Goal: Task Accomplishment & Management: Manage account settings

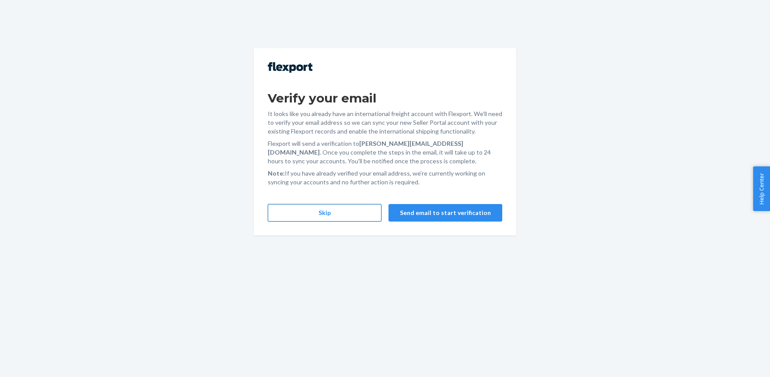
click at [314, 216] on button "Skip" at bounding box center [325, 212] width 114 height 17
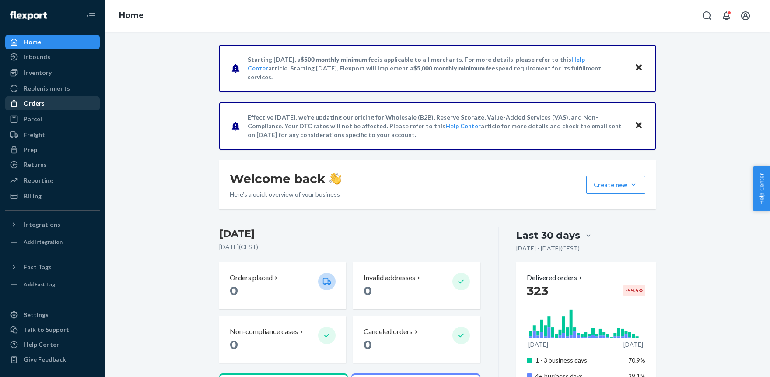
click at [36, 109] on link "Orders" at bounding box center [52, 103] width 94 height 14
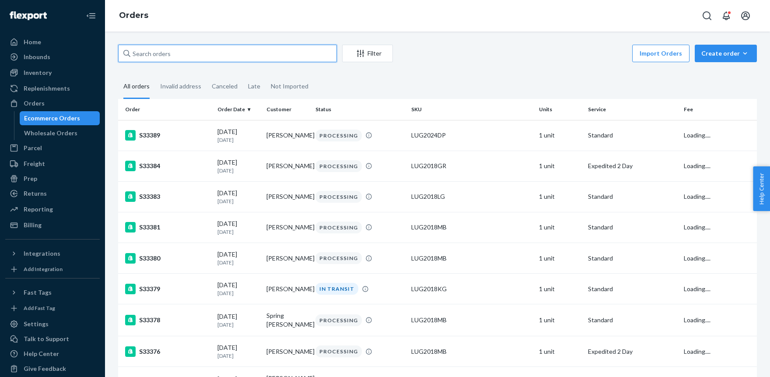
paste input "S33389"
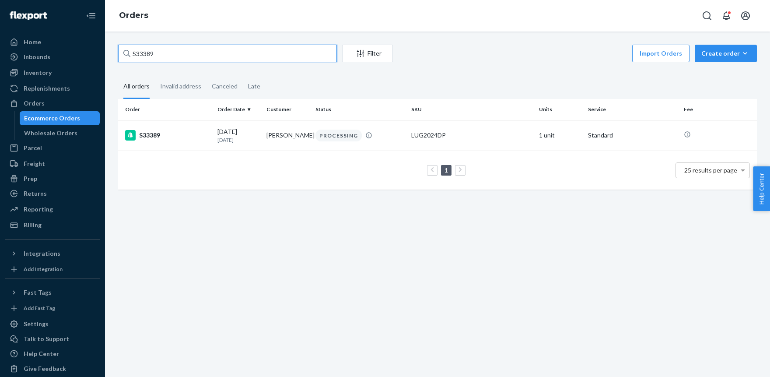
type input "S33389"
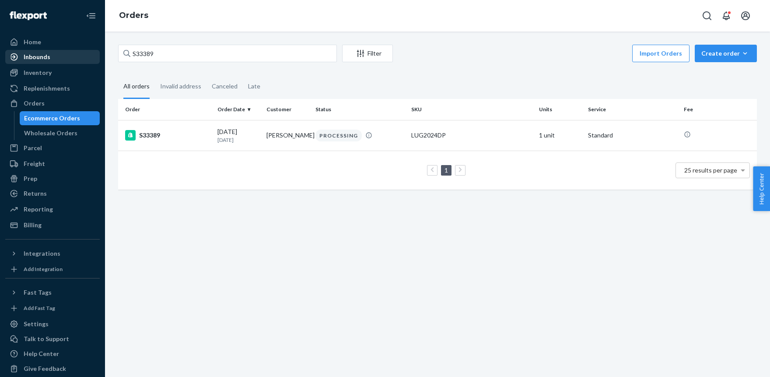
click at [56, 54] on div "Inbounds" at bounding box center [52, 57] width 93 height 12
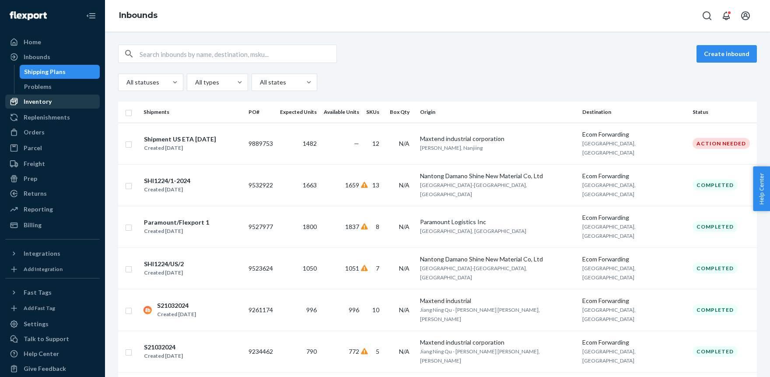
click at [36, 98] on div "Inventory" at bounding box center [38, 101] width 28 height 9
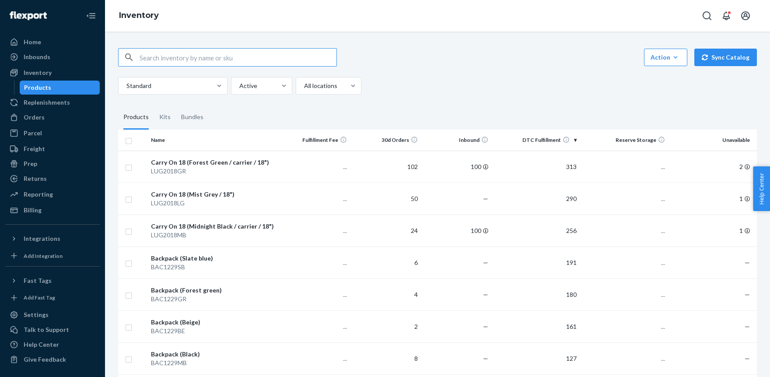
click at [157, 59] on input "text" at bounding box center [237, 57] width 197 height 17
click at [190, 60] on input "INF1527C-1" at bounding box center [237, 57] width 197 height 17
type input "INF1527C-1"
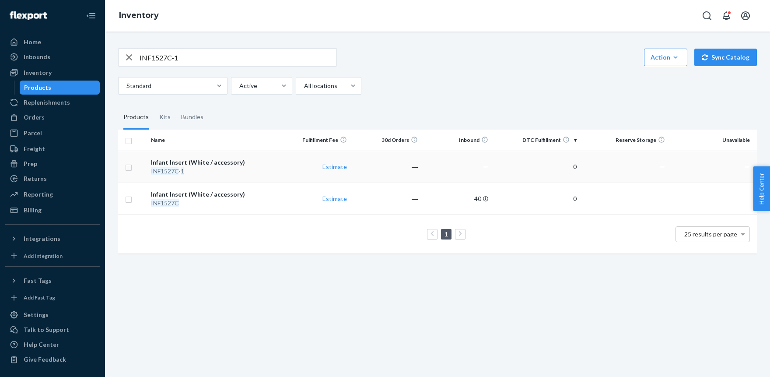
click at [198, 161] on div "Infant Insert (White / accessory)" at bounding box center [214, 162] width 126 height 9
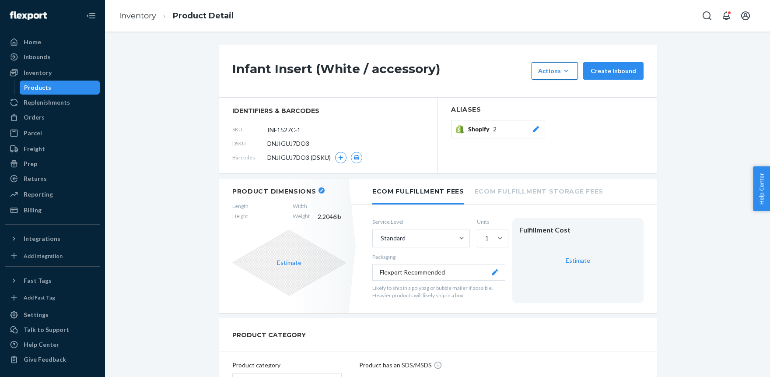
click at [558, 71] on div "Actions" at bounding box center [554, 70] width 33 height 9
click at [474, 56] on div "Infant Insert (White / accessory) Actions Add components Hide Create inbound" at bounding box center [437, 71] width 437 height 53
click at [491, 80] on div "Infant Insert (White / accessory) Actions Add components Hide Create inbound" at bounding box center [437, 71] width 437 height 53
click at [585, 134] on div "Shopify 2" at bounding box center [547, 131] width 192 height 23
click at [559, 67] on div "Actions" at bounding box center [554, 70] width 33 height 9
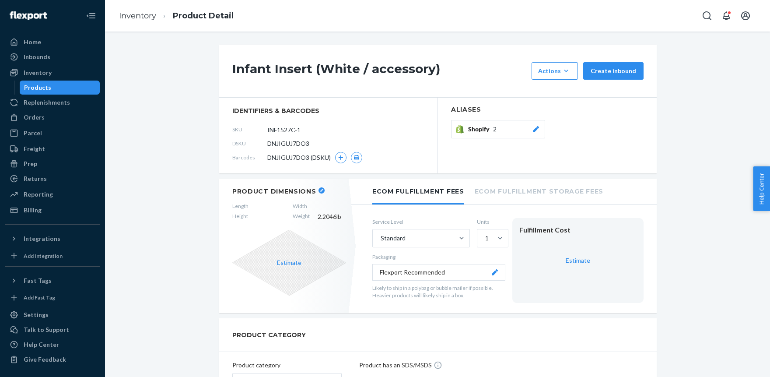
click at [537, 127] on icon at bounding box center [536, 129] width 6 height 6
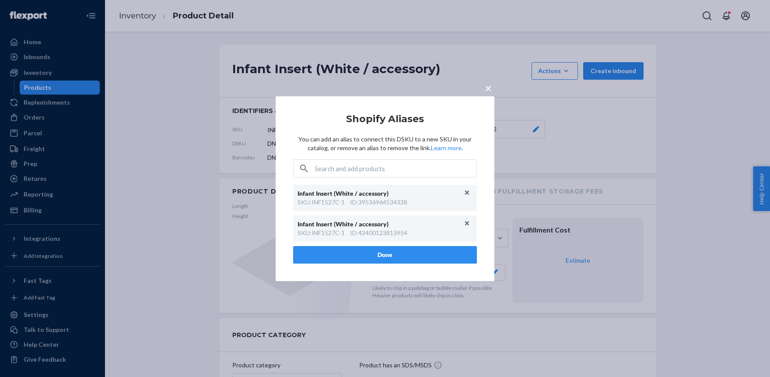
drag, startPoint x: 486, startPoint y: 91, endPoint x: 489, endPoint y: 87, distance: 4.6
click at [488, 89] on span "×" at bounding box center [488, 87] width 7 height 15
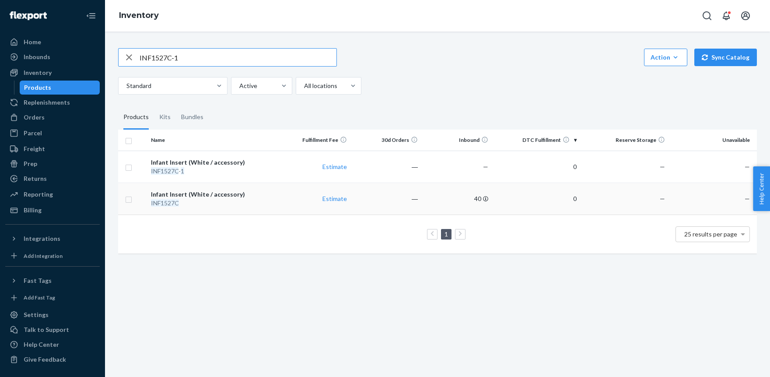
click at [167, 203] on em "INF1527C" at bounding box center [165, 202] width 28 height 7
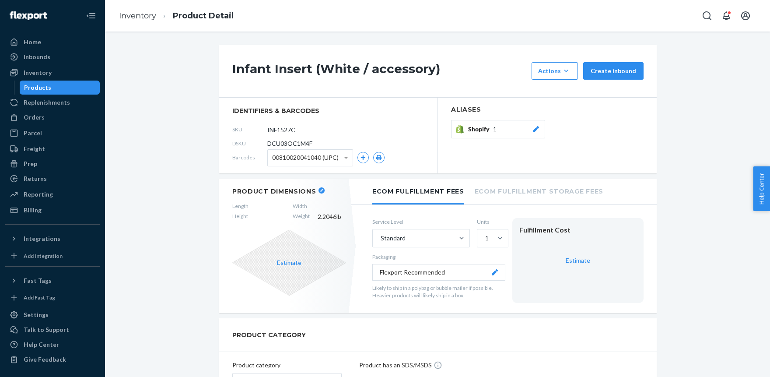
click at [534, 129] on icon at bounding box center [535, 129] width 9 height 6
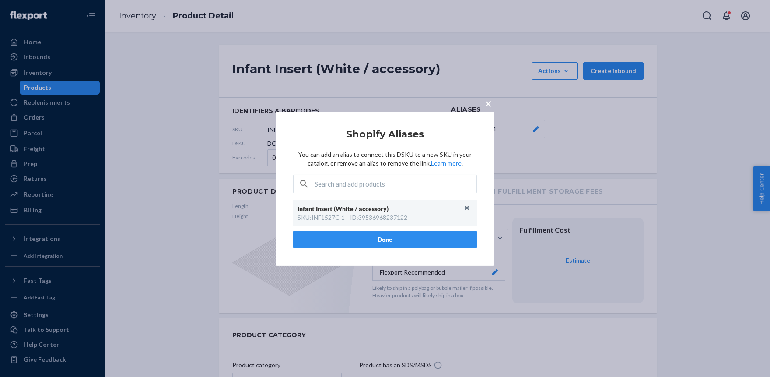
click at [488, 103] on span "×" at bounding box center [488, 102] width 7 height 15
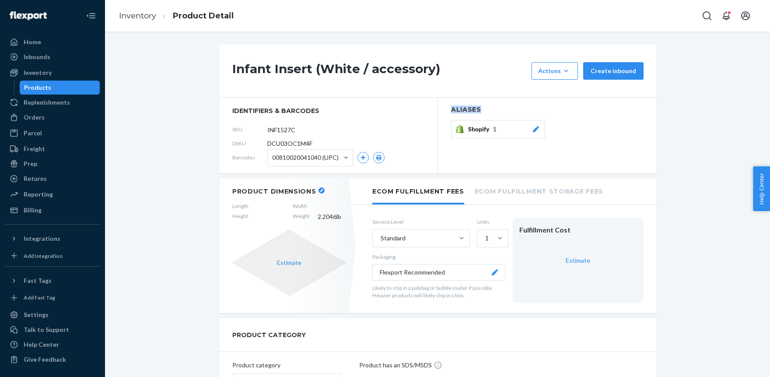
click at [488, 103] on section "Aliases Shopify 1" at bounding box center [547, 136] width 219 height 76
click at [282, 156] on span "00810020041040 (UPC)" at bounding box center [305, 157] width 66 height 15
click at [537, 128] on icon at bounding box center [536, 129] width 6 height 6
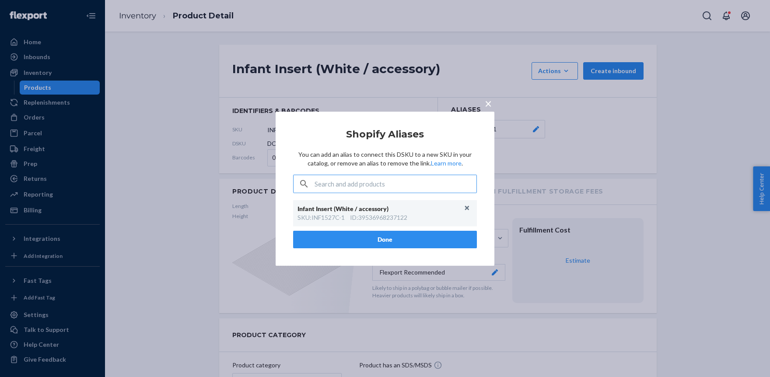
click at [488, 100] on span "×" at bounding box center [488, 102] width 7 height 15
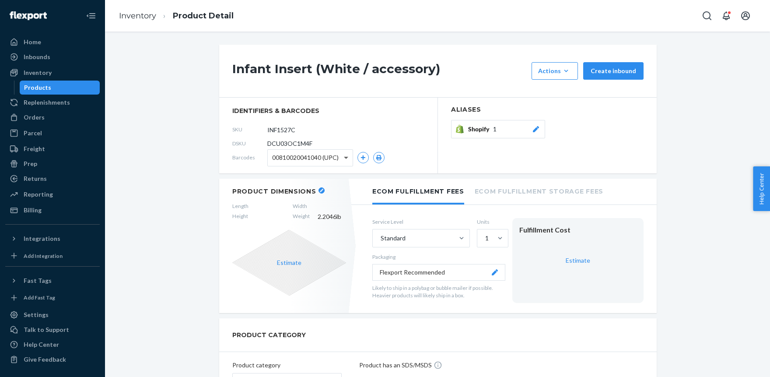
click at [348, 157] on span at bounding box center [347, 158] width 11 height 16
click at [345, 116] on section "identifiers & barcodes SKU INF1527C DSKU DCU03OC1M4F Barcodes 00810020041040 (U…" at bounding box center [328, 136] width 219 height 76
click at [565, 68] on icon "button" at bounding box center [565, 70] width 9 height 9
click at [556, 108] on span "Hide" at bounding box center [568, 111] width 54 height 6
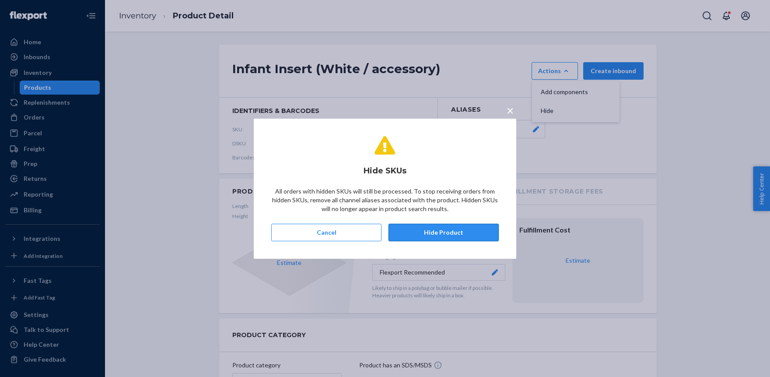
click at [432, 228] on button "Hide Product" at bounding box center [443, 231] width 110 height 17
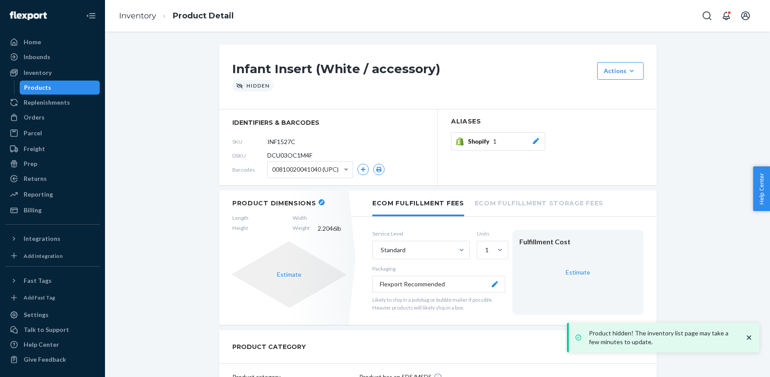
click at [33, 84] on div "Products" at bounding box center [37, 87] width 27 height 9
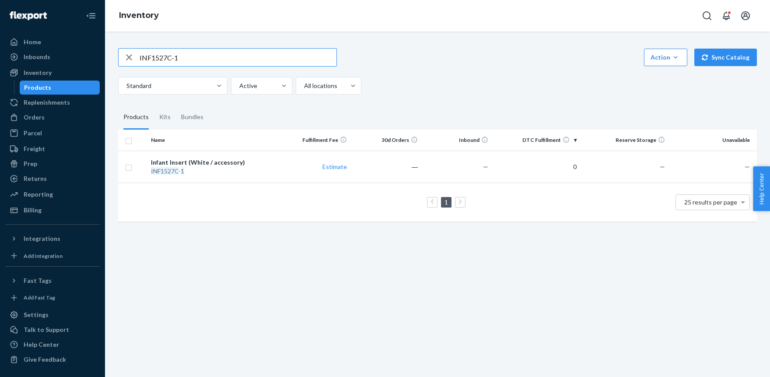
click at [204, 52] on input "INF1527C-1" at bounding box center [237, 57] width 197 height 17
click at [201, 54] on input "INF1527C" at bounding box center [237, 57] width 197 height 17
type input "INF1527C"
click at [165, 169] on em "INF1527C" at bounding box center [165, 170] width 28 height 7
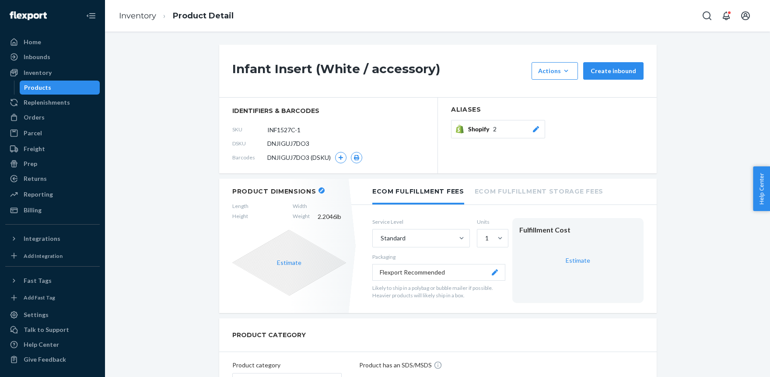
click at [537, 129] on icon at bounding box center [536, 129] width 6 height 6
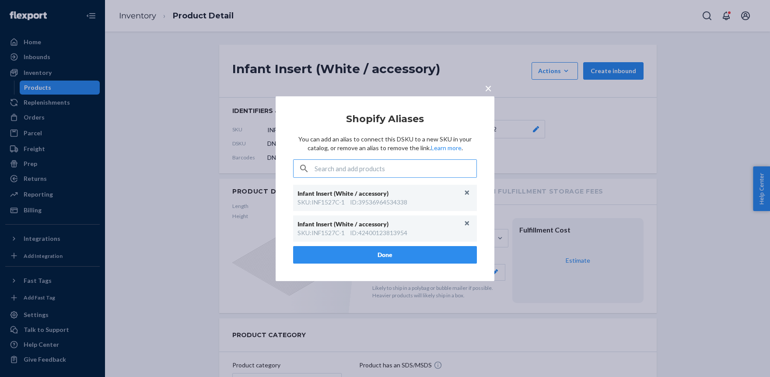
click at [488, 88] on span "×" at bounding box center [488, 87] width 7 height 15
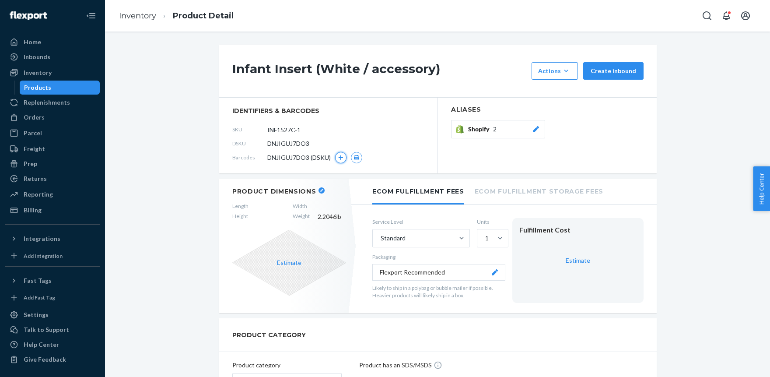
click at [340, 157] on icon "button" at bounding box center [340, 157] width 5 height 5
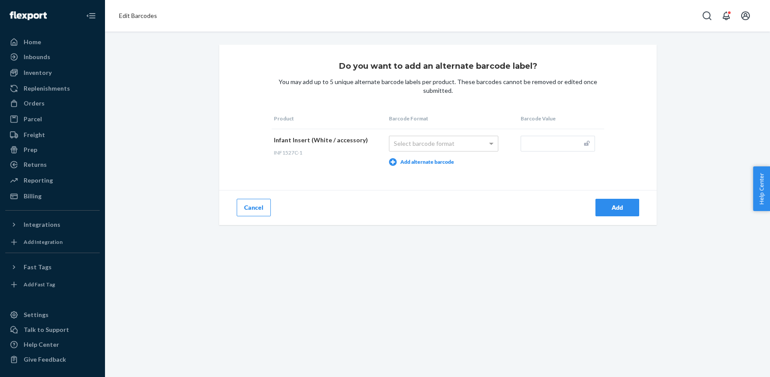
click at [258, 209] on button "Cancel" at bounding box center [254, 207] width 34 height 17
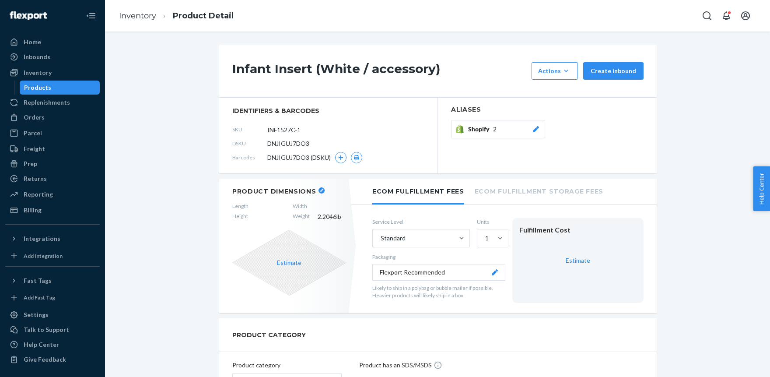
click at [289, 159] on span "DNJIGUJ7DO3 (DSKU)" at bounding box center [298, 157] width 63 height 9
click at [144, 15] on link "Inventory" at bounding box center [137, 16] width 37 height 10
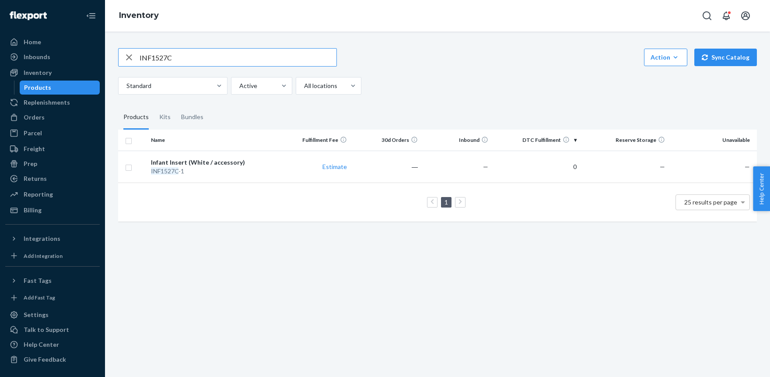
click at [181, 55] on input "INF1527C" at bounding box center [237, 57] width 197 height 17
paste input "G"
type input "INF1527G"
click at [171, 171] on em "INF1527G" at bounding box center [165, 170] width 28 height 7
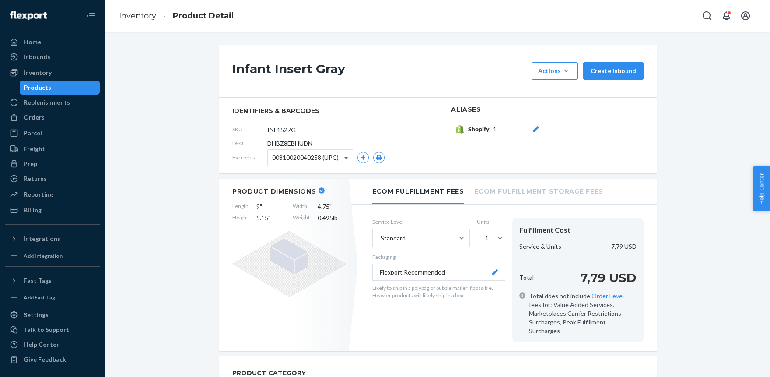
click at [349, 160] on span at bounding box center [347, 158] width 11 height 16
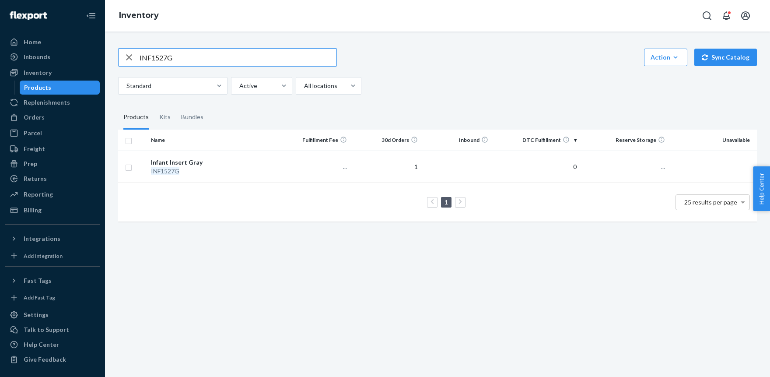
click at [185, 58] on input "INF1527G" at bounding box center [237, 57] width 197 height 17
type input "INF1527"
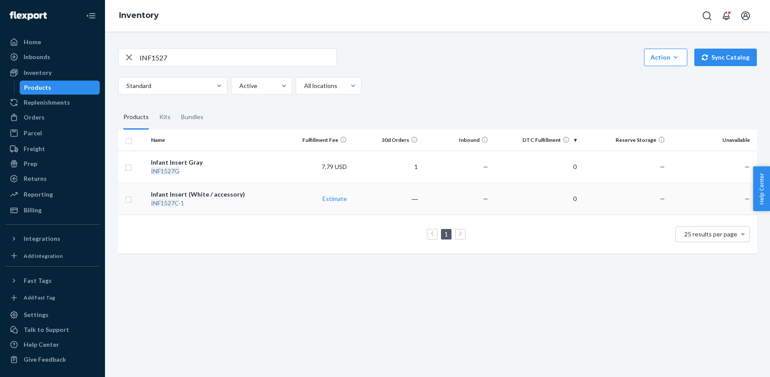
click at [167, 200] on em "INF1527C" at bounding box center [165, 202] width 28 height 7
click at [182, 160] on div "Infant Insert Gray" at bounding box center [214, 162] width 126 height 9
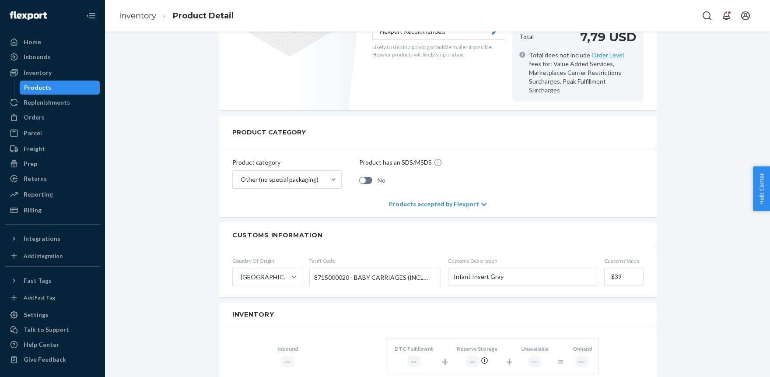
scroll to position [337, 0]
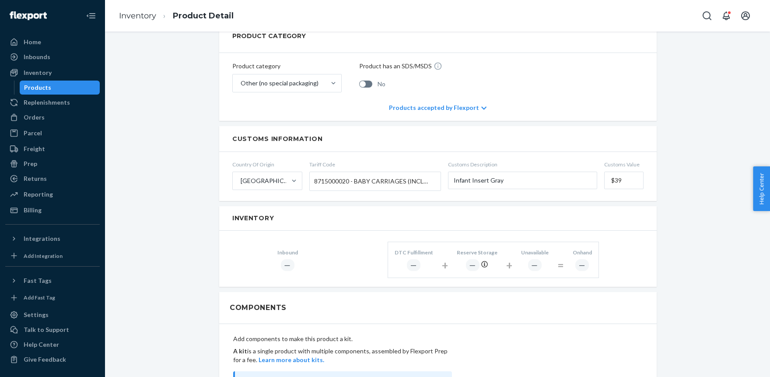
click at [351, 174] on span "8715000020 - BABY CARRIAGES (INCLUDING STROLLERS)" at bounding box center [373, 181] width 118 height 15
click at [316, 173] on input "Tariff Code 8715000020 - BABY CARRIAGES (INCLUDING STROLLERS)" at bounding box center [315, 181] width 2 height 16
drag, startPoint x: 349, startPoint y: 172, endPoint x: 464, endPoint y: 176, distance: 116.0
click at [464, 176] on form "Country Of Origin China Tariff Code 8715000020 - BABY CARRIAGES (INCLUDING STRO…" at bounding box center [437, 176] width 437 height 49
click at [370, 174] on span "8715000020 - BABY CARRIAGES (INCLUDING STROLLERS)" at bounding box center [373, 181] width 118 height 15
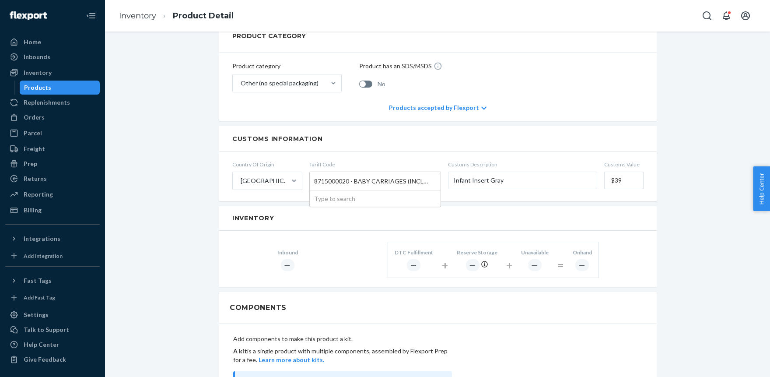
click at [316, 174] on input "Tariff Code 8715000020 - BABY CARRIAGES (INCLUDING STROLLERS) Type to search" at bounding box center [315, 181] width 2 height 16
click at [370, 174] on span "8715000020 - BABY CARRIAGES (INCLUDING STROLLERS)" at bounding box center [373, 181] width 118 height 15
click at [316, 174] on input "Tariff Code 8715000020 - BABY CARRIAGES (INCLUDING STROLLERS) Type to search" at bounding box center [315, 181] width 2 height 16
click at [370, 174] on span "8715000020 - BABY CARRIAGES (INCLUDING STROLLERS)" at bounding box center [373, 181] width 118 height 15
click at [316, 174] on input "Tariff Code 8715000020 - BABY CARRIAGES (INCLUDING STROLLERS) Type to search" at bounding box center [315, 181] width 2 height 16
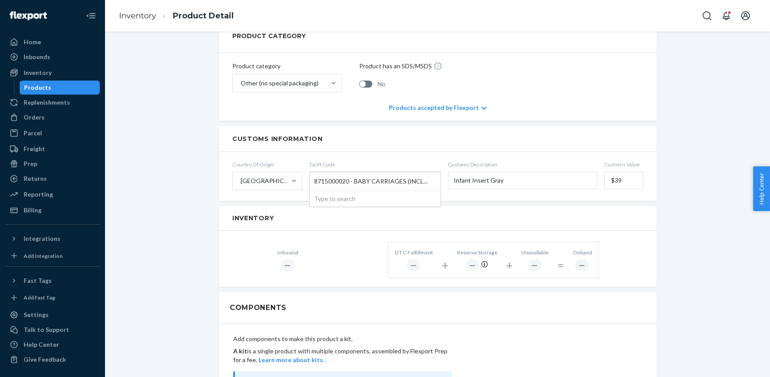
click at [339, 192] on div "Type to search" at bounding box center [375, 199] width 131 height 16
click at [316, 189] on input "Tariff Code 8715000020 - BABY CARRIAGES (INCLUDING STROLLERS) Type to search" at bounding box center [315, 181] width 2 height 16
click at [339, 174] on span "8715000020 - BABY CARRIAGES (INCLUDING STROLLERS)" at bounding box center [373, 181] width 118 height 15
click at [316, 173] on input "Tariff Code 8715000020 - BABY CARRIAGES (INCLUDING STROLLERS) Type to search" at bounding box center [315, 181] width 2 height 16
click at [324, 174] on span "8715000020 - BABY CARRIAGES (INCLUDING STROLLERS)" at bounding box center [373, 181] width 118 height 15
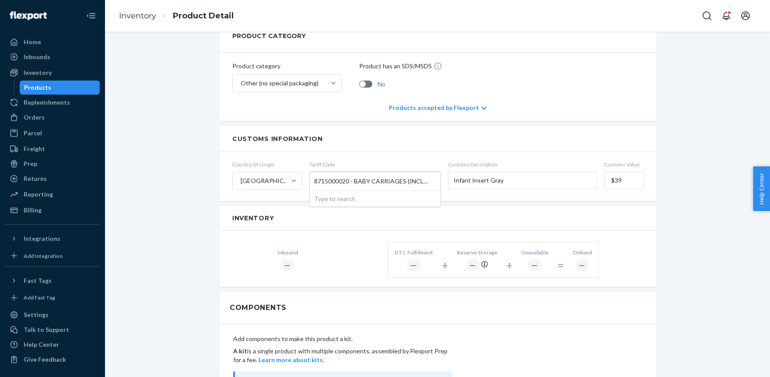
click at [316, 173] on input "Tariff Code 8715000020 - BABY CARRIAGES (INCLUDING STROLLERS) Type to search" at bounding box center [315, 181] width 2 height 16
click at [324, 174] on span "8715000020 - BABY CARRIAGES (INCLUDING STROLLERS)" at bounding box center [373, 181] width 118 height 15
click at [316, 173] on input "Tariff Code 8715000020 - BABY CARRIAGES (INCLUDING STROLLERS) Type to search" at bounding box center [315, 181] width 2 height 16
click at [340, 160] on span "Tariff Code" at bounding box center [375, 163] width 132 height 7
click at [316, 173] on input "Tariff Code 8715000020 - BABY CARRIAGES (INCLUDING STROLLERS) Type to search" at bounding box center [315, 181] width 2 height 16
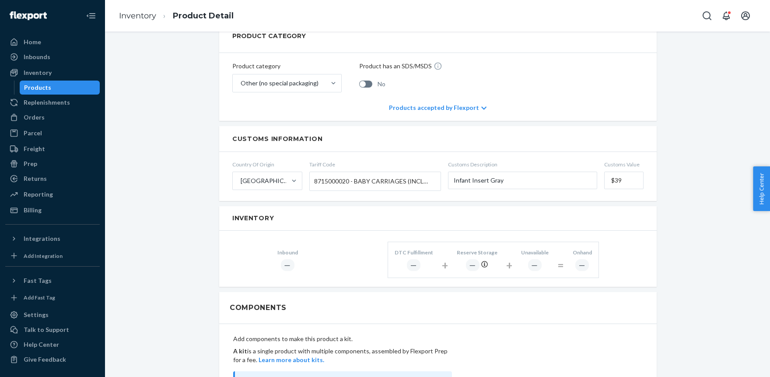
click at [372, 139] on div "Customs Information" at bounding box center [437, 139] width 437 height 26
click at [481, 171] on input "Infant Insert Gray" at bounding box center [522, 179] width 149 height 17
click at [416, 138] on div "Customs Information" at bounding box center [437, 139] width 437 height 26
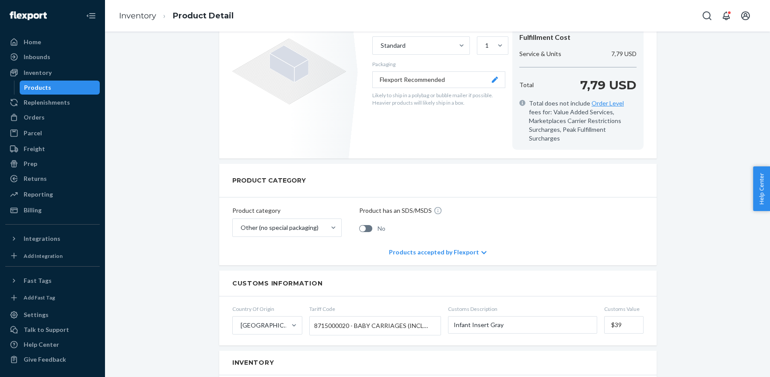
scroll to position [0, 0]
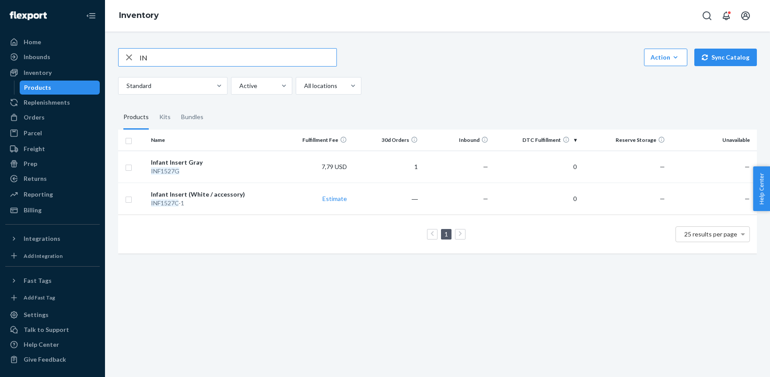
type input "I"
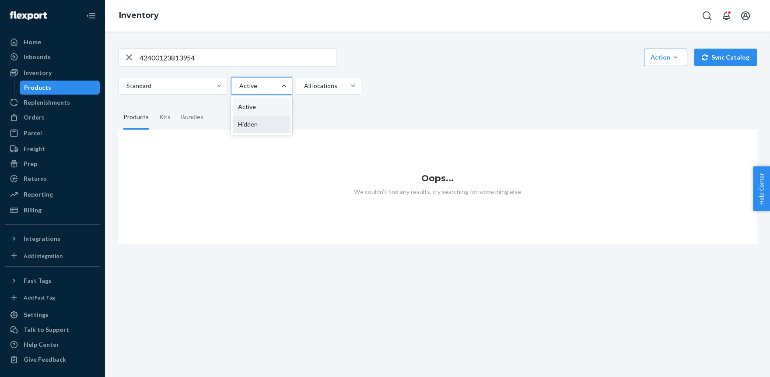
click at [260, 119] on div "Hidden" at bounding box center [262, 123] width 58 height 17
click at [239, 90] on input "option Hidden focused, 2 of 2. 2 results available. Use Up and Down to choose o…" at bounding box center [238, 85] width 1 height 9
click at [256, 85] on div at bounding box center [260, 85] width 45 height 10
click at [239, 85] on input "option Hidden, selected. 0 results available. Select is focused ,type to refine…" at bounding box center [238, 85] width 1 height 9
click at [196, 81] on div at bounding box center [172, 85] width 93 height 10
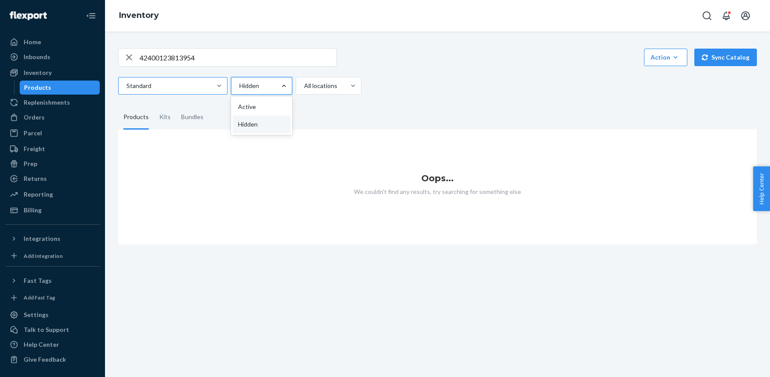
click at [126, 81] on input "Standard" at bounding box center [126, 85] width 1 height 9
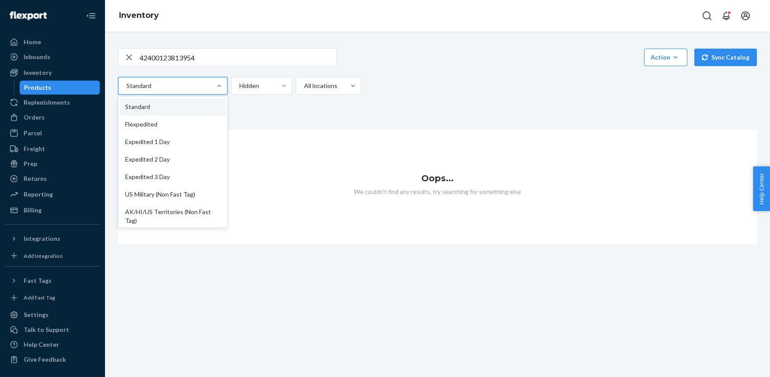
click at [271, 109] on fieldset "Products Kits Bundles" at bounding box center [437, 117] width 638 height 24
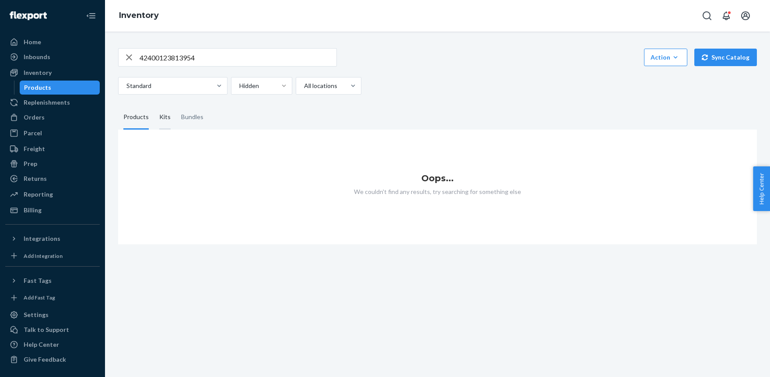
click at [161, 117] on div "Kits" at bounding box center [164, 117] width 11 height 24
click at [154, 105] on input "Kits" at bounding box center [154, 105] width 0 height 0
click at [185, 118] on div "Bundles" at bounding box center [192, 117] width 22 height 24
click at [176, 105] on input "Bundles" at bounding box center [176, 105] width 0 height 0
click at [131, 117] on div "Products" at bounding box center [135, 117] width 25 height 24
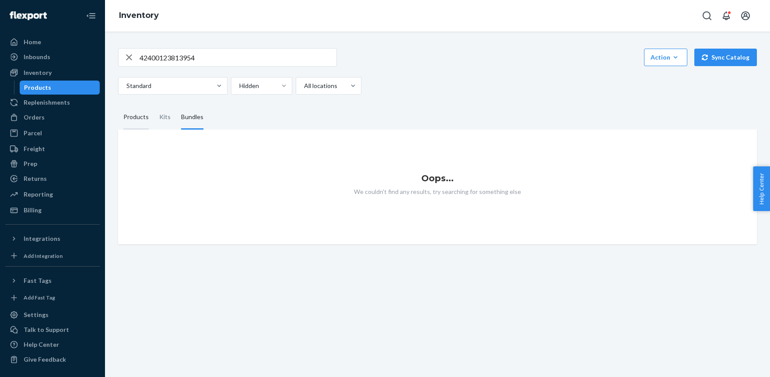
click at [118, 105] on input "Products" at bounding box center [118, 105] width 0 height 0
click at [205, 57] on input "42400123813954" at bounding box center [237, 57] width 197 height 17
click at [279, 86] on div at bounding box center [284, 85] width 16 height 9
click at [239, 86] on input "option Hidden, selected. option Active focused, 0 of 2. 2 results available. Us…" at bounding box center [238, 85] width 1 height 9
click at [259, 102] on div "Active" at bounding box center [262, 106] width 58 height 17
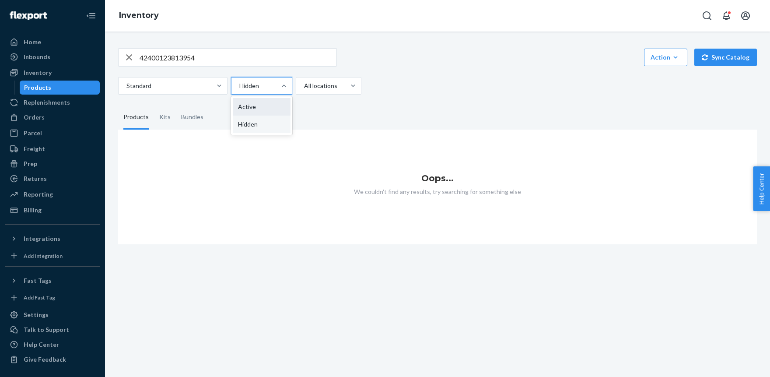
click at [239, 90] on input "option Hidden, selected. option Active focused, 0 of 2. 2 results available. Us…" at bounding box center [238, 85] width 1 height 9
click at [207, 56] on input "42400123813954" at bounding box center [237, 57] width 197 height 17
type input "4"
paste input "39536964534338"
click at [265, 123] on div "Hidden" at bounding box center [262, 123] width 58 height 17
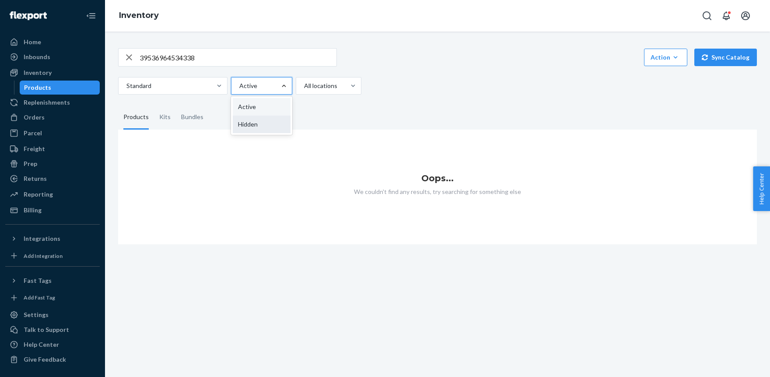
click at [239, 90] on input "option Active, selected. option Hidden focused, 2 of 2. 2 results available. Us…" at bounding box center [238, 85] width 1 height 9
click at [241, 61] on input "39536964534338" at bounding box center [237, 57] width 197 height 17
type input "3"
click at [272, 84] on div at bounding box center [260, 85] width 45 height 10
click at [239, 84] on input "option Hidden, selected. option Hidden focused, 2 of 2. 2 results available. Us…" at bounding box center [238, 85] width 1 height 9
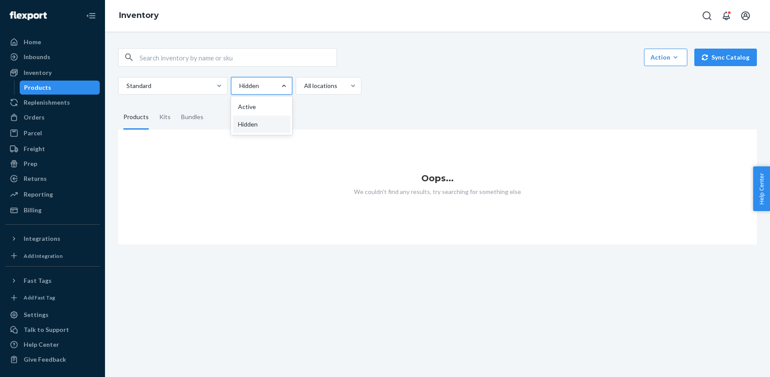
click at [261, 104] on div "Active" at bounding box center [262, 106] width 58 height 17
click at [239, 90] on input "option Hidden, selected. option Active focused, 1 of 2. 2 results available. Us…" at bounding box center [238, 85] width 1 height 9
paste input "42400123813954"
click at [208, 53] on input "42400123813954" at bounding box center [237, 57] width 197 height 17
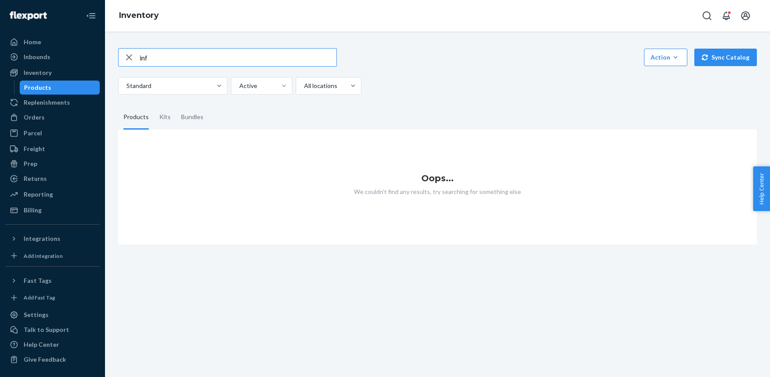
type input "inf"
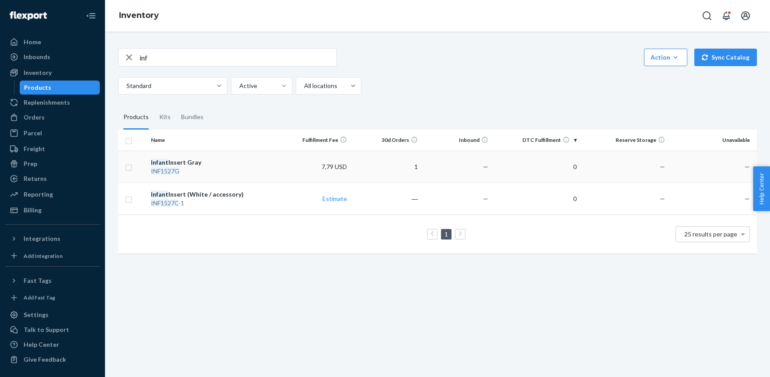
click at [166, 168] on em "INF1527G" at bounding box center [165, 170] width 28 height 7
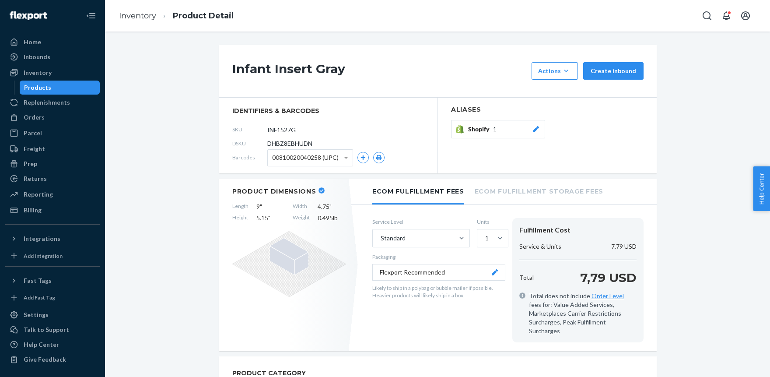
click at [537, 128] on icon at bounding box center [536, 129] width 6 height 6
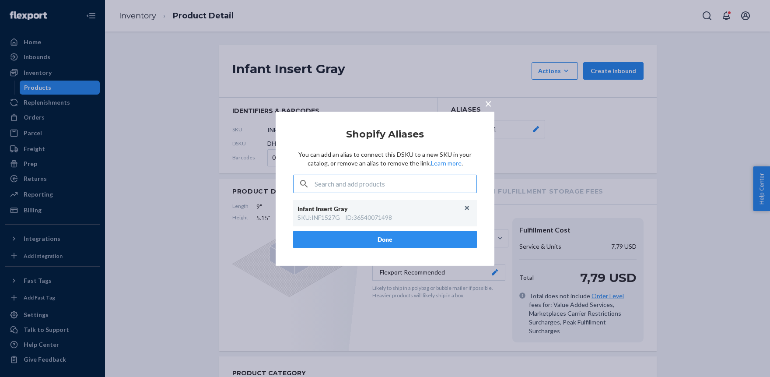
click at [627, 147] on div "× Shopify Aliases You can add an alias to connect this DSKU to a new SKU in you…" at bounding box center [385, 188] width 770 height 377
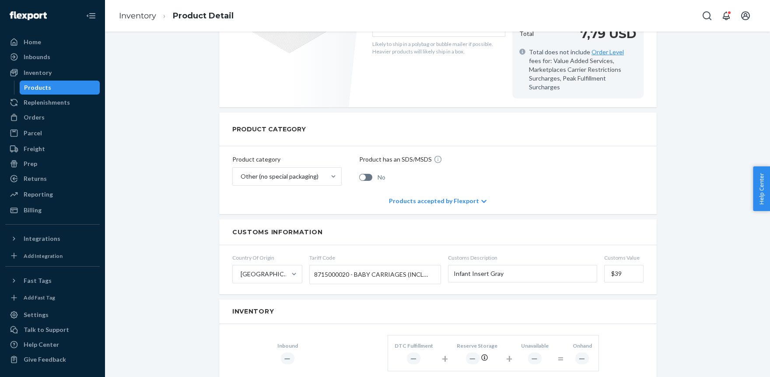
scroll to position [337, 0]
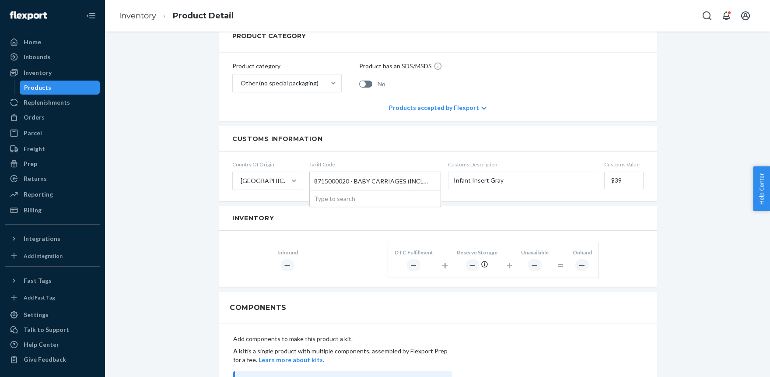
click at [358, 174] on span "8715000020 - BABY CARRIAGES (INCLUDING STROLLERS)" at bounding box center [373, 181] width 118 height 15
click at [316, 173] on input "Tariff Code 8715000020 - BABY CARRIAGES (INCLUDING STROLLERS) Type to search" at bounding box center [315, 181] width 2 height 16
drag, startPoint x: 354, startPoint y: 171, endPoint x: 481, endPoint y: 172, distance: 126.8
click at [480, 171] on form "Country Of Origin China Tariff Code 8715000020 - BABY CARRIAGES (INCLUDING STRO…" at bounding box center [437, 176] width 437 height 49
click at [395, 174] on span "8715000020 - BABY CARRIAGES (INCLUDING STROLLERS)" at bounding box center [373, 181] width 118 height 15
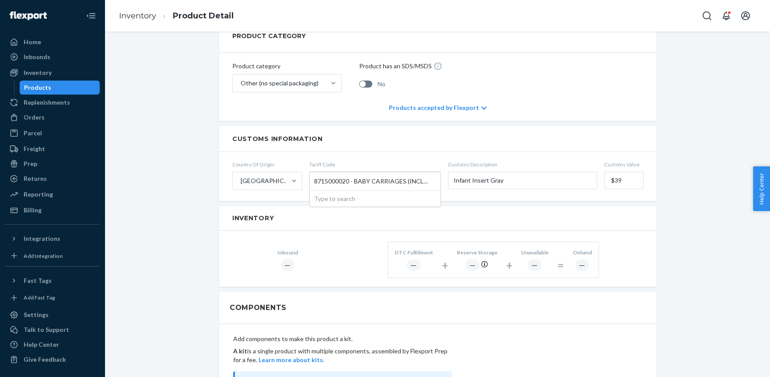
click at [316, 173] on input "Tariff Code 8715000020 - BABY CARRIAGES (INCLUDING STROLLERS) Type to search" at bounding box center [315, 181] width 2 height 16
click at [395, 174] on span "8715000020 - BABY CARRIAGES (INCLUDING STROLLERS)" at bounding box center [373, 181] width 118 height 15
click at [316, 173] on input "Tariff Code 8715000020 - BABY CARRIAGES (INCLUDING STROLLERS) Type to search" at bounding box center [315, 181] width 2 height 16
click at [395, 174] on span "8715000020 - BABY CARRIAGES (INCLUDING STROLLERS)" at bounding box center [373, 181] width 118 height 15
click at [316, 173] on input "Tariff Code 8715000020 - BABY CARRIAGES (INCLUDING STROLLERS) Type to search" at bounding box center [315, 181] width 2 height 16
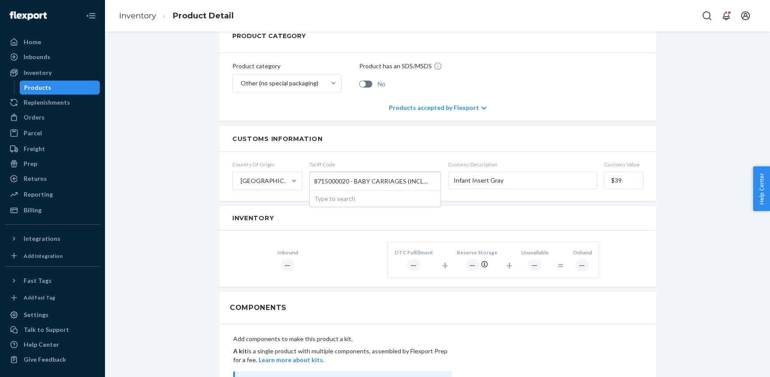
click at [395, 174] on span "8715000020 - BABY CARRIAGES (INCLUDING STROLLERS)" at bounding box center [373, 181] width 118 height 15
click at [316, 173] on input "Tariff Code 8715000020 - BABY CARRIAGES (INCLUDING STROLLERS) Type to search" at bounding box center [315, 181] width 2 height 16
click at [411, 160] on span "Tariff Code" at bounding box center [375, 163] width 132 height 7
click at [316, 173] on input "Tariff Code 8715000020 - BABY CARRIAGES (INCLUDING STROLLERS)" at bounding box center [315, 181] width 2 height 16
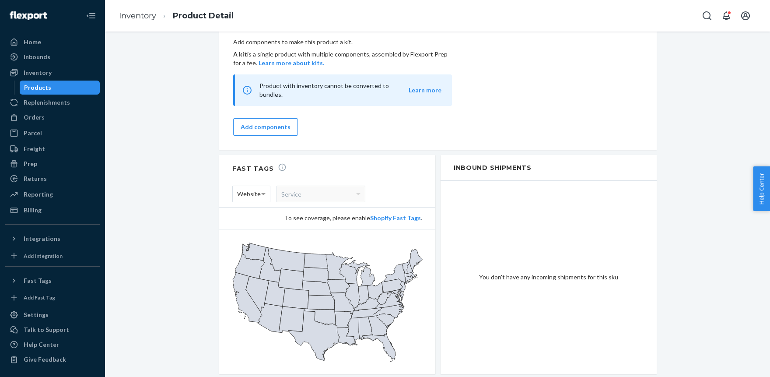
scroll to position [640, 0]
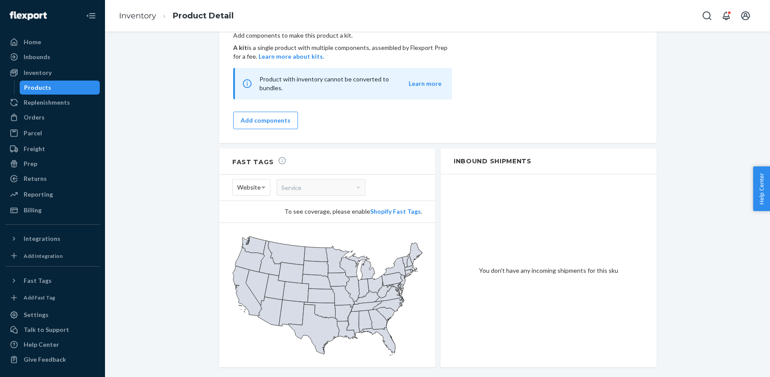
click at [253, 180] on span "Website" at bounding box center [249, 187] width 24 height 15
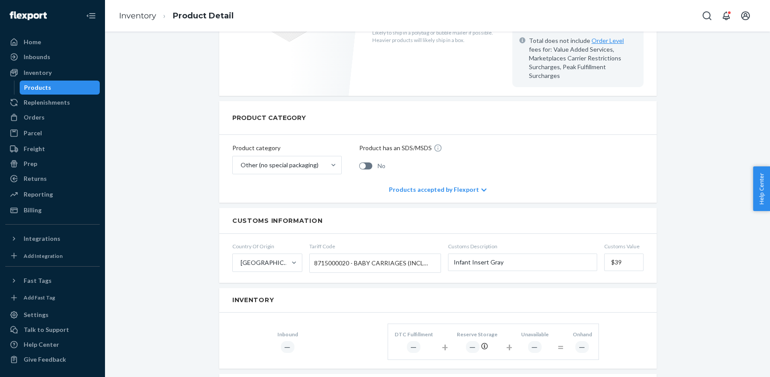
scroll to position [0, 0]
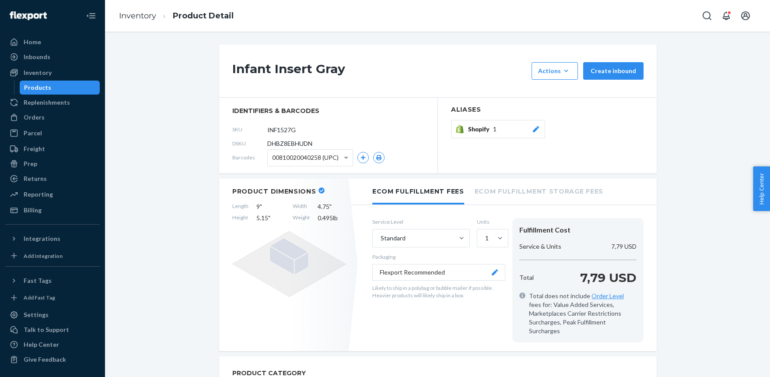
click at [537, 127] on icon at bounding box center [536, 129] width 6 height 6
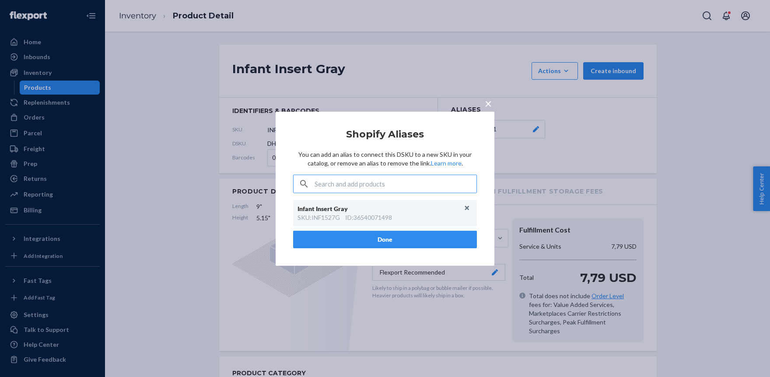
click at [325, 216] on div "SKU : INF1527G" at bounding box center [318, 217] width 42 height 9
paste input "INF1527G"
type input "INF1527G"
click at [310, 222] on div "Infant Insert Gray SKU : INF1527G ID : 36540071498" at bounding box center [385, 213] width 184 height 26
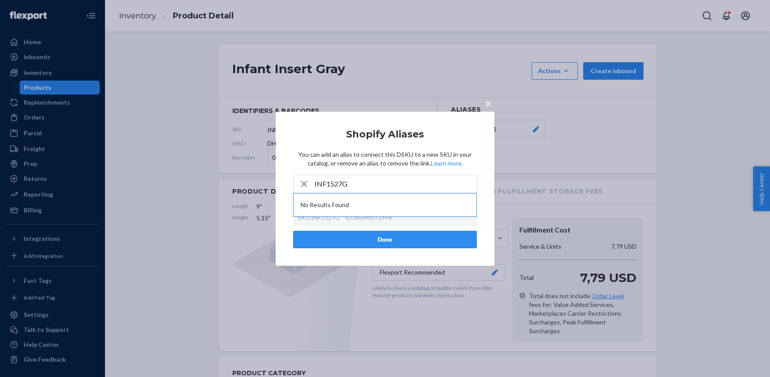
click at [305, 183] on icon "button" at bounding box center [304, 183] width 10 height 17
click at [320, 208] on div "Infant Insert Gray" at bounding box center [380, 208] width 166 height 9
paste input "Insert"
type input "Insert"
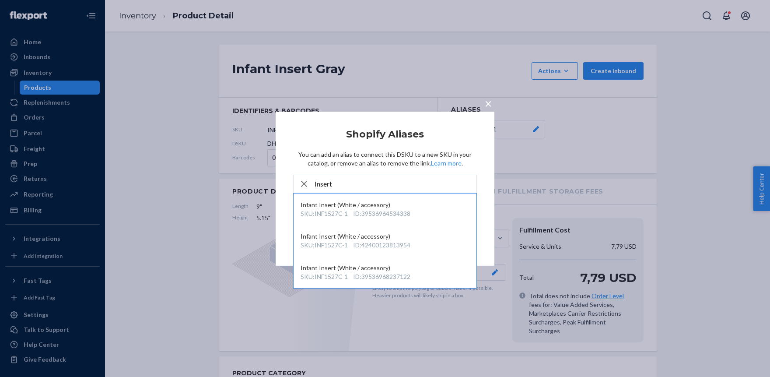
click at [488, 103] on span "×" at bounding box center [488, 102] width 7 height 15
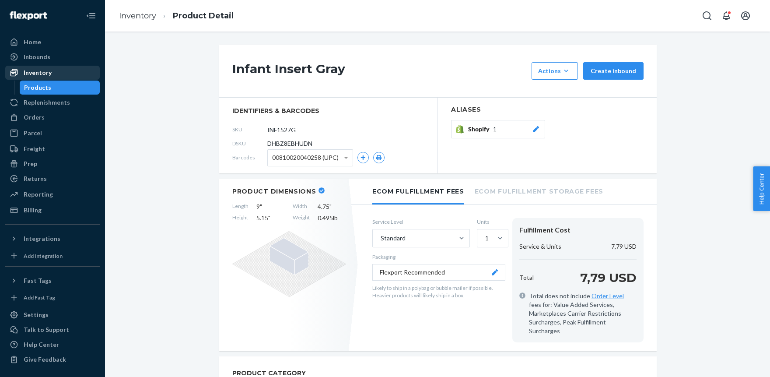
click at [45, 73] on div "Inventory" at bounding box center [38, 72] width 28 height 9
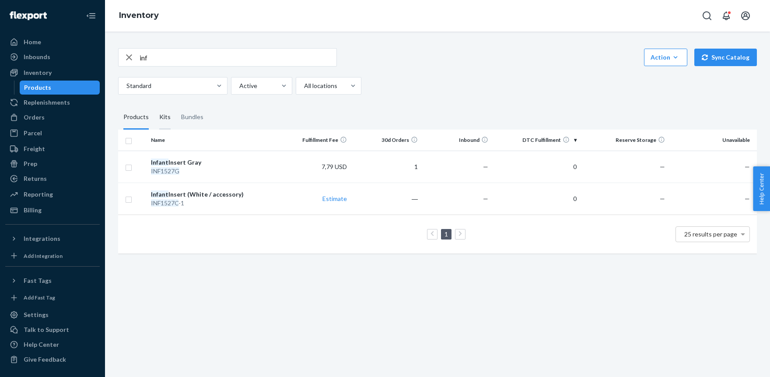
click at [164, 119] on div "Kits" at bounding box center [164, 117] width 11 height 24
click at [154, 105] on input "Kits" at bounding box center [154, 105] width 0 height 0
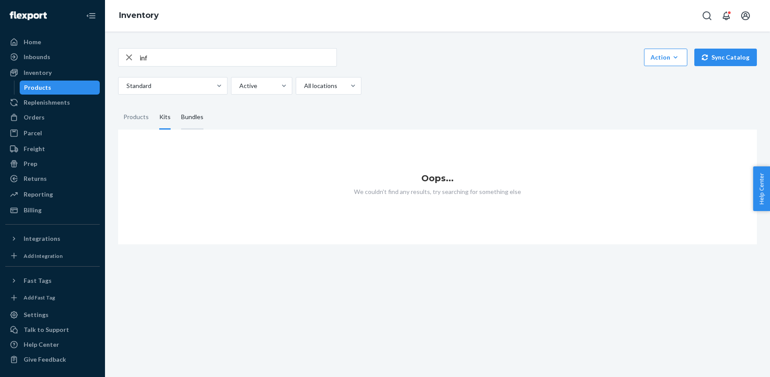
click at [187, 116] on div "Bundles" at bounding box center [192, 117] width 22 height 24
click at [176, 105] on input "Bundles" at bounding box center [176, 105] width 0 height 0
click at [134, 119] on div "Products" at bounding box center [135, 117] width 25 height 24
click at [118, 105] on input "Products" at bounding box center [118, 105] width 0 height 0
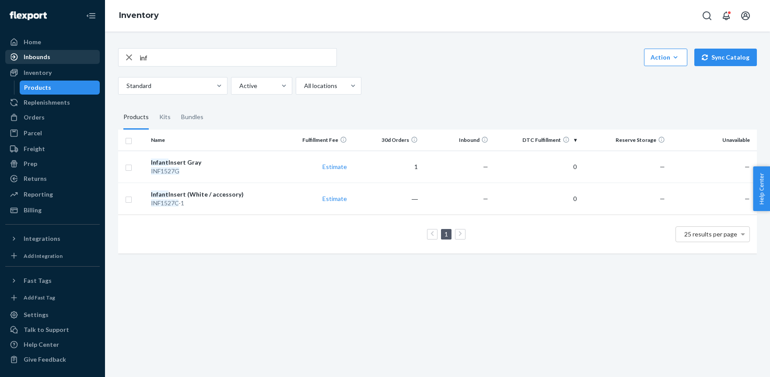
click at [45, 62] on div "Inbounds" at bounding box center [52, 57] width 93 height 12
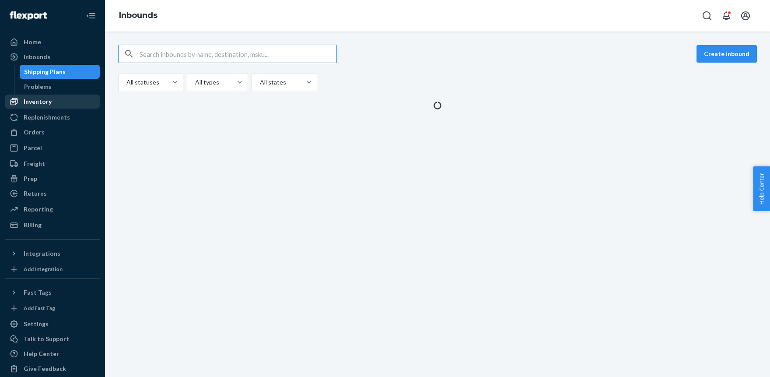
click at [41, 100] on div "Inventory" at bounding box center [38, 101] width 28 height 9
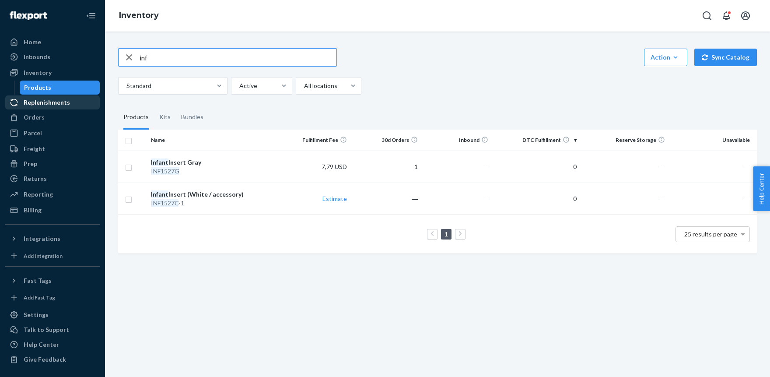
click at [39, 105] on div "Replenishments" at bounding box center [47, 102] width 46 height 9
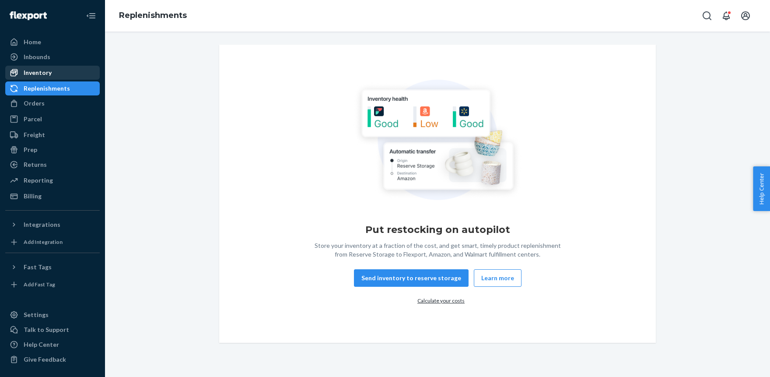
click at [46, 69] on div "Inventory" at bounding box center [38, 72] width 28 height 9
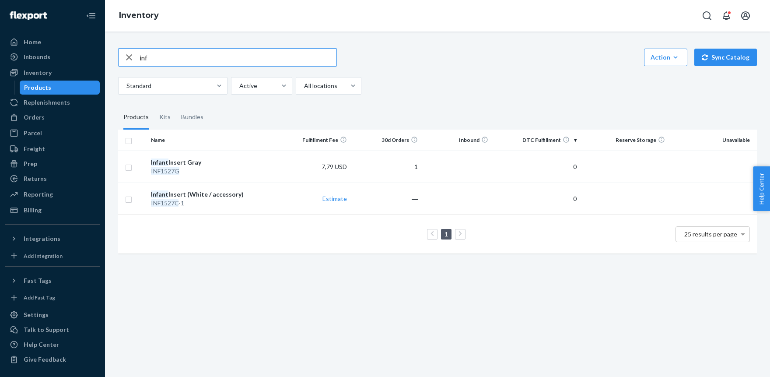
click at [163, 58] on input "inf" at bounding box center [237, 57] width 197 height 17
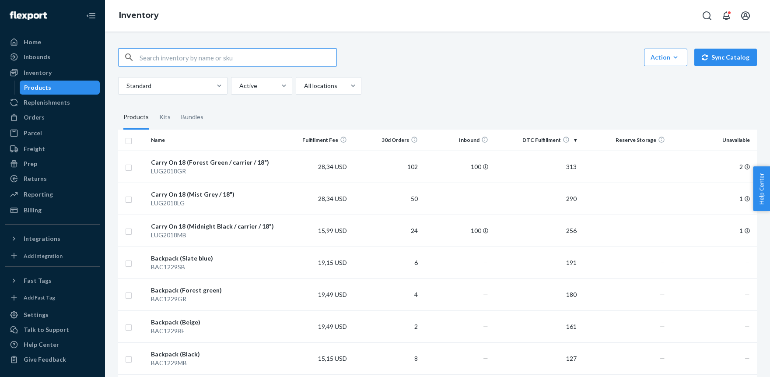
click at [161, 56] on input "text" at bounding box center [237, 57] width 197 height 17
paste input "Insert"
type input "Insert"
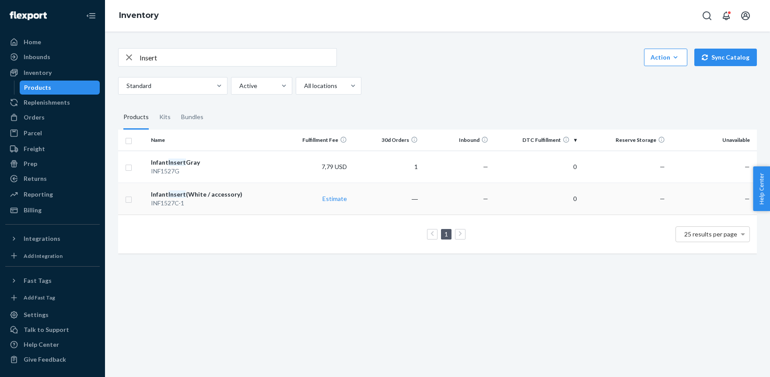
click at [170, 199] on div "INF1527C-1" at bounding box center [214, 203] width 126 height 9
click at [167, 58] on input "Insert" at bounding box center [237, 57] width 197 height 17
click at [172, 167] on div "INF1527G" at bounding box center [214, 171] width 126 height 9
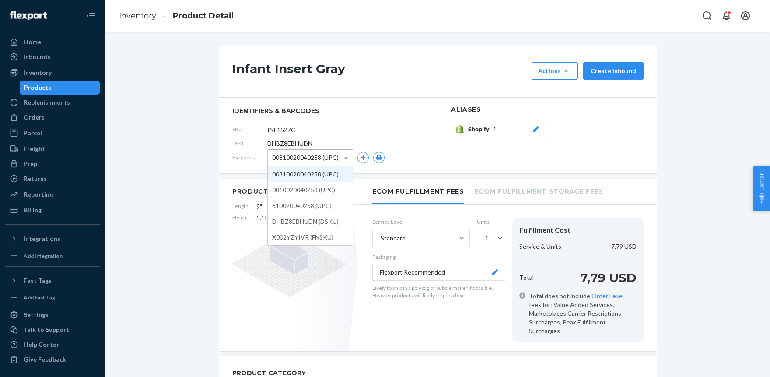
click at [344, 159] on span at bounding box center [346, 158] width 4 height 2
click at [604, 165] on section "Aliases Shopify 1" at bounding box center [547, 136] width 219 height 76
click at [537, 130] on icon at bounding box center [536, 129] width 6 height 6
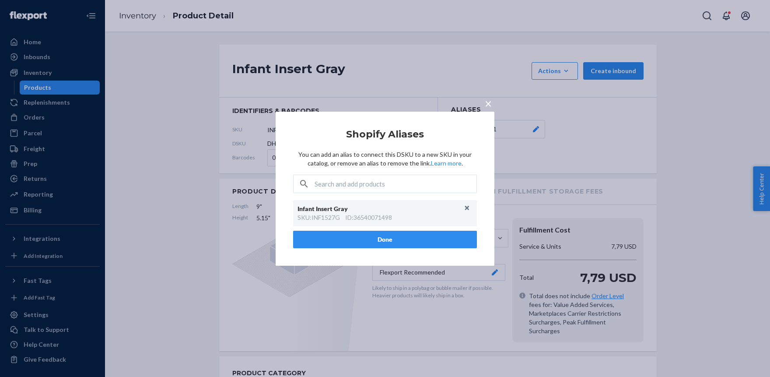
click at [373, 218] on div "ID : 36540071498" at bounding box center [368, 217] width 47 height 9
copy div "36540071498"
click at [488, 102] on span "×" at bounding box center [488, 102] width 7 height 15
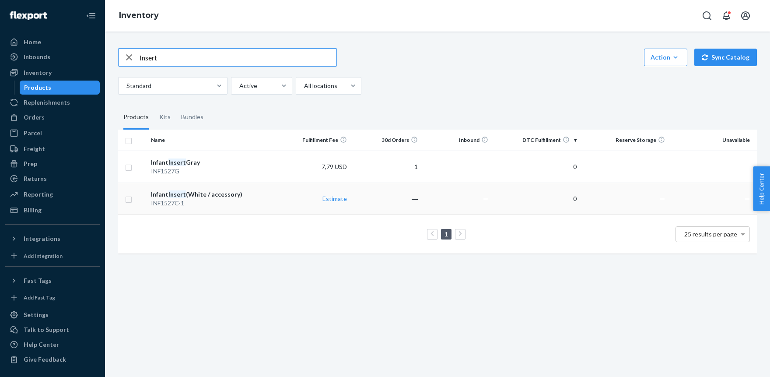
click at [174, 199] on div "INF1527C-1" at bounding box center [214, 203] width 126 height 9
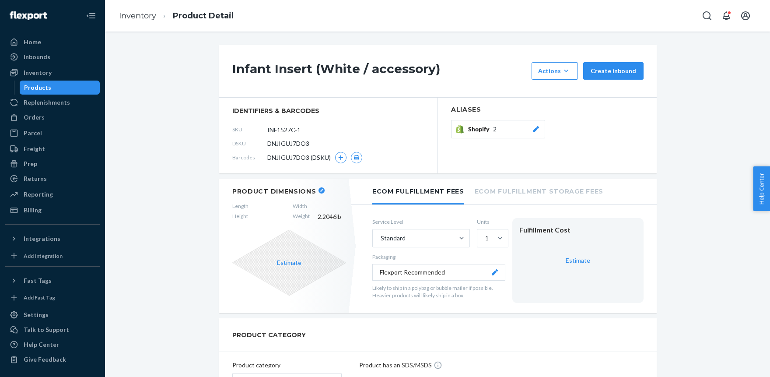
click at [537, 132] on icon at bounding box center [535, 129] width 9 height 6
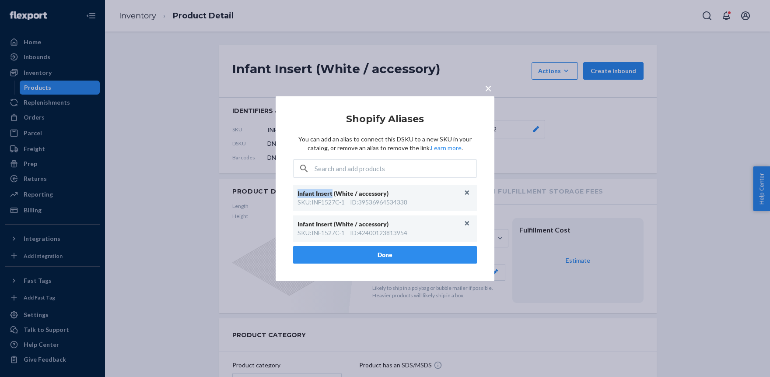
drag, startPoint x: 295, startPoint y: 192, endPoint x: 331, endPoint y: 196, distance: 36.5
click at [331, 196] on div "Infant Insert (White / accessory) SKU : INF1527C-1 ID : 39536964534338" at bounding box center [385, 198] width 184 height 26
paste input "Infant Insert"
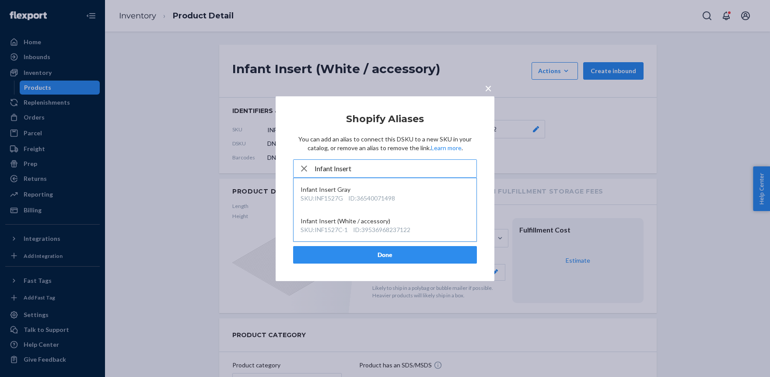
click at [363, 168] on input "Infant Insert" at bounding box center [395, 168] width 162 height 17
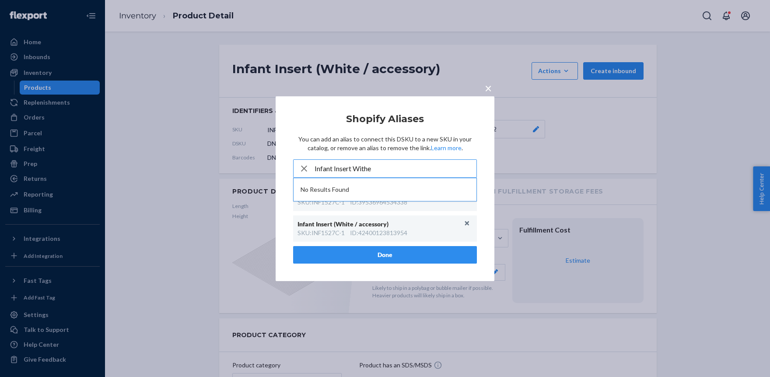
click at [363, 169] on input "Infant Insert Withe" at bounding box center [395, 168] width 162 height 17
click at [316, 170] on input "Infant Insert White" at bounding box center [395, 168] width 162 height 17
click at [350, 169] on input "Infant Insert White" at bounding box center [395, 168] width 162 height 17
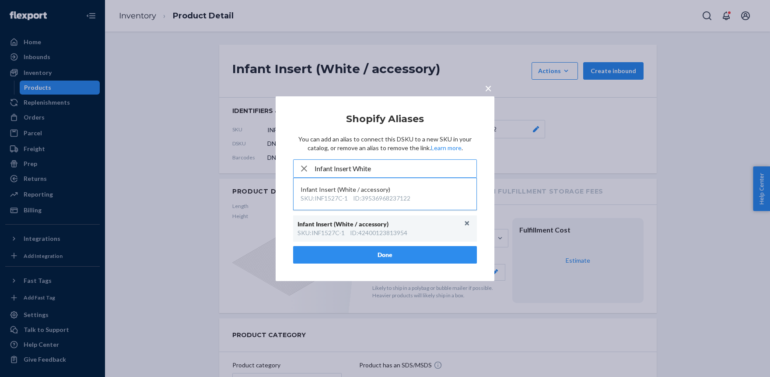
click at [350, 169] on input "Infant Insert White" at bounding box center [395, 168] width 162 height 17
type input "Infant Insert White"
click at [493, 88] on button "×" at bounding box center [488, 85] width 12 height 15
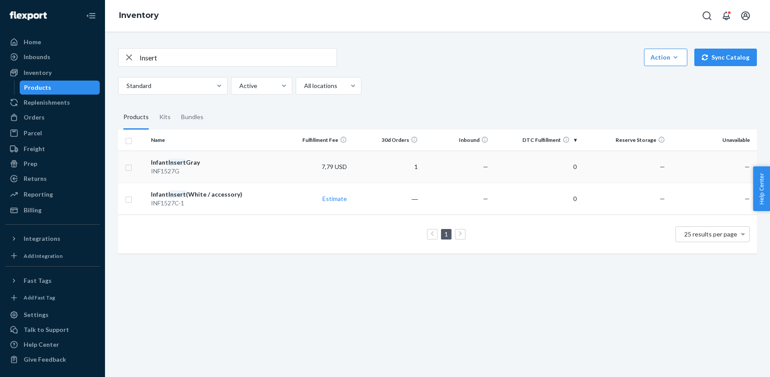
click at [168, 168] on div "INF1527G" at bounding box center [214, 171] width 126 height 9
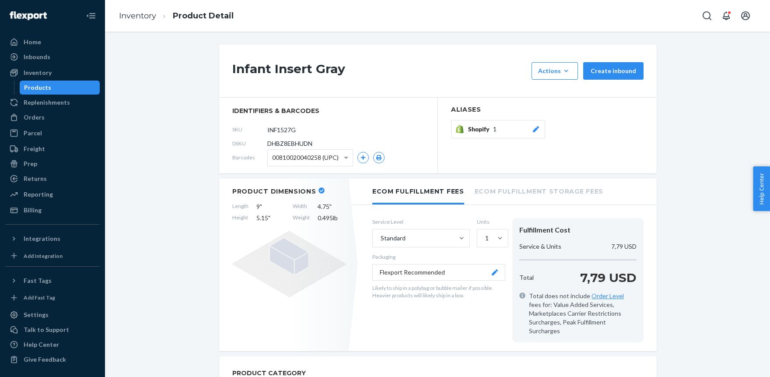
click at [535, 129] on icon at bounding box center [536, 129] width 6 height 6
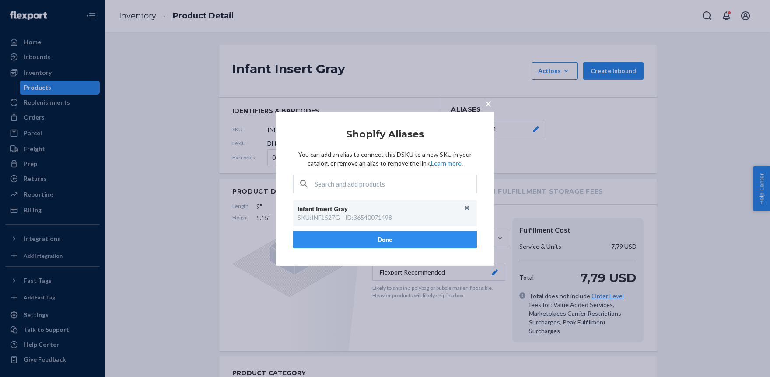
click at [321, 206] on div "Infant Insert Gray" at bounding box center [380, 208] width 166 height 9
paste input "Infant Insert Gray"
click at [390, 191] on input "Infant Insert Gray" at bounding box center [395, 183] width 162 height 17
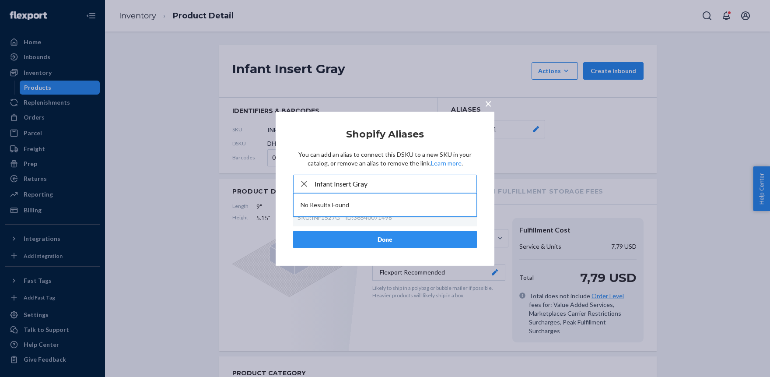
click at [320, 182] on input "Infant Insert Gray" at bounding box center [395, 183] width 162 height 17
click at [378, 189] on input "Infant Insert Gray" at bounding box center [395, 183] width 162 height 17
click at [360, 187] on input "Infant Insert Gray" at bounding box center [395, 183] width 162 height 17
type input "Infant Insert Gray"
click at [488, 102] on span "×" at bounding box center [488, 102] width 7 height 15
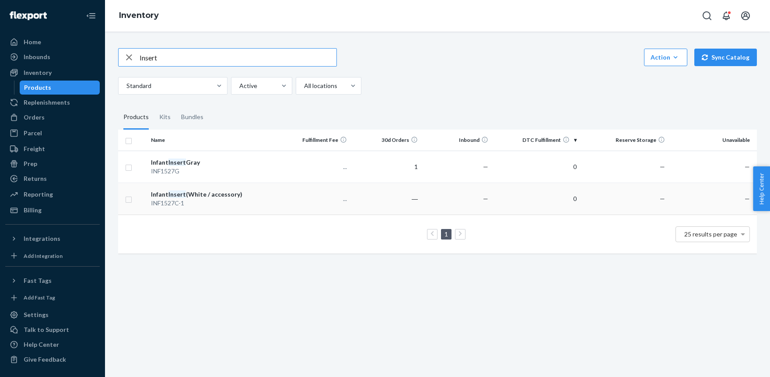
click at [172, 199] on div "INF1527C-1" at bounding box center [214, 203] width 126 height 9
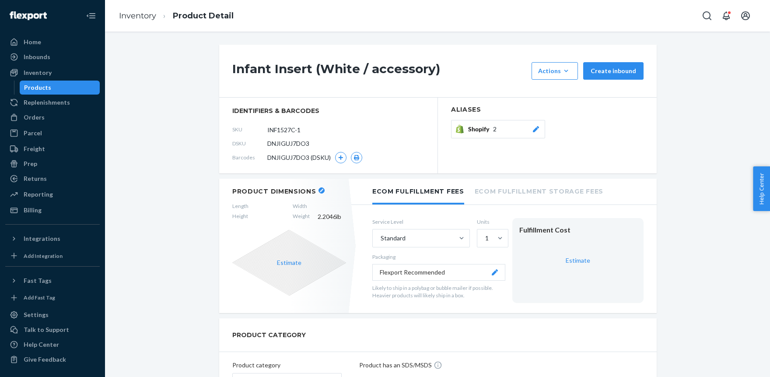
click at [540, 128] on icon at bounding box center [535, 129] width 9 height 6
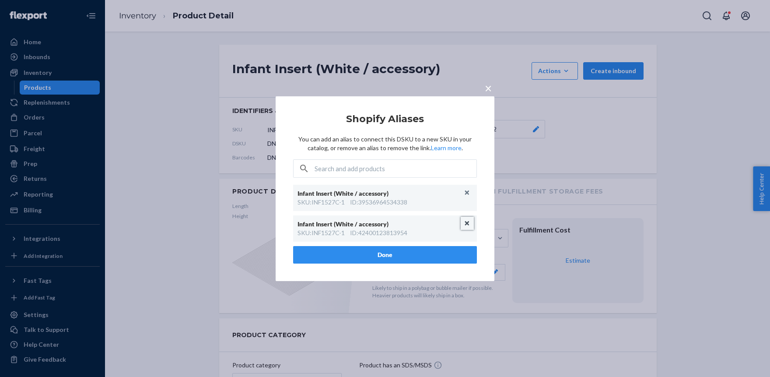
click at [467, 222] on button "Unlink" at bounding box center [466, 222] width 13 height 13
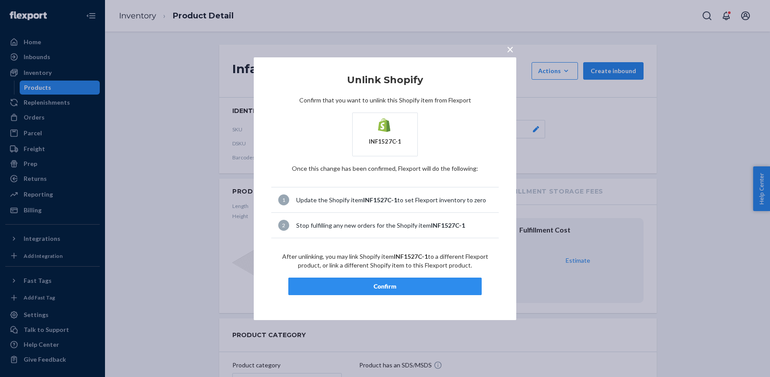
click at [335, 282] on div "Confirm" at bounding box center [385, 286] width 178 height 9
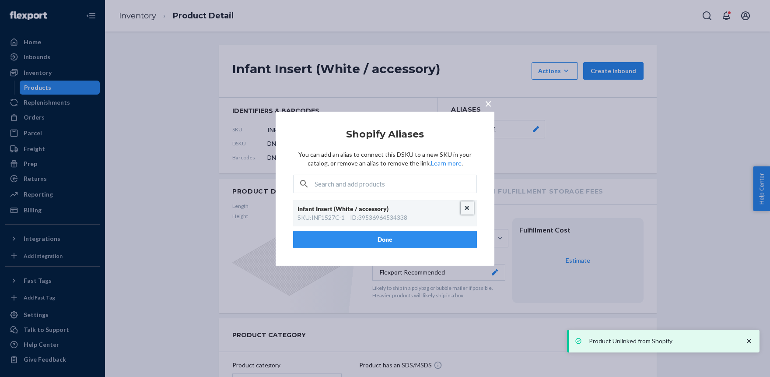
click at [469, 204] on button "Unlink" at bounding box center [466, 207] width 13 height 13
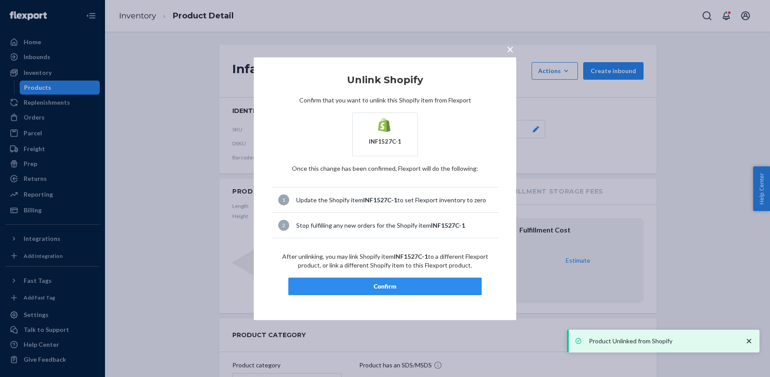
click at [398, 282] on button "Confirm" at bounding box center [384, 285] width 193 height 17
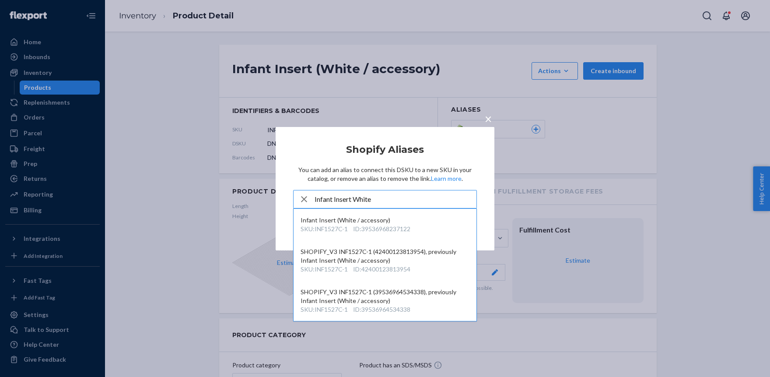
click at [360, 199] on input "Infant Insert White" at bounding box center [395, 198] width 162 height 17
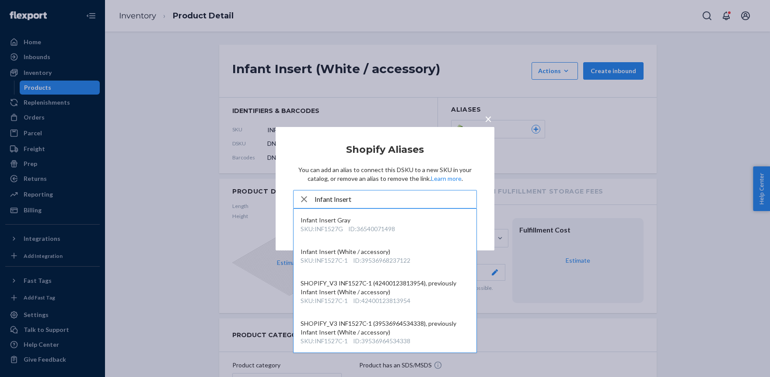
type input "Infant Insert"
click at [486, 118] on span "×" at bounding box center [488, 118] width 7 height 15
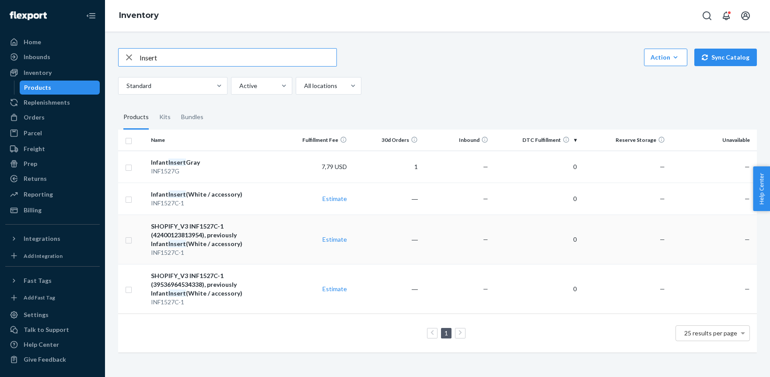
click at [129, 241] on input "checkbox" at bounding box center [128, 238] width 7 height 9
click at [179, 232] on div "SHOPIFY_V3 INF1527C-1 (42400123813954), previously Infant Insert (White / acces…" at bounding box center [214, 235] width 126 height 26
checkbox input "false"
click at [179, 232] on div "SHOPIFY_V3 INF1527C-1 (42400123813954), previously Infant Insert (White / acces…" at bounding box center [214, 235] width 126 height 26
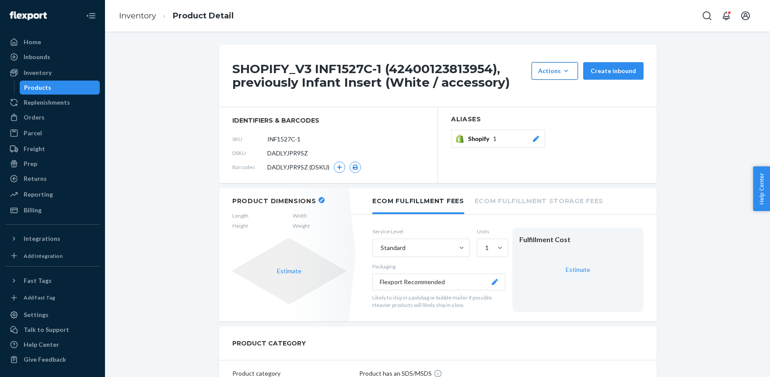
click at [561, 65] on button "Actions Add components Hide" at bounding box center [554, 70] width 46 height 17
click at [552, 108] on span "Hide" at bounding box center [568, 111] width 54 height 6
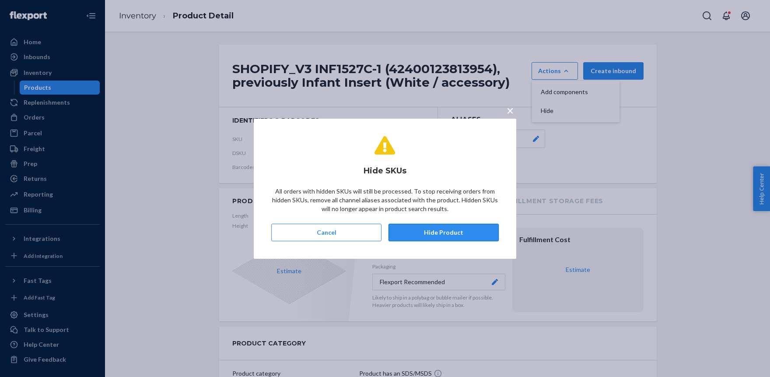
click at [437, 229] on button "Hide Product" at bounding box center [443, 231] width 110 height 17
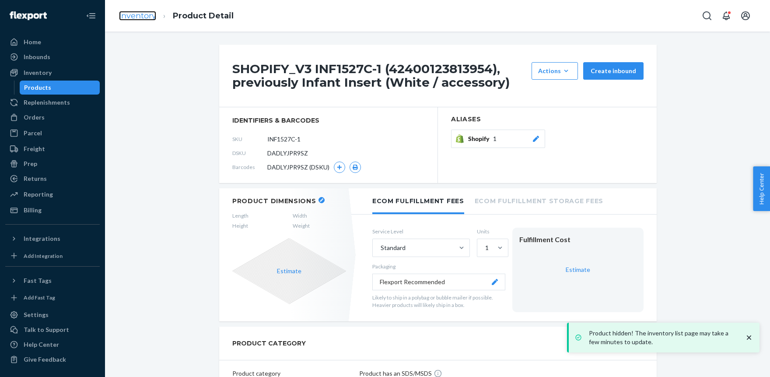
click at [142, 14] on link "Inventory" at bounding box center [137, 16] width 37 height 10
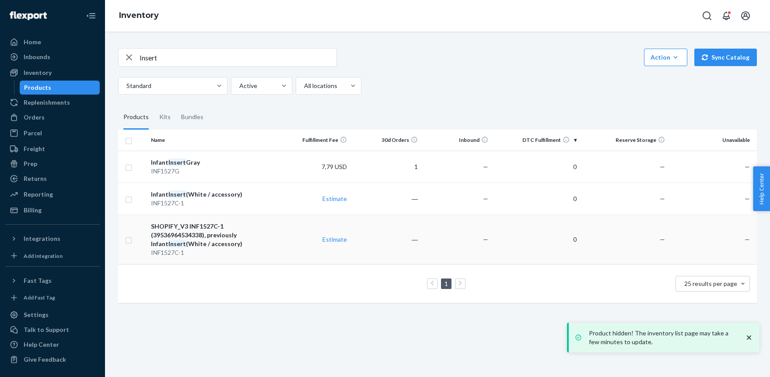
click at [177, 235] on div "SHOPIFY_V3 INF1527C-1 (39536964534338), previously Infant Insert (White / acces…" at bounding box center [214, 235] width 126 height 26
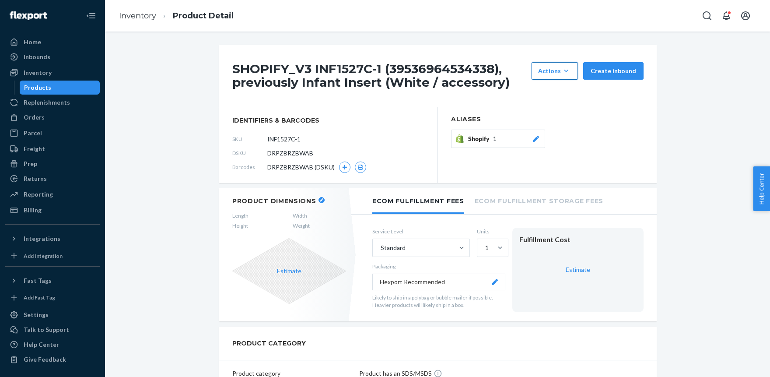
click at [558, 74] on div "Actions" at bounding box center [554, 70] width 33 height 9
click at [556, 111] on span "Hide" at bounding box center [568, 111] width 54 height 6
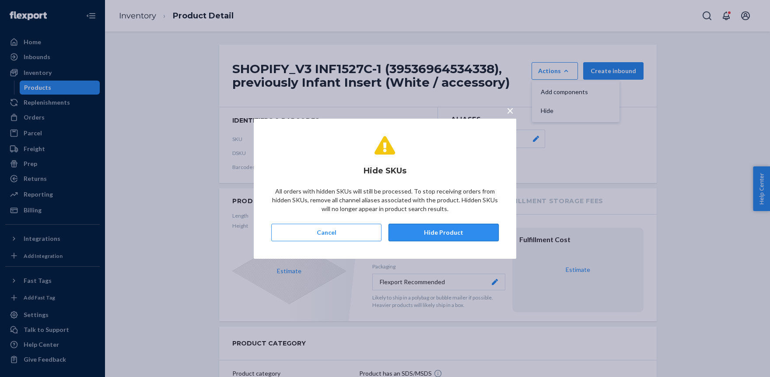
click at [425, 233] on button "Hide Product" at bounding box center [443, 231] width 110 height 17
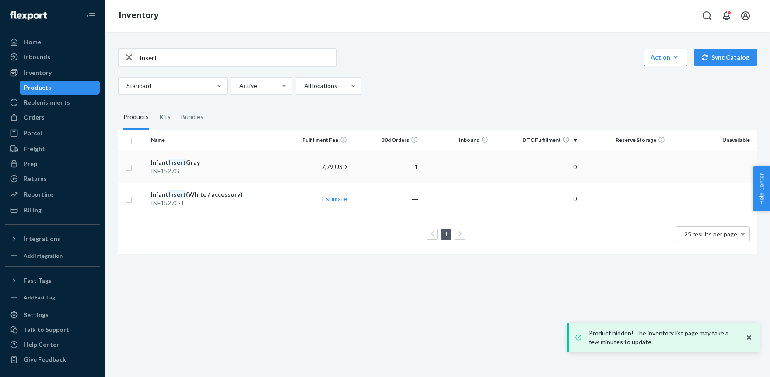
click at [174, 160] on em "Insert" at bounding box center [176, 161] width 17 height 7
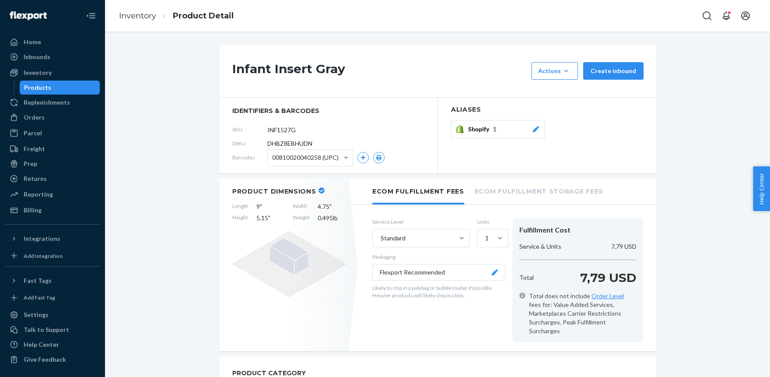
click at [537, 128] on icon at bounding box center [535, 129] width 9 height 6
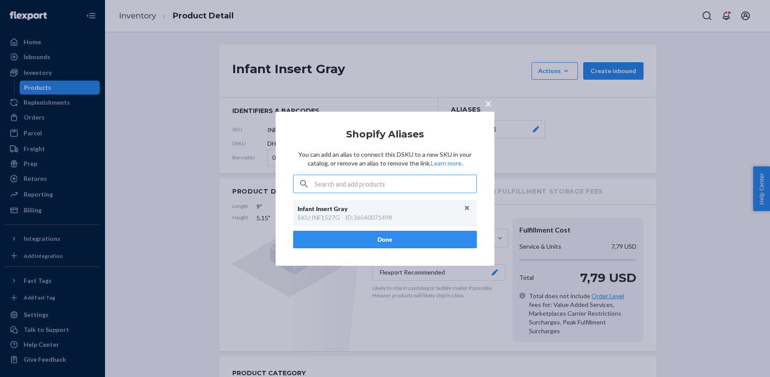
click at [323, 219] on div "SKU : INF1527G" at bounding box center [318, 217] width 42 height 9
click at [318, 207] on div "Infant Insert Gray" at bounding box center [380, 208] width 166 height 9
paste input "Insert"
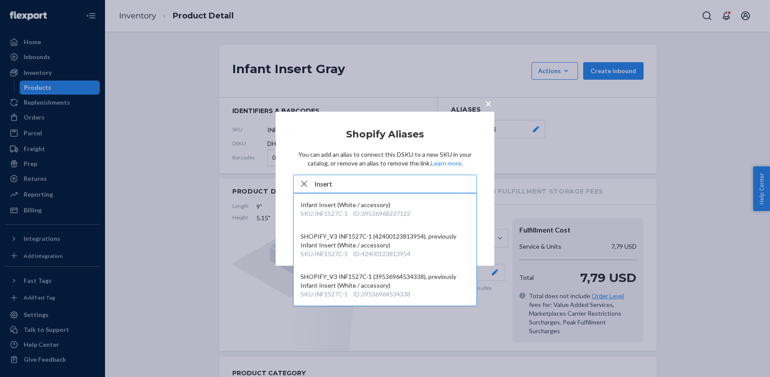
click at [348, 182] on input "Insert" at bounding box center [395, 183] width 162 height 17
type input "Insert"
click at [487, 99] on span "×" at bounding box center [488, 102] width 7 height 15
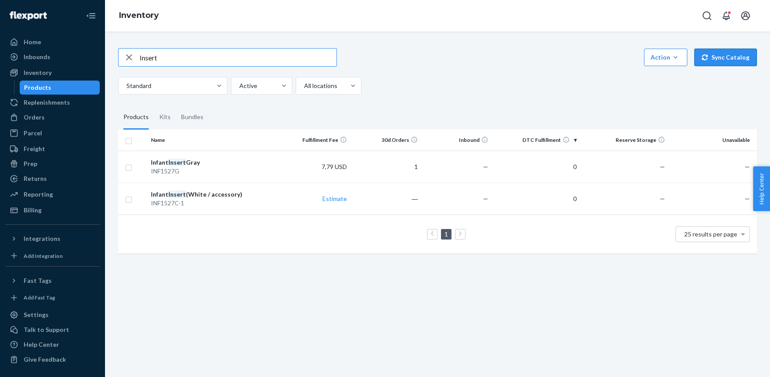
click at [729, 56] on button "Sync Catalog" at bounding box center [725, 57] width 63 height 17
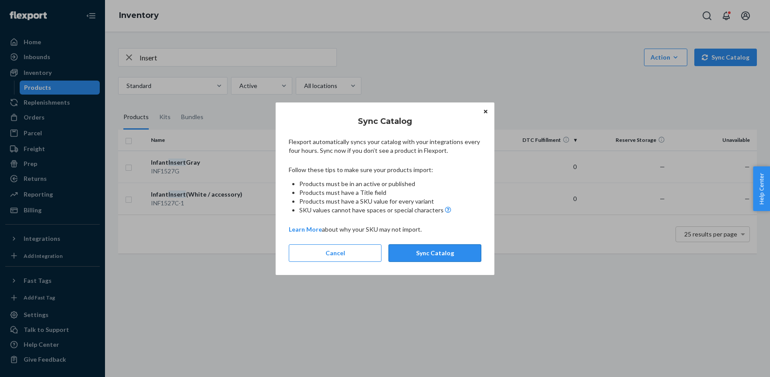
click at [442, 250] on button "Sync Catalog" at bounding box center [434, 252] width 93 height 17
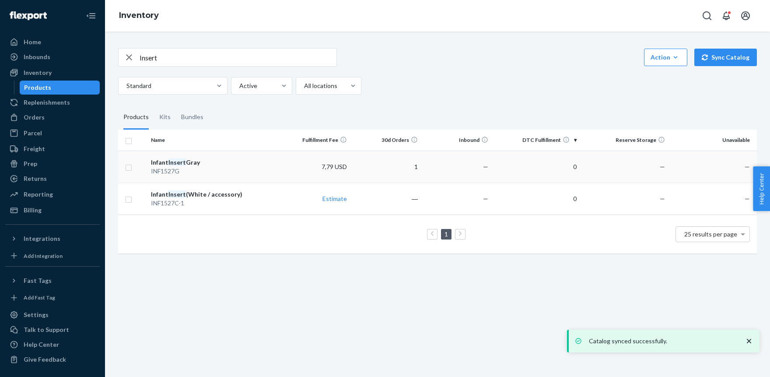
click at [175, 160] on em "Insert" at bounding box center [176, 161] width 17 height 7
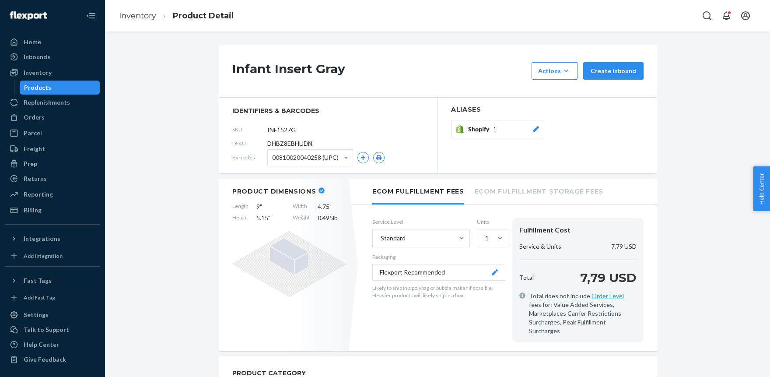
click at [534, 128] on icon at bounding box center [535, 129] width 9 height 6
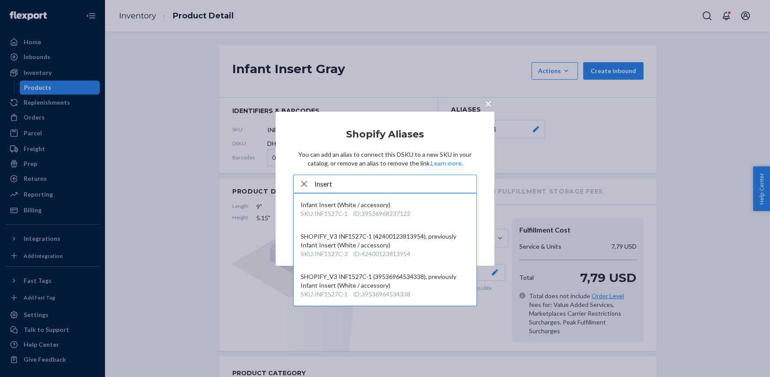
type input "Insert"
click at [487, 102] on span "×" at bounding box center [488, 102] width 7 height 15
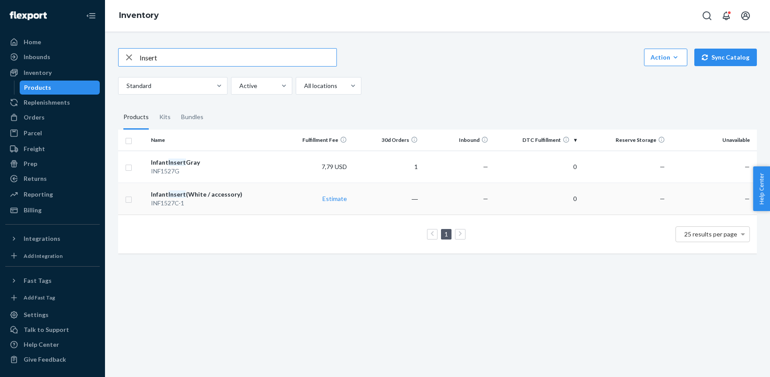
click at [167, 200] on div "INF1527C-1" at bounding box center [214, 203] width 126 height 9
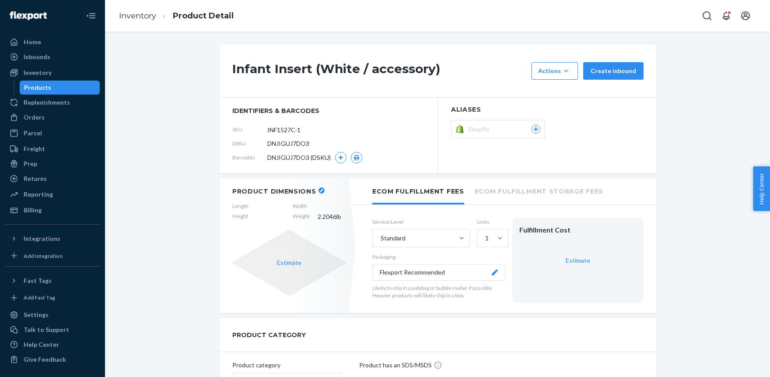
click at [536, 127] on icon at bounding box center [536, 129] width 5 height 5
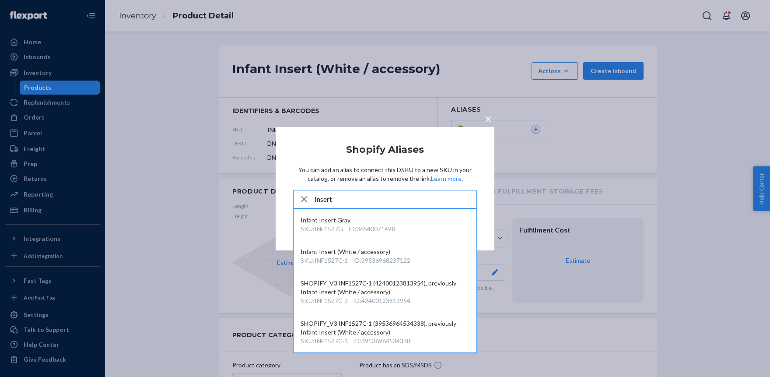
type input "Insert"
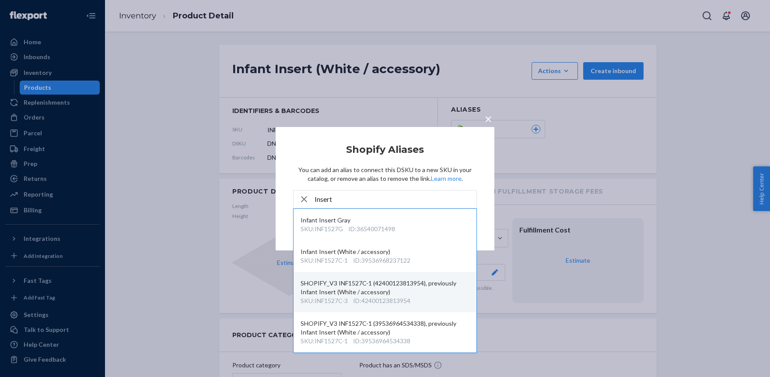
drag, startPoint x: 363, startPoint y: 299, endPoint x: 421, endPoint y: 298, distance: 57.7
click at [421, 298] on div "SKU : INF1527C-3 ID : 42400123813954" at bounding box center [384, 300] width 169 height 9
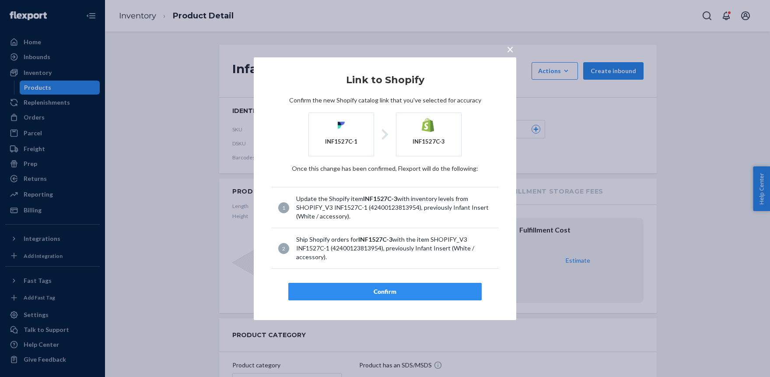
click at [509, 49] on span "×" at bounding box center [509, 49] width 7 height 15
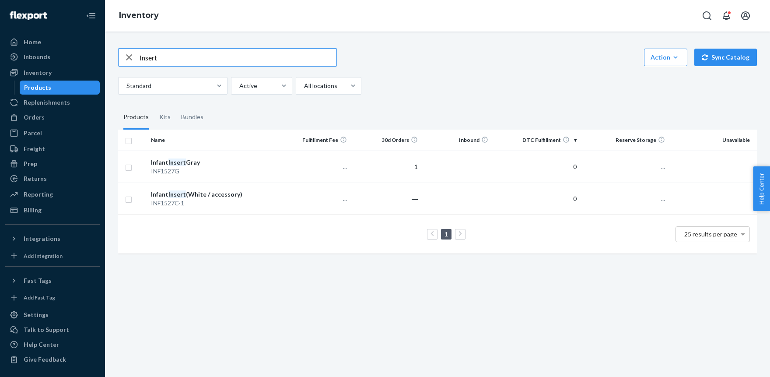
click at [167, 59] on input "Insert" at bounding box center [237, 57] width 197 height 17
drag, startPoint x: 263, startPoint y: 82, endPoint x: 262, endPoint y: 89, distance: 6.8
click at [263, 84] on div at bounding box center [260, 85] width 45 height 10
click at [239, 84] on input "Active" at bounding box center [238, 85] width 1 height 9
click at [253, 126] on div "Hidden" at bounding box center [262, 123] width 58 height 17
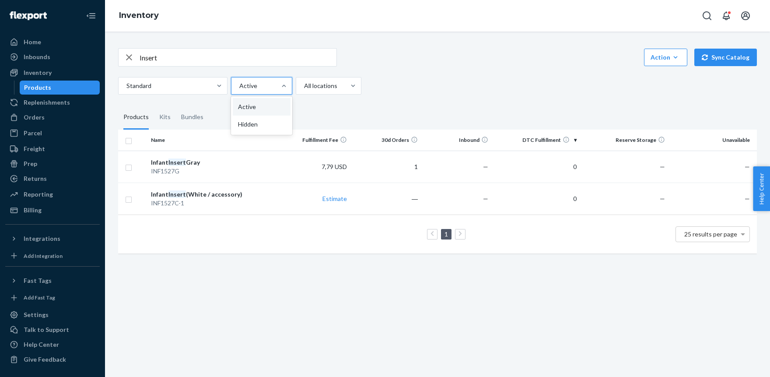
click at [239, 90] on input "option Hidden focused, 2 of 2. 2 results available. Use Up and Down to choose o…" at bounding box center [238, 85] width 1 height 9
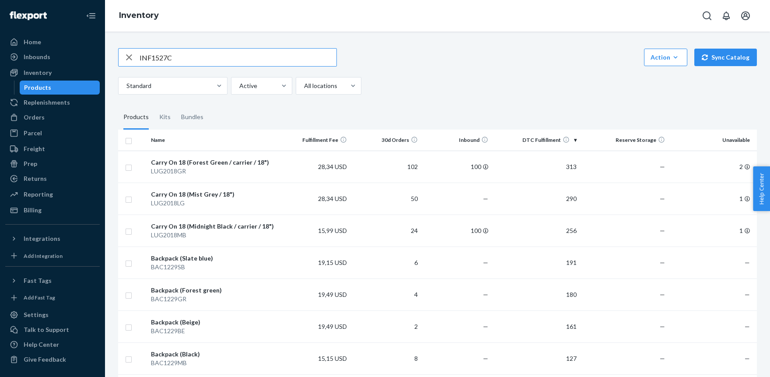
type input "INF1527C"
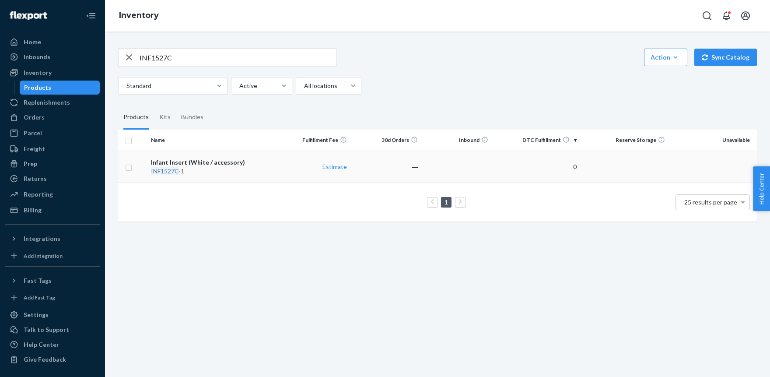
click at [174, 170] on em "INF1527C" at bounding box center [165, 170] width 28 height 7
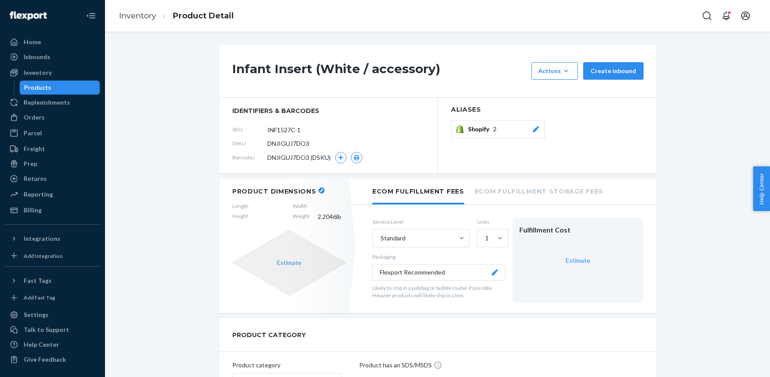
click at [536, 129] on icon at bounding box center [536, 129] width 6 height 6
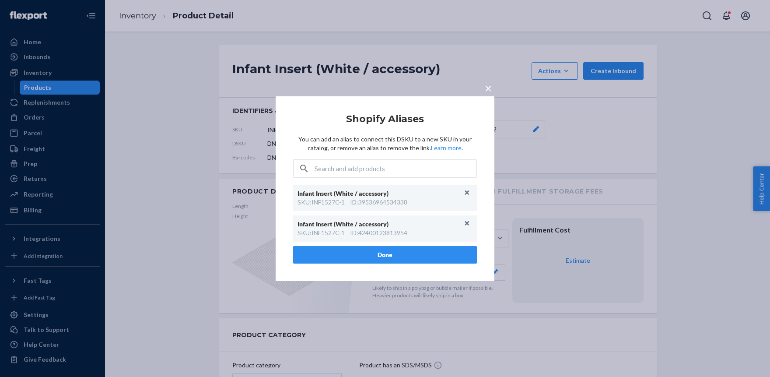
click at [382, 202] on div "ID : 39536964534338" at bounding box center [378, 202] width 57 height 9
copy div "39536964534338"
click at [595, 133] on div "× Shopify Aliases You can add an alias to connect this DSKU to a new SKU in you…" at bounding box center [385, 188] width 770 height 377
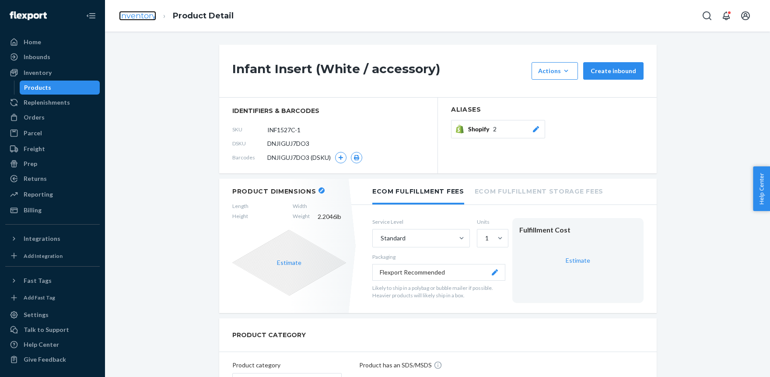
click at [136, 13] on link "Inventory" at bounding box center [137, 16] width 37 height 10
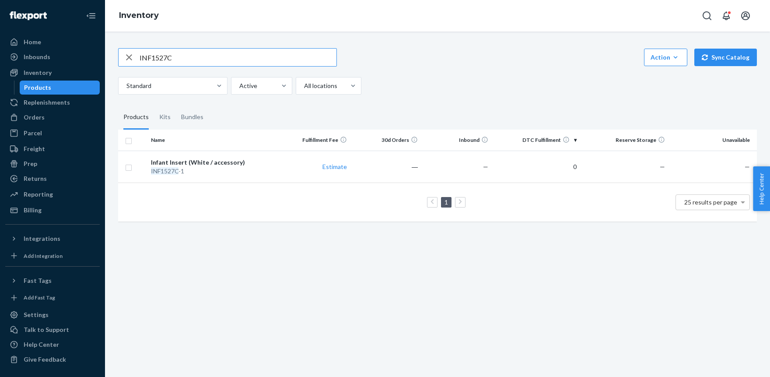
click at [182, 56] on input "INF1527C" at bounding box center [237, 57] width 197 height 17
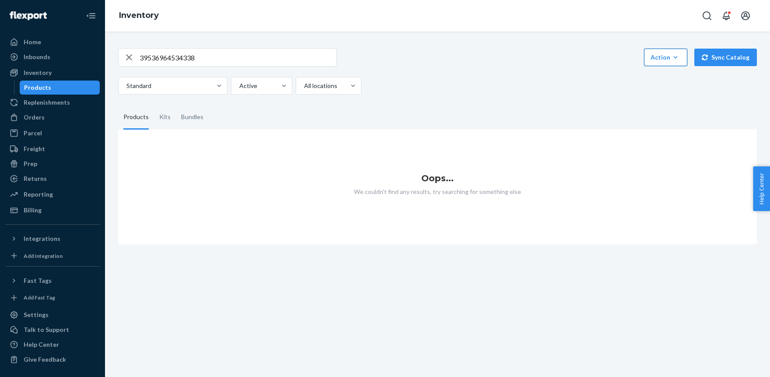
click at [676, 60] on icon "button" at bounding box center [675, 57] width 9 height 9
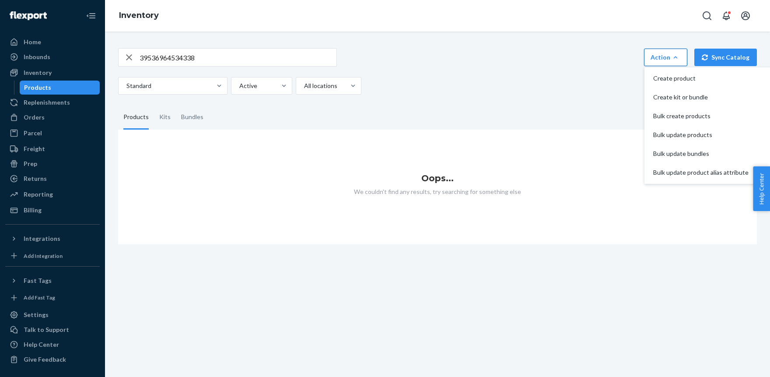
click at [548, 85] on div "Standard Active All locations" at bounding box center [434, 85] width 632 height 17
click at [243, 128] on div "Hidden" at bounding box center [262, 123] width 58 height 17
click at [239, 90] on input "option Hidden focused, 2 of 2. 2 results available. Use Up and Down to choose o…" at bounding box center [238, 85] width 1 height 9
drag, startPoint x: 249, startPoint y: 113, endPoint x: 195, endPoint y: 75, distance: 66.5
click at [248, 113] on fieldset "Products Kits Bundles" at bounding box center [437, 117] width 638 height 24
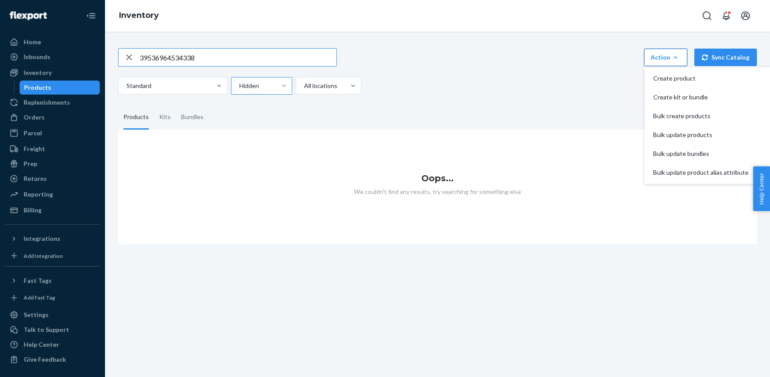
click at [195, 52] on input "39536964534338" at bounding box center [237, 57] width 197 height 17
paste input "INF1527G"
type input "INF1527"
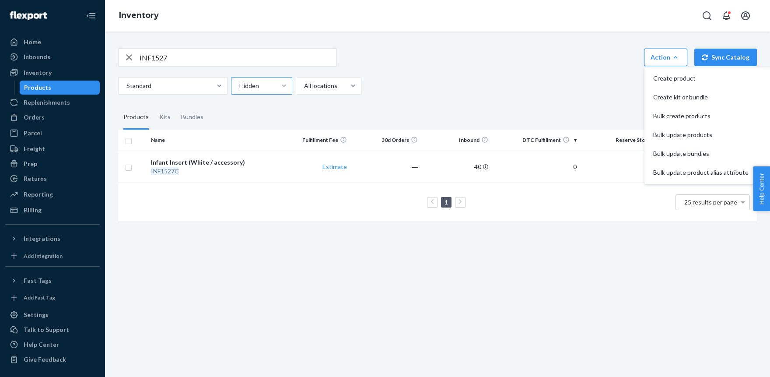
click at [480, 86] on div "Standard Hidden All locations" at bounding box center [434, 85] width 632 height 17
click at [670, 54] on div "Action" at bounding box center [665, 57] width 30 height 9
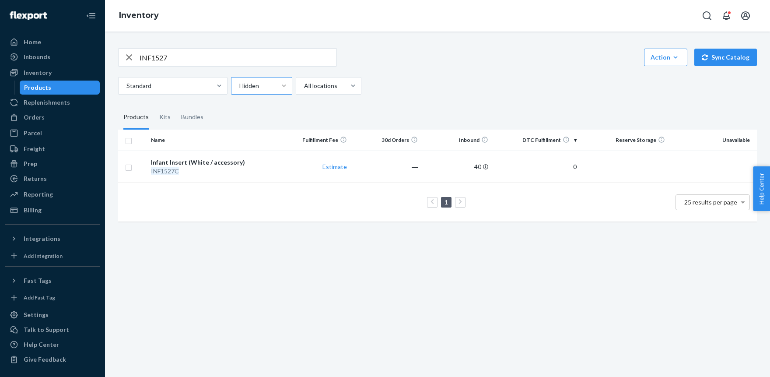
click at [496, 53] on div "INF1527 Action Create product Create kit or bundle Bulk create products Bulk up…" at bounding box center [437, 57] width 638 height 18
click at [170, 168] on em "INF1527C" at bounding box center [165, 170] width 28 height 7
click at [195, 57] on input "INF1527" at bounding box center [237, 57] width 197 height 17
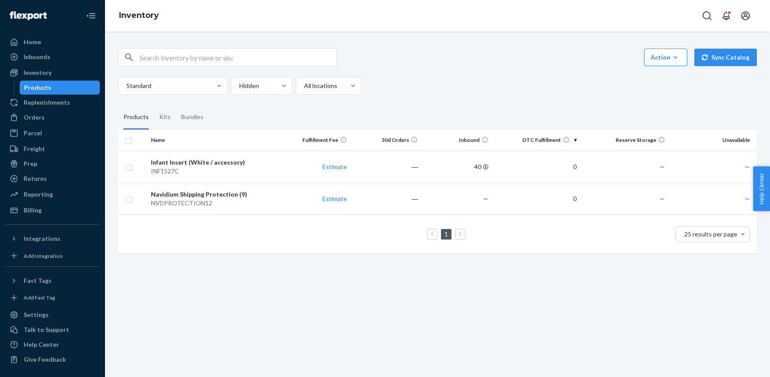
click at [182, 55] on input "text" at bounding box center [237, 57] width 197 height 17
drag, startPoint x: 148, startPoint y: 171, endPoint x: 187, endPoint y: 171, distance: 39.4
click at [187, 171] on td "Infant Insert (White / accessory) INF1527C" at bounding box center [213, 166] width 133 height 32
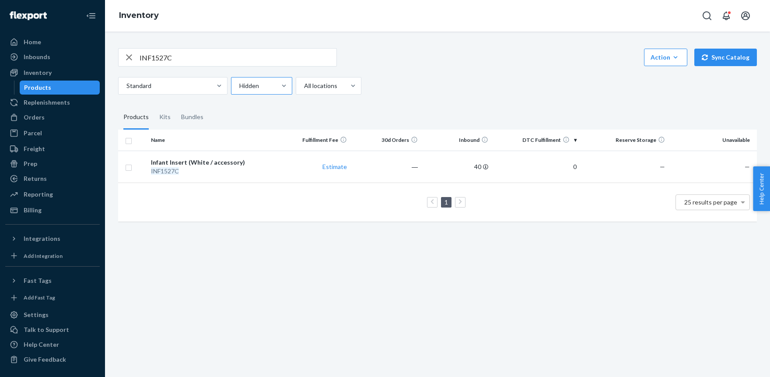
click at [272, 85] on div at bounding box center [260, 85] width 45 height 10
click at [239, 85] on input "Hidden" at bounding box center [238, 85] width 1 height 9
click at [267, 105] on div "Active" at bounding box center [262, 106] width 58 height 17
click at [239, 90] on input "option Active focused, 0 of 2. 2 results available. Use Up and Down to choose o…" at bounding box center [238, 85] width 1 height 9
click at [186, 59] on input "INF1527C" at bounding box center [237, 57] width 197 height 17
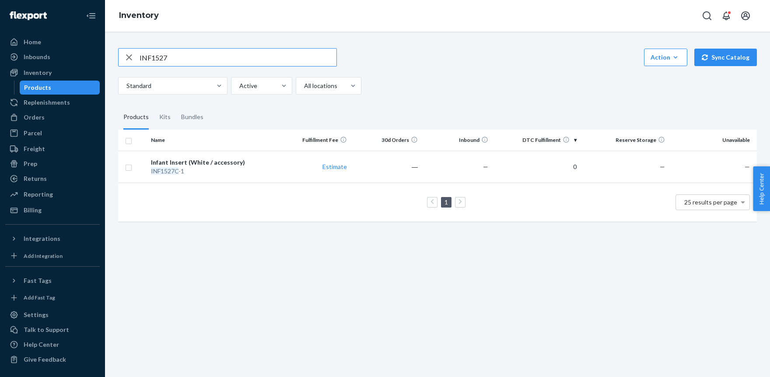
type input "INF1527"
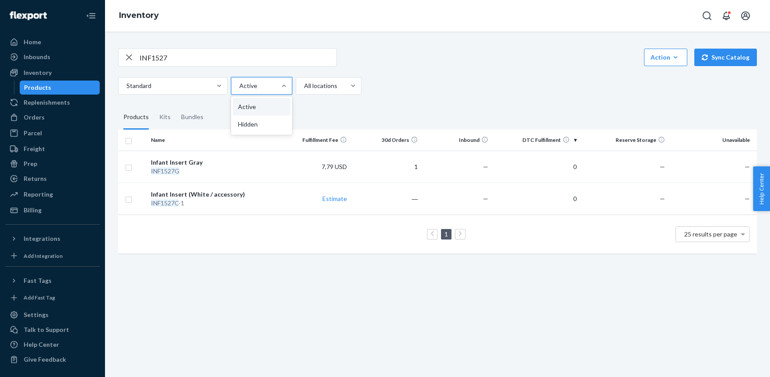
click at [243, 82] on div at bounding box center [260, 85] width 45 height 10
click at [239, 82] on input "option Active, selected. option Active focused, 1 of 2. 2 results available. Us…" at bounding box center [238, 85] width 1 height 9
click at [252, 124] on div "Hidden" at bounding box center [262, 123] width 58 height 17
click at [239, 90] on input "option Active, selected. option Hidden focused, 2 of 2. 2 results available. Us…" at bounding box center [238, 85] width 1 height 9
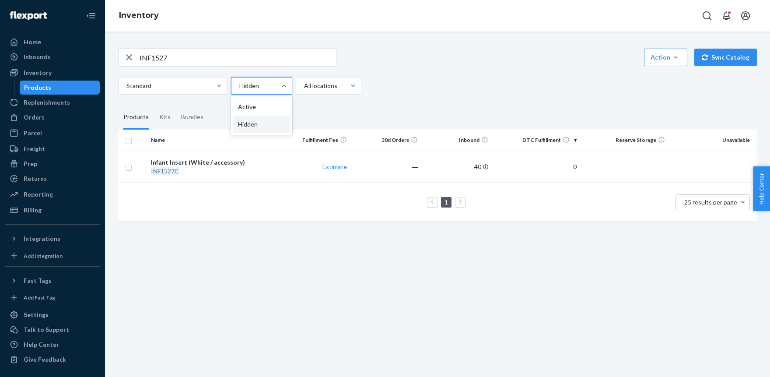
click at [262, 87] on div at bounding box center [260, 85] width 45 height 10
click at [239, 87] on input "option Hidden, selected. option Hidden focused, 2 of 2. 2 results available. Us…" at bounding box center [238, 85] width 1 height 9
click at [257, 106] on div "Active" at bounding box center [262, 106] width 58 height 17
click at [239, 90] on input "option Hidden, selected. option Active focused, 1 of 2. 2 results available. Us…" at bounding box center [238, 85] width 1 height 9
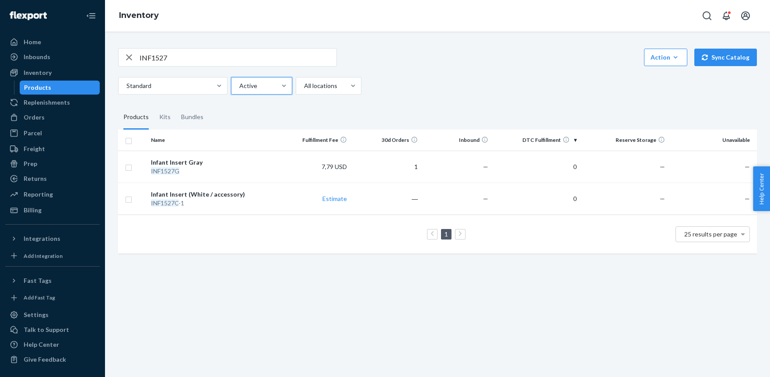
drag, startPoint x: 168, startPoint y: 201, endPoint x: 209, endPoint y: 193, distance: 41.9
click at [168, 201] on em "INF1527C" at bounding box center [165, 202] width 28 height 7
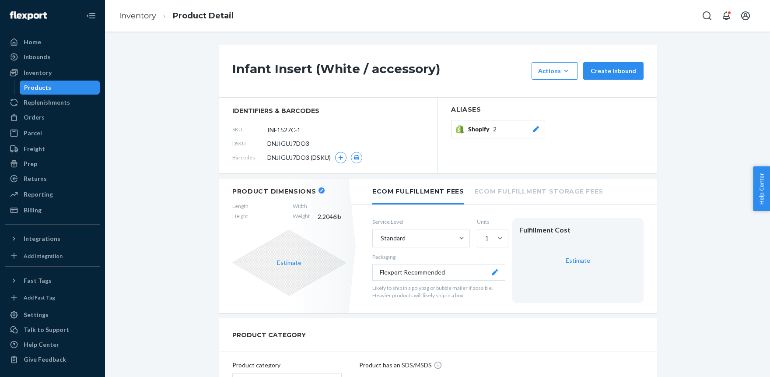
click at [538, 131] on icon at bounding box center [535, 129] width 9 height 6
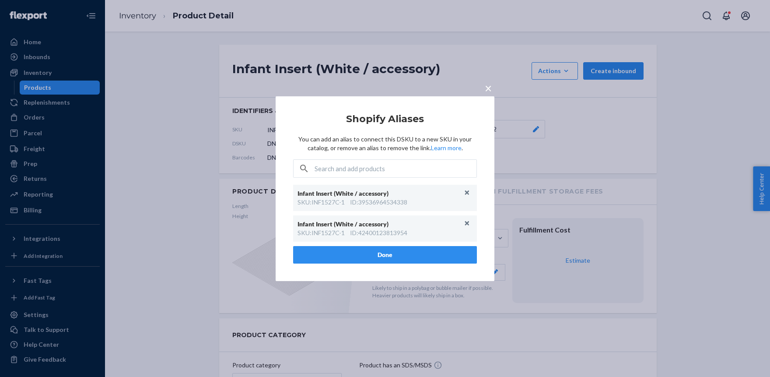
click at [352, 198] on div "ID : 39536964534338" at bounding box center [378, 202] width 57 height 9
click at [346, 192] on div "Infant Insert (White / accessory)" at bounding box center [380, 193] width 166 height 9
click at [345, 192] on div "Infant Insert (White / accessory)" at bounding box center [380, 193] width 166 height 9
click at [348, 209] on div "Infant Insert (White / accessory) SKU : INF1527C-1 ID : 39536964534338" at bounding box center [385, 198] width 184 height 26
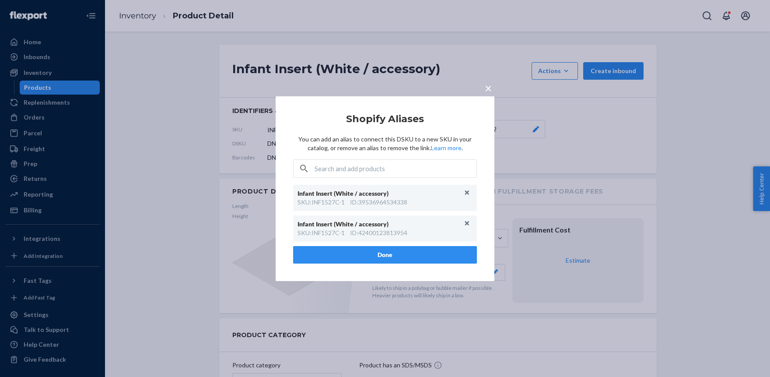
click at [382, 234] on div "ID : 42400123813954" at bounding box center [378, 232] width 57 height 9
click at [383, 199] on div "ID : 39536964534338" at bounding box center [378, 202] width 57 height 9
click at [439, 154] on article "Shopify Aliases You can add an alias to connect this DSKU to a new SKU in your …" at bounding box center [385, 188] width 184 height 150
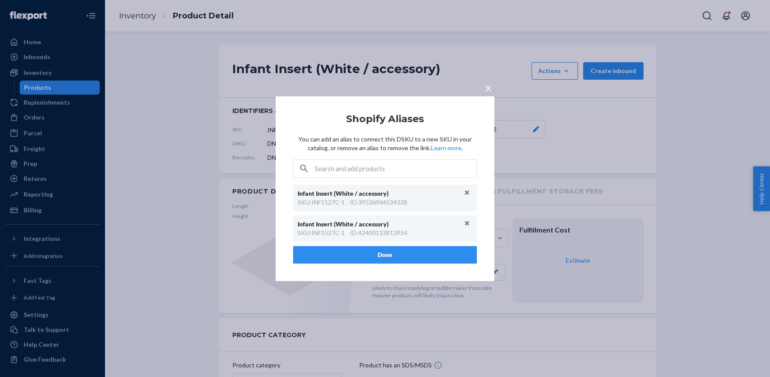
click at [377, 202] on div "ID : 39536964534338" at bounding box center [378, 202] width 57 height 9
drag, startPoint x: 366, startPoint y: 201, endPoint x: 356, endPoint y: 201, distance: 9.2
click at [365, 201] on div "ID : 39536964534338" at bounding box center [378, 202] width 57 height 9
drag, startPoint x: 352, startPoint y: 202, endPoint x: 384, endPoint y: 234, distance: 45.1
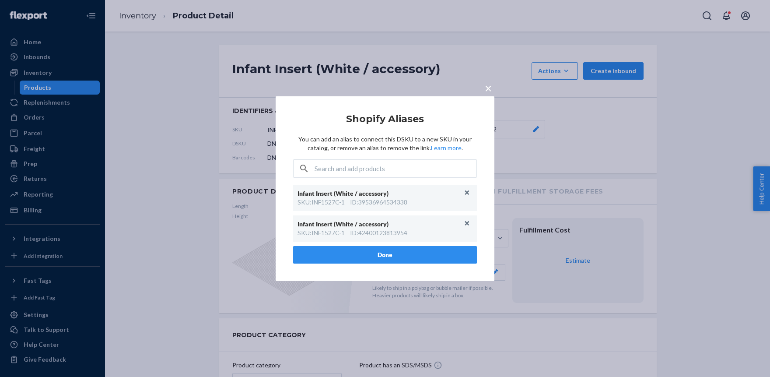
click at [416, 211] on div "Infant Insert (White / accessory) SKU : INF1527C-1 ID : 39536964534338" at bounding box center [385, 198] width 184 height 26
drag, startPoint x: 384, startPoint y: 234, endPoint x: 351, endPoint y: 220, distance: 35.4
click at [369, 235] on div "ID : 42400123813954" at bounding box center [378, 232] width 57 height 9
drag, startPoint x: 299, startPoint y: 202, endPoint x: 405, endPoint y: 199, distance: 105.9
click at [407, 198] on div "SKU : INF1527C-1 ID : 39536964534338" at bounding box center [384, 202] width 175 height 9
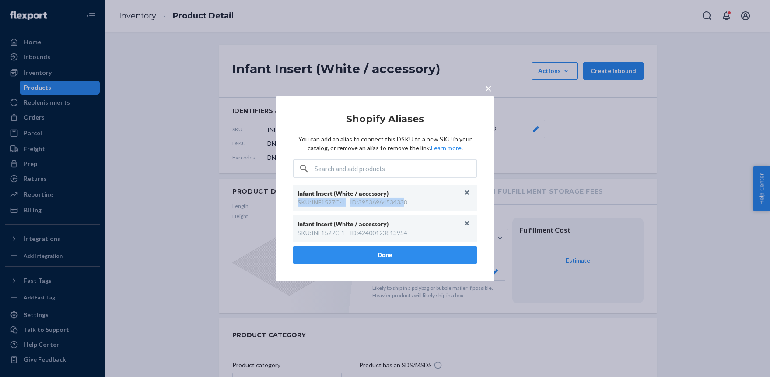
click at [393, 201] on div "ID : 39536964534338" at bounding box center [378, 202] width 57 height 9
click at [394, 235] on div "ID : 42400123813954" at bounding box center [378, 232] width 57 height 9
click at [394, 234] on div "ID : 42400123813954" at bounding box center [378, 232] width 57 height 9
click at [489, 87] on span "×" at bounding box center [488, 87] width 7 height 15
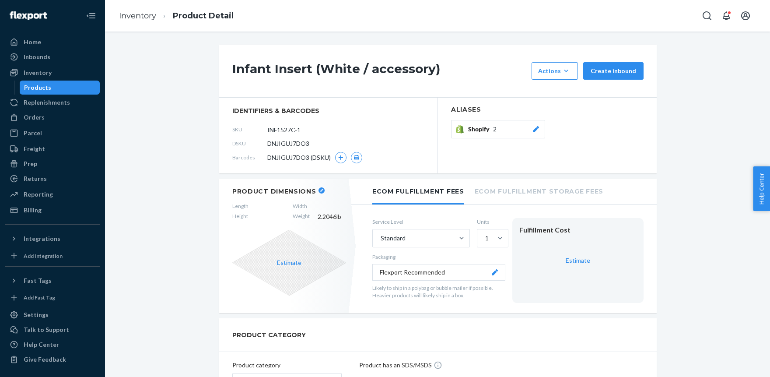
click at [535, 129] on icon at bounding box center [536, 129] width 6 height 6
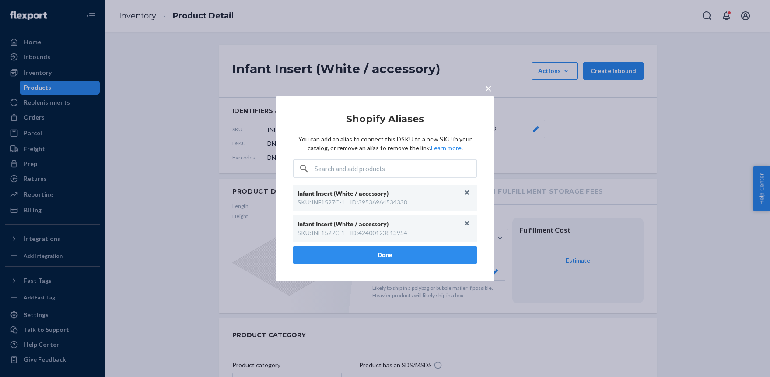
click at [602, 142] on div "× Shopify Aliases You can add an alias to connect this DSKU to a new SKU in you…" at bounding box center [385, 188] width 770 height 377
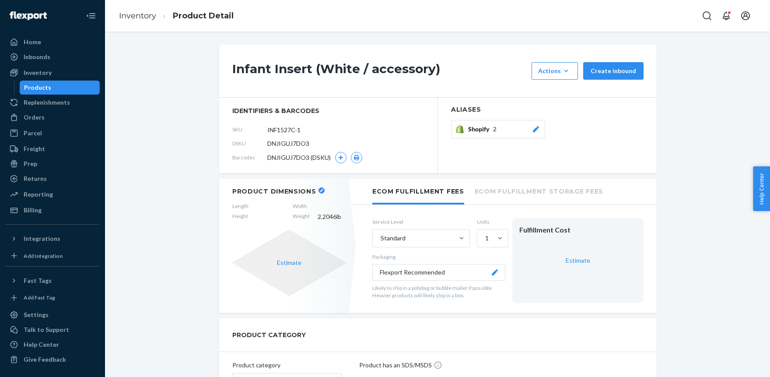
click at [536, 129] on icon at bounding box center [536, 129] width 6 height 6
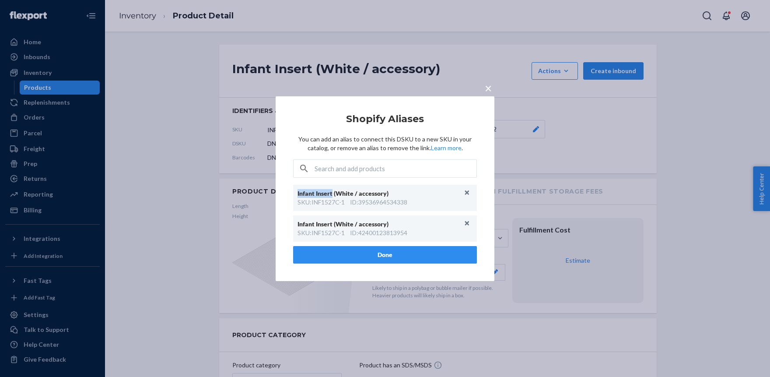
drag, startPoint x: 297, startPoint y: 195, endPoint x: 335, endPoint y: 200, distance: 38.0
click at [332, 192] on div "Infant Insert (White / accessory) SKU : INF1527C-1 ID : 39536964534338" at bounding box center [385, 198] width 184 height 26
paste input "Infant Insert"
type input "Infant Insert"
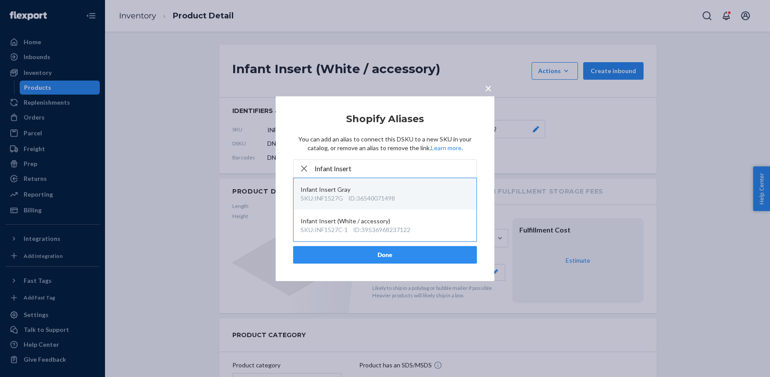
click at [372, 195] on div "ID : 36540071498" at bounding box center [371, 198] width 47 height 9
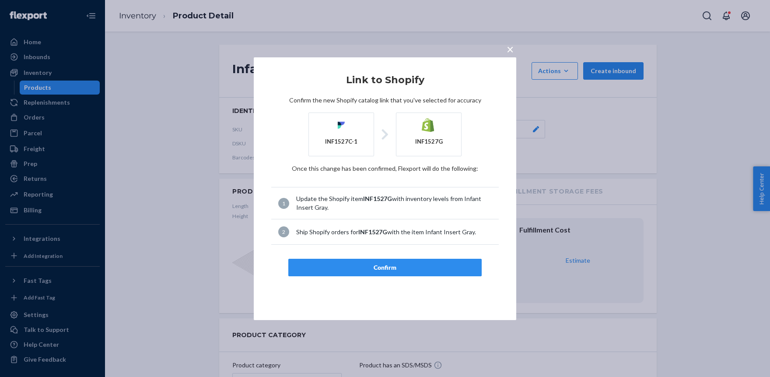
click at [513, 46] on span "×" at bounding box center [509, 49] width 7 height 15
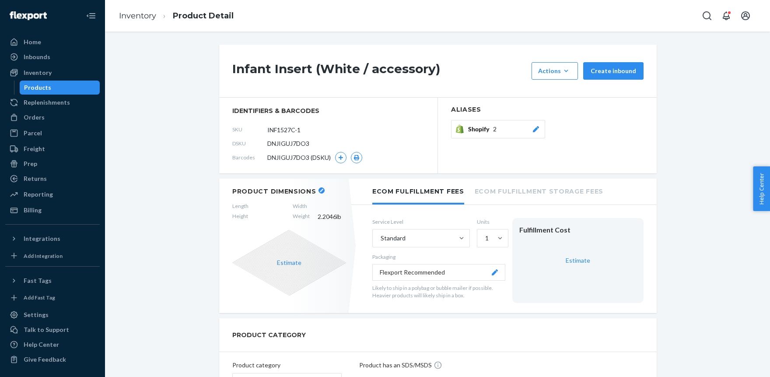
click at [535, 125] on div at bounding box center [535, 129] width 9 height 9
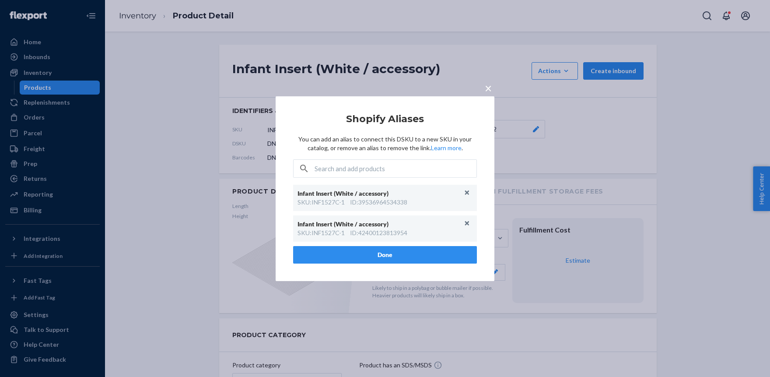
click at [342, 230] on div "SKU : INF1527C-1" at bounding box center [320, 232] width 47 height 9
click at [315, 222] on div "Infant Insert (White / accessory)" at bounding box center [380, 224] width 166 height 9
paste input "Insert"
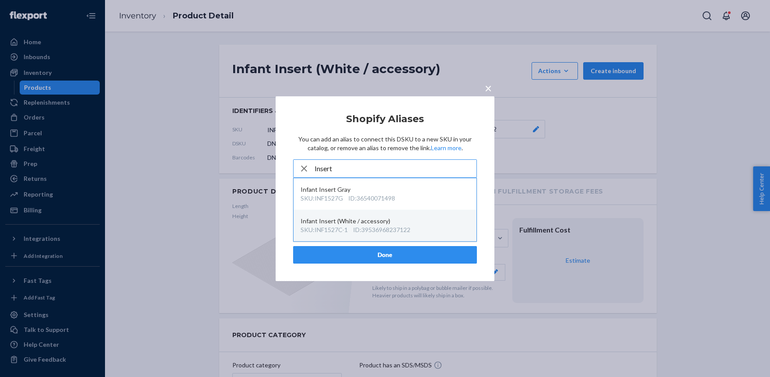
type input "Insert"
click at [354, 221] on div "Infant Insert (White / accessory)" at bounding box center [384, 220] width 169 height 9
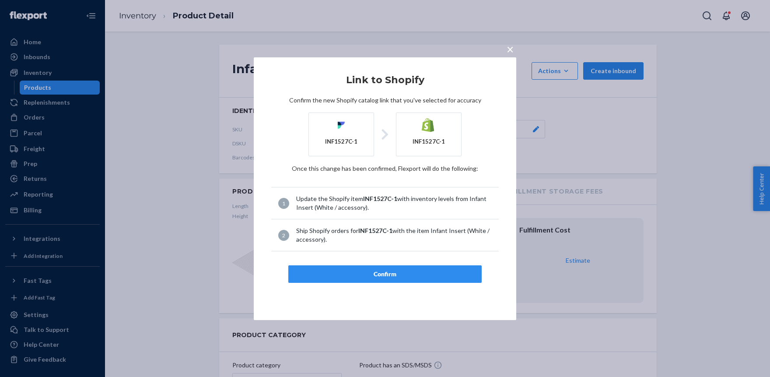
click at [513, 45] on span "×" at bounding box center [509, 49] width 7 height 15
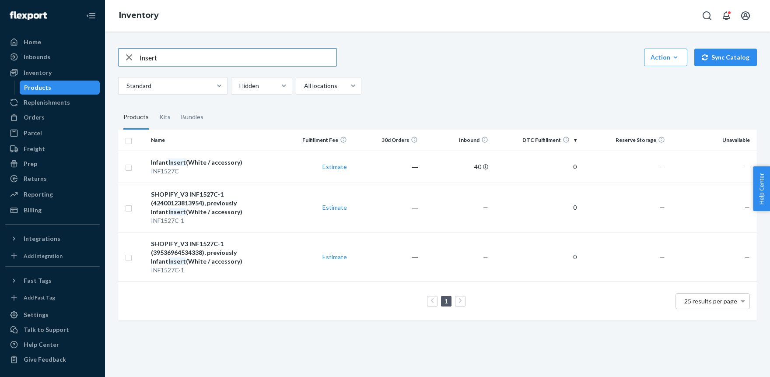
click at [171, 57] on input "Insert" at bounding box center [237, 57] width 197 height 17
click at [264, 85] on div at bounding box center [260, 85] width 45 height 10
click at [239, 85] on input "option Hidden focused, 2 of 2. 2 results available. Use Up and Down to choose o…" at bounding box center [238, 85] width 1 height 9
click at [252, 108] on div "Active" at bounding box center [262, 106] width 58 height 17
click at [239, 90] on input "option Active focused, 1 of 2. 2 results available. Use Up and Down to choose o…" at bounding box center [238, 85] width 1 height 9
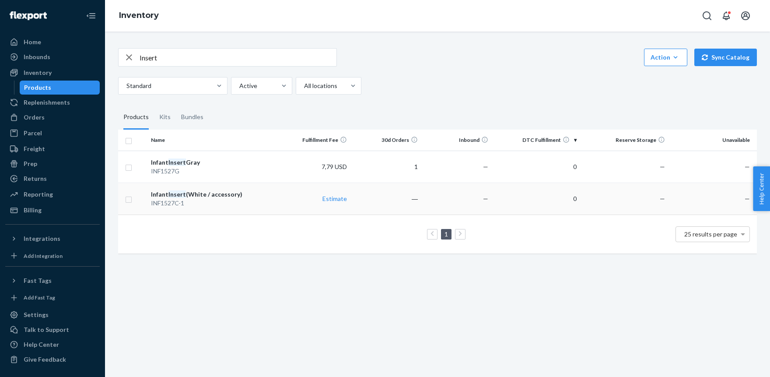
click at [172, 200] on div "INF1527C-1" at bounding box center [214, 203] width 126 height 9
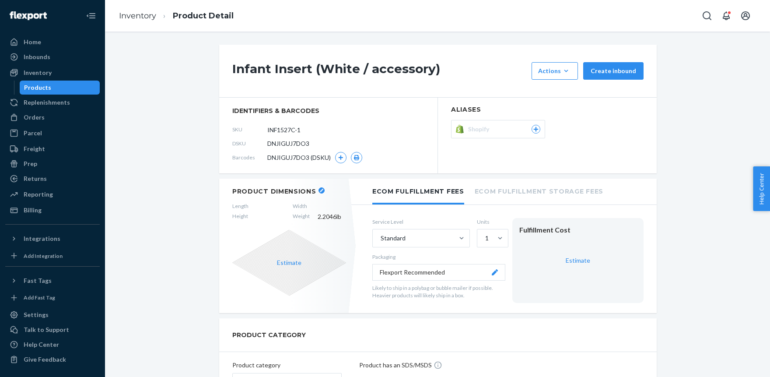
click at [509, 129] on div "Shopify" at bounding box center [504, 129] width 72 height 9
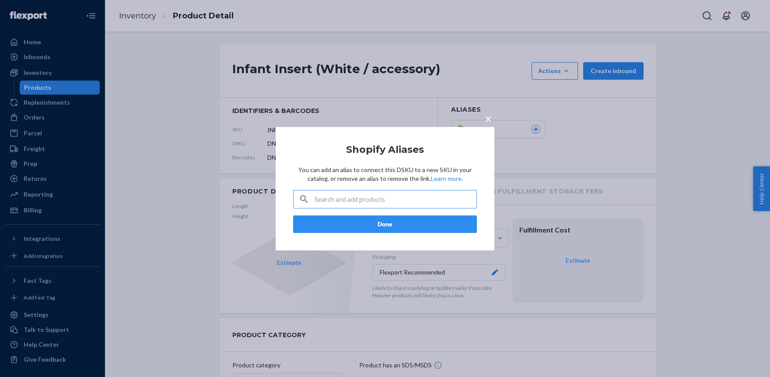
type input "42400123813954"
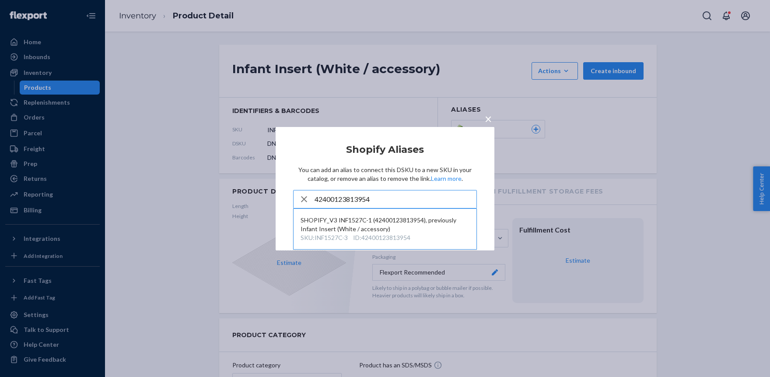
click at [387, 198] on input "42400123813954" at bounding box center [395, 198] width 162 height 17
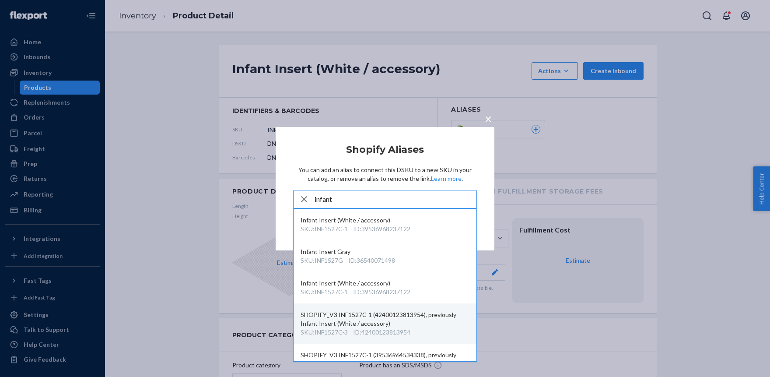
scroll to position [22, 0]
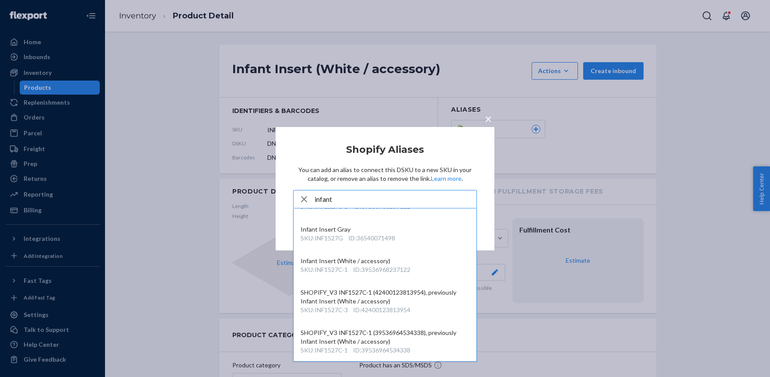
type input "infant"
click at [697, 139] on div "× Shopify Aliases You can add an alias to connect this DSKU to a new SKU in you…" at bounding box center [385, 188] width 770 height 377
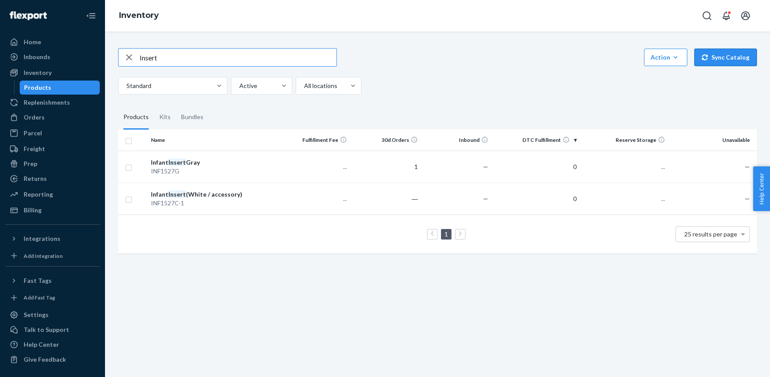
click at [719, 55] on button "Sync Catalog" at bounding box center [725, 57] width 63 height 17
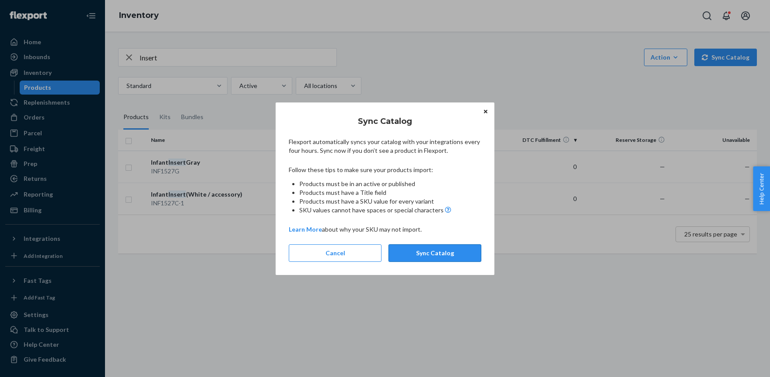
click at [436, 252] on button "Sync Catalog" at bounding box center [434, 252] width 93 height 17
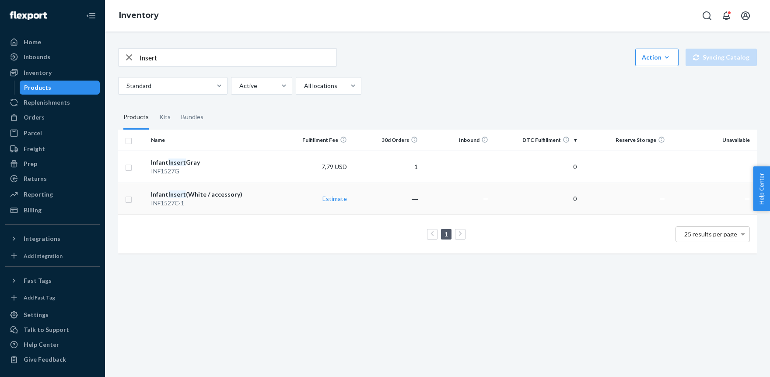
click at [181, 199] on div "INF1527C-1" at bounding box center [214, 203] width 126 height 9
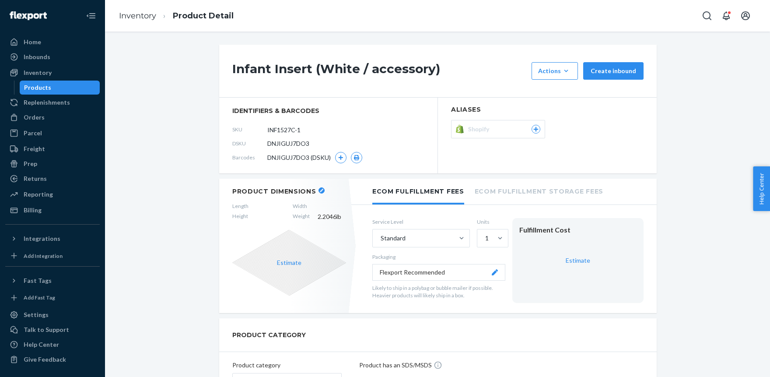
click at [522, 123] on button "Shopify" at bounding box center [498, 129] width 94 height 18
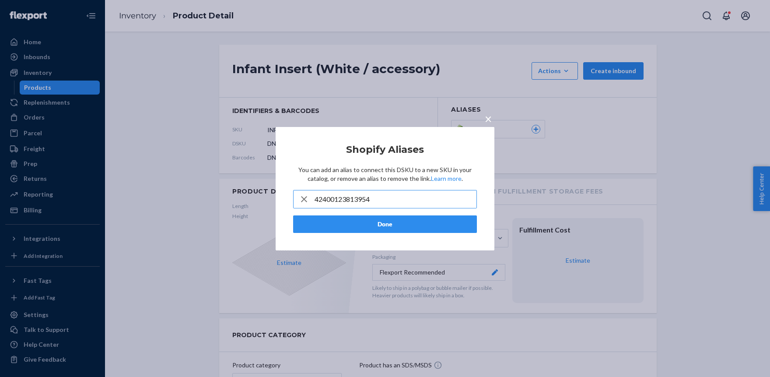
click at [344, 200] on input "42400123813954" at bounding box center [395, 198] width 162 height 17
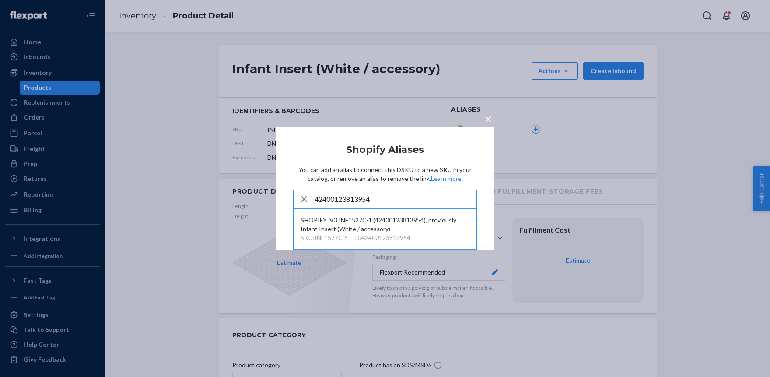
click at [343, 200] on input "42400123813954" at bounding box center [395, 198] width 162 height 17
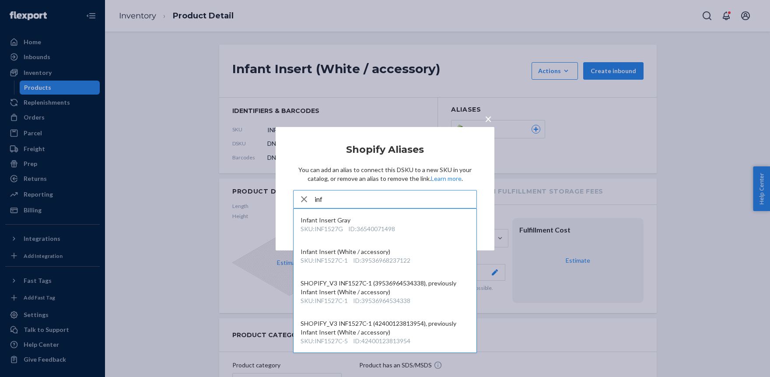
type input "inf"
click at [490, 119] on span "×" at bounding box center [488, 118] width 7 height 15
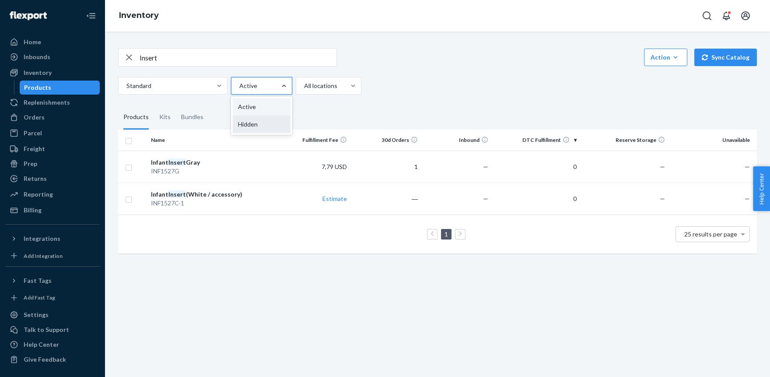
click at [270, 120] on div "Hidden" at bounding box center [262, 123] width 58 height 17
click at [239, 90] on input "option Hidden focused, 2 of 2. 2 results available. Use Up and Down to choose o…" at bounding box center [238, 85] width 1 height 9
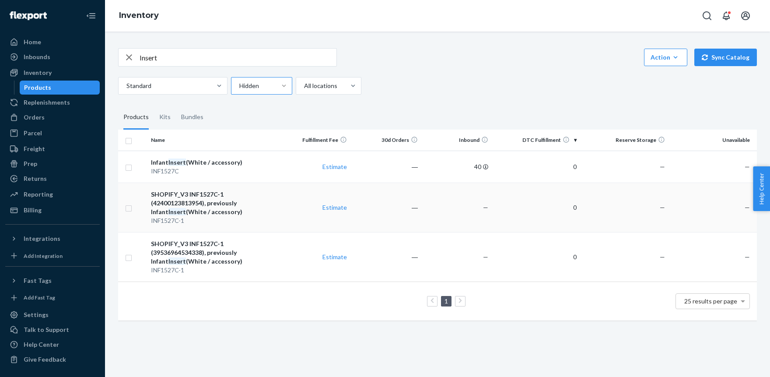
click at [195, 206] on div "SHOPIFY_V3 INF1527C-1 (42400123813954), previously Infant Insert (White / acces…" at bounding box center [214, 203] width 126 height 26
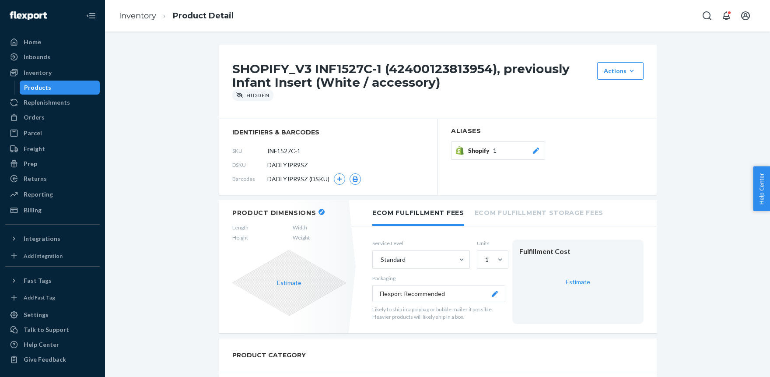
click at [534, 150] on icon at bounding box center [535, 150] width 9 height 6
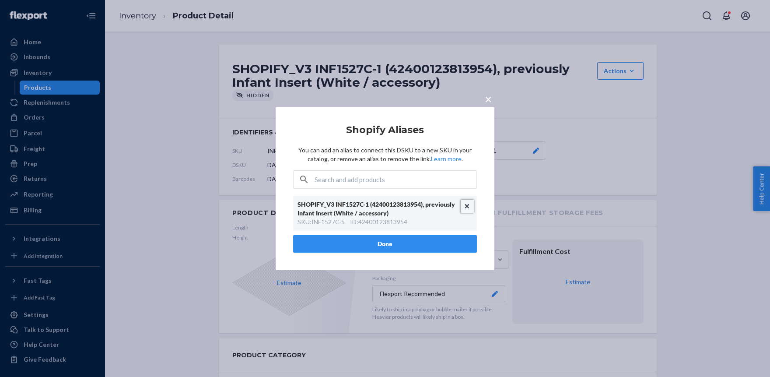
click at [466, 204] on button "Unlink" at bounding box center [466, 205] width 13 height 13
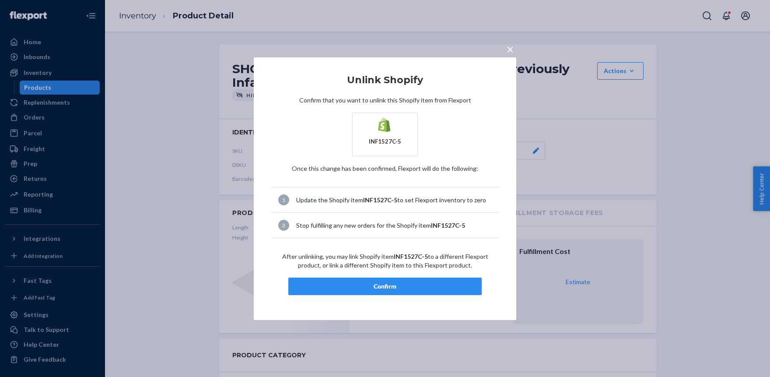
click at [513, 49] on span "×" at bounding box center [509, 49] width 7 height 15
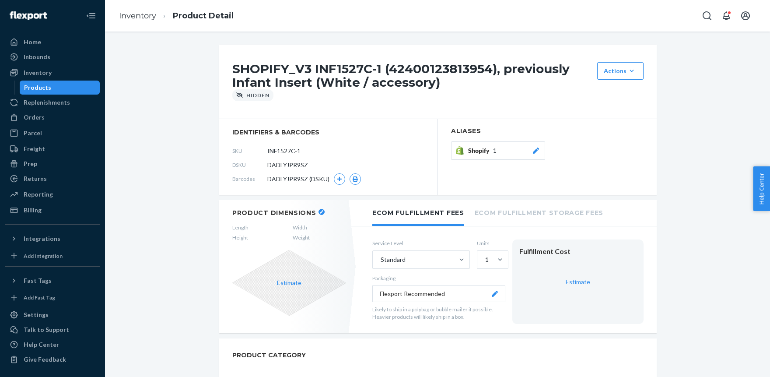
click at [536, 146] on button "Shopify 1" at bounding box center [498, 150] width 94 height 18
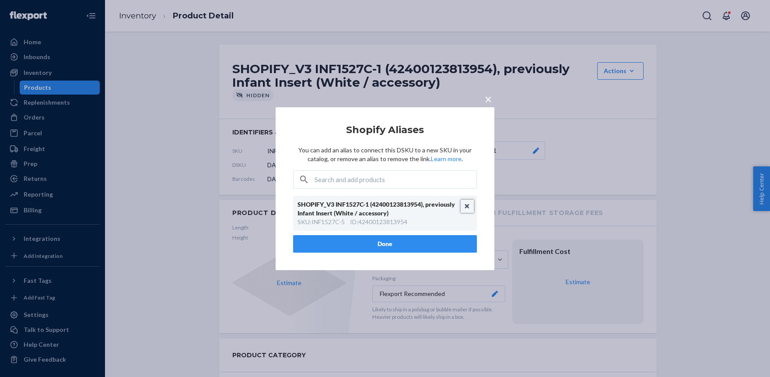
click at [467, 204] on button "Unlink" at bounding box center [466, 205] width 13 height 13
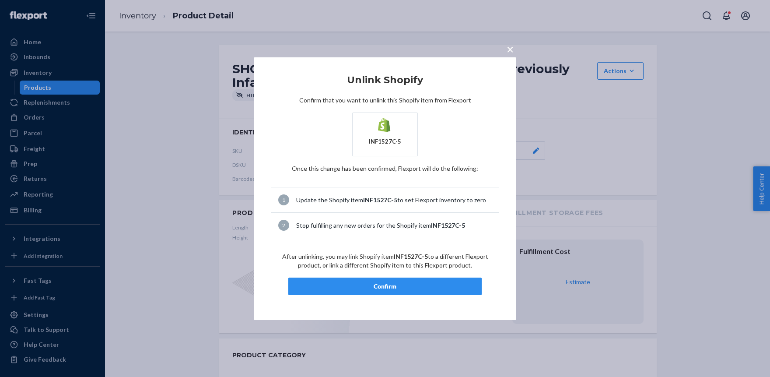
click at [380, 282] on div "Confirm" at bounding box center [385, 286] width 178 height 9
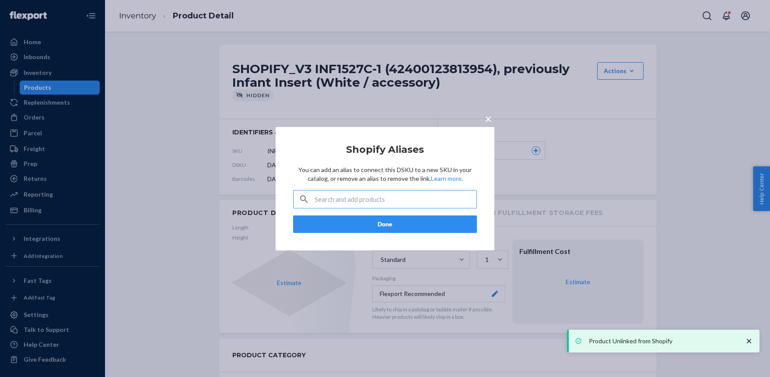
click at [376, 223] on button "Done" at bounding box center [385, 223] width 184 height 17
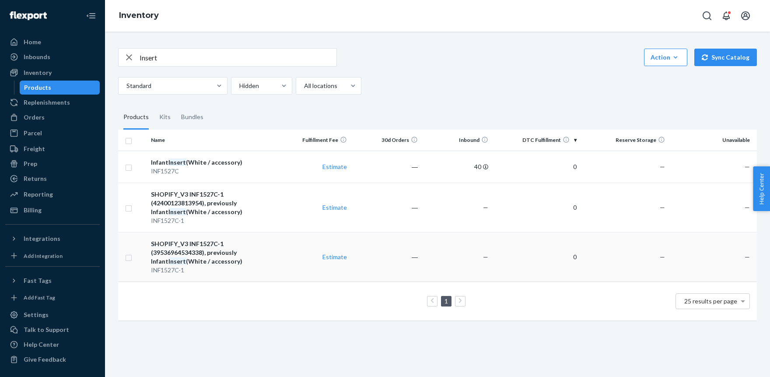
click at [215, 254] on div "SHOPIFY_V3 INF1527C-1 (39536964534338), previously Infant Insert (White / acces…" at bounding box center [214, 252] width 126 height 26
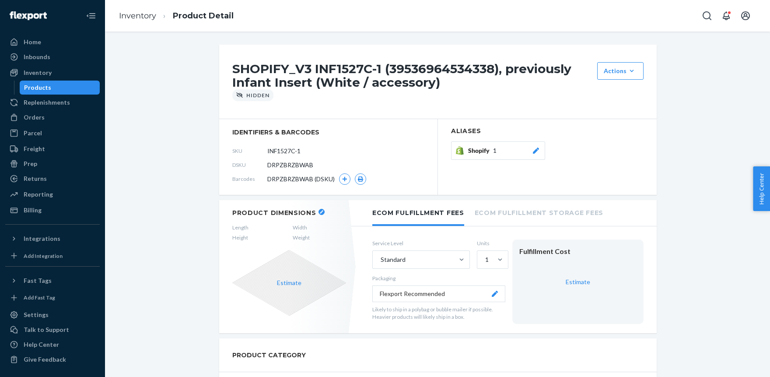
click at [535, 147] on div at bounding box center [535, 150] width 9 height 9
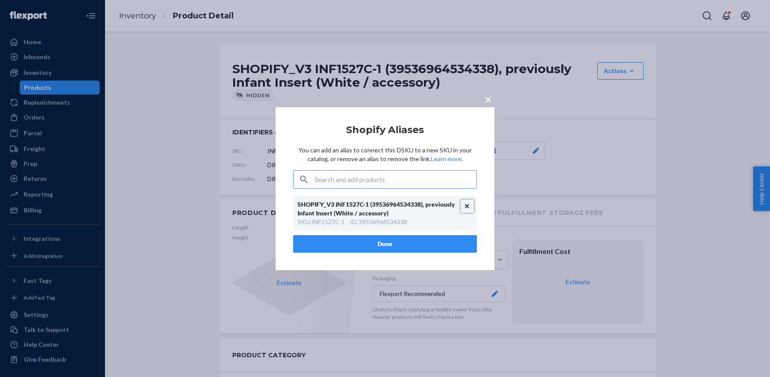
click at [466, 203] on button "Unlink" at bounding box center [466, 205] width 13 height 13
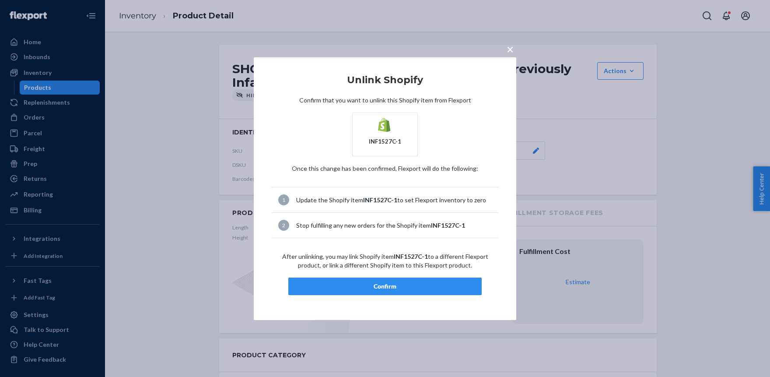
click at [343, 285] on div "Confirm" at bounding box center [385, 286] width 178 height 9
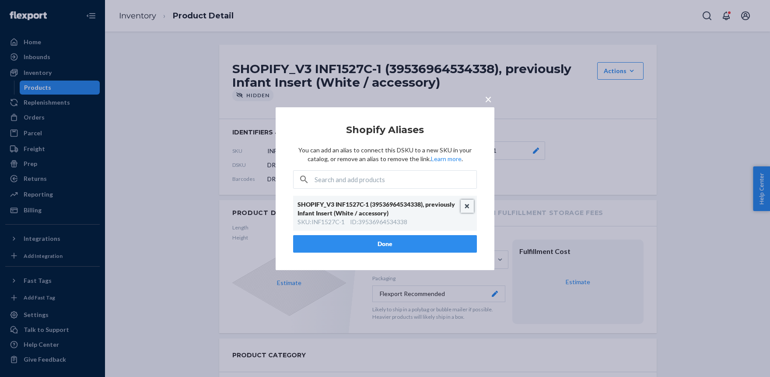
click at [467, 204] on button "Unlink" at bounding box center [466, 205] width 13 height 13
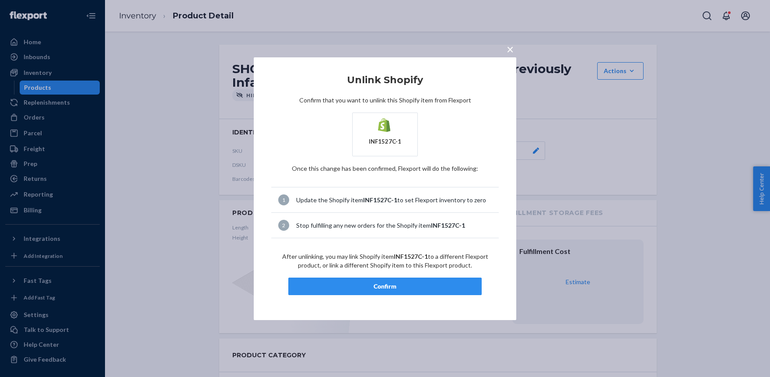
click at [379, 284] on div "Confirm" at bounding box center [385, 286] width 178 height 9
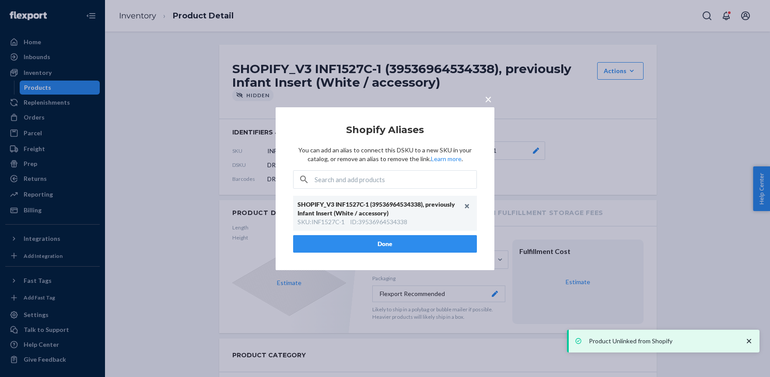
click at [370, 240] on button "Done" at bounding box center [385, 243] width 184 height 17
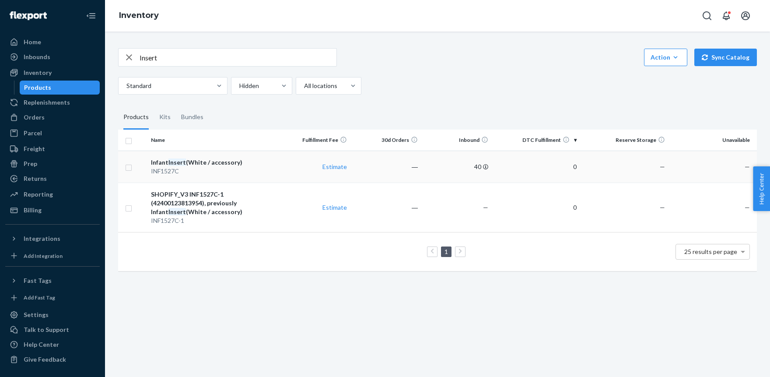
click at [171, 171] on div "INF1527C" at bounding box center [214, 171] width 126 height 9
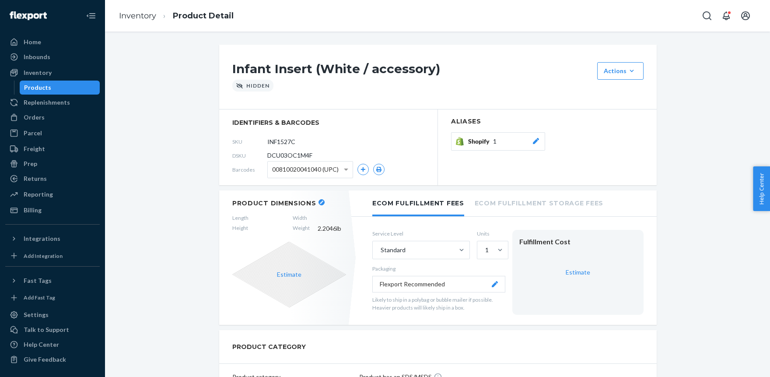
click at [539, 137] on div at bounding box center [535, 141] width 9 height 9
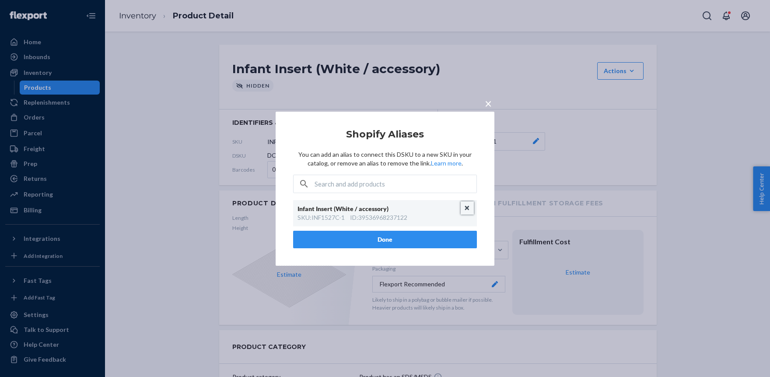
click at [464, 207] on button "Unlink" at bounding box center [466, 207] width 13 height 13
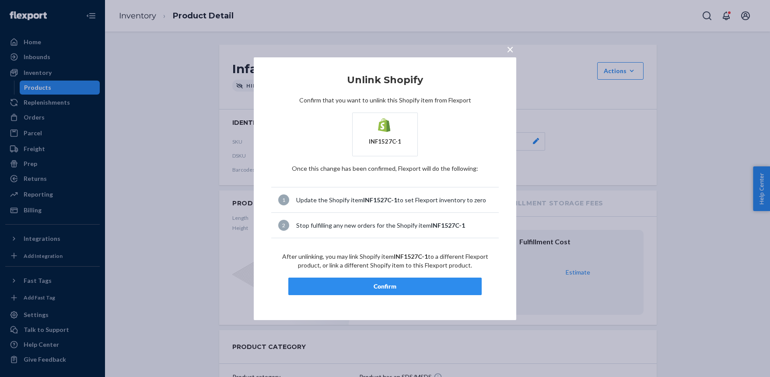
click at [385, 283] on div "Confirm" at bounding box center [385, 286] width 178 height 9
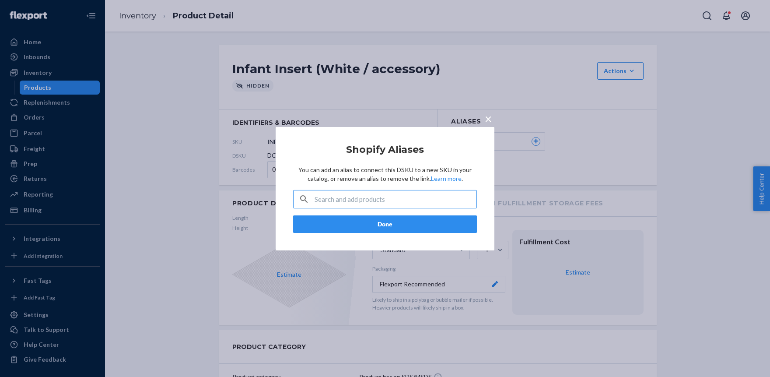
drag, startPoint x: 412, startPoint y: 222, endPoint x: 410, endPoint y: 227, distance: 5.1
click at [412, 223] on button "Done" at bounding box center [385, 223] width 184 height 17
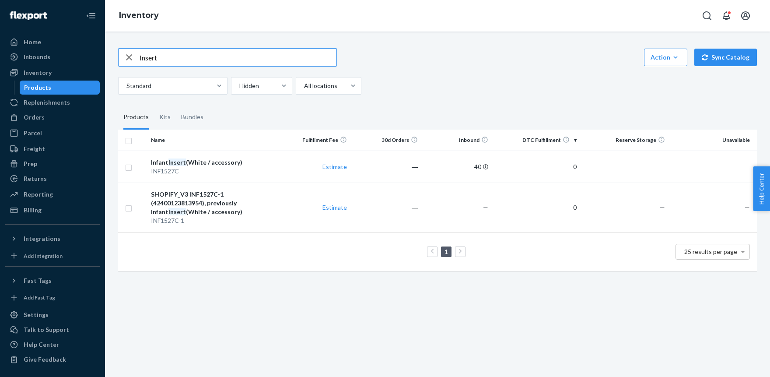
click at [174, 59] on input "Insert" at bounding box center [237, 57] width 197 height 17
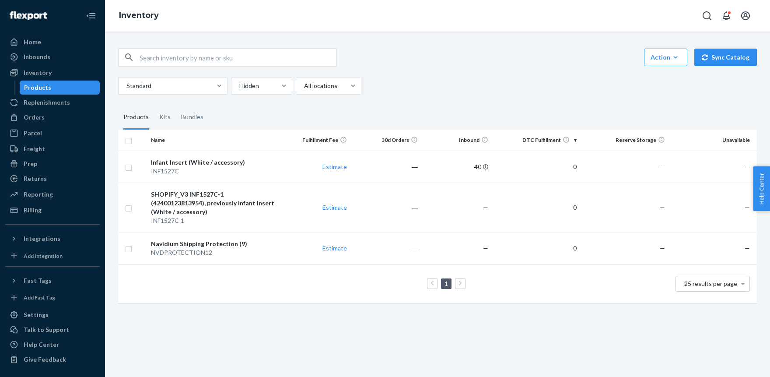
click at [166, 59] on input "text" at bounding box center [237, 57] width 197 height 17
type input "inf"
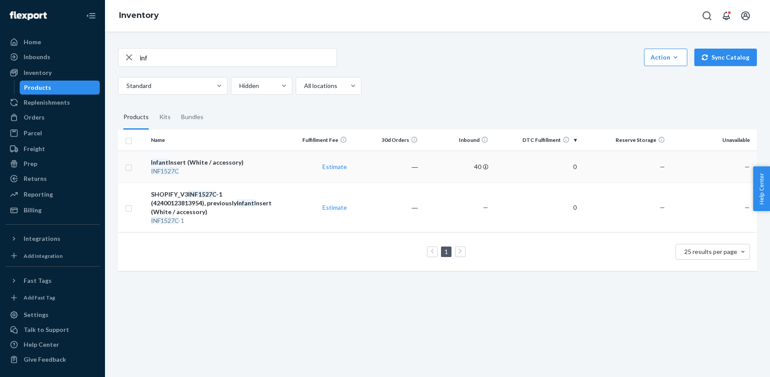
click at [199, 163] on div "Infant Insert (White / accessory)" at bounding box center [214, 162] width 126 height 9
click at [228, 200] on div "SHOPIFY_V3 INF1527C -1 (42400123813954), previously Infant Insert (White / acce…" at bounding box center [214, 203] width 126 height 26
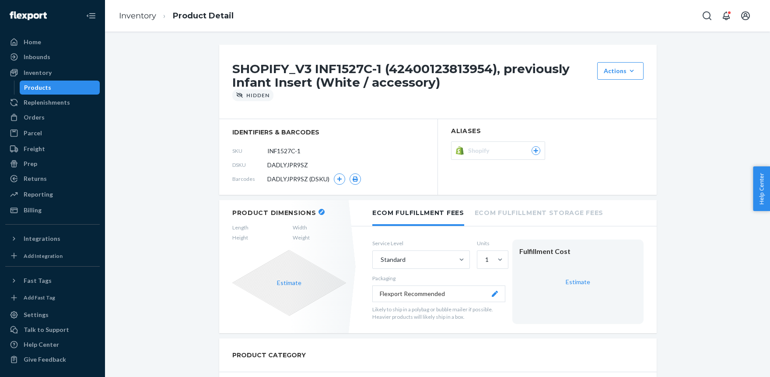
click at [535, 147] on div at bounding box center [535, 150] width 9 height 9
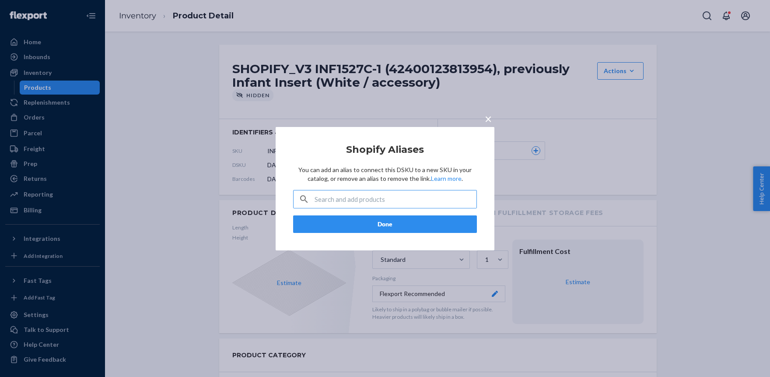
click at [490, 114] on span "×" at bounding box center [488, 118] width 7 height 15
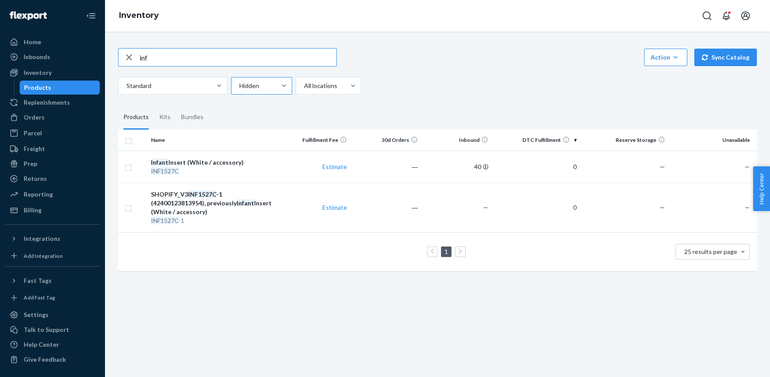
click at [265, 84] on div at bounding box center [260, 85] width 45 height 10
click at [239, 84] on input "Hidden" at bounding box center [238, 85] width 1 height 9
click at [258, 105] on div "Active" at bounding box center [262, 106] width 58 height 17
click at [239, 90] on input "option Active focused, 0 of 2. 2 results available. Use Up and Down to choose o…" at bounding box center [238, 85] width 1 height 9
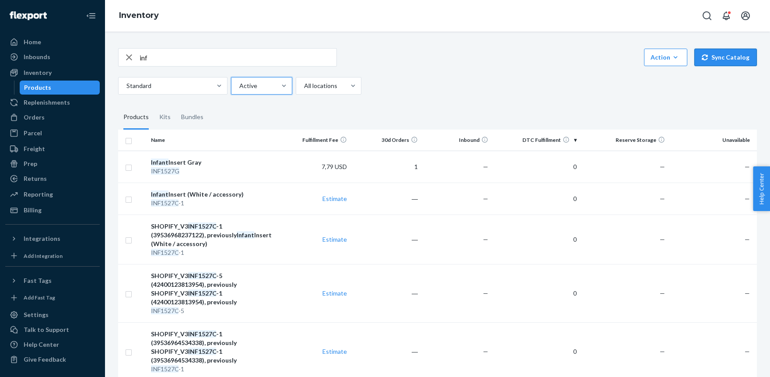
click at [724, 60] on button "Sync Catalog" at bounding box center [725, 57] width 63 height 17
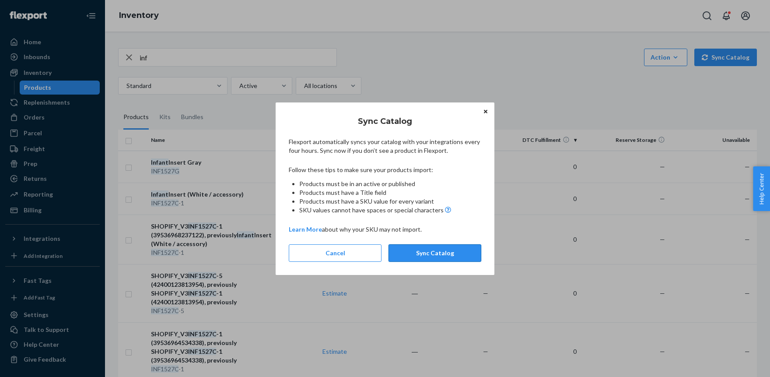
drag, startPoint x: 432, startPoint y: 242, endPoint x: 431, endPoint y: 246, distance: 4.7
click at [432, 241] on div "Sync Catalog Flexport automatically syncs your catalog with your integrations e…" at bounding box center [385, 188] width 192 height 157
click at [431, 247] on button "Sync Catalog" at bounding box center [434, 252] width 93 height 17
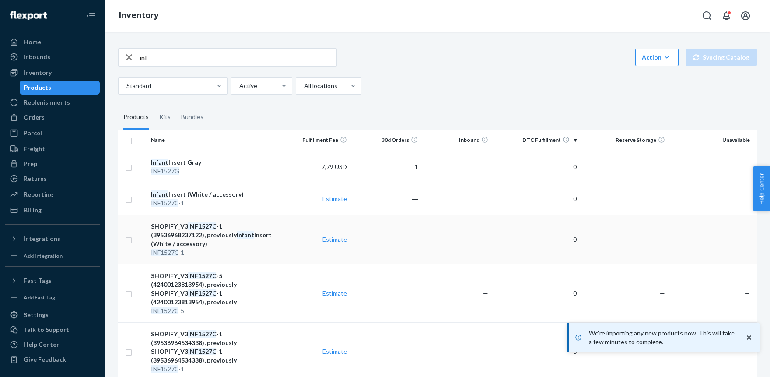
scroll to position [33, 0]
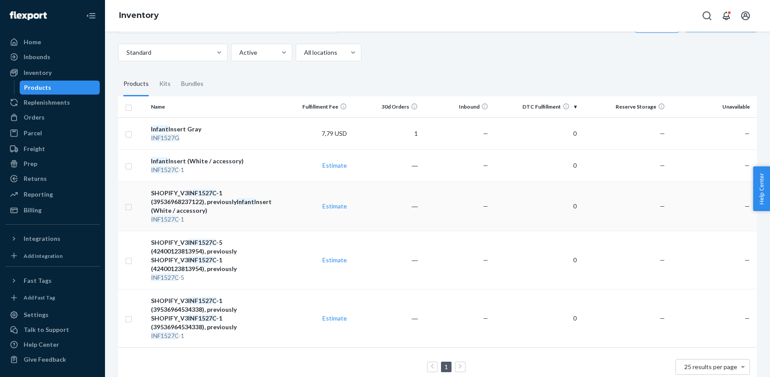
click at [177, 205] on div "SHOPIFY_V3 INF1527C -1 (39536968237122), previously Infant Insert (White / acce…" at bounding box center [214, 201] width 126 height 26
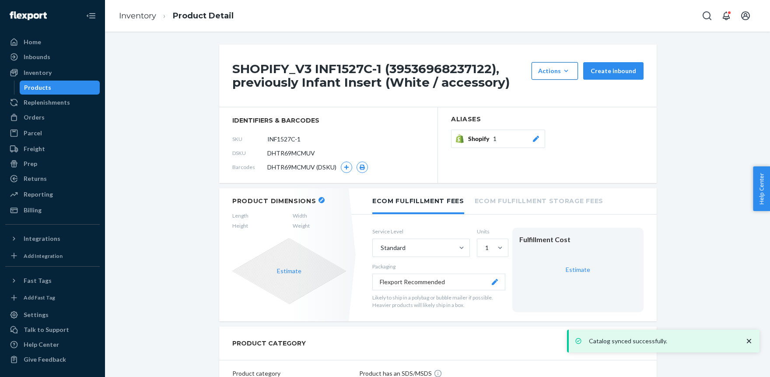
click at [560, 73] on div "Actions" at bounding box center [554, 70] width 33 height 9
drag, startPoint x: 569, startPoint y: 152, endPoint x: 525, endPoint y: 133, distance: 47.8
click at [567, 150] on div "Shopify 1" at bounding box center [547, 140] width 192 height 23
click at [539, 138] on icon at bounding box center [535, 139] width 9 height 6
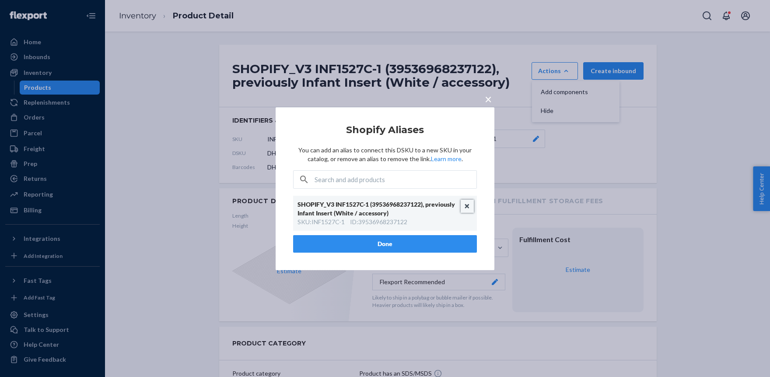
click at [467, 204] on button "Unlink" at bounding box center [466, 205] width 13 height 13
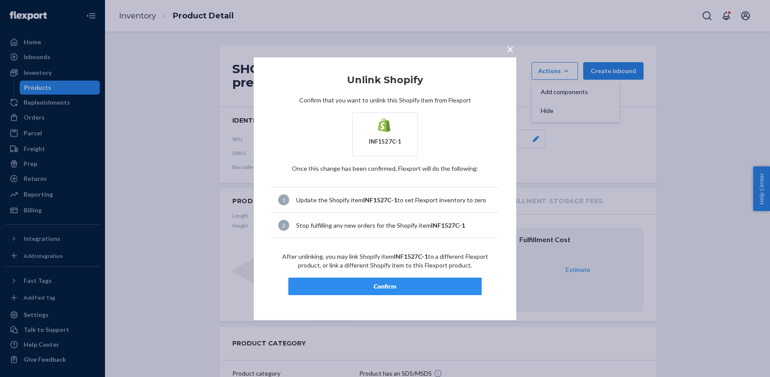
click at [371, 282] on div "Confirm" at bounding box center [385, 286] width 178 height 9
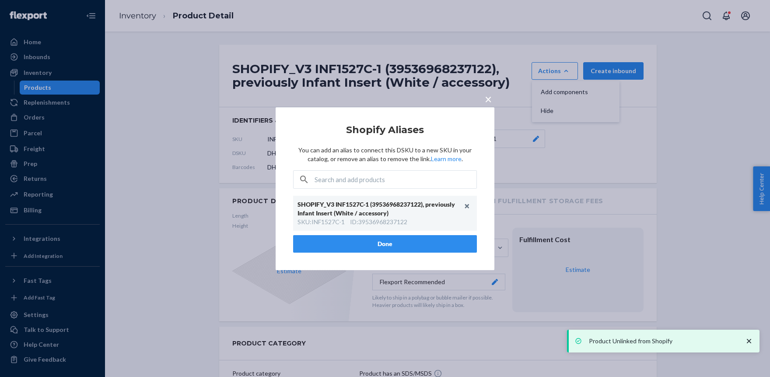
click at [389, 243] on button "Done" at bounding box center [385, 243] width 184 height 17
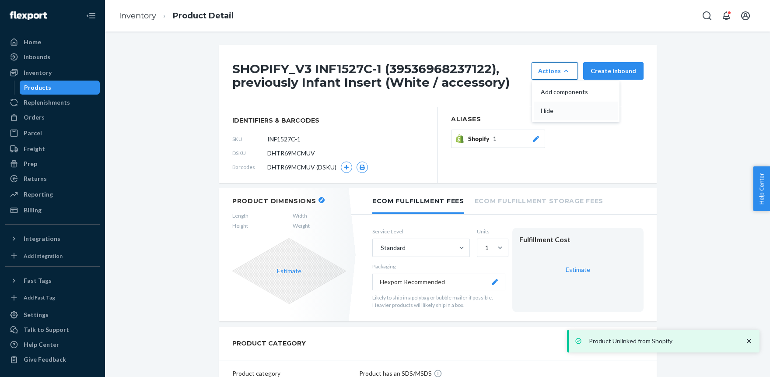
click at [556, 111] on span "Hide" at bounding box center [568, 111] width 54 height 6
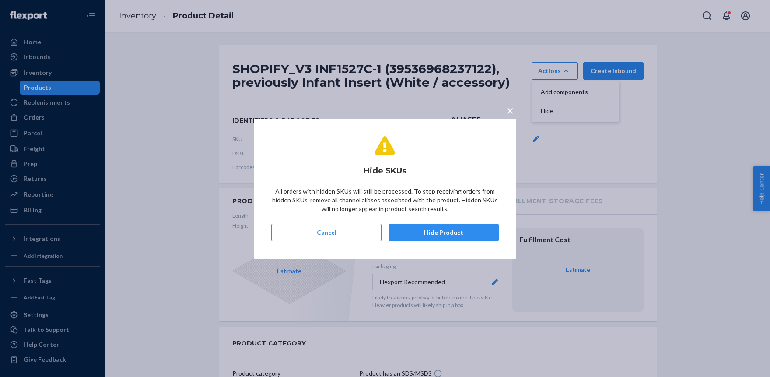
click at [457, 236] on button "Hide Product" at bounding box center [443, 231] width 110 height 17
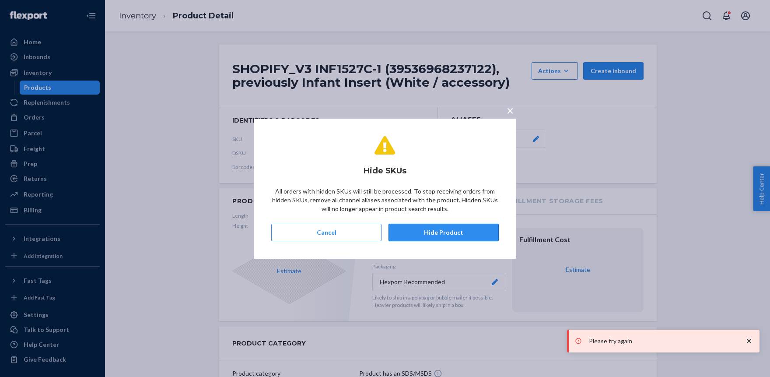
click at [430, 232] on button "Hide Product" at bounding box center [443, 231] width 110 height 17
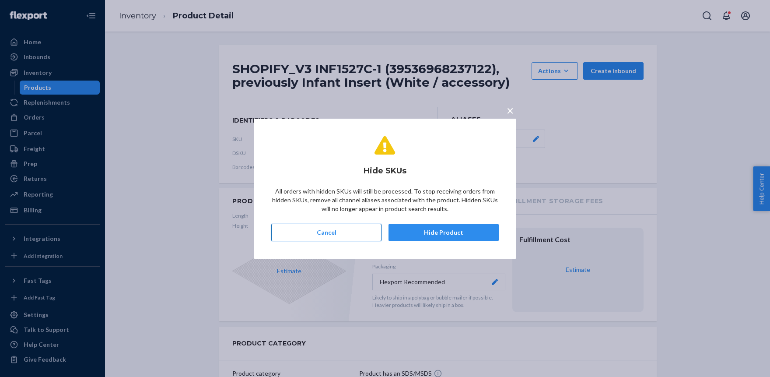
click at [352, 230] on button "Cancel" at bounding box center [326, 231] width 110 height 17
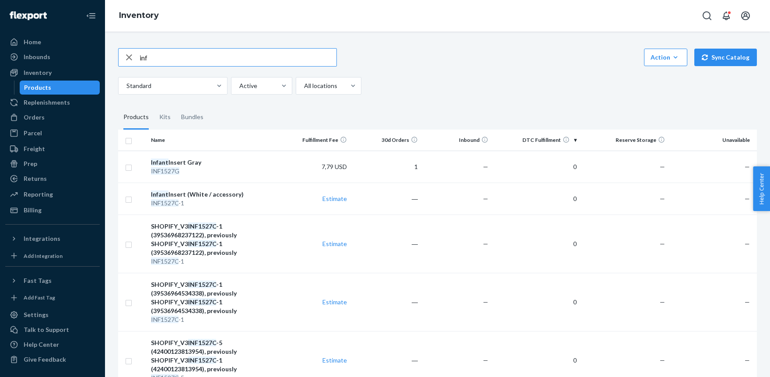
click at [169, 61] on input "inf" at bounding box center [237, 57] width 197 height 17
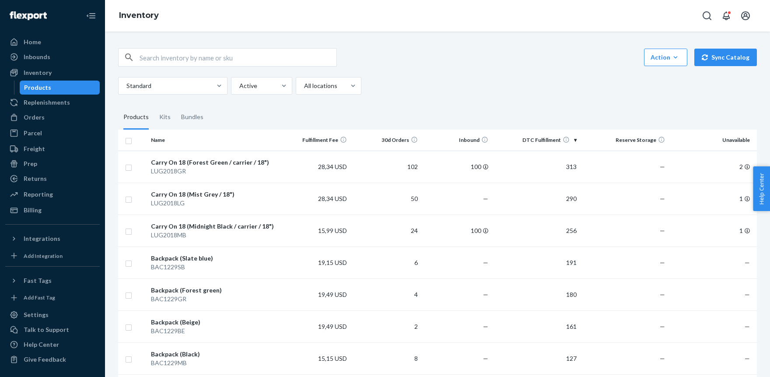
click at [174, 58] on input "text" at bounding box center [237, 57] width 197 height 17
type input "inf"
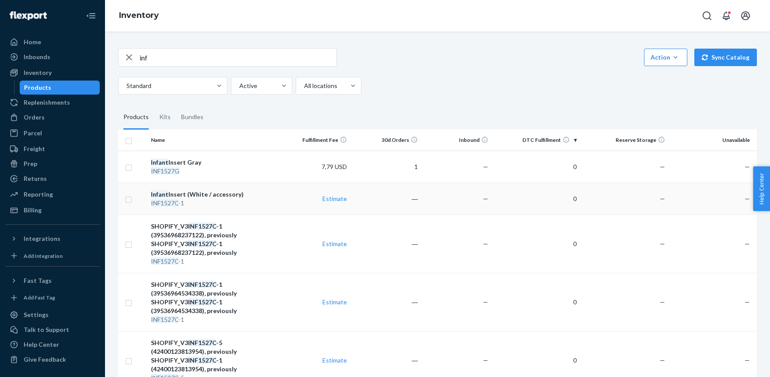
click at [171, 199] on em "INF1527C" at bounding box center [165, 202] width 28 height 7
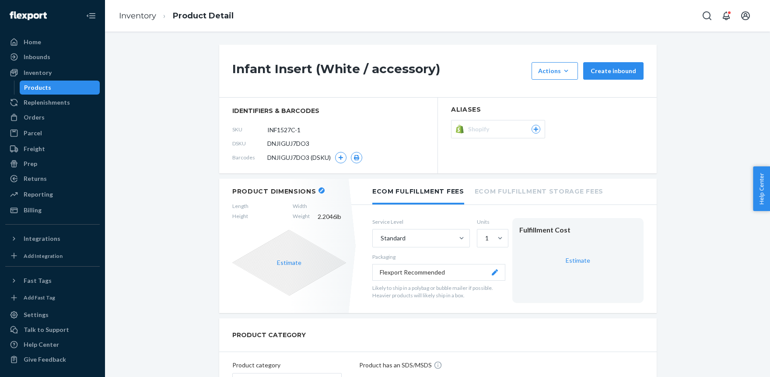
click at [516, 128] on div "Shopify" at bounding box center [504, 129] width 72 height 9
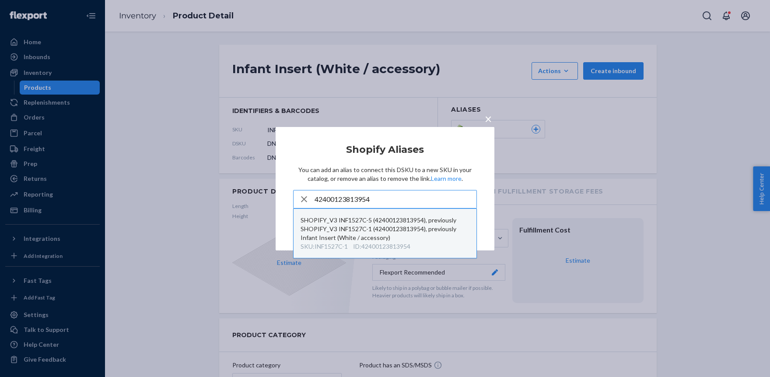
type input "42400123813954"
click at [328, 228] on div "SHOPIFY_V3 INF1527C-5 (42400123813954), previously SHOPIFY_V3 INF1527C-1 (42400…" at bounding box center [384, 229] width 169 height 26
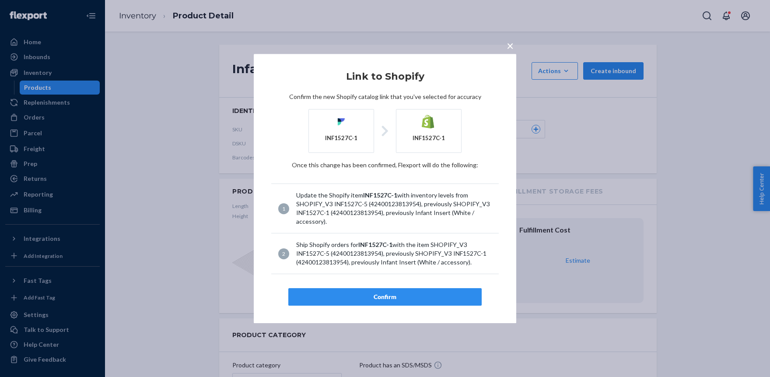
click at [513, 45] on span "×" at bounding box center [509, 45] width 7 height 15
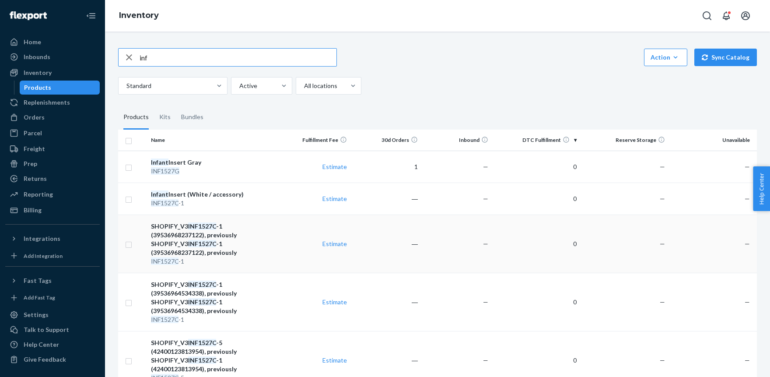
scroll to position [33, 0]
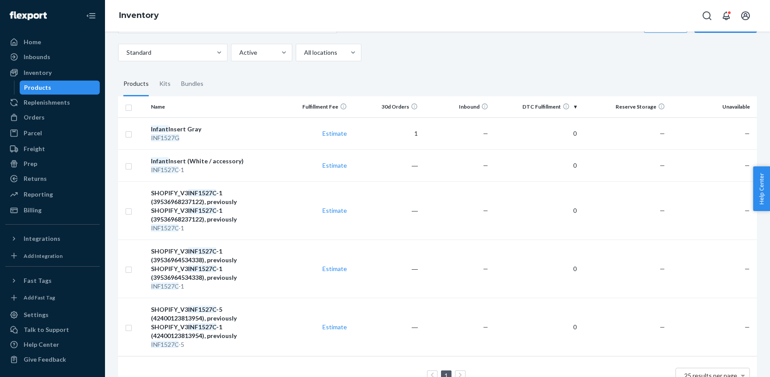
click at [188, 305] on div "SHOPIFY_V3 INF1527C -5 (42400123813954), previously SHOPIFY_V3 INF1527C -1 (424…" at bounding box center [214, 322] width 126 height 35
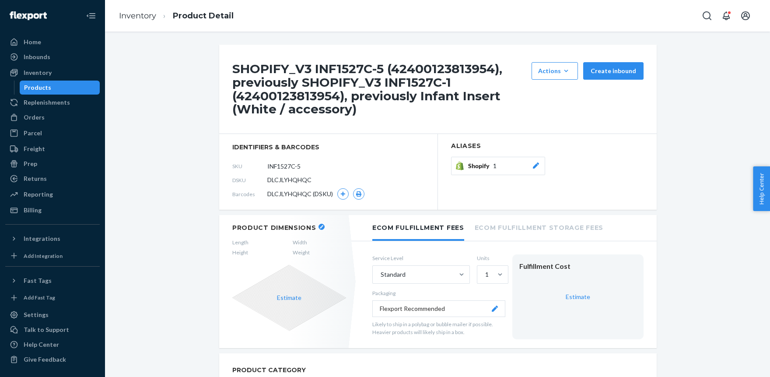
click at [535, 164] on icon at bounding box center [535, 165] width 9 height 6
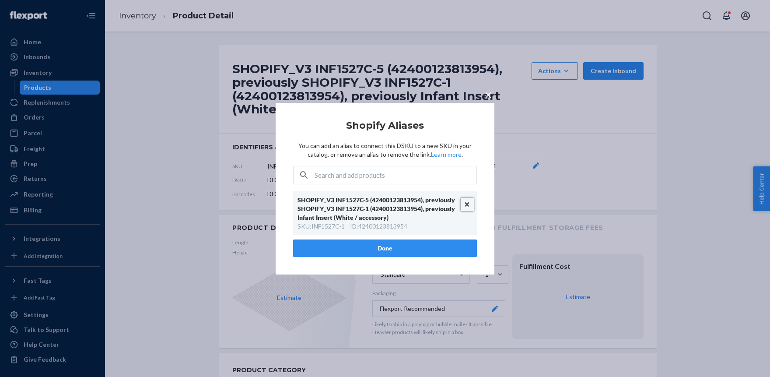
click at [469, 203] on button "Unlink" at bounding box center [466, 204] width 13 height 13
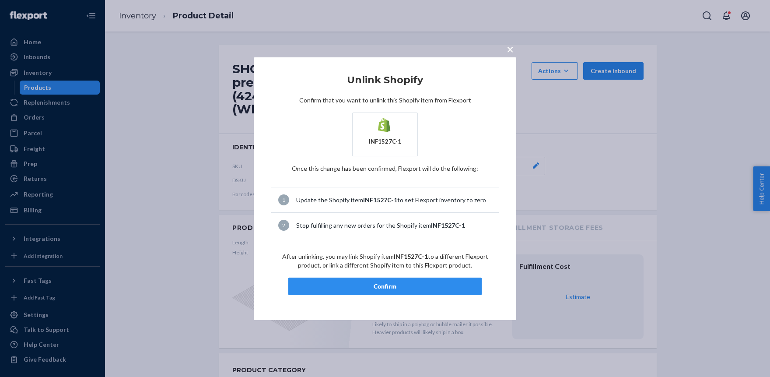
click at [373, 288] on div "Confirm" at bounding box center [385, 286] width 178 height 9
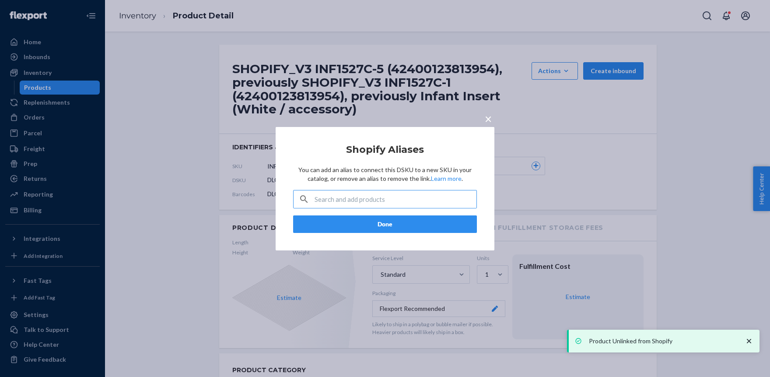
click at [488, 116] on span "×" at bounding box center [488, 118] width 7 height 15
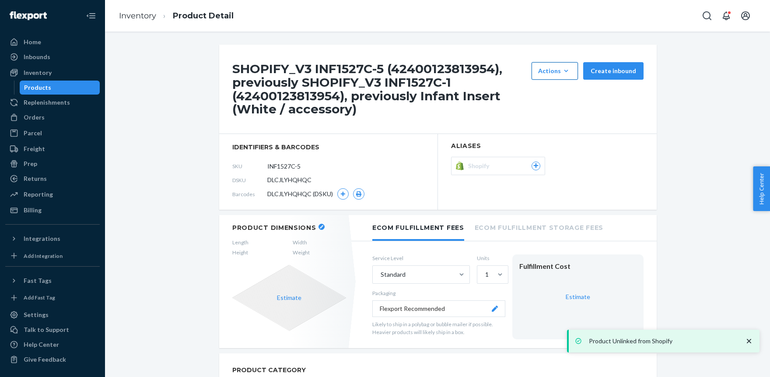
click at [567, 75] on icon "button" at bounding box center [565, 70] width 9 height 9
click at [561, 108] on span "Hide" at bounding box center [568, 111] width 54 height 6
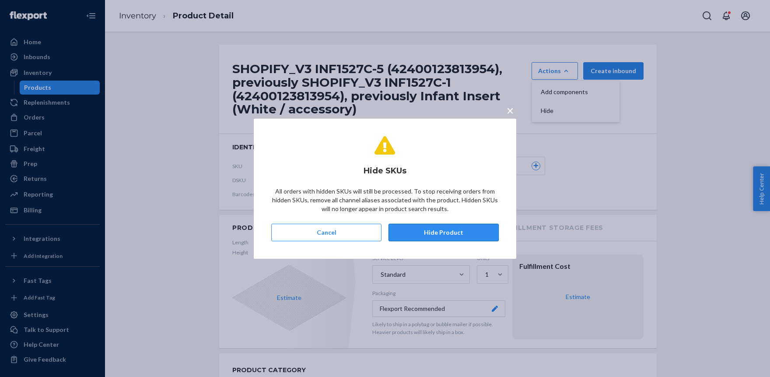
click at [441, 232] on button "Hide Product" at bounding box center [443, 231] width 110 height 17
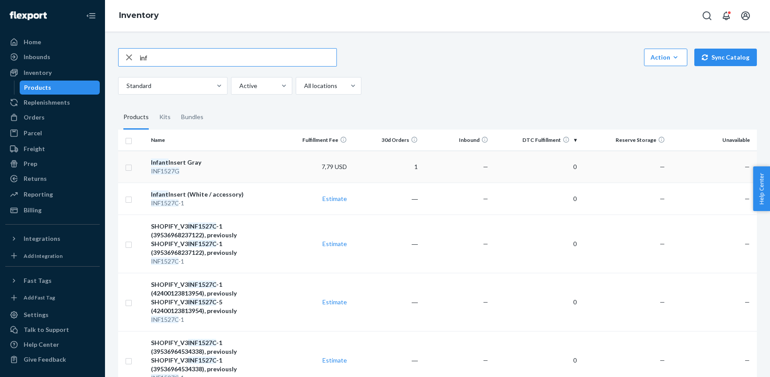
scroll to position [33, 0]
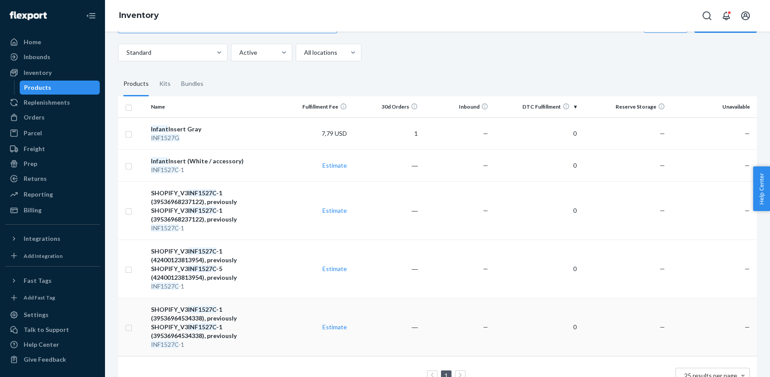
click at [218, 305] on div "SHOPIFY_V3 INF1527C -1 (39536964534338), previously SHOPIFY_V3 INF1527C -1 (395…" at bounding box center [214, 322] width 126 height 35
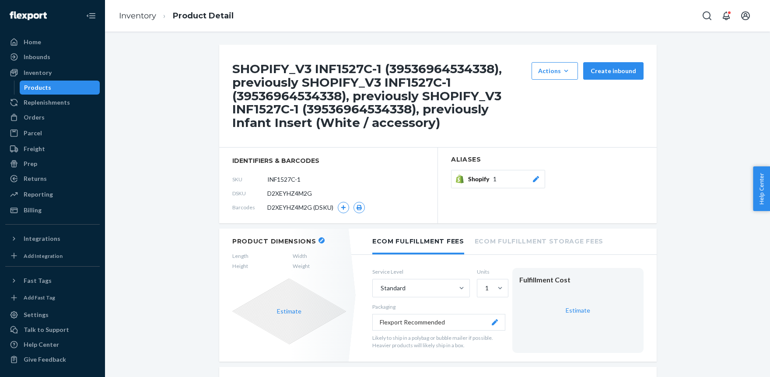
click at [536, 178] on icon at bounding box center [536, 179] width 6 height 6
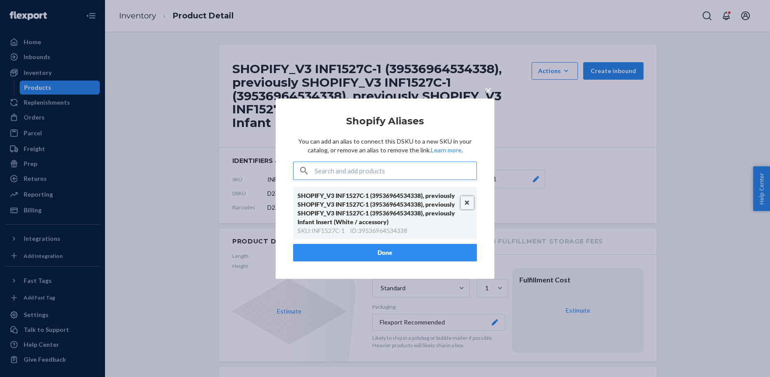
click at [467, 201] on button "Unlink" at bounding box center [466, 202] width 13 height 13
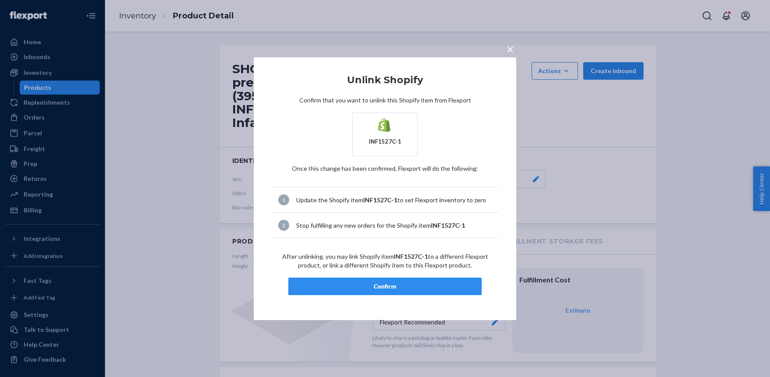
click at [383, 282] on div "Confirm" at bounding box center [385, 286] width 178 height 9
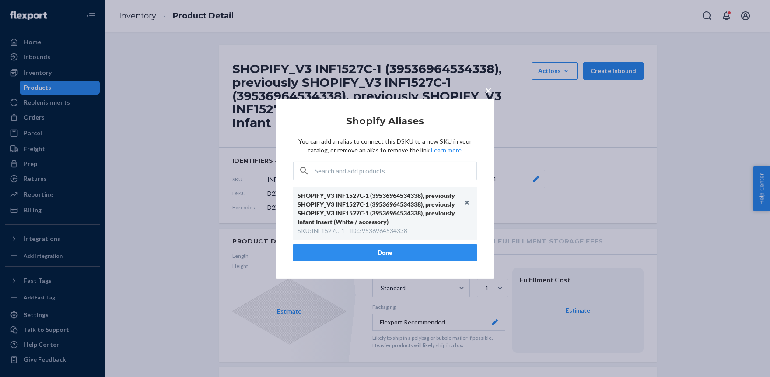
click at [488, 89] on span "×" at bounding box center [488, 89] width 7 height 15
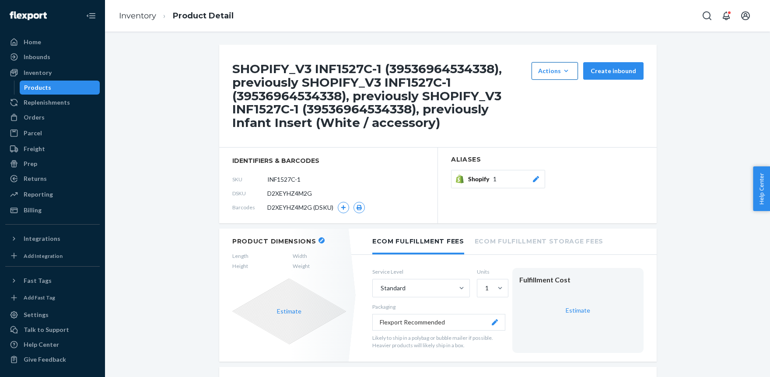
click at [551, 71] on div "Actions" at bounding box center [554, 70] width 33 height 9
click at [548, 113] on span "Hide" at bounding box center [568, 111] width 54 height 6
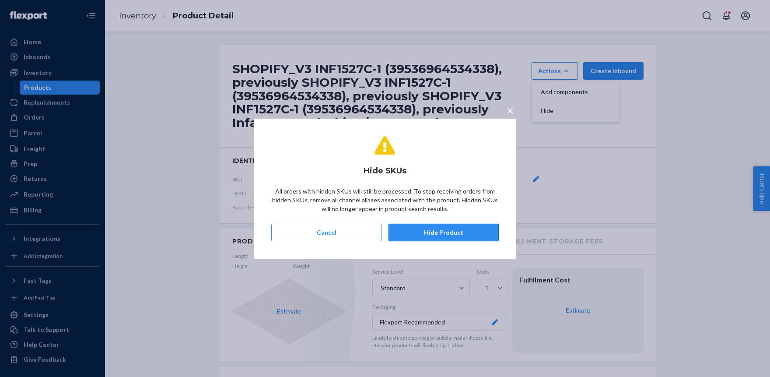
click at [451, 230] on button "Hide Product" at bounding box center [443, 231] width 110 height 17
click at [354, 232] on button "Cancel" at bounding box center [326, 231] width 110 height 17
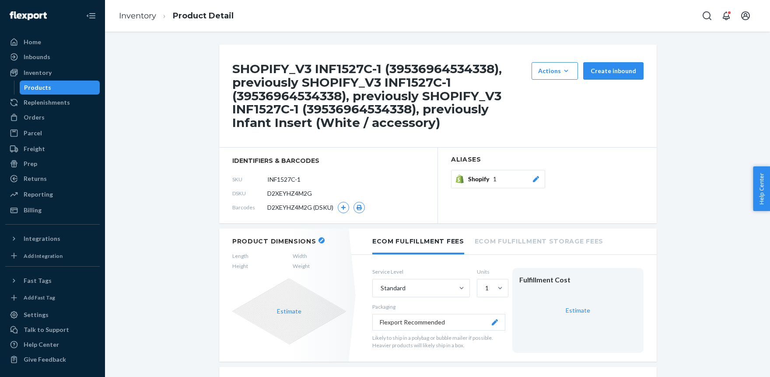
click at [537, 177] on icon at bounding box center [536, 179] width 6 height 6
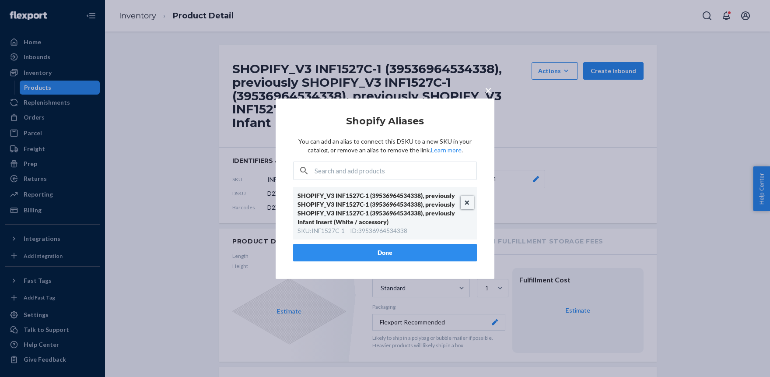
click at [466, 201] on button "Unlink" at bounding box center [466, 202] width 13 height 13
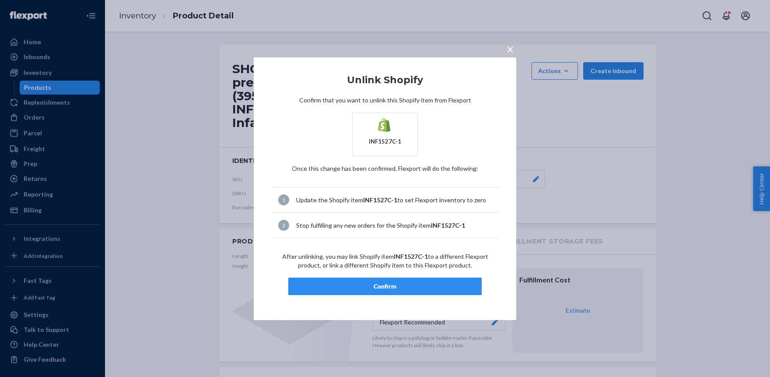
click at [388, 289] on div "Confirm" at bounding box center [385, 286] width 178 height 9
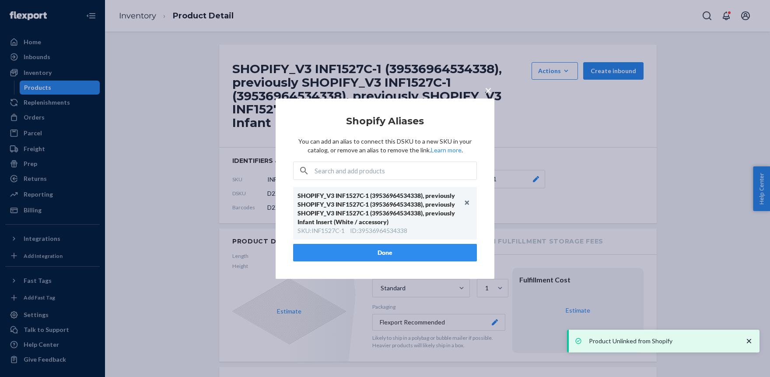
click at [490, 88] on span "×" at bounding box center [488, 89] width 7 height 15
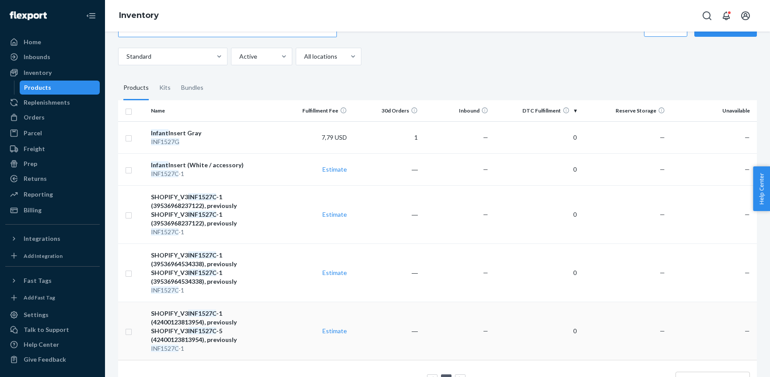
scroll to position [33, 0]
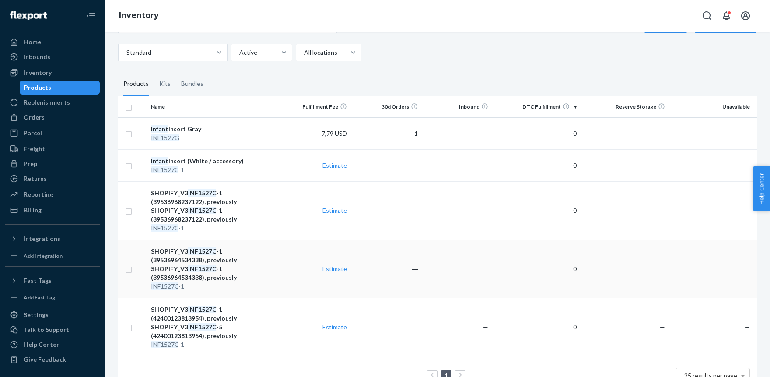
click at [201, 253] on div "SHOPIFY_V3 INF1527C -1 (39536964534338), previously SHOPIFY_V3 INF1527C -1 (395…" at bounding box center [214, 264] width 126 height 35
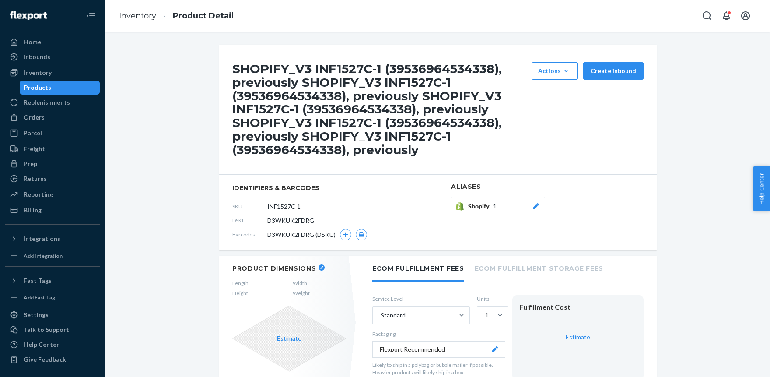
click at [535, 205] on icon at bounding box center [535, 206] width 9 height 6
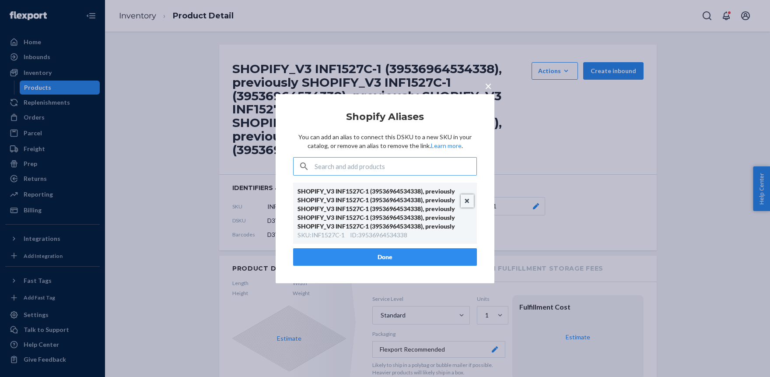
click at [469, 200] on button "Unlink" at bounding box center [466, 200] width 13 height 13
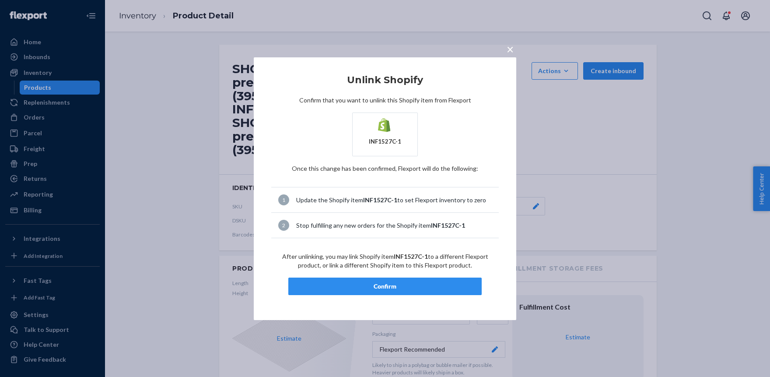
click at [387, 284] on div "Confirm" at bounding box center [385, 286] width 178 height 9
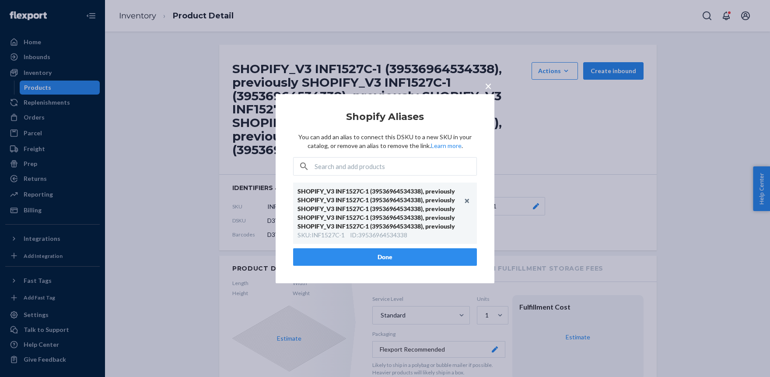
click at [389, 254] on button "Done" at bounding box center [385, 256] width 184 height 17
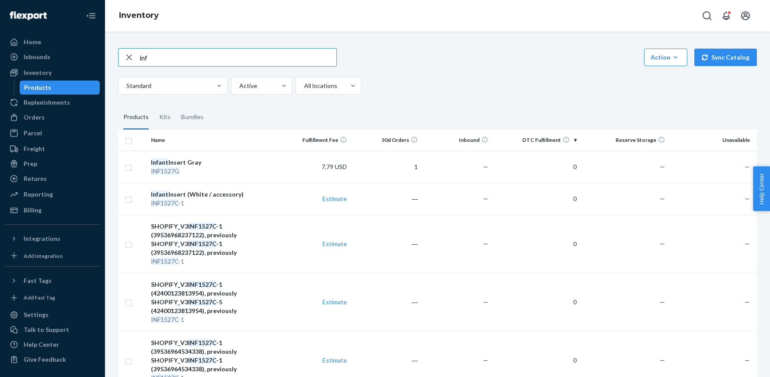
click at [159, 55] on input "inf" at bounding box center [237, 57] width 197 height 17
type input "l"
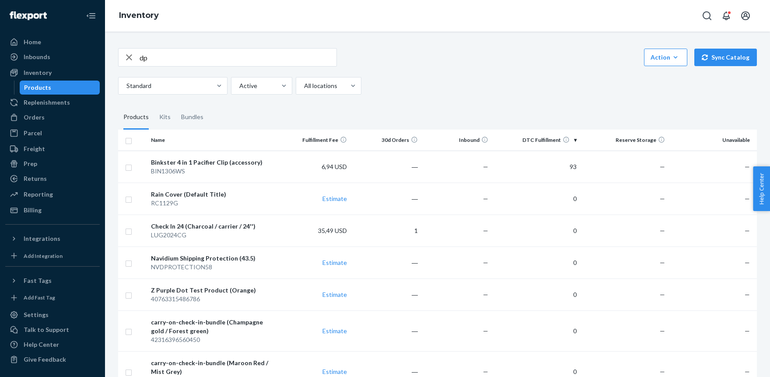
click at [152, 63] on input "dp" at bounding box center [237, 57] width 197 height 17
click at [152, 62] on input "dp" at bounding box center [237, 57] width 197 height 17
type input "lug2018lg"
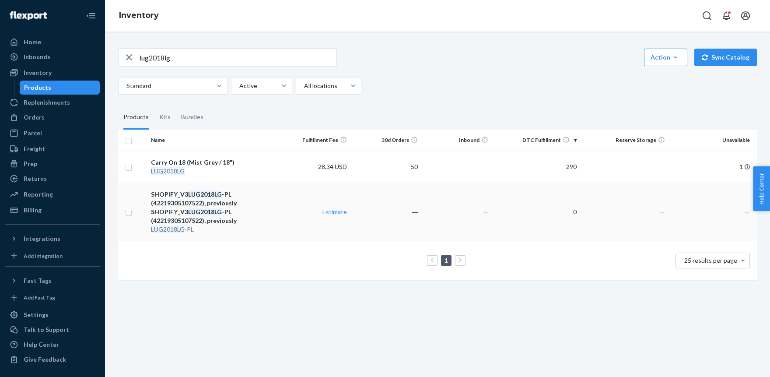
click at [176, 202] on div "SHOPIFY_V3 LUG2018LG -PL (42219305107522), previously SHOPIFY_V3 LUG2018LG -PL …" at bounding box center [214, 207] width 126 height 35
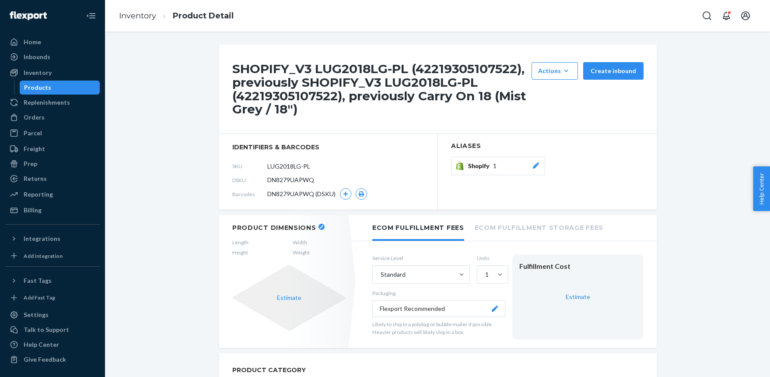
click at [533, 164] on icon at bounding box center [535, 165] width 9 height 6
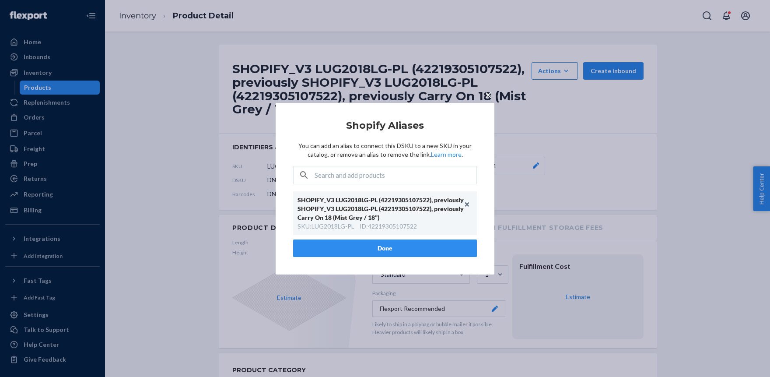
click at [488, 90] on span "×" at bounding box center [488, 94] width 7 height 15
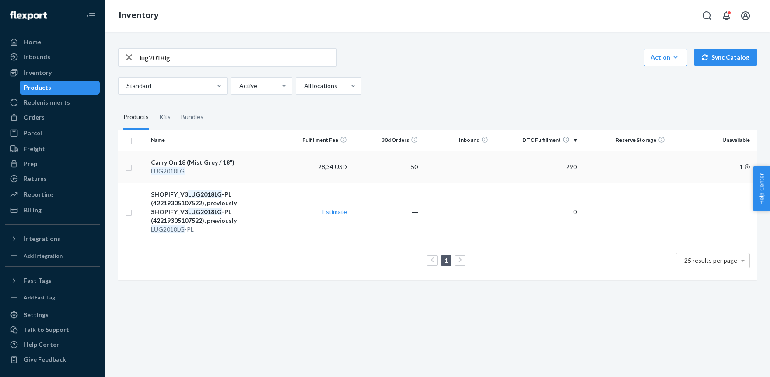
click at [163, 167] on em "LUG2018LG" at bounding box center [168, 170] width 34 height 7
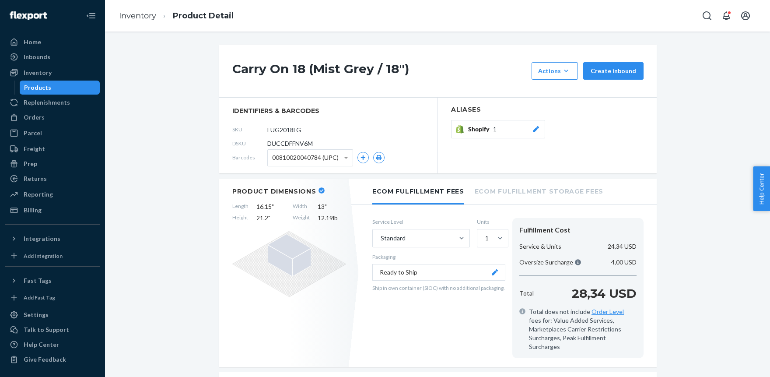
click at [537, 124] on button "Shopify 1" at bounding box center [498, 129] width 94 height 18
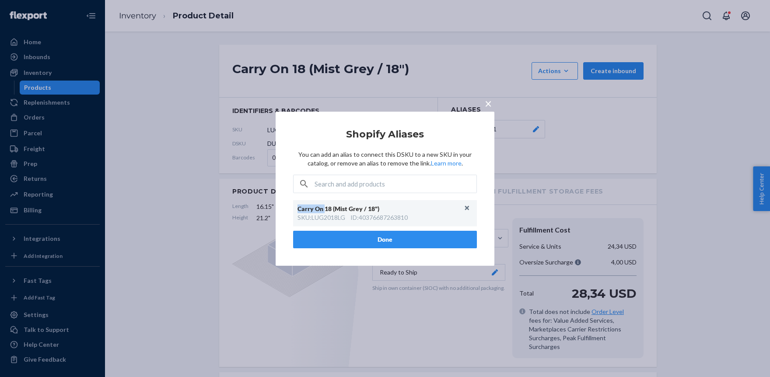
drag, startPoint x: 299, startPoint y: 207, endPoint x: 324, endPoint y: 208, distance: 24.5
click at [324, 208] on div "Carry On 18 (Mist Grey / 18")" at bounding box center [380, 208] width 166 height 9
paste input "Carry On"
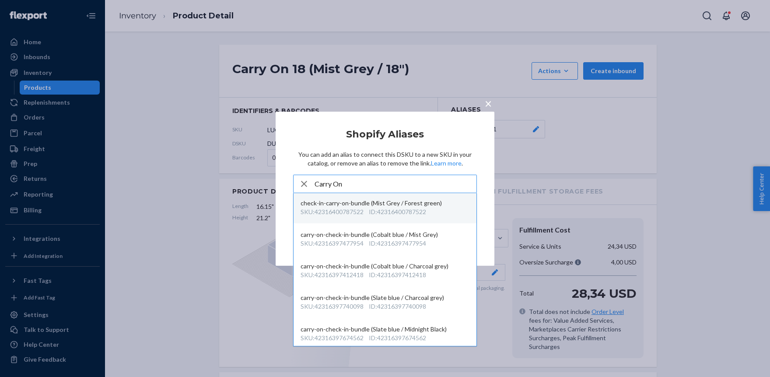
scroll to position [697, 0]
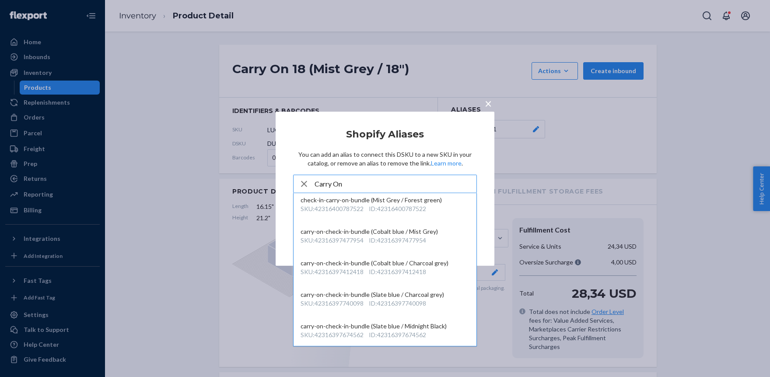
type input "Carry On"
click at [488, 102] on span "×" at bounding box center [488, 102] width 7 height 15
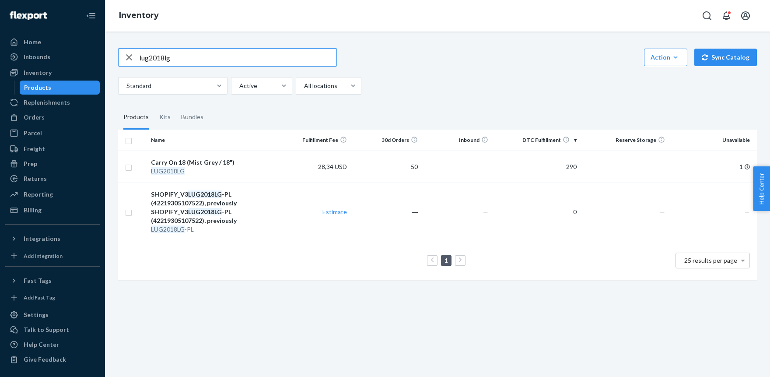
click at [195, 60] on input "lug2018lg" at bounding box center [237, 57] width 197 height 17
type input "inf"
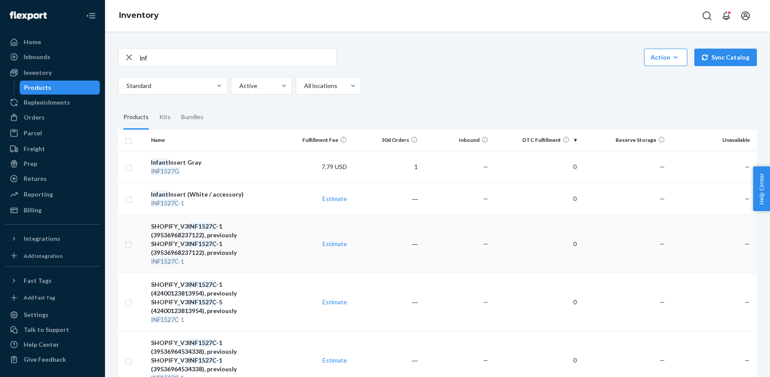
click at [207, 233] on div "SHOPIFY_V3 INF1527C -1 (39536968237122), previously SHOPIFY_V3 INF1527C -1 (395…" at bounding box center [214, 239] width 126 height 35
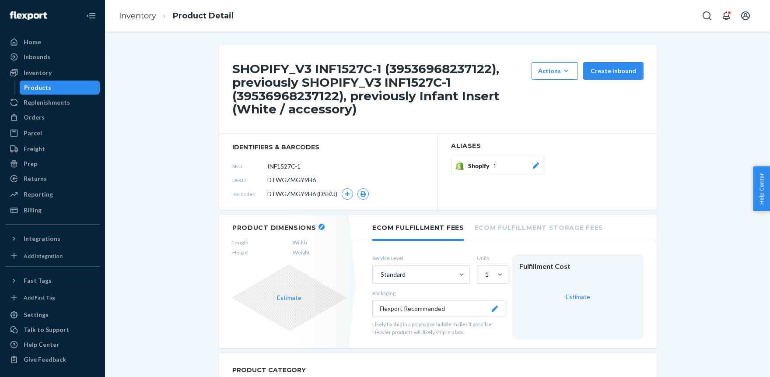
click at [534, 164] on icon at bounding box center [535, 165] width 9 height 6
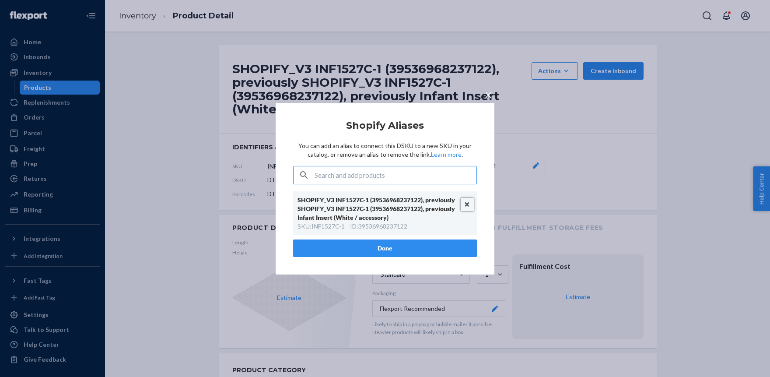
click at [467, 204] on button "Unlink" at bounding box center [466, 204] width 13 height 13
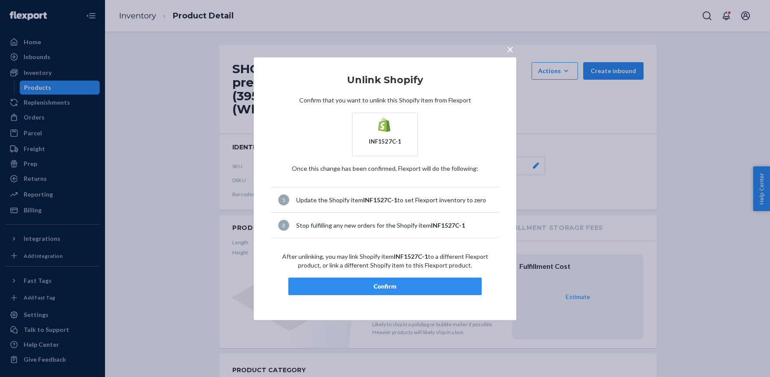
click at [366, 279] on button "Confirm" at bounding box center [384, 285] width 193 height 17
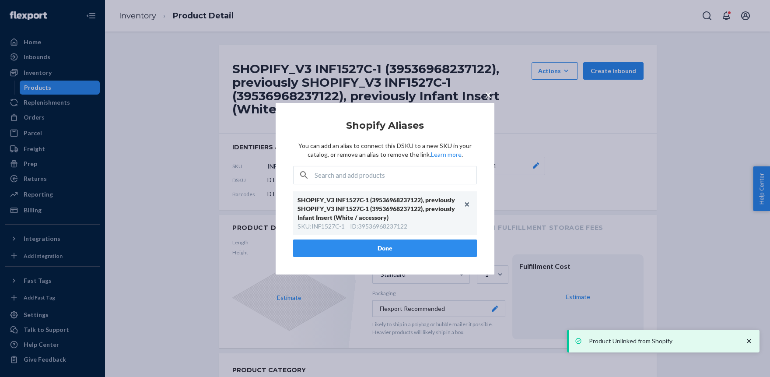
click at [488, 92] on span "×" at bounding box center [488, 94] width 7 height 15
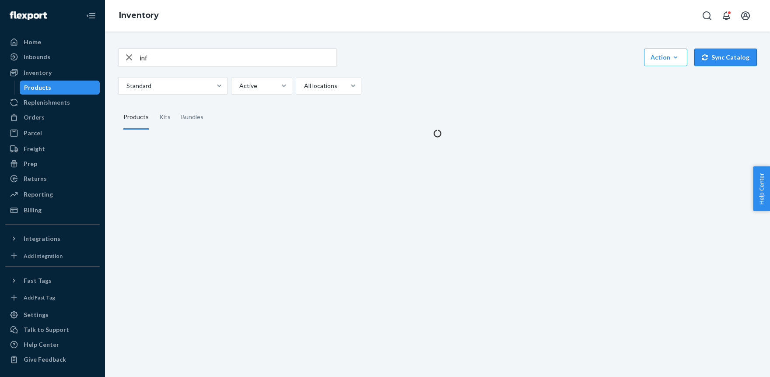
click at [722, 53] on button "Sync Catalog" at bounding box center [725, 57] width 63 height 17
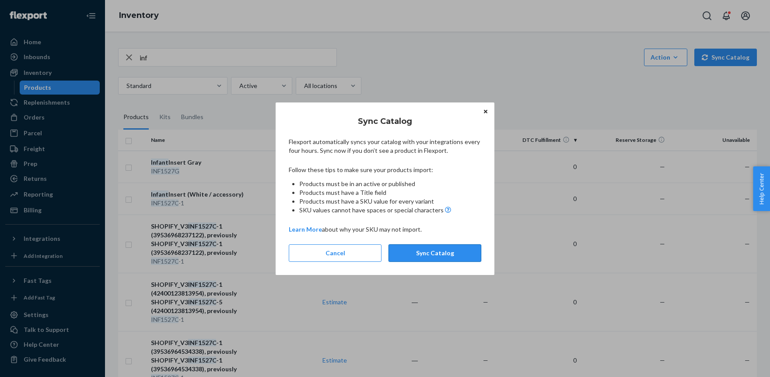
click at [464, 253] on button "Sync Catalog" at bounding box center [434, 252] width 93 height 17
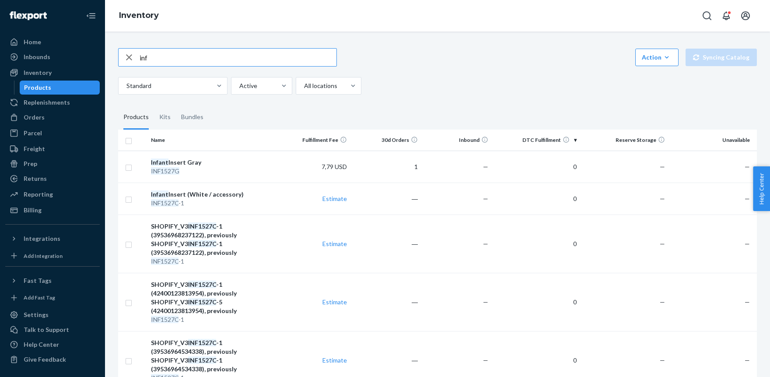
click at [163, 63] on input "inf" at bounding box center [237, 57] width 197 height 17
click at [160, 59] on input "inf" at bounding box center [237, 57] width 197 height 17
type input "inf"
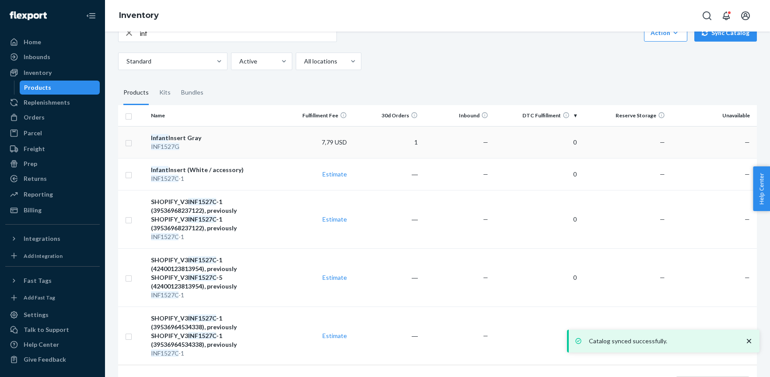
scroll to position [33, 0]
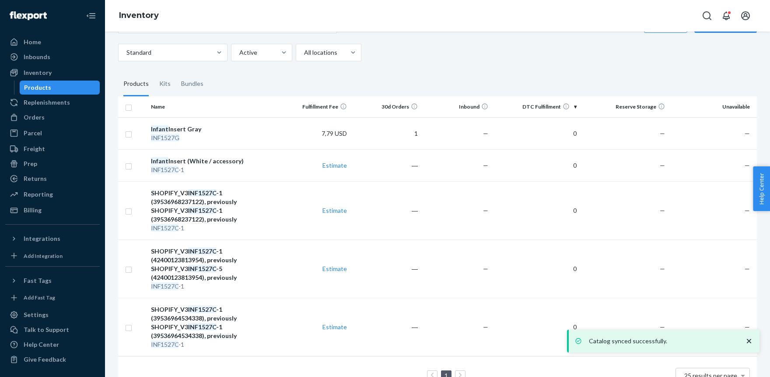
click at [198, 305] on em "INF1527C" at bounding box center [202, 308] width 28 height 7
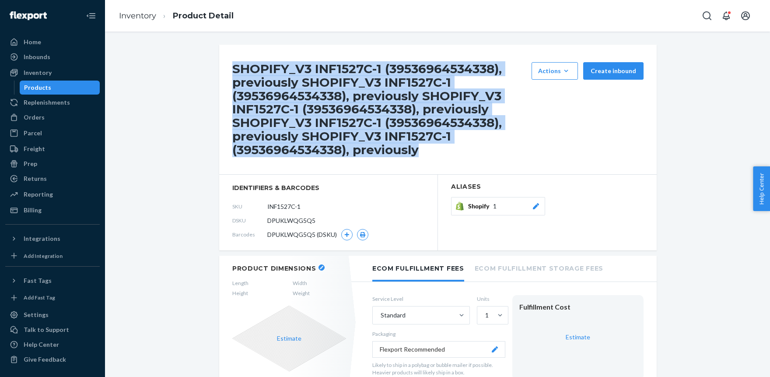
drag, startPoint x: 234, startPoint y: 66, endPoint x: 469, endPoint y: 148, distance: 249.2
click at [469, 148] on h1 "SHOPIFY_V3 INF1527C-1 (39536964534338), previously SHOPIFY_V3 INF1527C-1 (39536…" at bounding box center [379, 109] width 295 height 94
click at [539, 205] on icon at bounding box center [535, 206] width 9 height 6
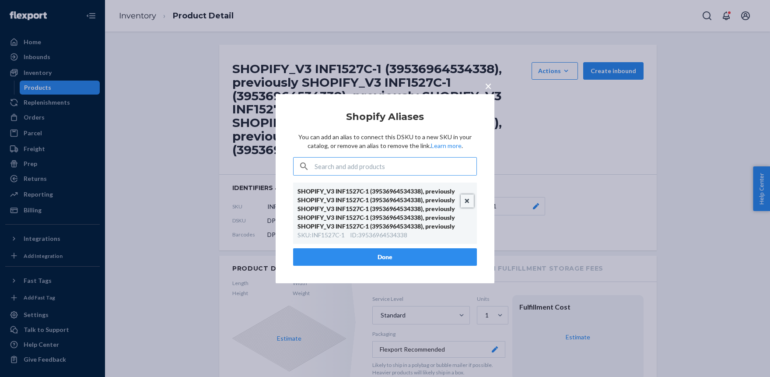
click at [467, 196] on button "Unlink" at bounding box center [466, 200] width 13 height 13
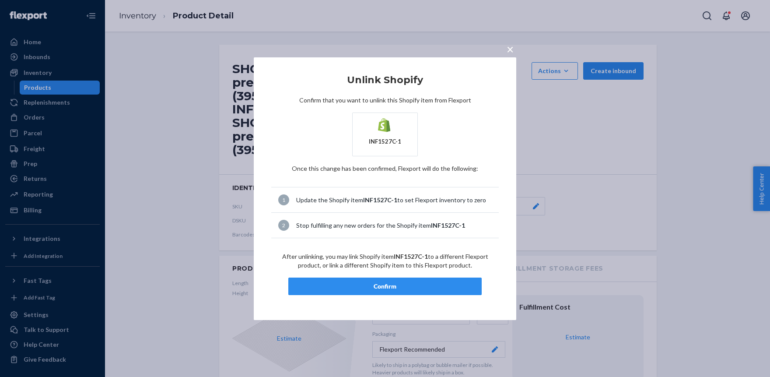
click at [369, 289] on div "Confirm" at bounding box center [385, 286] width 178 height 9
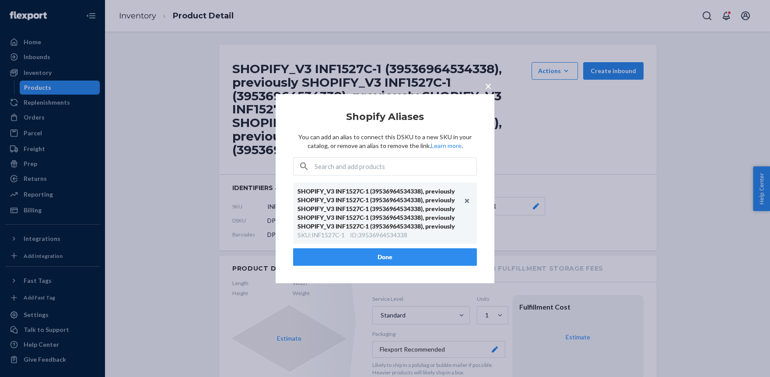
click at [488, 84] on span "×" at bounding box center [488, 85] width 7 height 15
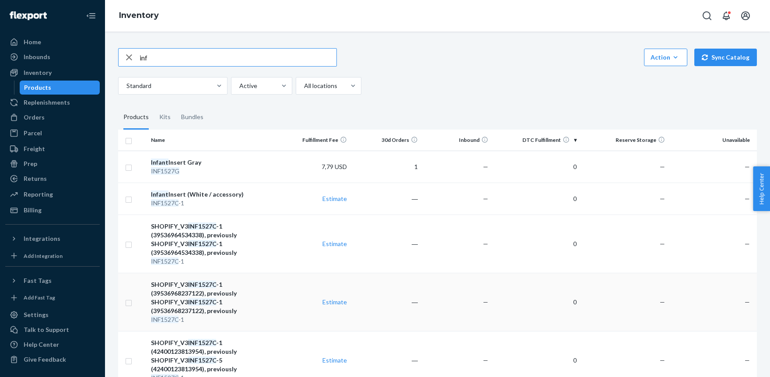
scroll to position [33, 0]
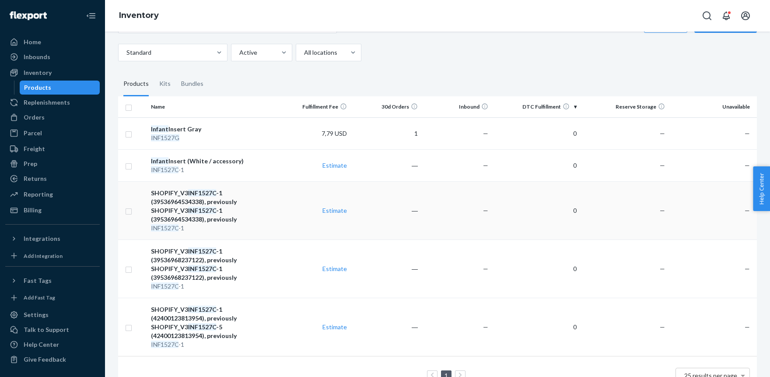
click at [197, 202] on div "SHOPIFY_V3 INF1527C -1 (39536964534338), previously SHOPIFY_V3 INF1527C -1 (395…" at bounding box center [214, 205] width 126 height 35
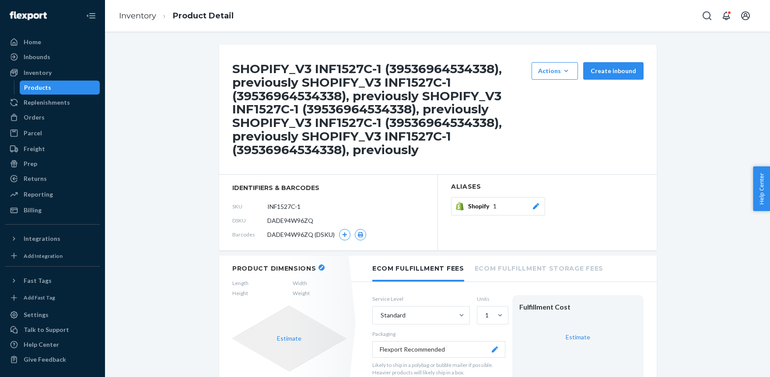
click at [534, 205] on icon at bounding box center [535, 206] width 9 height 6
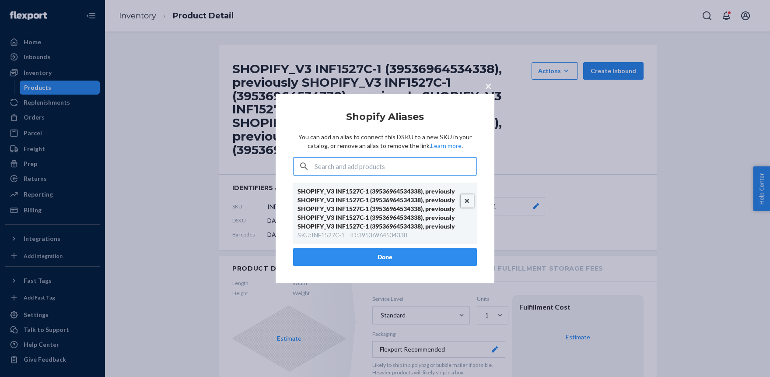
click at [466, 198] on button "Unlink" at bounding box center [466, 200] width 13 height 13
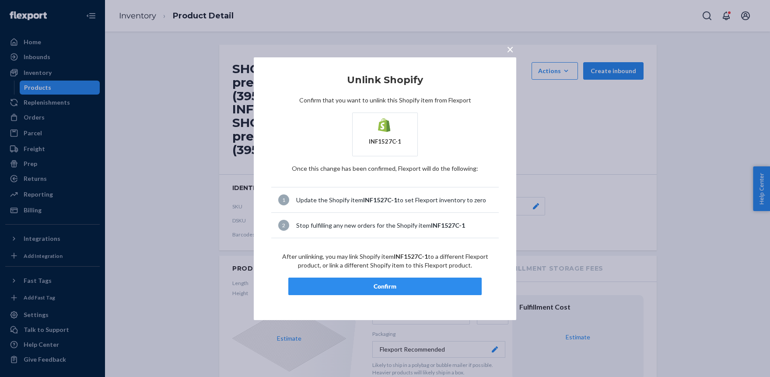
click at [381, 284] on div "Confirm" at bounding box center [385, 286] width 178 height 9
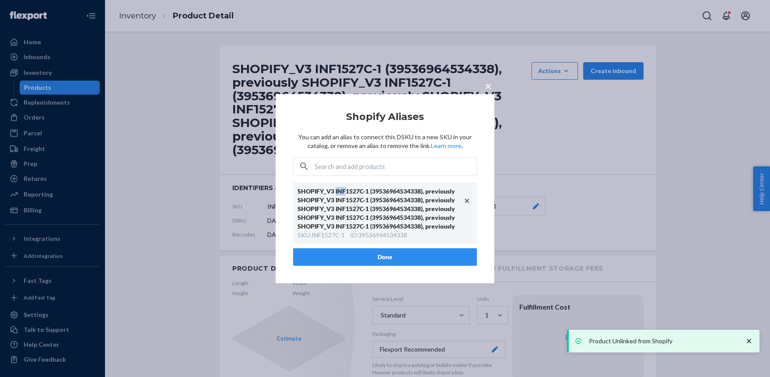
drag, startPoint x: 336, startPoint y: 190, endPoint x: 346, endPoint y: 192, distance: 10.1
click at [346, 192] on div "SHOPIFY_V3 INF1527C-1 (39536964534338), previously SHOPIFY_V3 INF1527C-1 (39536…" at bounding box center [380, 209] width 166 height 44
paste input "INF"
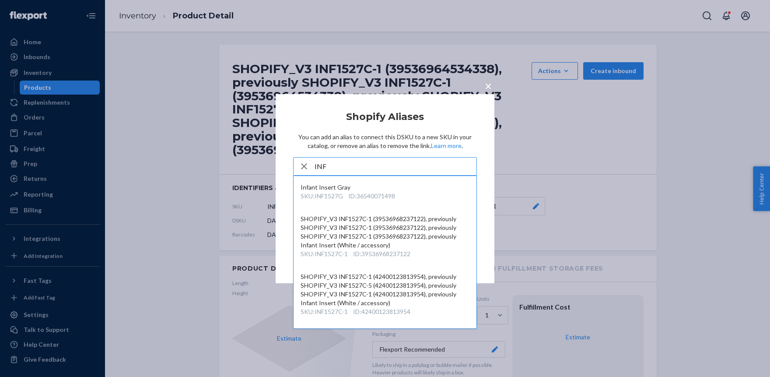
type input "INF"
click at [401, 136] on p "You can add an alias to connect this DSKU to a new SKU in your catalog, or remo…" at bounding box center [385, 141] width 184 height 17
click at [321, 164] on input "INF" at bounding box center [395, 165] width 162 height 17
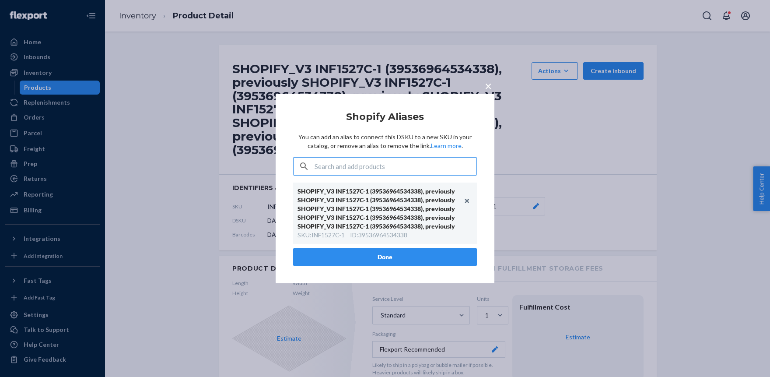
paste input "INF"
type input "INF"
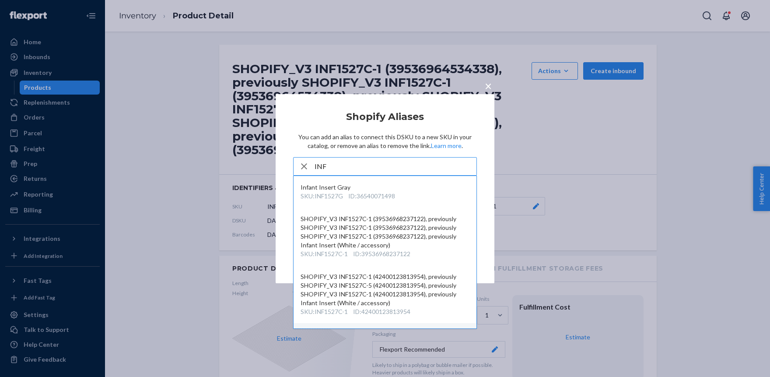
scroll to position [61, 0]
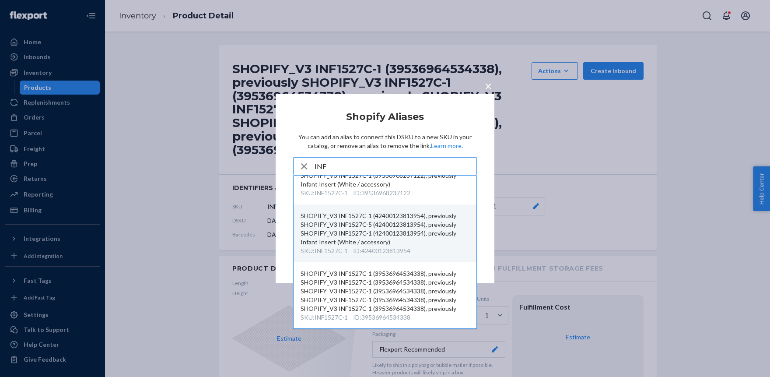
click at [321, 221] on div "SHOPIFY_V3 INF1527C-1 (42400123813954), previously SHOPIFY_V3 INF1527C-5 (42400…" at bounding box center [384, 228] width 169 height 35
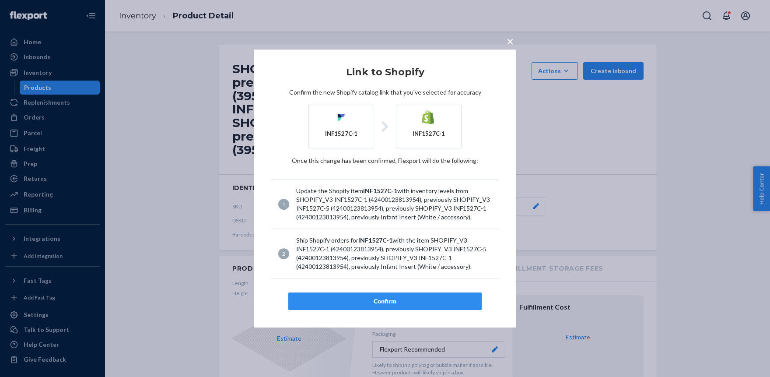
click at [394, 296] on button "Confirm" at bounding box center [384, 300] width 193 height 17
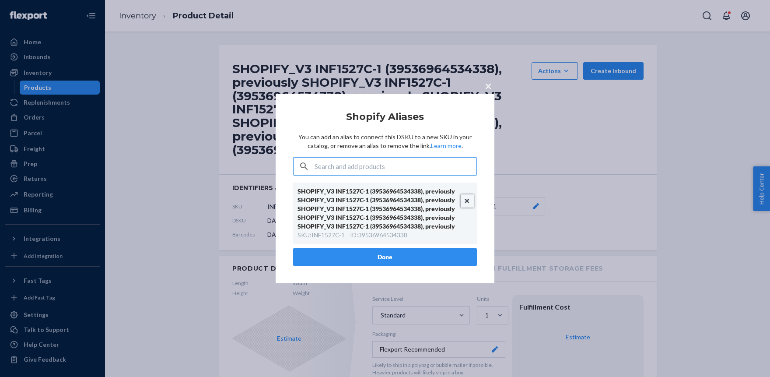
click at [467, 199] on button "Unlink" at bounding box center [466, 200] width 13 height 13
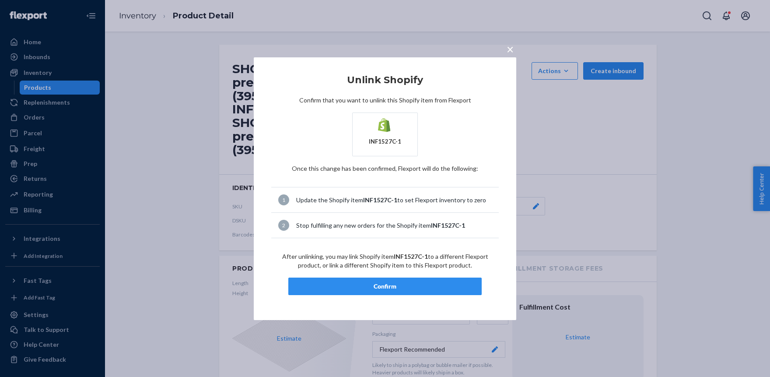
click at [407, 286] on div "Confirm" at bounding box center [385, 286] width 178 height 9
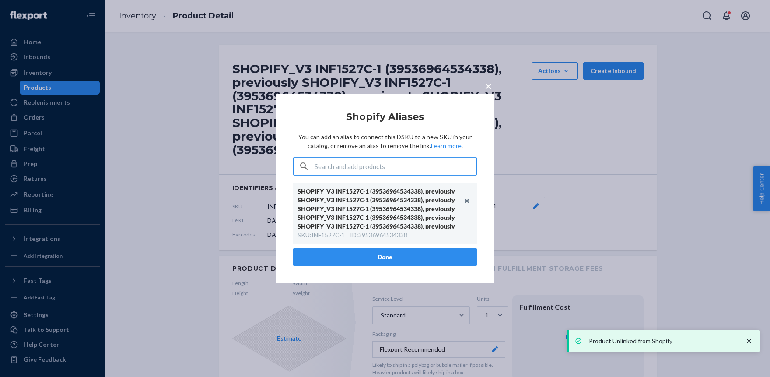
click at [488, 84] on span "×" at bounding box center [488, 85] width 7 height 15
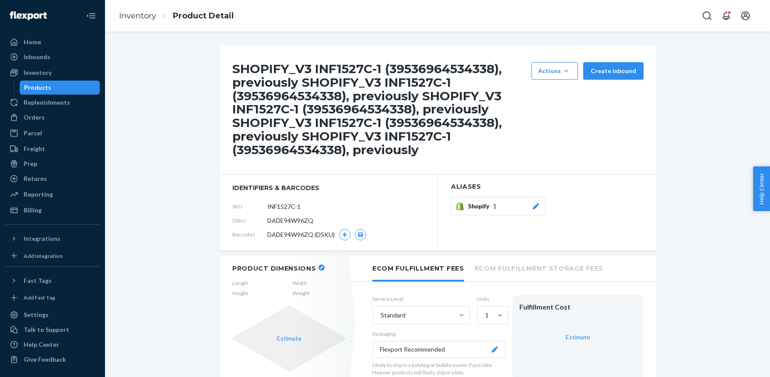
click at [491, 202] on span "Shopify" at bounding box center [480, 206] width 25 height 9
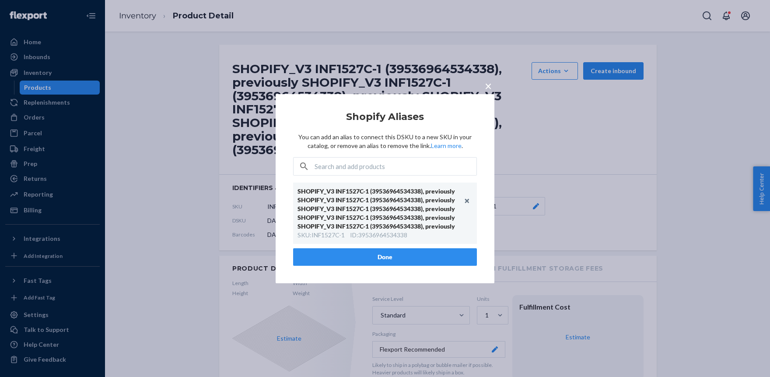
click at [490, 86] on span "×" at bounding box center [488, 85] width 7 height 15
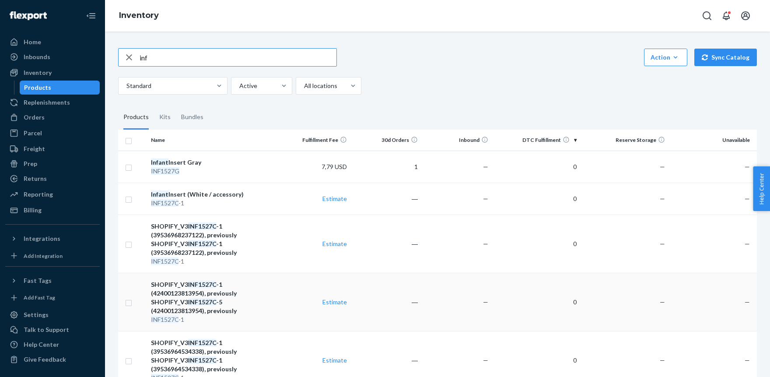
scroll to position [33, 0]
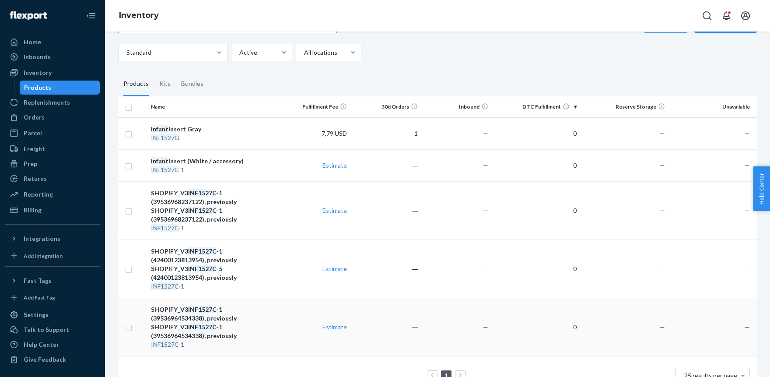
click at [205, 305] on div "SHOPIFY_V3 INF1527C -1 (39536964534338), previously SHOPIFY_V3 INF1527C -1 (395…" at bounding box center [214, 322] width 126 height 35
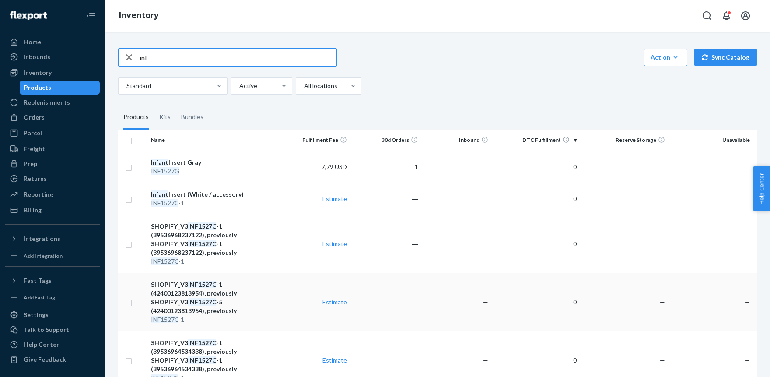
click at [203, 282] on div "SHOPIFY_V3 INF1527C -1 (42400123813954), previously SHOPIFY_V3 INF1527C -5 (424…" at bounding box center [214, 297] width 126 height 35
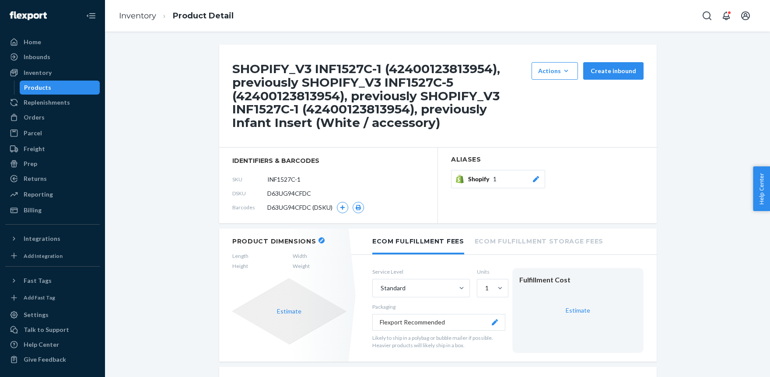
click at [535, 178] on icon at bounding box center [535, 179] width 9 height 6
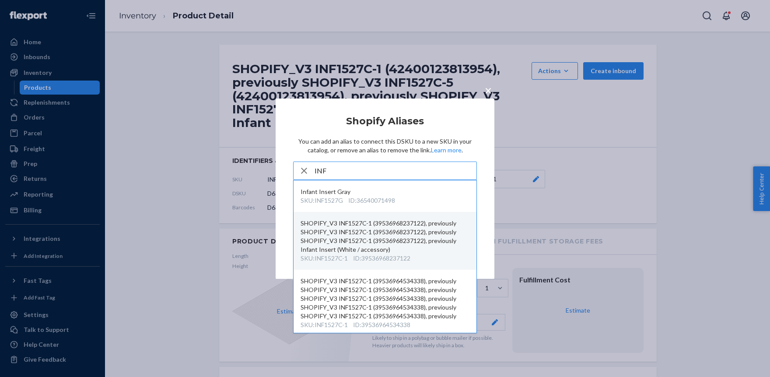
scroll to position [3, 0]
type input "INF"
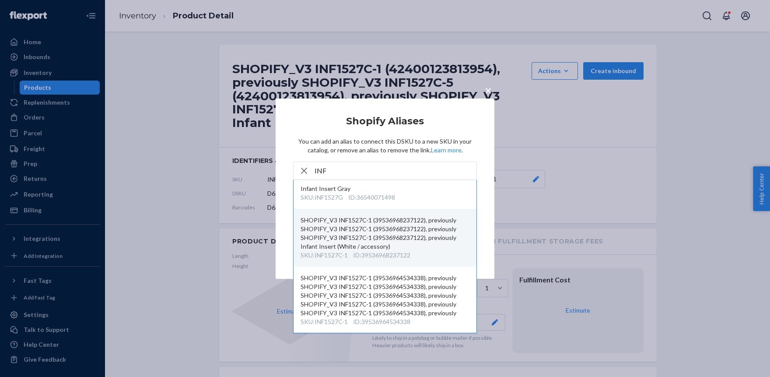
click at [352, 231] on div "SHOPIFY_V3 INF1527C-1 (39536968237122), previously SHOPIFY_V3 INF1527C-1 (39536…" at bounding box center [384, 233] width 169 height 35
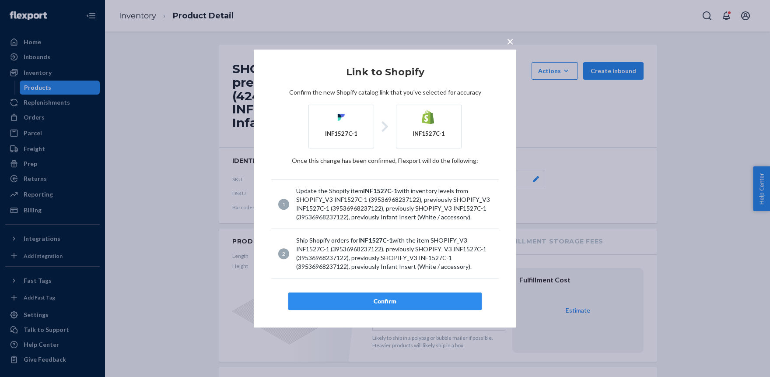
click at [387, 297] on div "Confirm" at bounding box center [385, 300] width 178 height 9
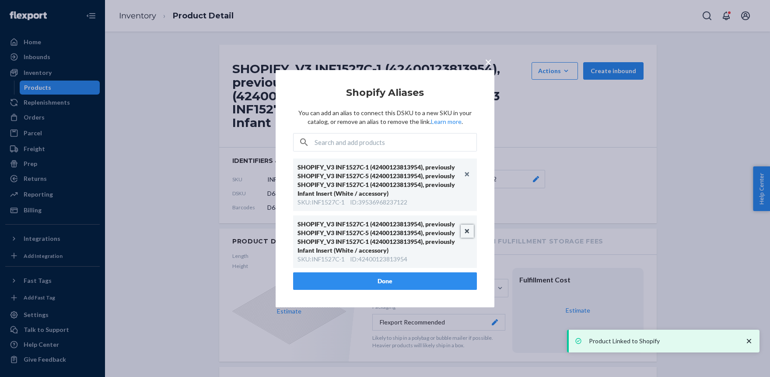
click at [468, 229] on button "Unlink" at bounding box center [466, 230] width 13 height 13
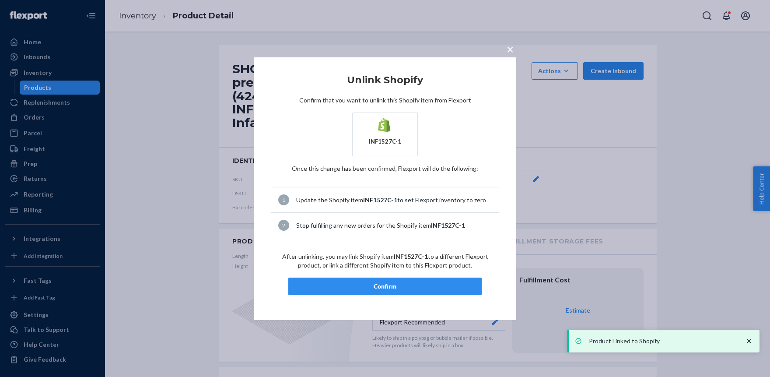
click at [413, 281] on button "Confirm" at bounding box center [384, 285] width 193 height 17
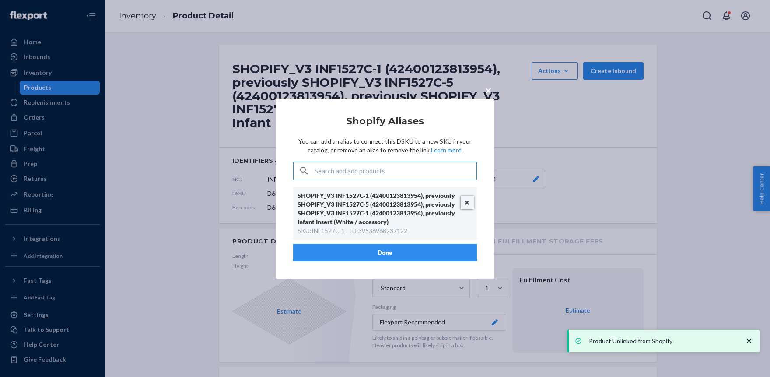
click at [468, 201] on button "Unlink" at bounding box center [466, 202] width 13 height 13
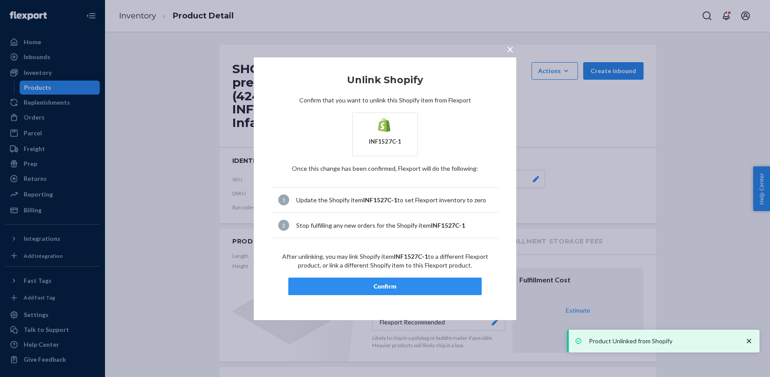
click at [375, 281] on button "Confirm" at bounding box center [384, 285] width 193 height 17
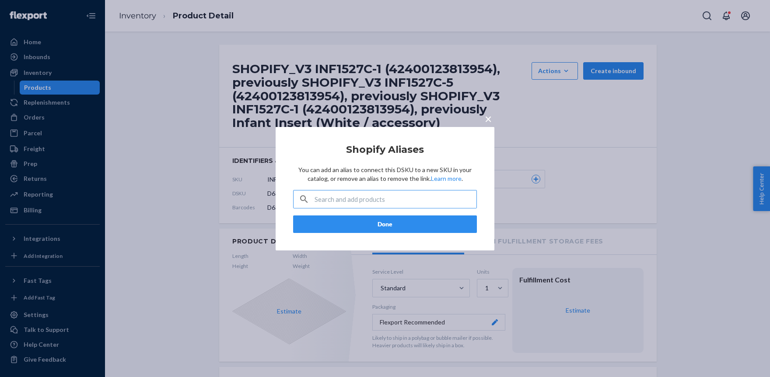
click at [409, 221] on button "Done" at bounding box center [385, 223] width 184 height 17
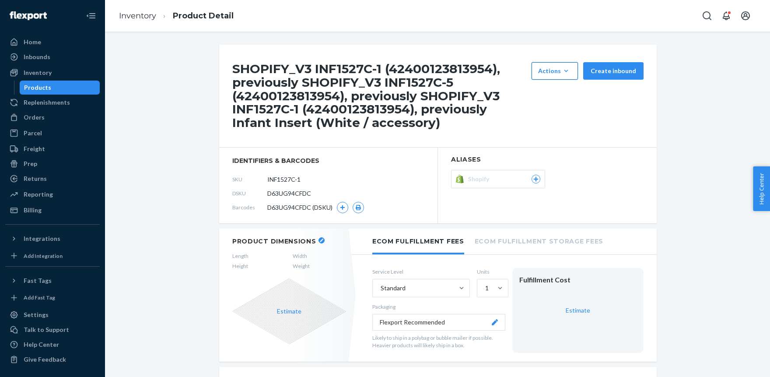
click at [551, 66] on div "Actions" at bounding box center [554, 70] width 33 height 9
click at [552, 111] on span "Hide" at bounding box center [568, 111] width 54 height 6
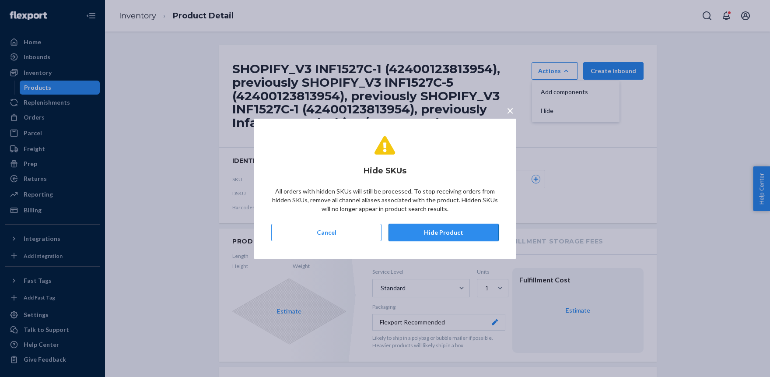
click at [426, 234] on button "Hide Product" at bounding box center [443, 231] width 110 height 17
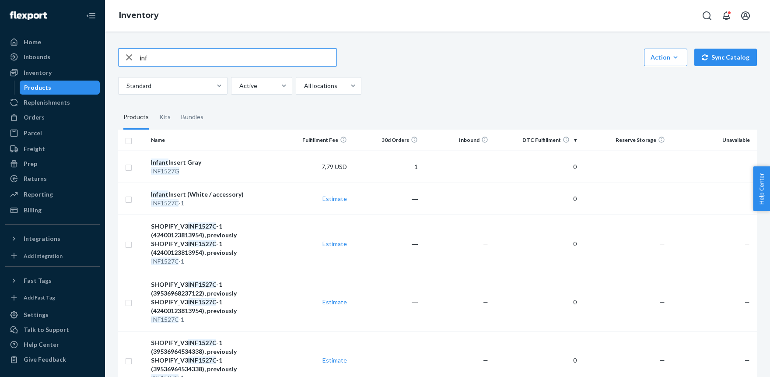
click at [164, 56] on input "inf" at bounding box center [237, 57] width 197 height 17
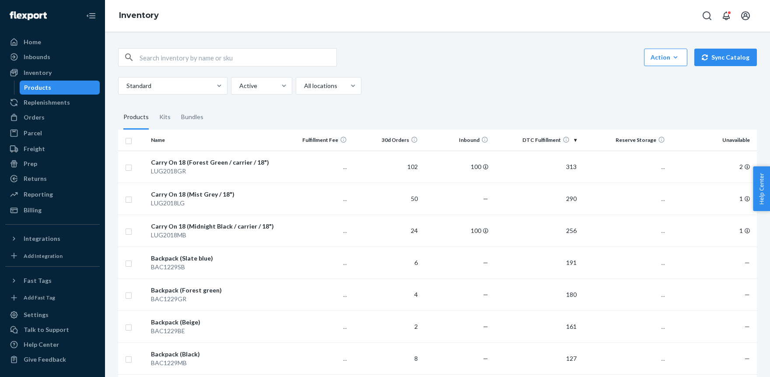
click at [162, 56] on input "text" at bounding box center [237, 57] width 197 height 17
type input "inf"
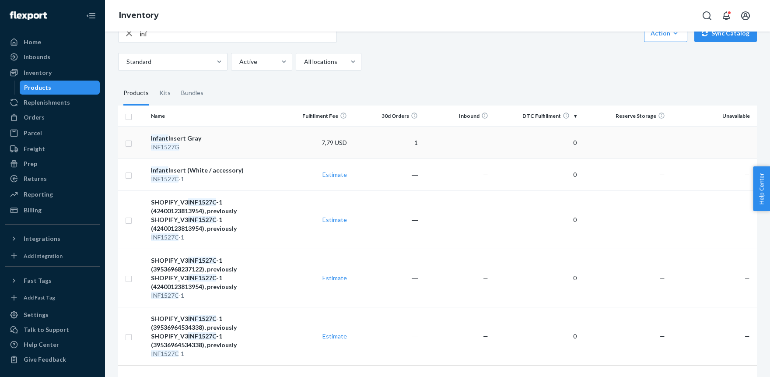
scroll to position [33, 0]
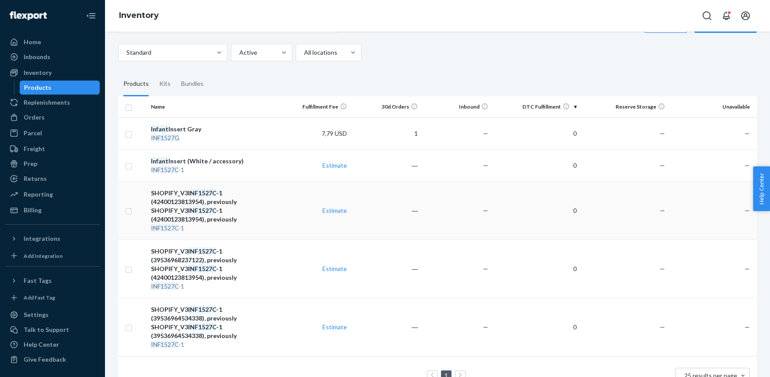
click at [206, 205] on div "SHOPIFY_V3 INF1527C -1 (42400123813954), previously SHOPIFY_V3 INF1527C -1 (424…" at bounding box center [214, 205] width 126 height 35
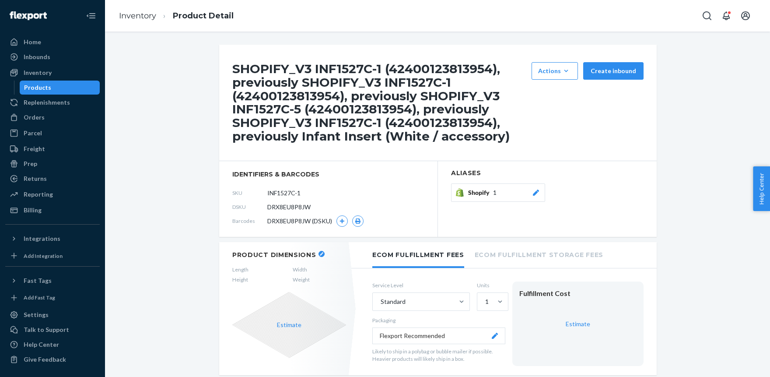
click at [531, 197] on button "Shopify 1" at bounding box center [498, 192] width 94 height 18
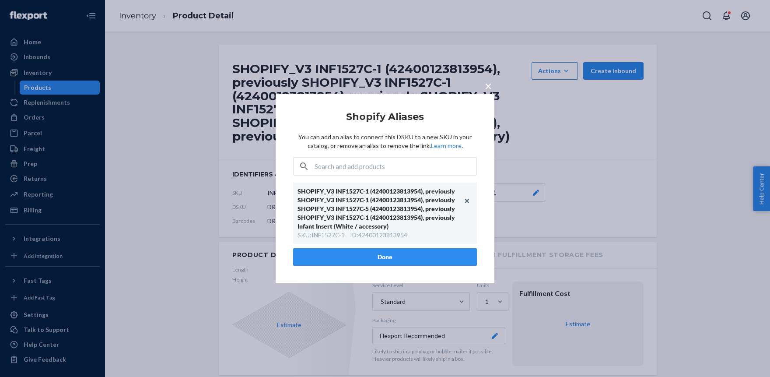
paste input "INF"
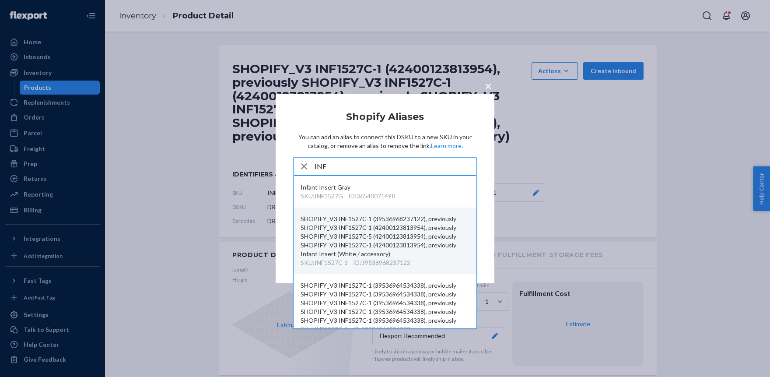
type input "INF"
click at [349, 225] on div "SHOPIFY_V3 INF1527C-1 (39536968237122), previously SHOPIFY_V3 INF1527C-1 (42400…" at bounding box center [384, 236] width 169 height 44
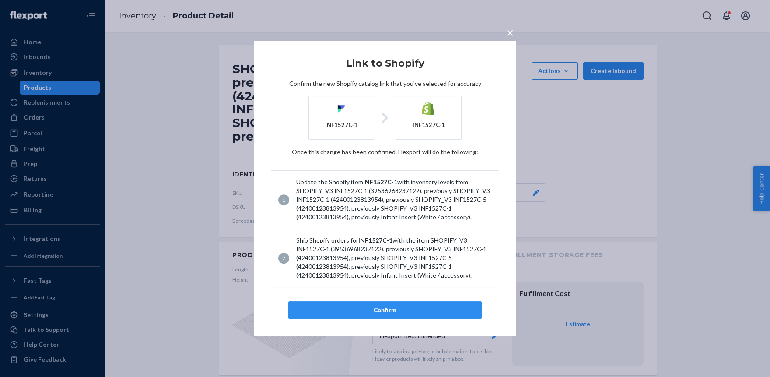
click at [417, 304] on button "Confirm" at bounding box center [384, 309] width 193 height 17
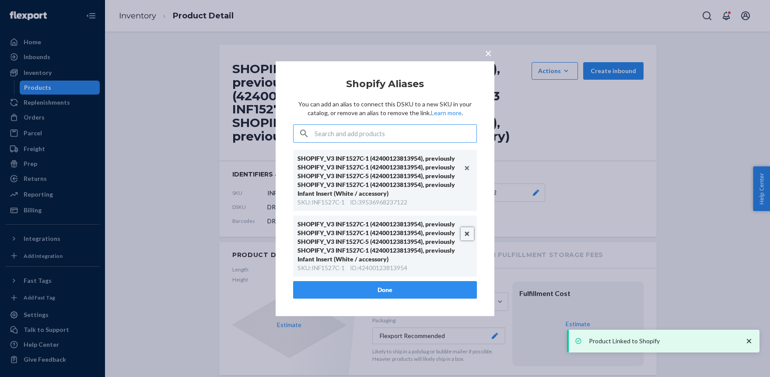
click at [466, 233] on button "Unlink" at bounding box center [466, 233] width 13 height 13
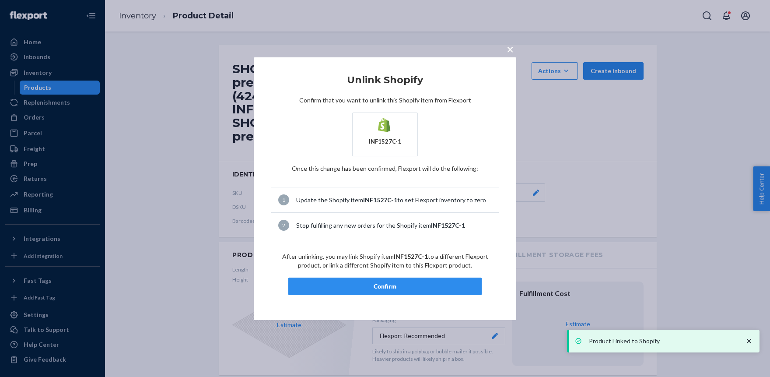
click at [384, 286] on div "Confirm" at bounding box center [385, 286] width 178 height 9
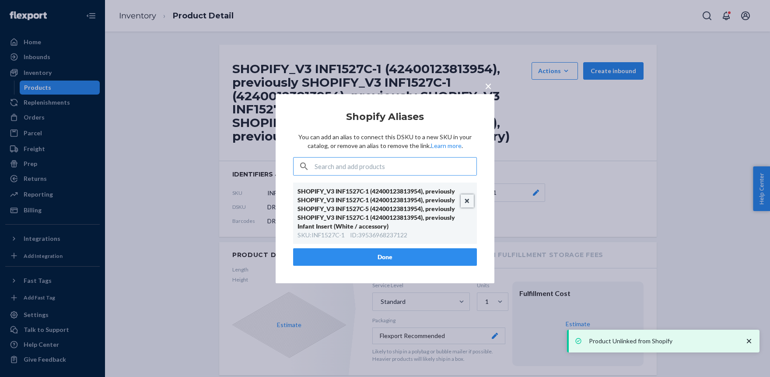
click at [468, 199] on button "Unlink" at bounding box center [466, 200] width 13 height 13
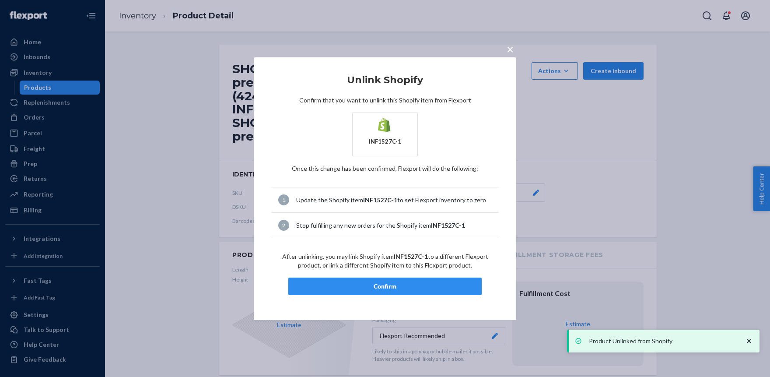
click at [387, 283] on div "Confirm" at bounding box center [385, 286] width 178 height 9
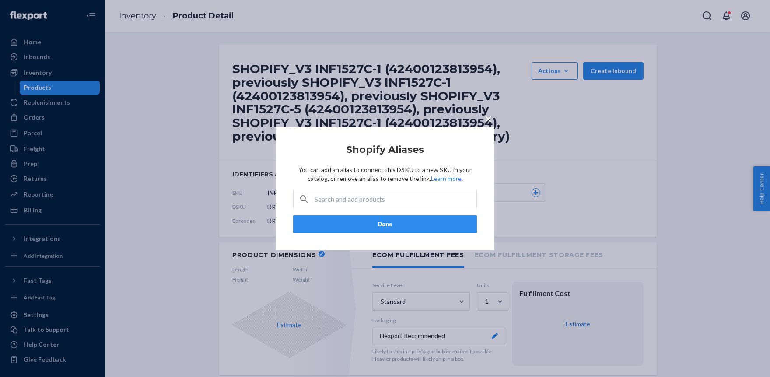
click at [389, 223] on button "Done" at bounding box center [385, 223] width 184 height 17
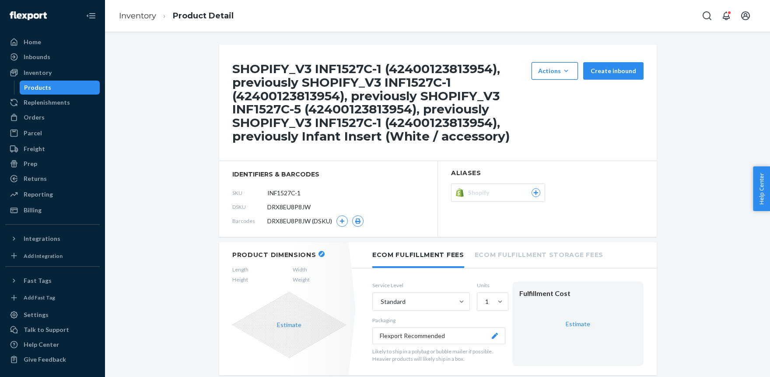
click at [558, 72] on div "Actions" at bounding box center [554, 70] width 33 height 9
click at [551, 112] on span "Hide" at bounding box center [568, 111] width 54 height 6
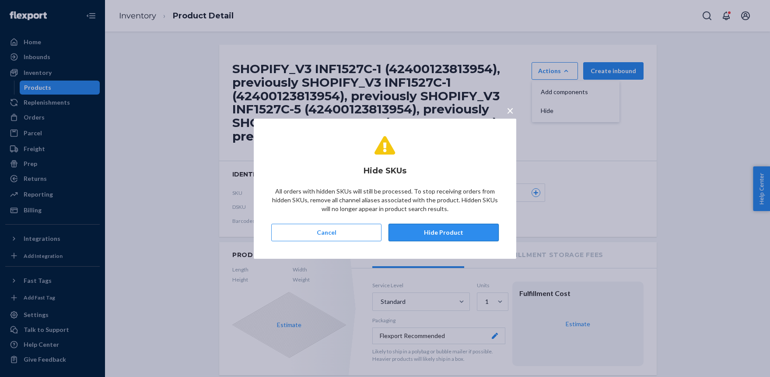
click at [444, 235] on button "Hide Product" at bounding box center [443, 231] width 110 height 17
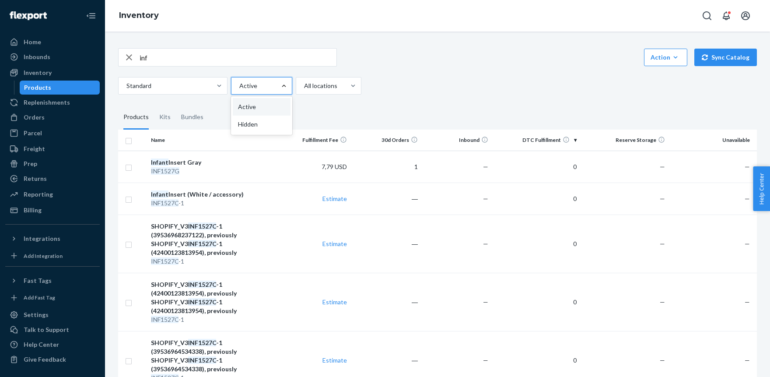
click at [277, 84] on div at bounding box center [284, 85] width 16 height 9
click at [239, 84] on input "option Active focused, 1 of 2. 2 results available. Use Up and Down to choose o…" at bounding box center [238, 85] width 1 height 9
click at [261, 127] on div "Hidden" at bounding box center [262, 123] width 58 height 17
click at [239, 90] on input "option Hidden focused, 2 of 2. 2 results available. Use Up and Down to choose o…" at bounding box center [238, 85] width 1 height 9
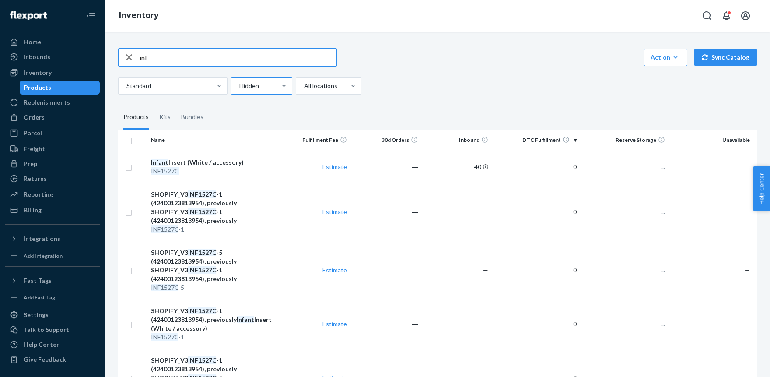
click at [270, 84] on div at bounding box center [260, 85] width 45 height 10
click at [239, 84] on input "Hidden" at bounding box center [238, 85] width 1 height 9
click at [264, 104] on div "Active" at bounding box center [262, 106] width 58 height 17
click at [239, 90] on input "option Active focused, 0 of 2. 2 results available. Use Up and Down to choose o…" at bounding box center [238, 85] width 1 height 9
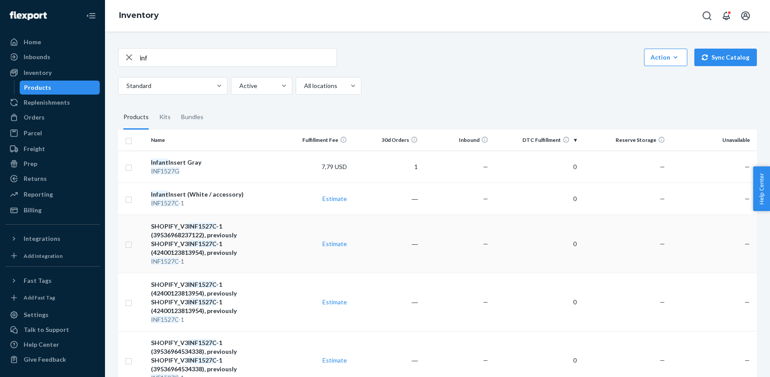
click at [203, 237] on div "SHOPIFY_V3 INF1527C -1 (39536968237122), previously SHOPIFY_V3 INF1527C -1 (424…" at bounding box center [214, 239] width 126 height 35
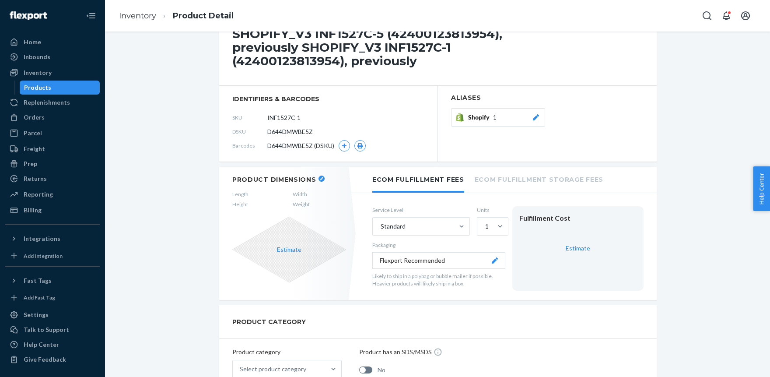
scroll to position [96, 0]
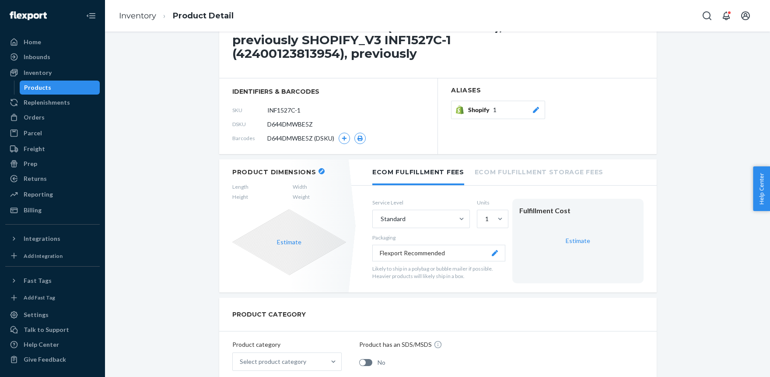
click at [530, 109] on div "Shopify 1" at bounding box center [504, 109] width 72 height 9
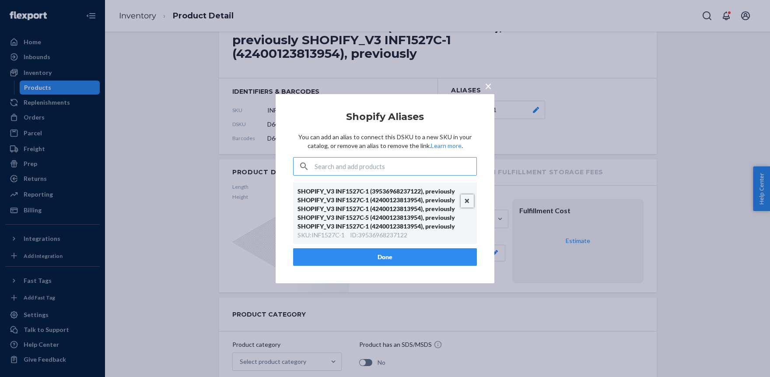
click at [466, 200] on button "Unlink" at bounding box center [466, 200] width 13 height 13
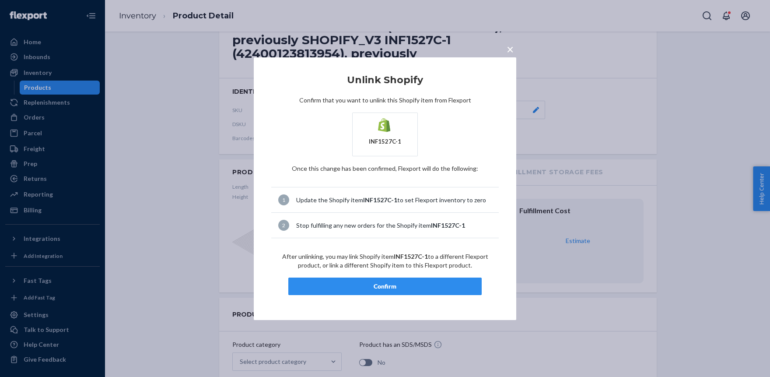
click at [388, 282] on div "Confirm" at bounding box center [385, 286] width 178 height 9
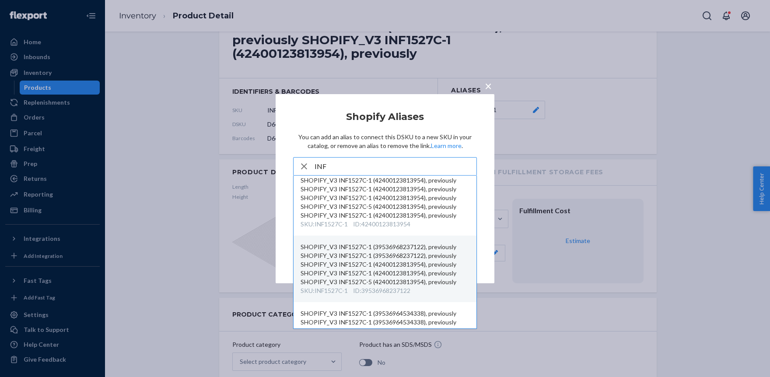
scroll to position [78, 0]
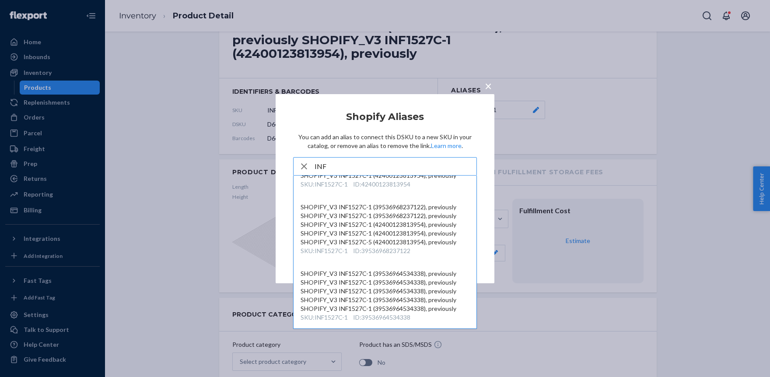
type input "INF"
click at [487, 84] on span "×" at bounding box center [488, 85] width 7 height 15
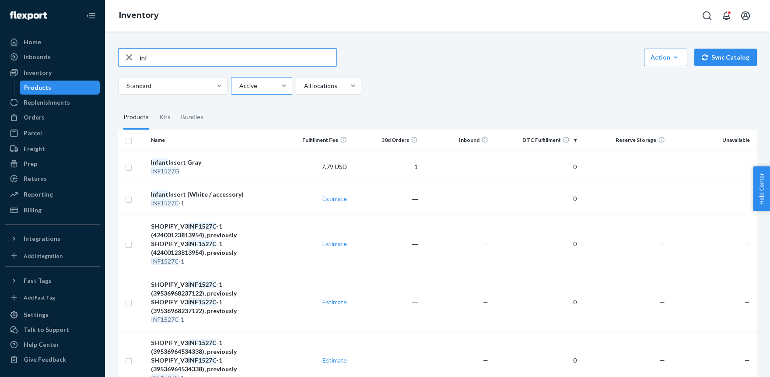
click at [264, 87] on div at bounding box center [260, 85] width 45 height 10
click at [239, 87] on input "Active" at bounding box center [238, 85] width 1 height 9
click at [258, 122] on div "Hidden" at bounding box center [262, 123] width 58 height 17
click at [239, 90] on input "option Hidden focused, 2 of 2. 2 results available. Use Up and Down to choose o…" at bounding box center [238, 85] width 1 height 9
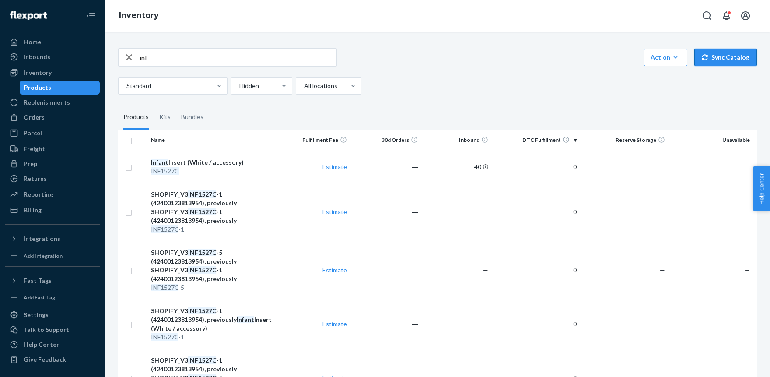
click at [727, 59] on button "Sync Catalog" at bounding box center [725, 57] width 63 height 17
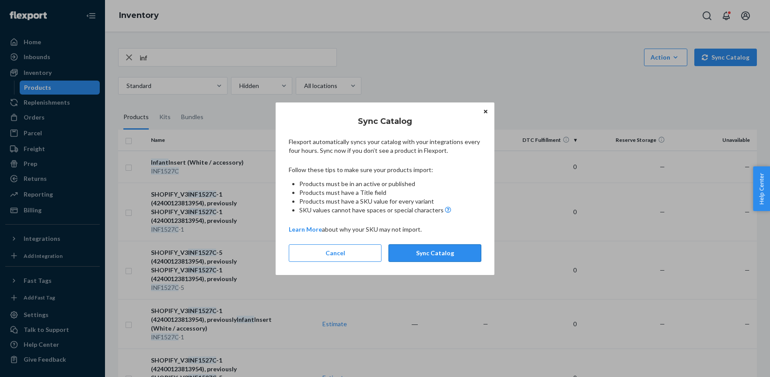
click at [439, 251] on button "Sync Catalog" at bounding box center [434, 252] width 93 height 17
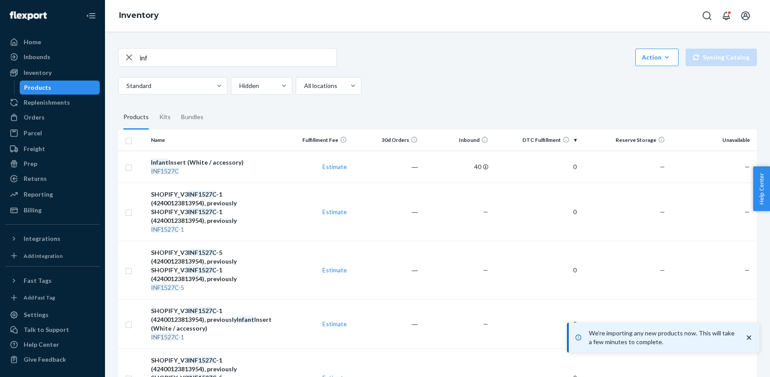
click at [299, 121] on fieldset "Products Kits Bundles" at bounding box center [437, 117] width 638 height 24
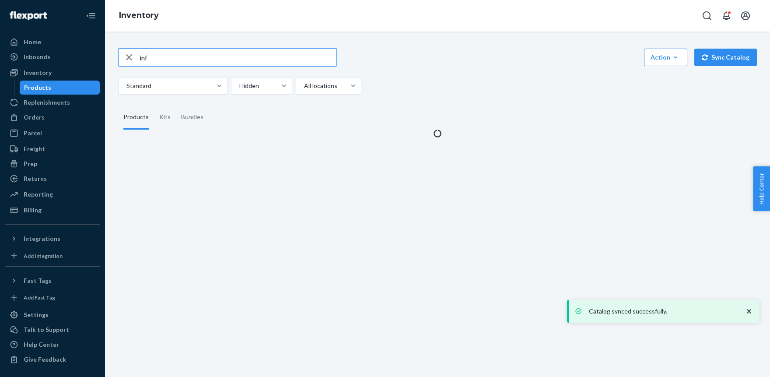
click at [160, 61] on input "inf" at bounding box center [237, 57] width 197 height 17
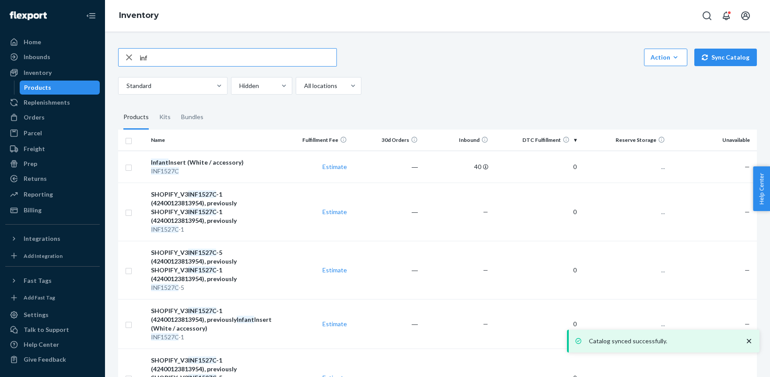
click at [160, 59] on input "inf" at bounding box center [237, 57] width 197 height 17
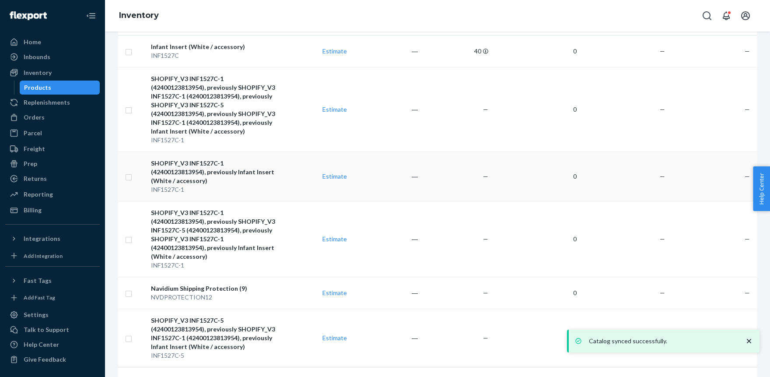
scroll to position [105, 0]
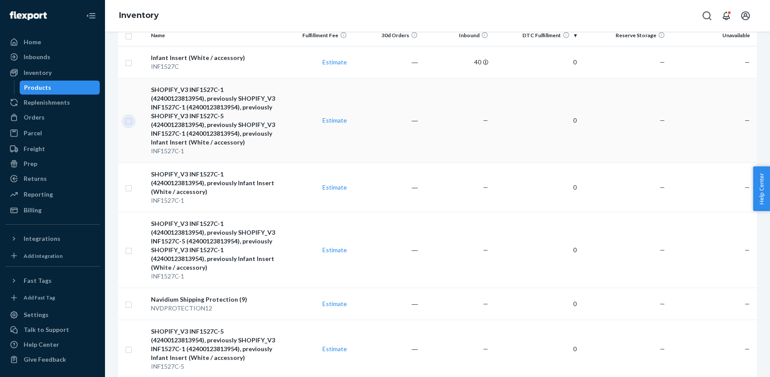
click at [129, 121] on input "checkbox" at bounding box center [128, 119] width 7 height 9
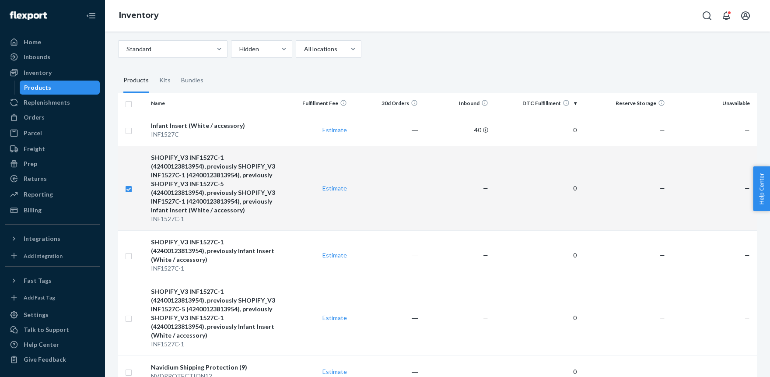
scroll to position [0, 0]
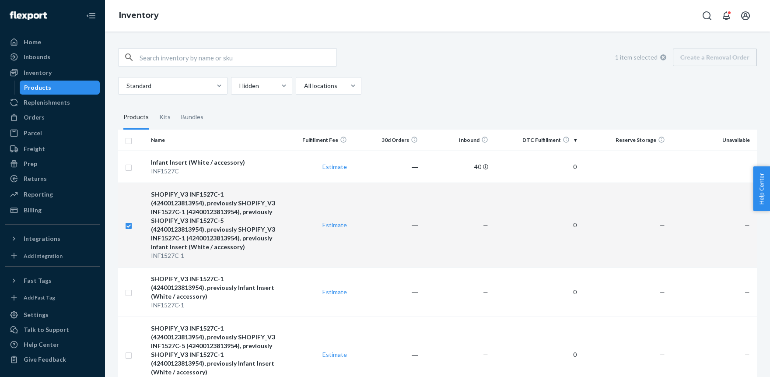
click at [184, 213] on div "SHOPIFY_V3 INF1527C-1 (42400123813954), previously SHOPIFY_V3 INF1527C-1 (42400…" at bounding box center [214, 220] width 126 height 61
checkbox input "false"
click at [184, 213] on div "SHOPIFY_V3 INF1527C-1 (42400123813954), previously SHOPIFY_V3 INF1527C-1 (42400…" at bounding box center [214, 220] width 126 height 61
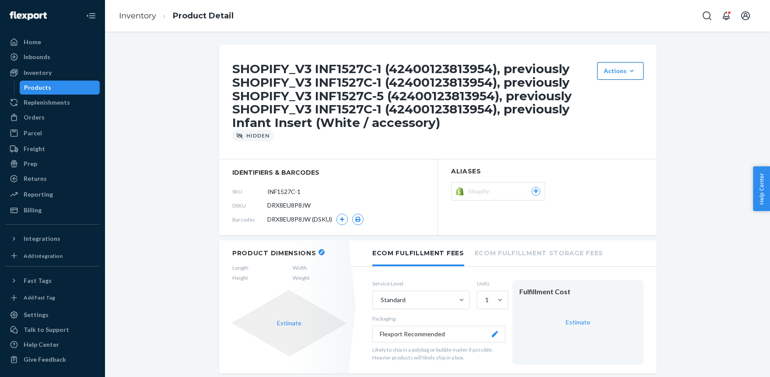
click at [626, 70] on div "Actions" at bounding box center [619, 70] width 33 height 9
drag, startPoint x: 607, startPoint y: 154, endPoint x: 600, endPoint y: 153, distance: 8.1
click at [607, 154] on div "SHOPIFY_V3 INF1527C-1 (42400123813954), previously SHOPIFY_V3 INF1527C-1 (42400…" at bounding box center [437, 102] width 437 height 115
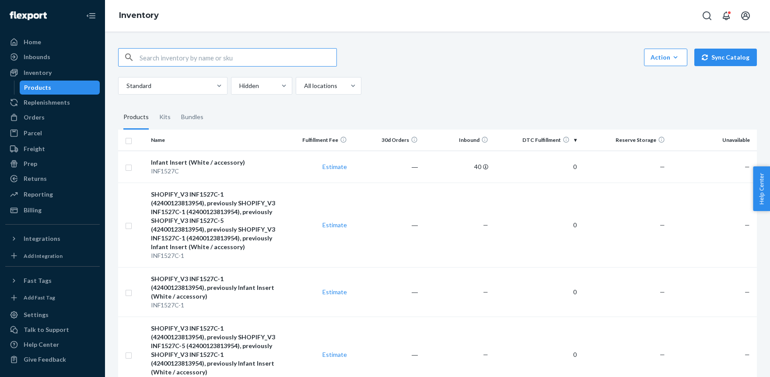
click at [185, 57] on input "text" at bounding box center [237, 57] width 197 height 17
type input "inf"
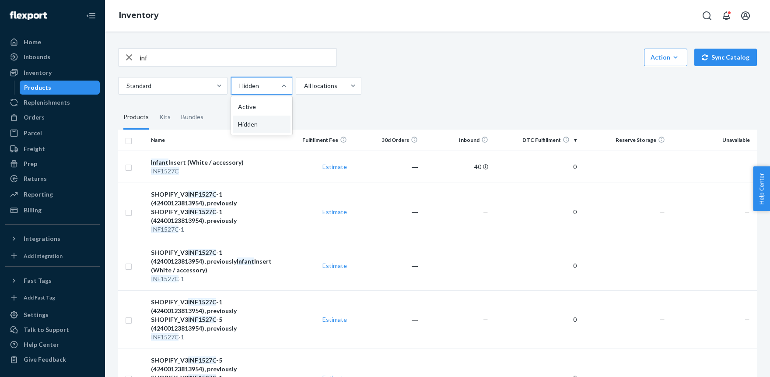
click at [276, 88] on div at bounding box center [260, 85] width 45 height 10
click at [239, 88] on input "option Hidden focused, 2 of 2. 2 results available. Use Up and Down to choose o…" at bounding box center [238, 85] width 1 height 9
click at [261, 104] on div "Active" at bounding box center [262, 106] width 58 height 17
click at [239, 90] on input "option Active focused, 1 of 2. 2 results available. Use Up and Down to choose o…" at bounding box center [238, 85] width 1 height 9
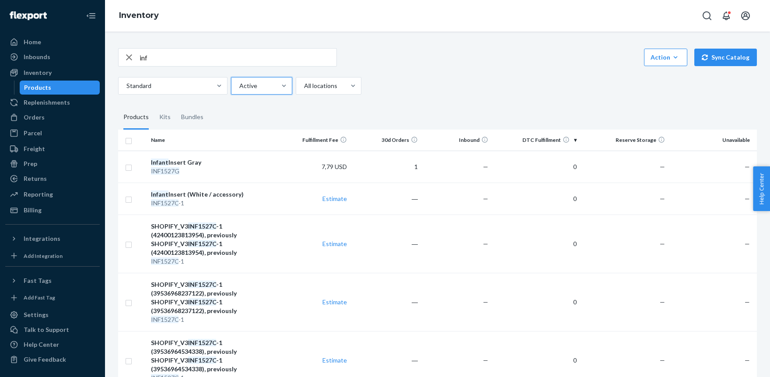
click at [201, 338] on div "SHOPIFY_V3 INF1527C -1 (39536964534338), previously SHOPIFY_V3 INF1527C -1 (395…" at bounding box center [214, 355] width 126 height 35
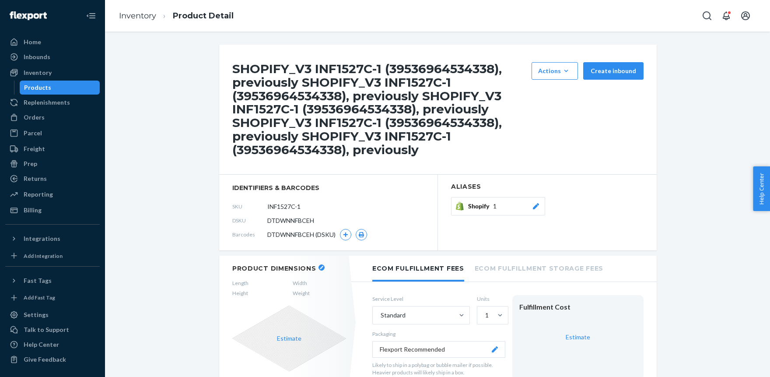
click at [510, 203] on div "Shopify 1" at bounding box center [504, 206] width 72 height 9
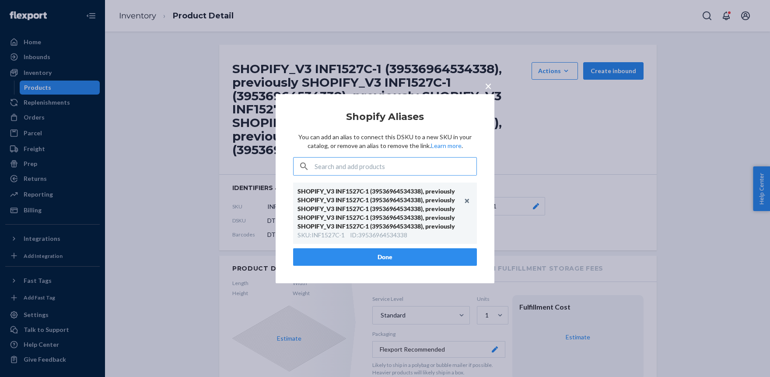
click at [487, 85] on span "×" at bounding box center [488, 85] width 7 height 15
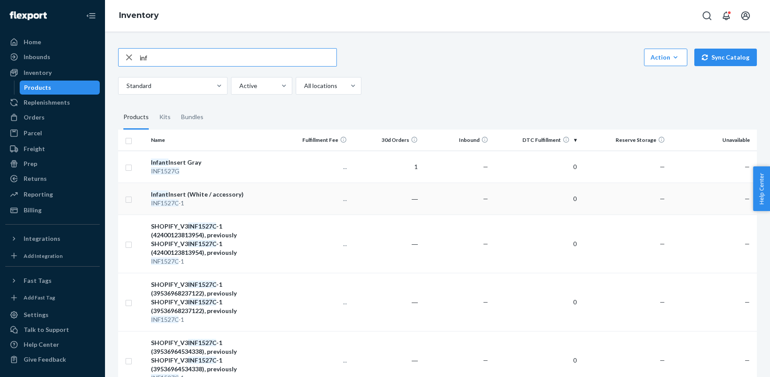
click at [174, 198] on div "Infant Insert (White / accessory)" at bounding box center [214, 194] width 126 height 9
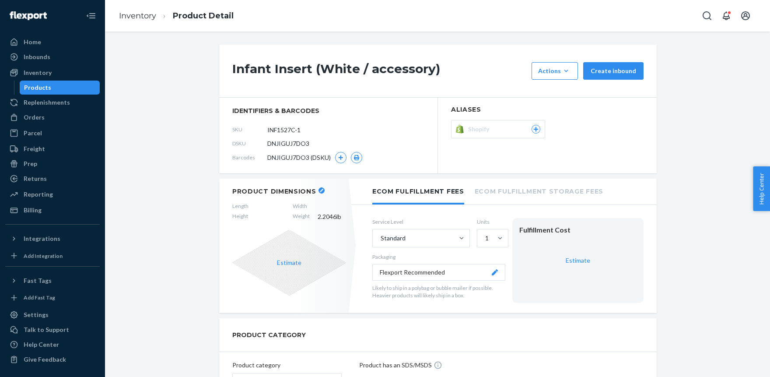
click at [533, 126] on div "Shopify" at bounding box center [504, 129] width 72 height 9
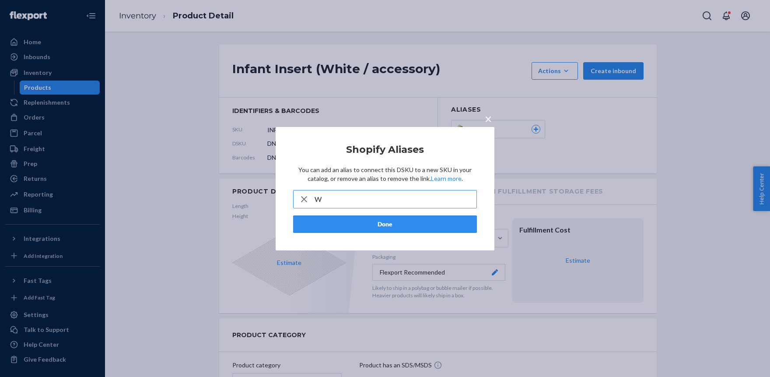
click at [346, 196] on input "W" at bounding box center [395, 198] width 162 height 17
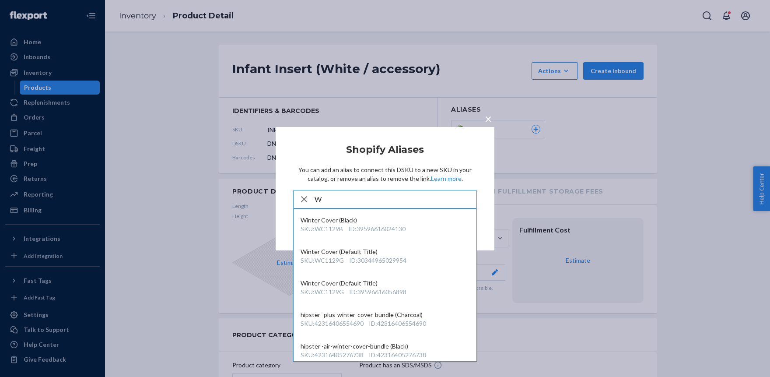
click at [345, 196] on input "W" at bounding box center [395, 198] width 162 height 17
drag, startPoint x: 322, startPoint y: 195, endPoint x: 281, endPoint y: 198, distance: 41.2
click at [314, 198] on input "W" at bounding box center [395, 198] width 162 height 17
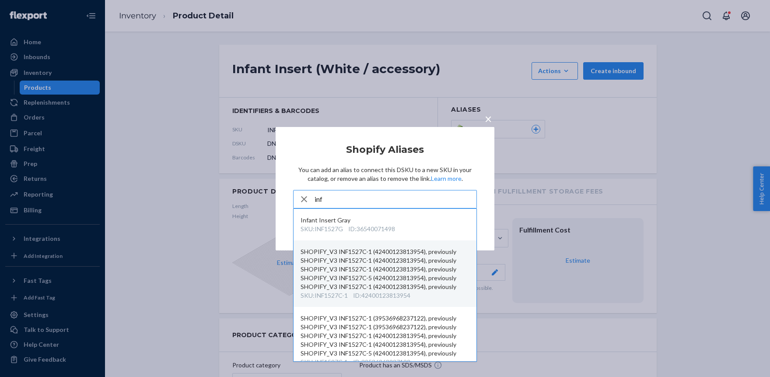
type input "inf"
click at [343, 272] on div "SHOPIFY_V3 INF1527C-1 (42400123813954), previously SHOPIFY_V3 INF1527C-1 (42400…" at bounding box center [384, 269] width 169 height 44
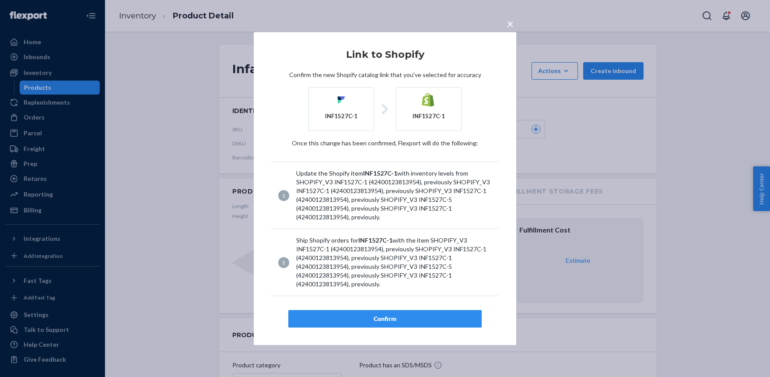
click at [383, 302] on article "Link to Shopify Confirm the new Shopify catalog link that you've selected for a…" at bounding box center [384, 188] width 227 height 278
click at [382, 317] on div "Confirm" at bounding box center [385, 318] width 178 height 9
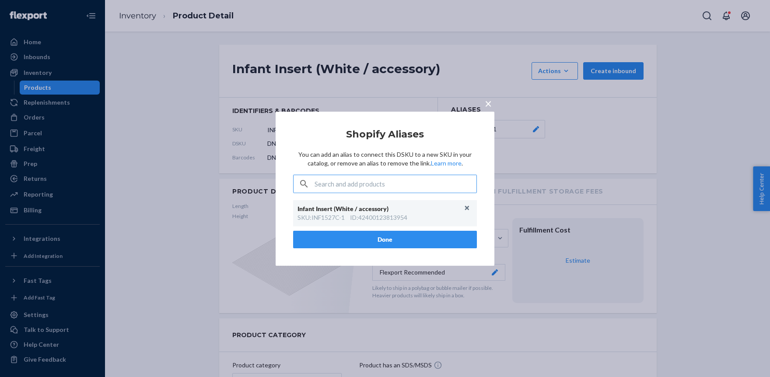
click at [395, 237] on button "Done" at bounding box center [385, 238] width 184 height 17
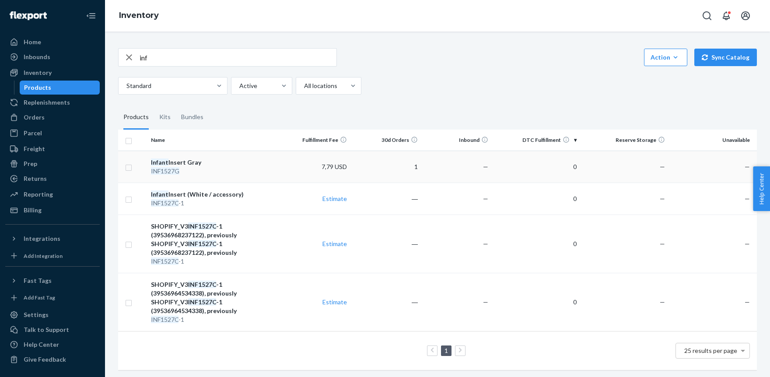
click at [175, 157] on td "Infant Insert Gray INF1527G" at bounding box center [213, 166] width 133 height 32
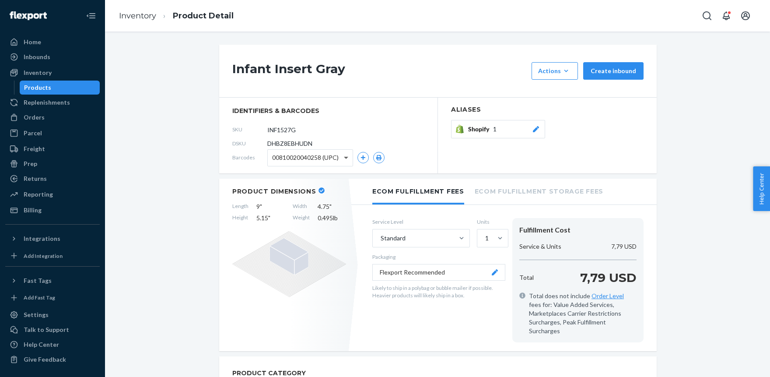
click at [346, 158] on span at bounding box center [346, 158] width 4 height 3
click at [378, 91] on div "Infant Insert Gray Actions Add components Hide Create inbound" at bounding box center [437, 71] width 437 height 53
click at [706, 14] on icon "Open Search Box" at bounding box center [706, 15] width 10 height 10
click at [634, 18] on input "Search Input" at bounding box center [642, 15] width 108 height 9
type input "b"
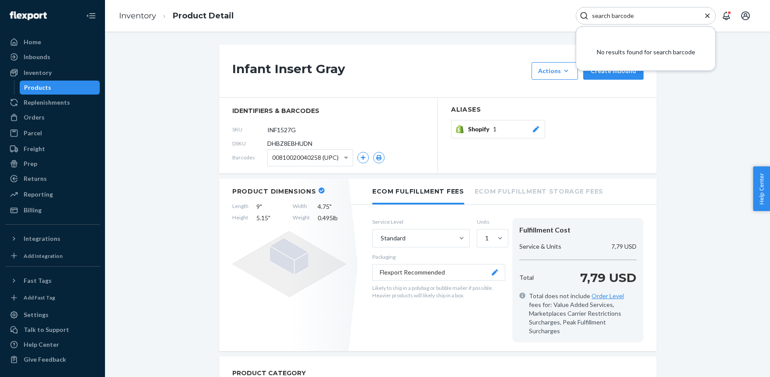
click at [646, 18] on input "search barcode" at bounding box center [642, 15] width 108 height 9
drag, startPoint x: 612, startPoint y: 18, endPoint x: 591, endPoint y: 21, distance: 21.2
click at [594, 20] on input "search barcode" at bounding box center [642, 15] width 108 height 9
click at [625, 17] on input "barcode" at bounding box center [642, 15] width 108 height 9
type input "barcode"
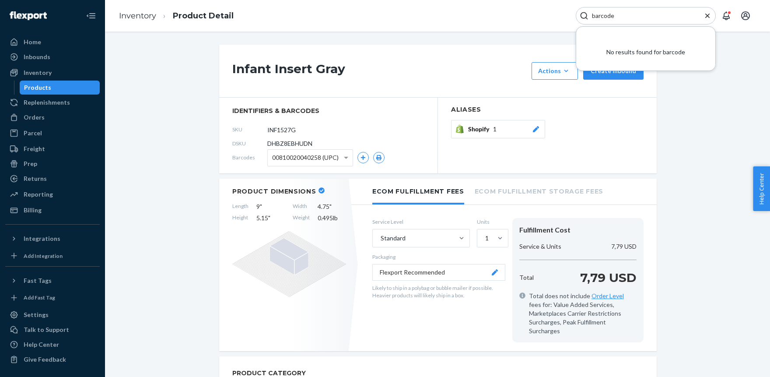
click at [524, 20] on div "Inventory Product Detail barcode No results found for barcode" at bounding box center [437, 15] width 665 height 31
click at [706, 14] on icon "Close Search" at bounding box center [707, 15] width 9 height 9
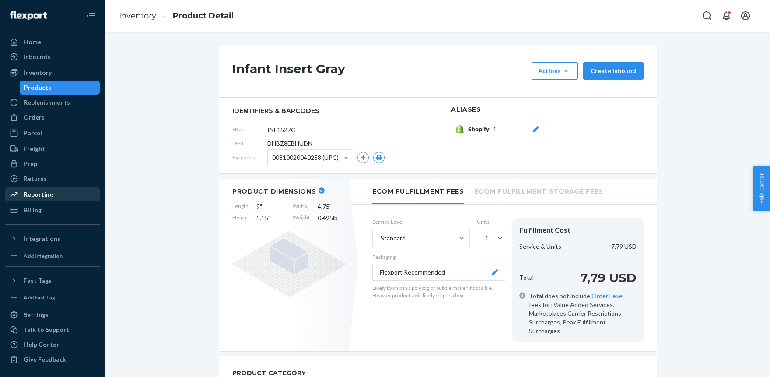
click at [43, 196] on div "Reporting" at bounding box center [38, 194] width 29 height 9
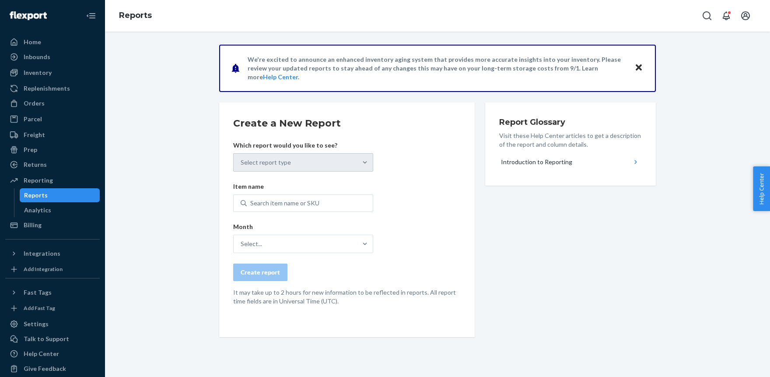
click at [638, 66] on icon "Close" at bounding box center [638, 67] width 6 height 6
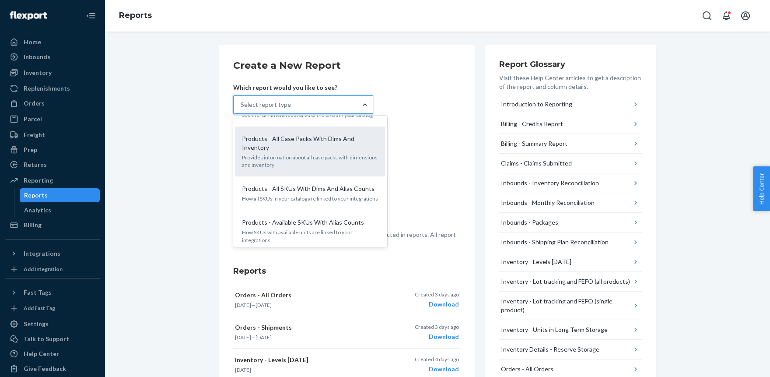
scroll to position [577, 0]
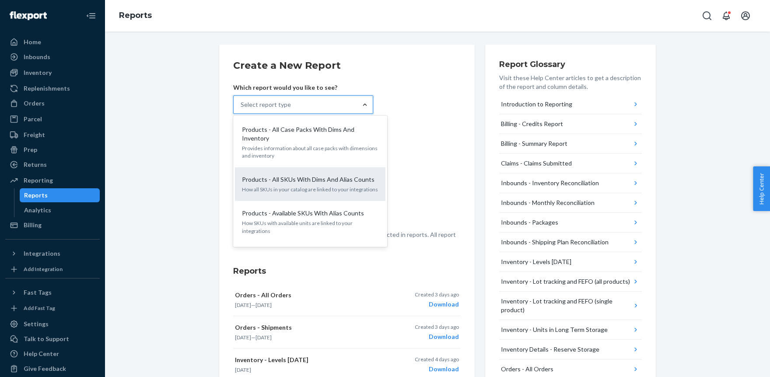
click at [295, 185] on p "How all SKUs in your catalog are linked to your integrations" at bounding box center [310, 188] width 136 height 7
click at [241, 109] on input "option Products - All SKUs With Dims And Alias Counts focused, 18 of 25. 25 res…" at bounding box center [241, 104] width 1 height 9
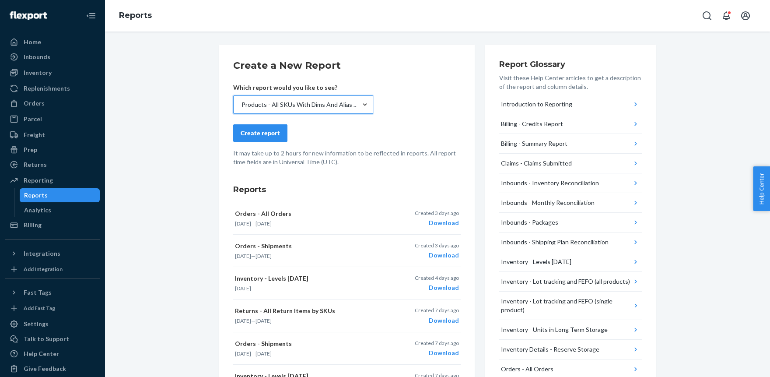
click at [265, 133] on div "Create report" at bounding box center [260, 133] width 39 height 9
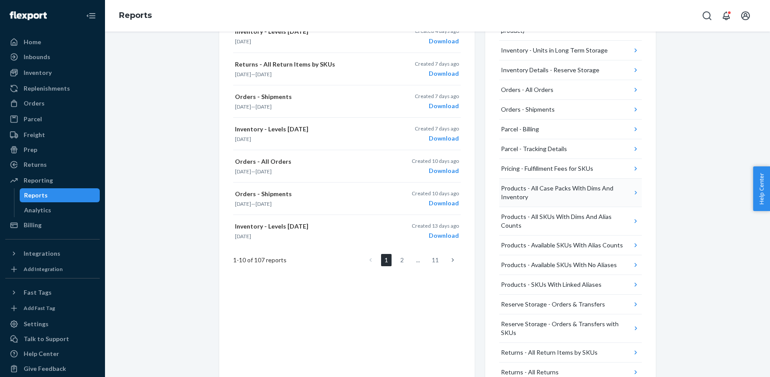
scroll to position [0, 0]
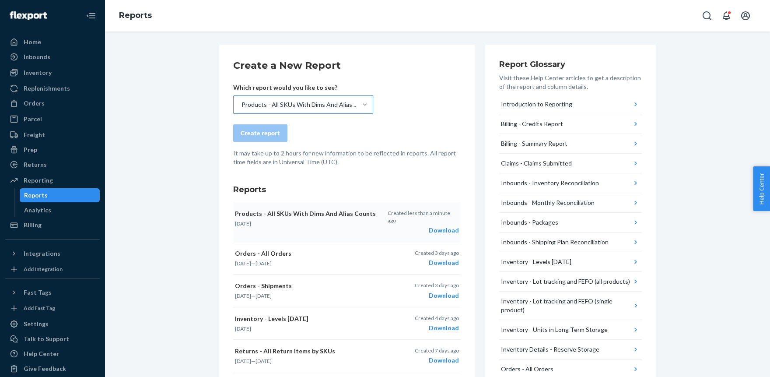
click at [443, 226] on div "Download" at bounding box center [422, 230] width 71 height 9
click at [301, 107] on div "Products - All SKUs With Dims And Alias Counts" at bounding box center [301, 104] width 120 height 9
click at [241, 107] on input "Products - All SKUs With Dims And Alias Counts" at bounding box center [241, 104] width 1 height 9
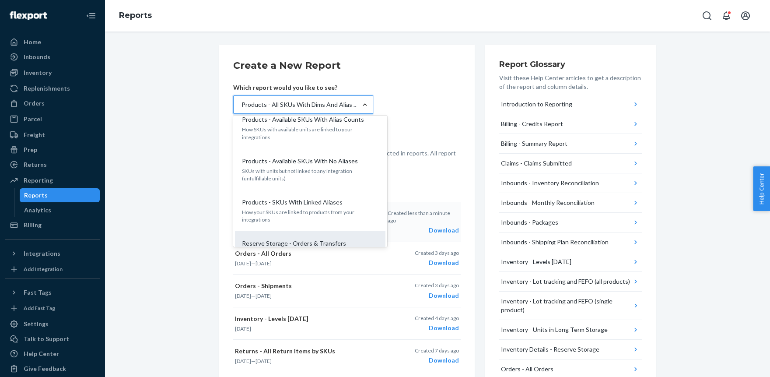
scroll to position [648, 0]
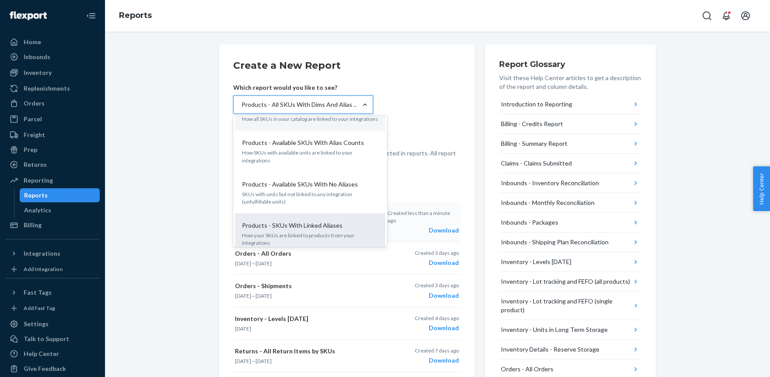
click at [315, 221] on p "Products - SKUs With Linked Aliases" at bounding box center [292, 225] width 101 height 9
click at [241, 109] on input "option Products - All SKUs With Dims And Alias Counts, selected. option Product…" at bounding box center [241, 104] width 1 height 9
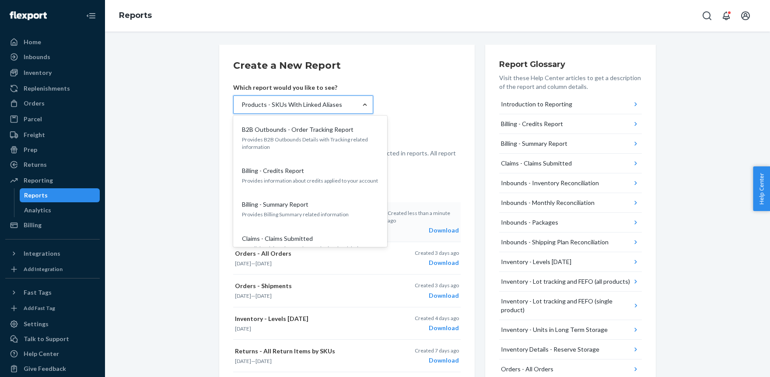
click at [312, 106] on div "Products - SKUs With Linked Aliases" at bounding box center [291, 104] width 101 height 9
click at [241, 106] on input "option Products - SKUs With Linked Aliases, selected. option Products - SKUs Wi…" at bounding box center [241, 104] width 1 height 9
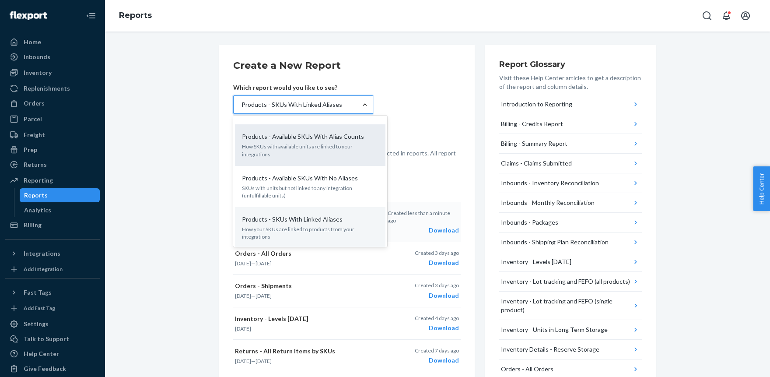
click at [272, 143] on p "How SKUs with available units are linked to your integrations" at bounding box center [310, 150] width 136 height 15
click at [241, 109] on input "option Products - SKUs With Linked Aliases, selected. option Products - Availab…" at bounding box center [241, 104] width 1 height 9
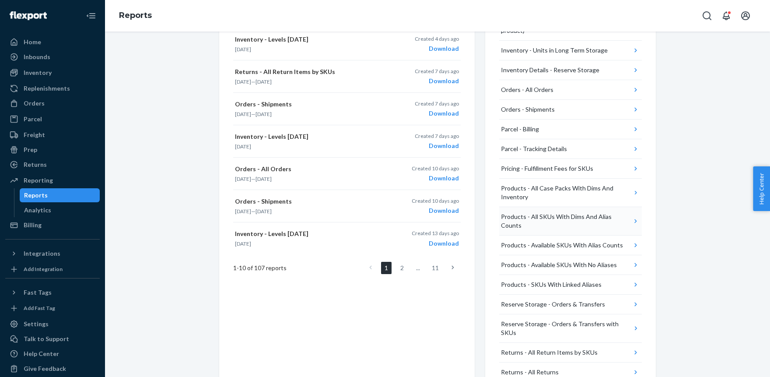
scroll to position [279, 0]
click at [633, 241] on icon "button" at bounding box center [635, 245] width 9 height 9
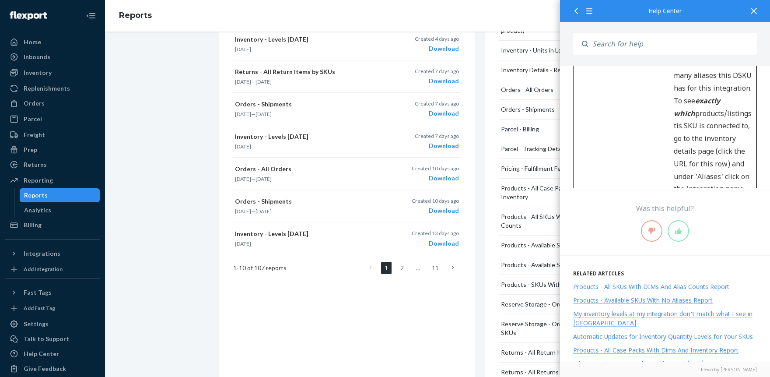
scroll to position [1323, 0]
click at [486, 199] on div "Report Glossary Visit these Help Center articles to get a description of the re…" at bounding box center [570, 81] width 171 height 630
click at [752, 7] on div at bounding box center [753, 10] width 19 height 21
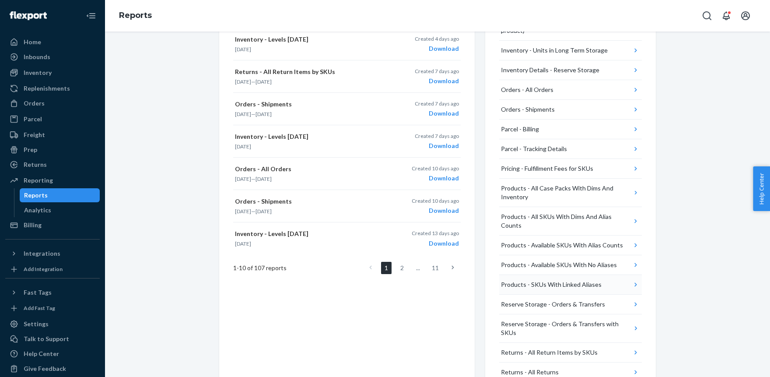
click at [636, 280] on icon "button" at bounding box center [635, 284] width 9 height 9
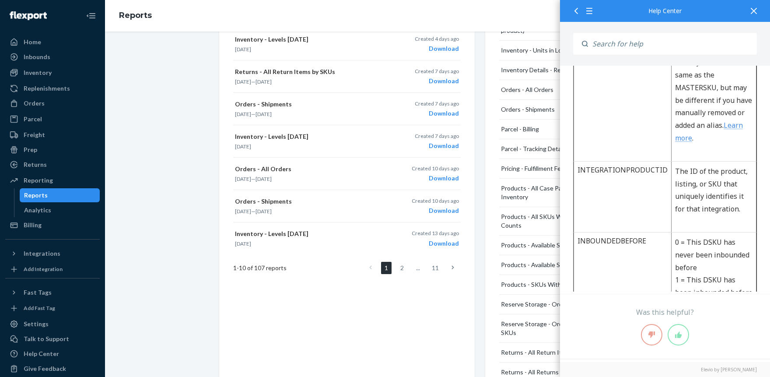
scroll to position [741, 0]
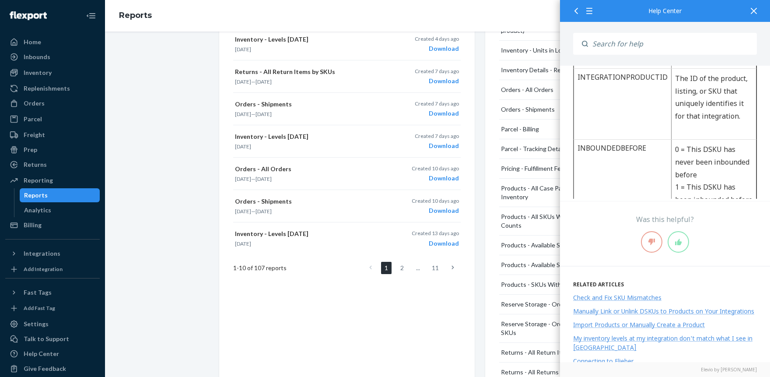
click at [491, 238] on div "Report Glossary Visit these Help Center articles to get a description of the re…" at bounding box center [570, 81] width 171 height 630
click at [751, 10] on icon at bounding box center [753, 11] width 6 height 6
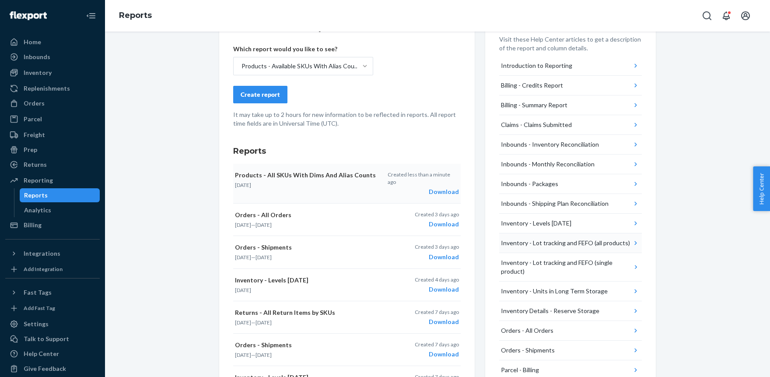
scroll to position [0, 0]
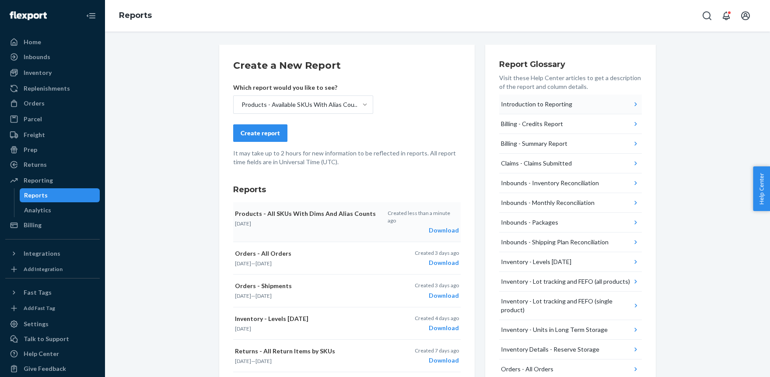
click at [625, 103] on button "Introduction to Reporting" at bounding box center [570, 104] width 143 height 20
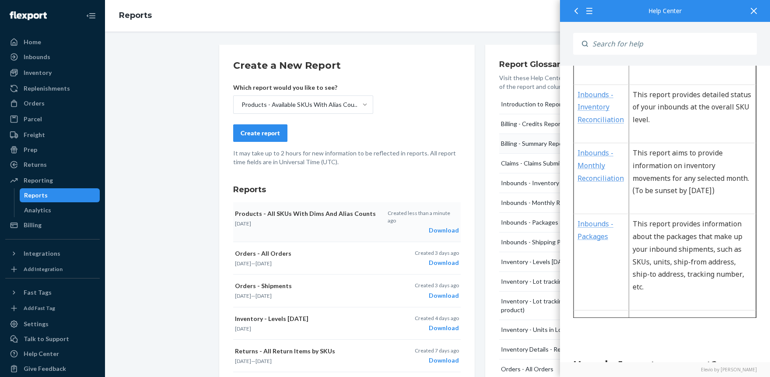
scroll to position [120, 0]
click at [483, 131] on div "Create a New Report Which report would you like to see? Products - Available SK…" at bounding box center [437, 360] width 436 height 630
click at [756, 7] on div at bounding box center [753, 10] width 19 height 21
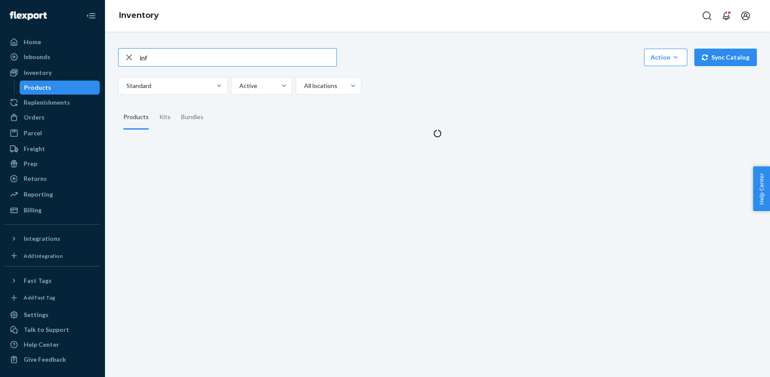
click at [158, 56] on input "inf" at bounding box center [237, 57] width 197 height 17
click at [269, 79] on div "Active" at bounding box center [253, 86] width 45 height 16
click at [239, 81] on input "option Active focused, 1 of 2. 2 results available. Use Up and Down to choose o…" at bounding box center [238, 85] width 1 height 9
click at [255, 125] on div "Hidden" at bounding box center [262, 123] width 58 height 17
click at [239, 90] on input "option Hidden focused, 2 of 2. 2 results available. Use Up and Down to choose o…" at bounding box center [238, 85] width 1 height 9
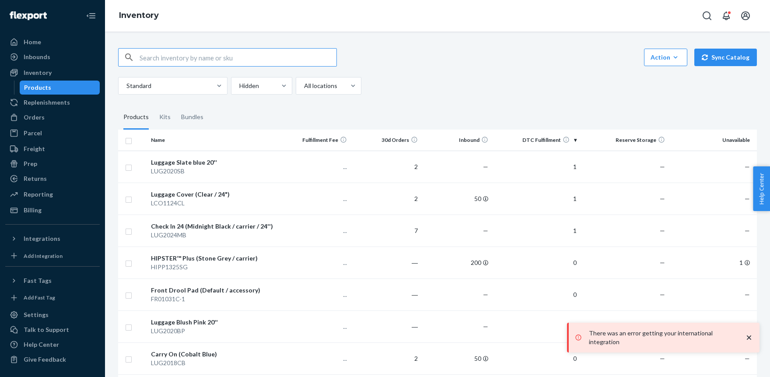
click at [183, 58] on input "text" at bounding box center [237, 57] width 197 height 17
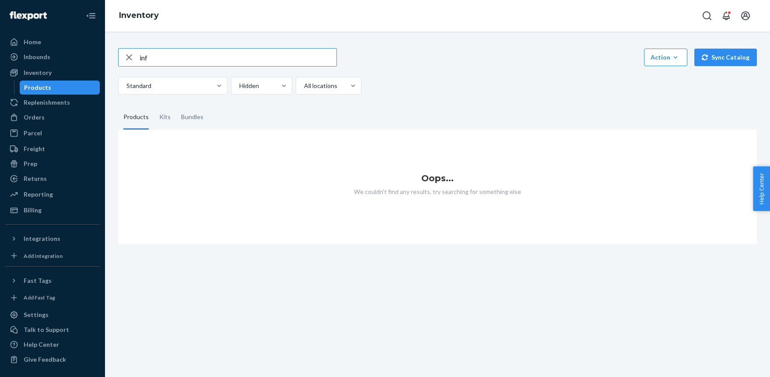
click at [173, 59] on input "inf" at bounding box center [237, 57] width 197 height 17
type input "in"
click at [173, 59] on input "in" at bounding box center [237, 57] width 197 height 17
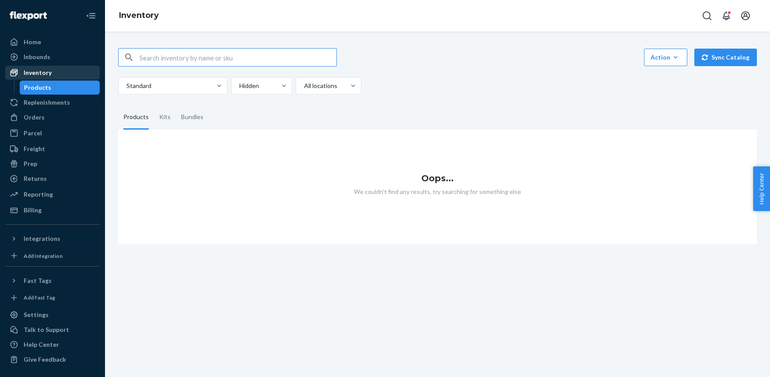
click at [52, 73] on div "Inventory" at bounding box center [52, 72] width 93 height 12
paste input "Insert"
type input "Insert"
click at [262, 82] on div at bounding box center [260, 85] width 45 height 10
click at [239, 82] on input "Hidden" at bounding box center [238, 85] width 1 height 9
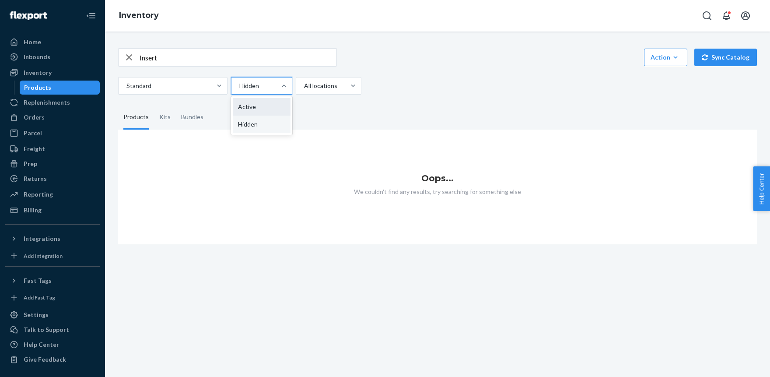
click at [253, 104] on div "Active" at bounding box center [262, 106] width 58 height 17
click at [239, 90] on input "option Hidden, selected. option Active focused, 1 of 2. 2 results available. Us…" at bounding box center [238, 85] width 1 height 9
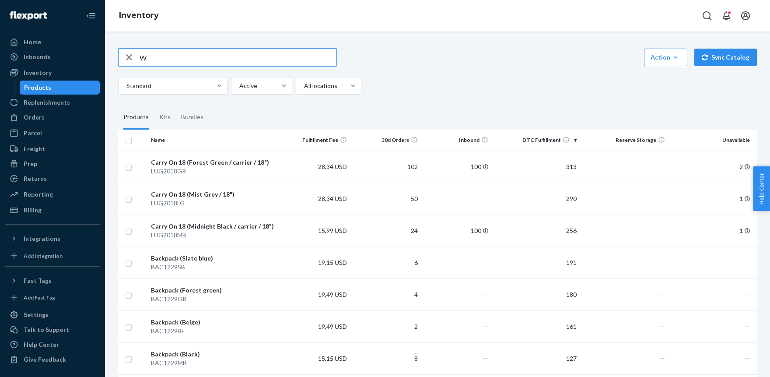
drag, startPoint x: 177, startPoint y: 57, endPoint x: 108, endPoint y: 53, distance: 68.4
click at [139, 54] on input "W" at bounding box center [237, 57] width 197 height 17
click at [169, 59] on input "inf" at bounding box center [237, 57] width 197 height 17
type input "inf"
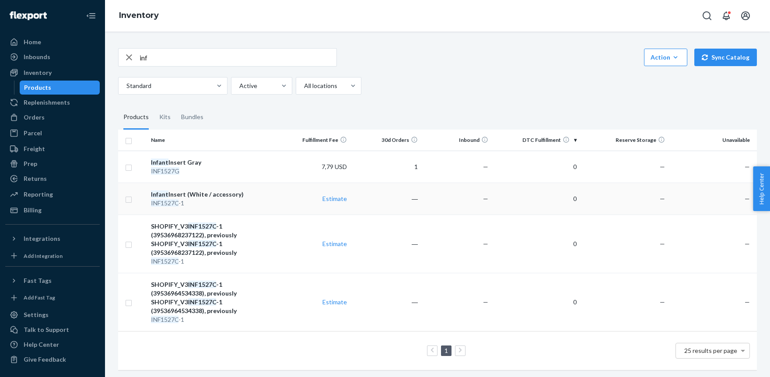
click at [174, 195] on div "Infant Insert (White / accessory)" at bounding box center [214, 194] width 126 height 9
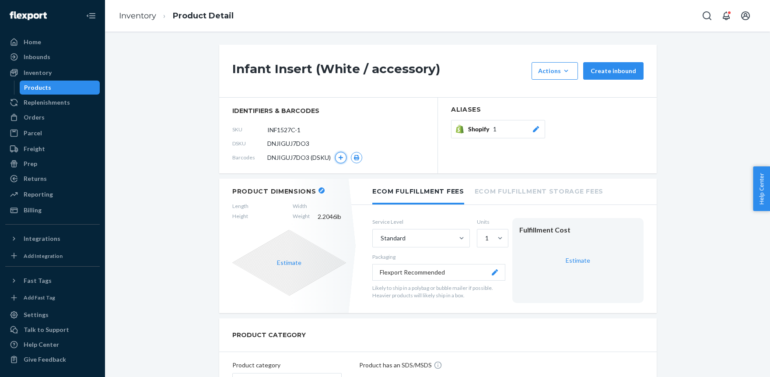
click at [342, 157] on icon "button" at bounding box center [340, 157] width 5 height 5
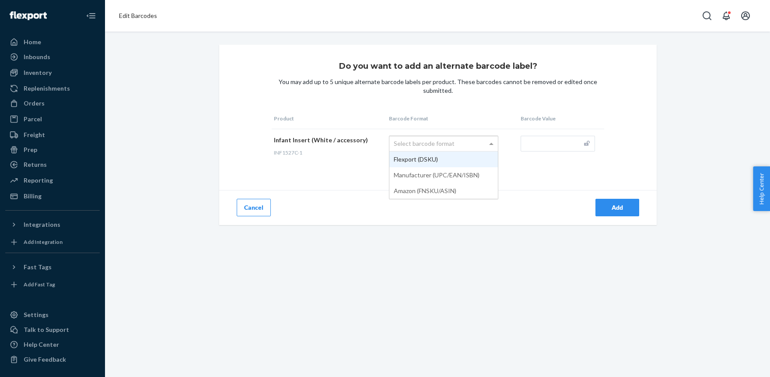
click at [479, 143] on div "Select barcode format" at bounding box center [443, 143] width 108 height 15
click at [559, 256] on div "Do you want to add an alternate barcode label? You may add up to 5 unique alter…" at bounding box center [437, 203] width 665 height 345
click at [558, 143] on input "text" at bounding box center [557, 144] width 74 height 16
paste input "810020041040"
type input "810020041040"
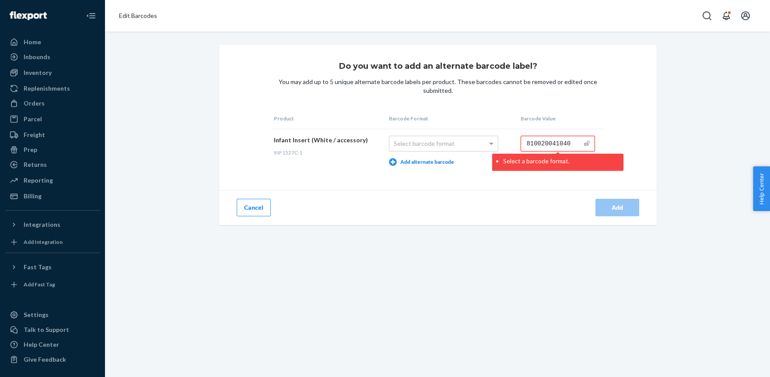
click at [405, 161] on button "Add alternate barcode" at bounding box center [421, 162] width 65 height 8
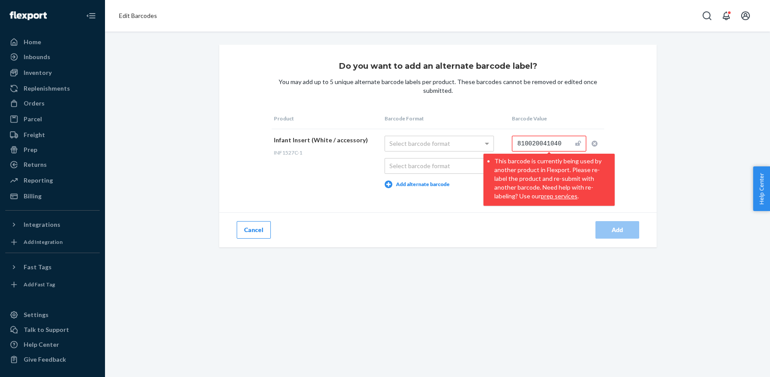
click at [526, 126] on th "Barcode Value" at bounding box center [556, 118] width 94 height 21
click at [591, 142] on icon "button" at bounding box center [594, 143] width 6 height 6
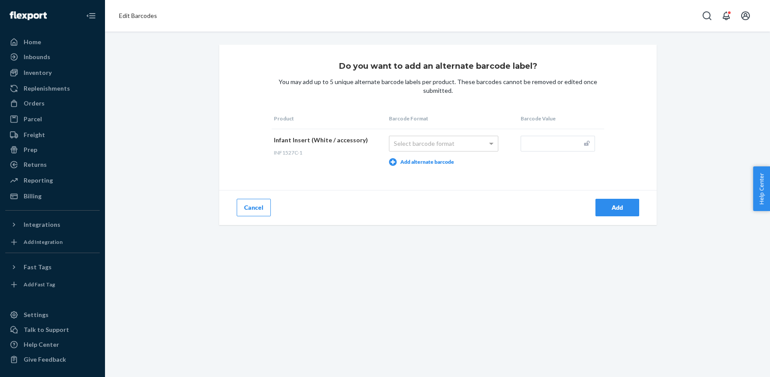
click at [247, 211] on button "Cancel" at bounding box center [254, 207] width 34 height 17
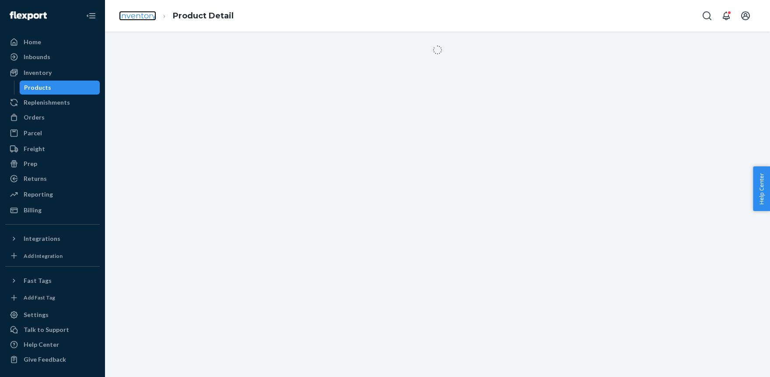
click at [133, 16] on link "Inventory" at bounding box center [137, 16] width 37 height 10
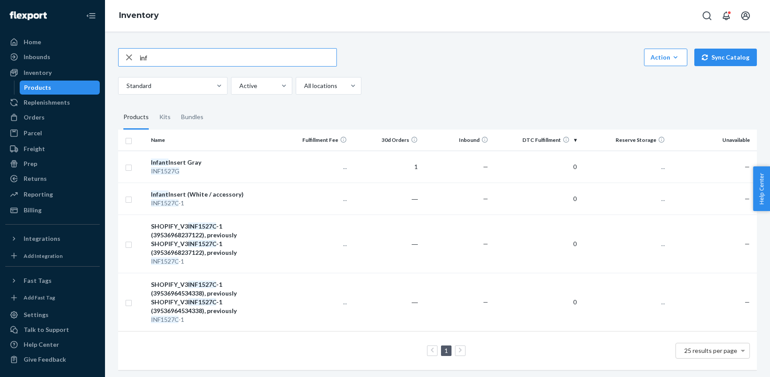
click at [157, 57] on input "inf" at bounding box center [237, 57] width 197 height 17
click at [158, 56] on input "810020041040" at bounding box center [237, 57] width 197 height 17
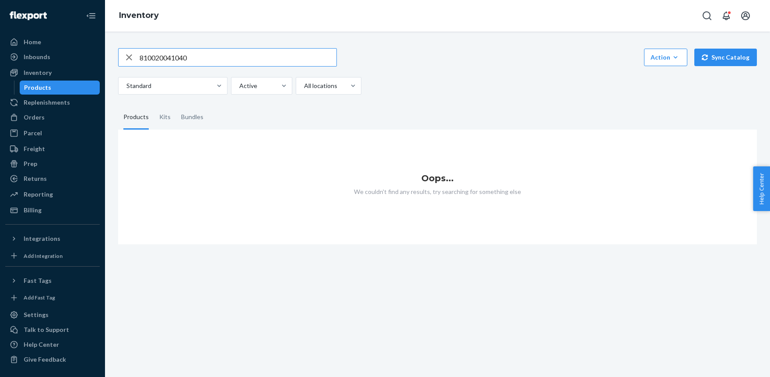
click at [161, 56] on input "810020041040" at bounding box center [237, 57] width 197 height 17
type input "inf"
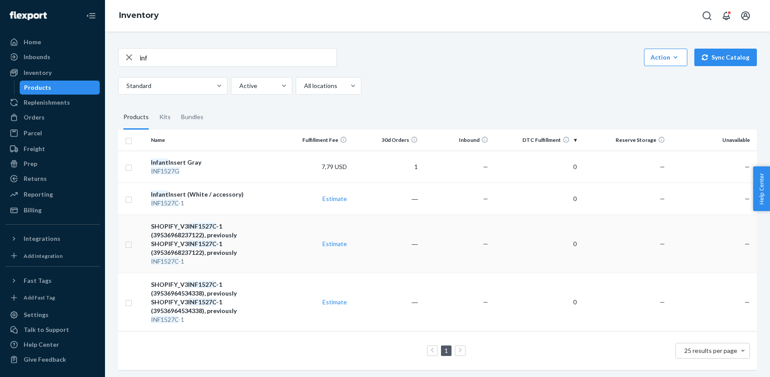
click at [182, 243] on div "SHOPIFY_V3 INF1527C -1 (39536968237122), previously SHOPIFY_V3 INF1527C -1 (395…" at bounding box center [214, 239] width 126 height 35
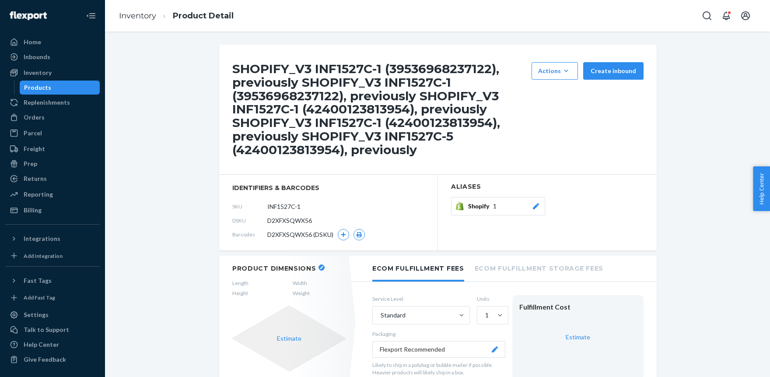
click at [532, 205] on icon at bounding box center [535, 206] width 9 height 6
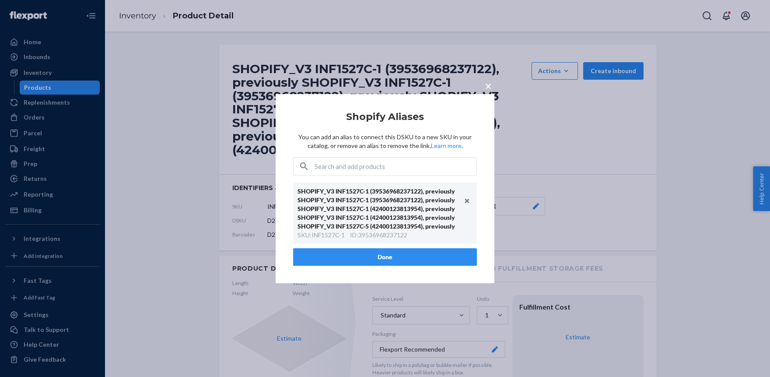
click at [488, 86] on span "×" at bounding box center [488, 85] width 7 height 15
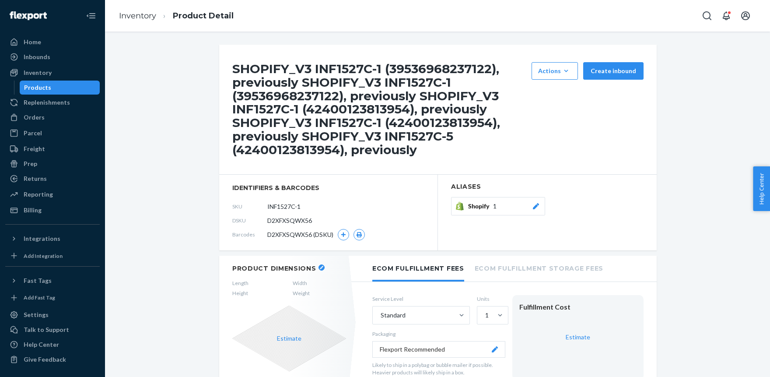
click at [314, 234] on span "D2XFXSQWX56 (DSKU)" at bounding box center [300, 234] width 66 height 9
click at [341, 233] on button "button" at bounding box center [343, 234] width 11 height 11
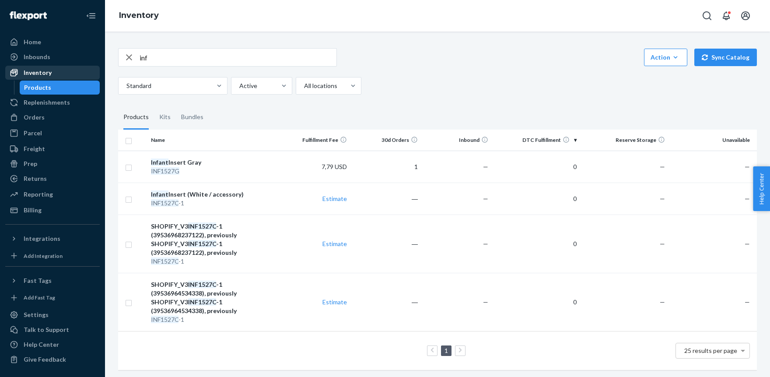
click at [45, 72] on div "Inventory" at bounding box center [38, 72] width 28 height 9
click at [177, 59] on input "inf" at bounding box center [237, 57] width 197 height 17
type input "i"
paste input "810020041040"
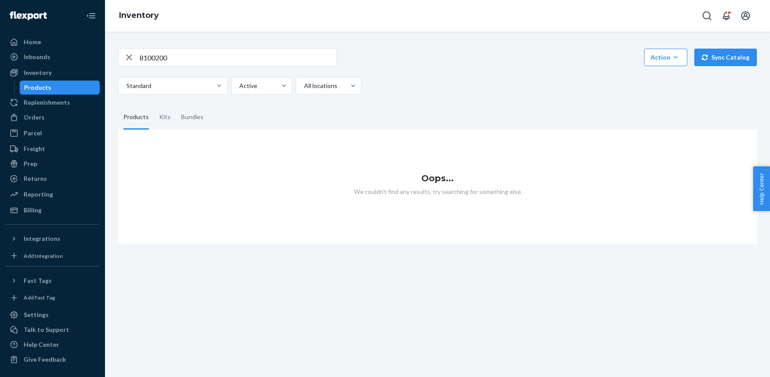
click at [190, 57] on input "8100200" at bounding box center [237, 57] width 197 height 17
type input "8"
paste input "810020040258"
click at [170, 60] on input "810020040258" at bounding box center [237, 57] width 197 height 17
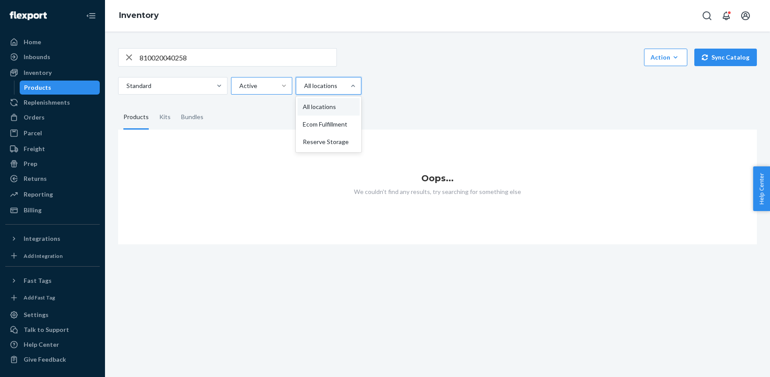
click at [334, 86] on div at bounding box center [327, 85] width 49 height 10
click at [304, 86] on input "option All locations focused, 1 of 3. 3 results available. Use Up and Down to c…" at bounding box center [303, 85] width 1 height 9
click at [178, 89] on div at bounding box center [172, 85] width 93 height 10
click at [126, 89] on input "Standard" at bounding box center [126, 85] width 1 height 9
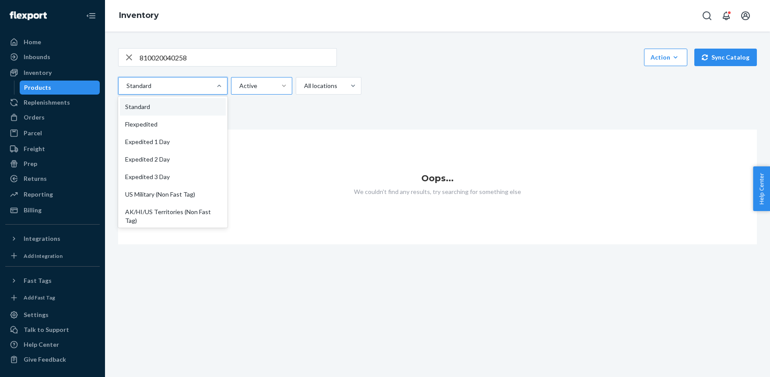
click at [181, 84] on div at bounding box center [172, 85] width 93 height 10
click at [126, 84] on input "option Standard focused, 1 of 13. 13 results available. Use Up and Down to choo…" at bounding box center [126, 85] width 1 height 9
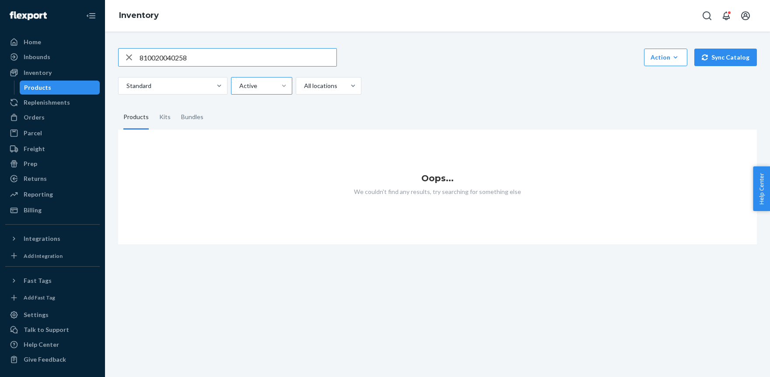
click at [209, 60] on input "810020040258" at bounding box center [237, 57] width 197 height 17
click at [208, 60] on input "810020040258" at bounding box center [237, 57] width 197 height 17
click at [207, 60] on input "810020040258" at bounding box center [237, 57] width 197 height 17
click at [164, 55] on input "inf" at bounding box center [237, 57] width 197 height 17
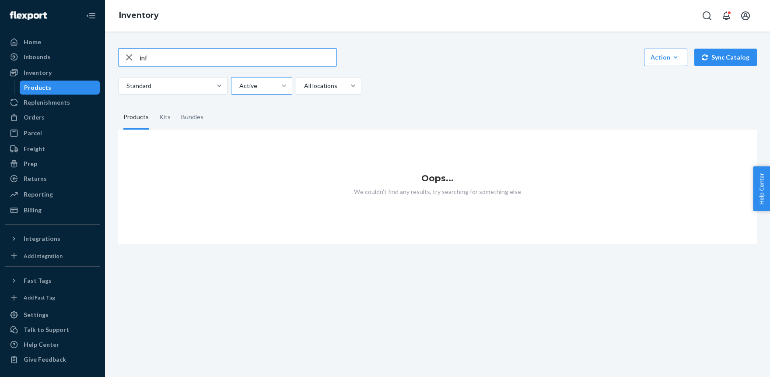
type input "inf"
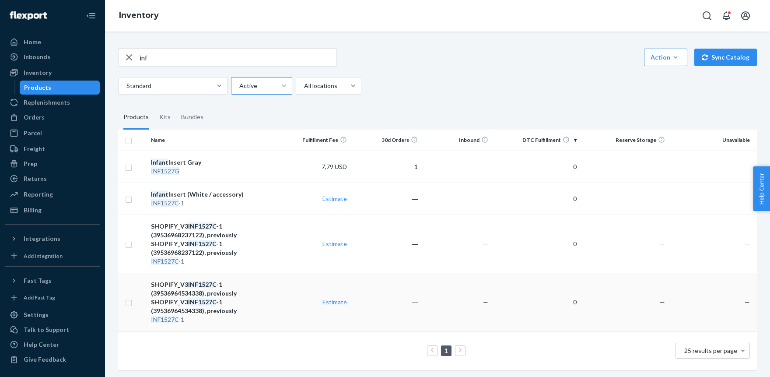
click at [200, 293] on div "SHOPIFY_V3 INF1527C -1 (39536964534338), previously SHOPIFY_V3 INF1527C -1 (395…" at bounding box center [214, 297] width 126 height 35
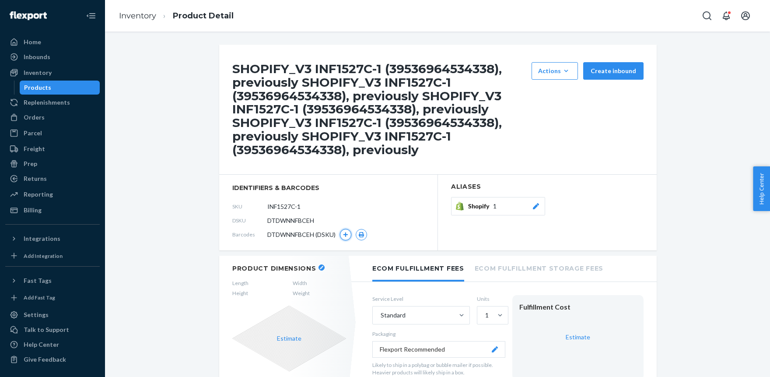
click at [345, 236] on icon "button" at bounding box center [345, 234] width 5 height 5
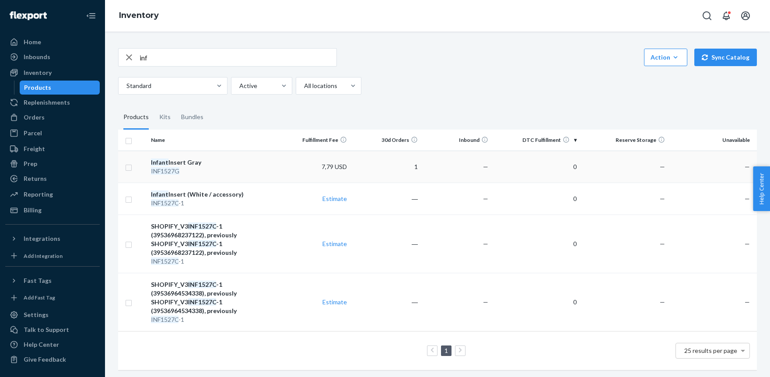
click at [177, 167] on div "INF1527G" at bounding box center [214, 171] width 126 height 9
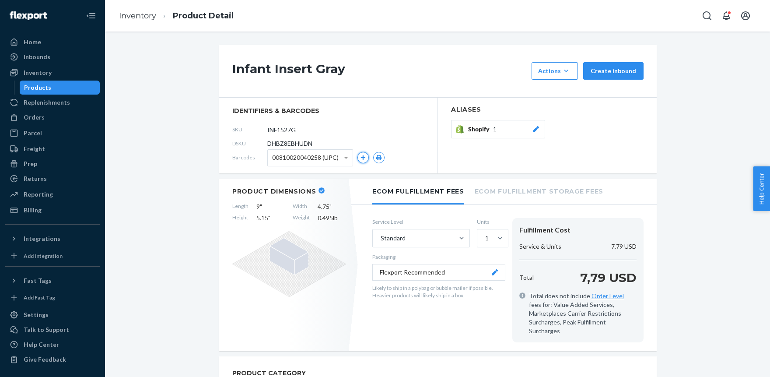
click at [362, 157] on icon "button" at bounding box center [362, 157] width 5 height 5
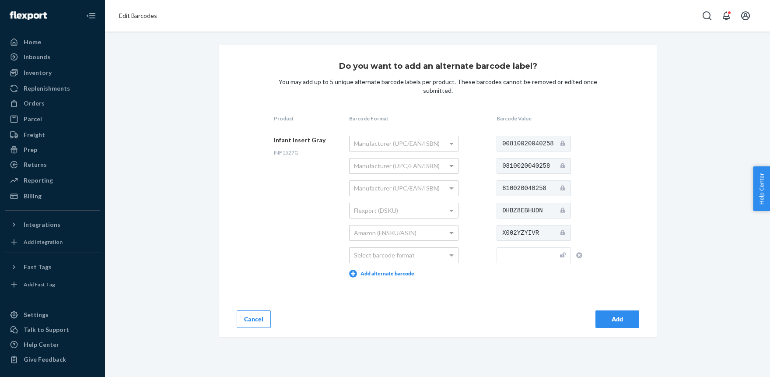
click at [253, 318] on button "Cancel" at bounding box center [254, 318] width 34 height 17
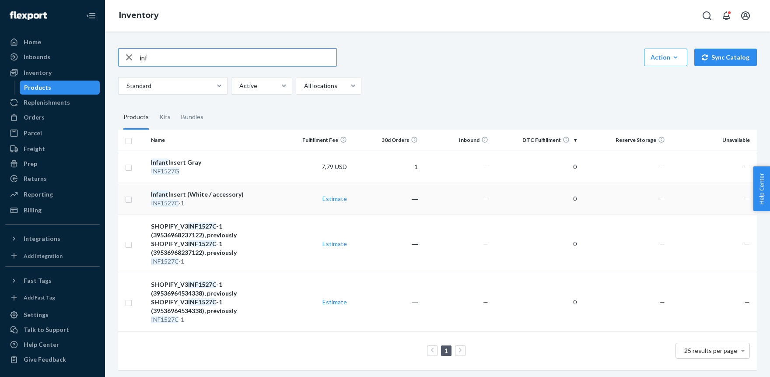
click at [176, 195] on div "Infant Insert (White / accessory)" at bounding box center [214, 194] width 126 height 9
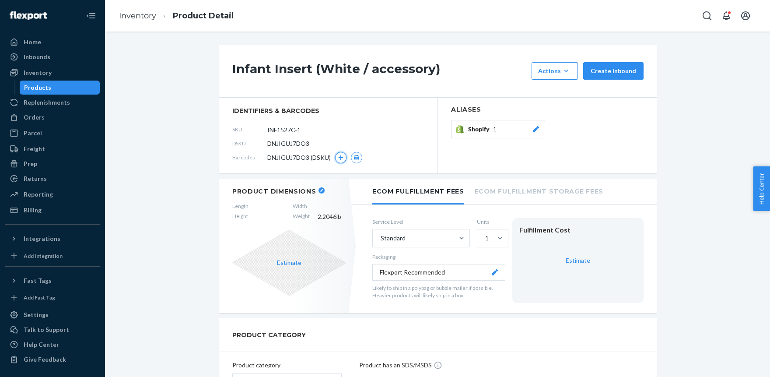
click at [342, 159] on icon "button" at bounding box center [340, 157] width 5 height 5
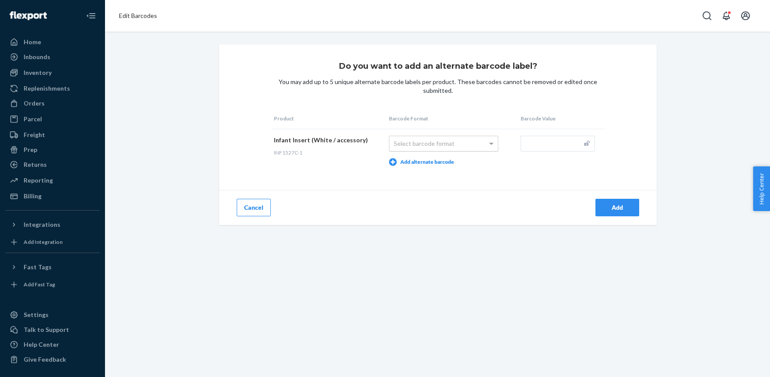
click at [408, 144] on div "Select barcode format" at bounding box center [443, 143] width 108 height 15
drag, startPoint x: 543, startPoint y: 143, endPoint x: 537, endPoint y: 143, distance: 5.7
click at [544, 143] on input "text" at bounding box center [557, 144] width 74 height 16
paste input "810020041040"
click at [431, 160] on button "Add alternate barcode" at bounding box center [421, 162] width 65 height 8
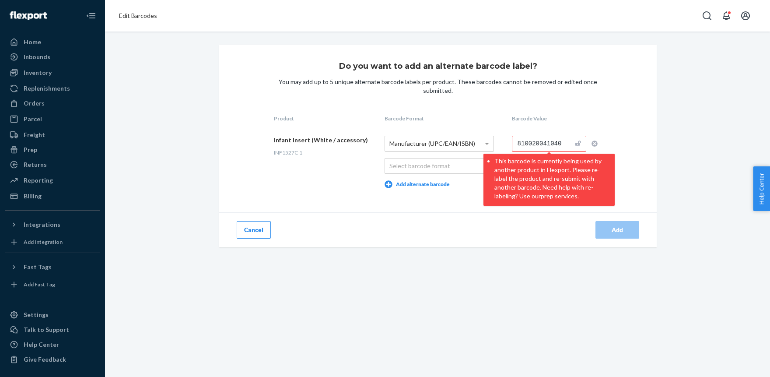
click at [417, 141] on span "Manufacturer (UPC/EAN/ISBN)" at bounding box center [432, 142] width 86 height 7
click at [541, 196] on button "prep services" at bounding box center [559, 196] width 37 height 9
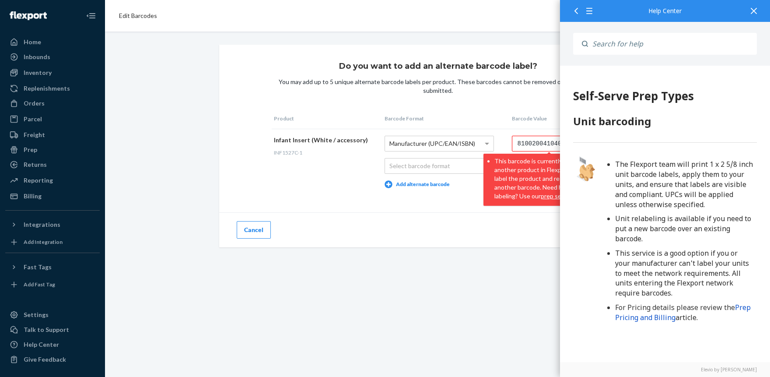
scroll to position [265, 0]
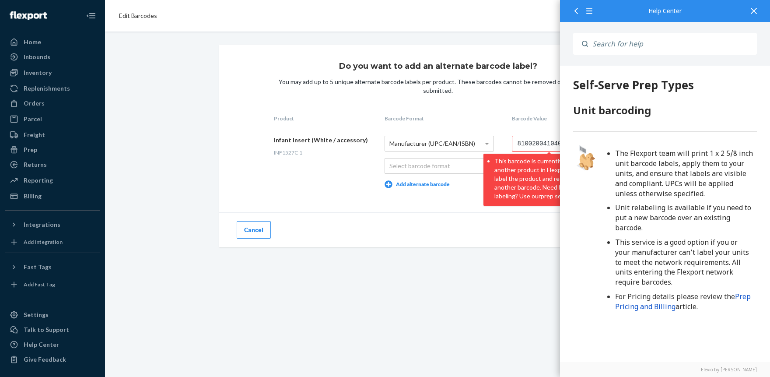
click at [753, 11] on icon at bounding box center [753, 11] width 6 height 6
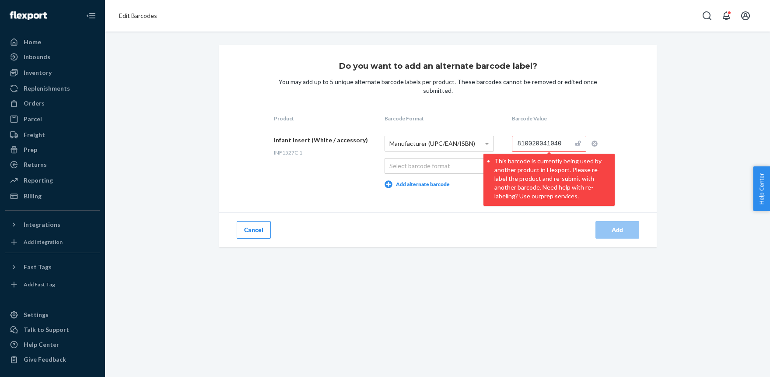
click at [576, 143] on icon at bounding box center [578, 142] width 6 height 5
click at [532, 217] on div "Add" at bounding box center [547, 229] width 219 height 35
click at [437, 217] on div "Cancel" at bounding box center [328, 229] width 219 height 35
click at [418, 166] on div "Select barcode format" at bounding box center [439, 165] width 108 height 15
drag, startPoint x: 532, startPoint y: 168, endPoint x: 560, endPoint y: 171, distance: 28.1
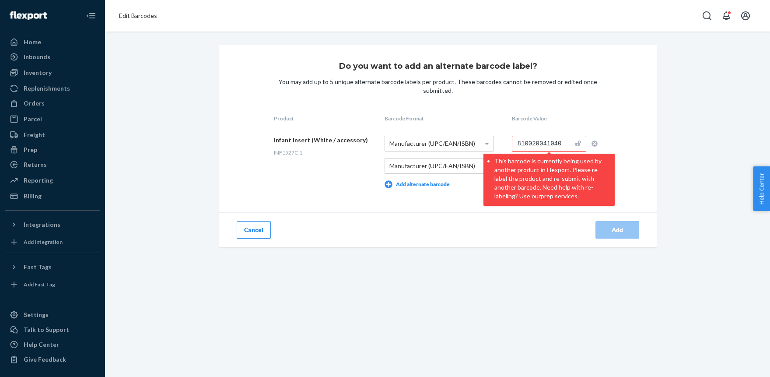
click at [547, 199] on li "This barcode is currently being used by another product in Flexport. Please re-…" at bounding box center [552, 177] width 116 height 46
click at [554, 143] on input "810020041040" at bounding box center [549, 144] width 74 height 16
drag, startPoint x: 561, startPoint y: 143, endPoint x: 560, endPoint y: 148, distance: 5.3
click at [561, 143] on input "810020041040" at bounding box center [549, 144] width 74 height 16
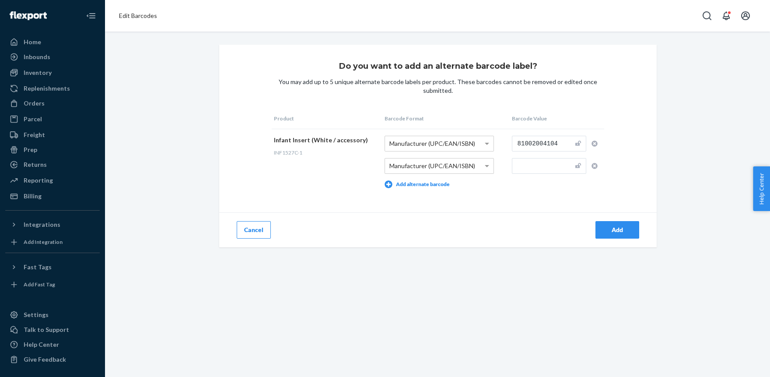
click at [530, 139] on input "81002004104" at bounding box center [549, 144] width 74 height 16
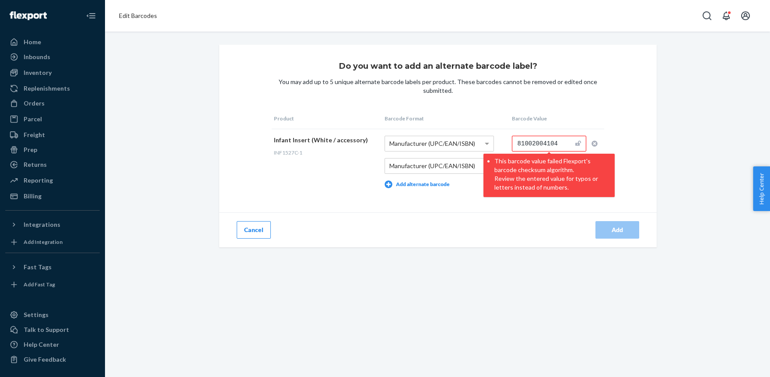
click at [561, 142] on input "81002004104" at bounding box center [549, 144] width 74 height 16
drag, startPoint x: 685, startPoint y: 178, endPoint x: 679, endPoint y: 178, distance: 5.7
click at [685, 178] on div "Do you want to add an alternate barcode label? You may add up to 5 unique alter…" at bounding box center [438, 146] width 652 height 202
click at [561, 143] on input "81002004104" at bounding box center [549, 144] width 74 height 16
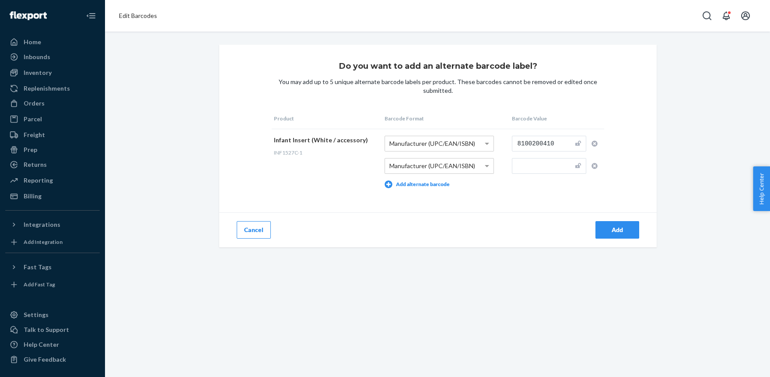
type input "8100200410"
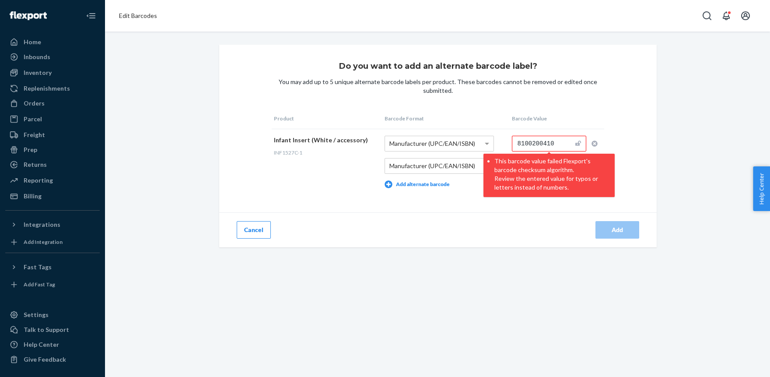
click at [545, 167] on input "text" at bounding box center [549, 166] width 74 height 16
click at [558, 141] on input "8100200410" at bounding box center [549, 144] width 74 height 16
drag, startPoint x: 528, startPoint y: 143, endPoint x: 544, endPoint y: 143, distance: 15.7
click at [544, 143] on input "8100200410" at bounding box center [549, 144] width 74 height 16
click at [543, 143] on input "8100200410" at bounding box center [549, 144] width 74 height 16
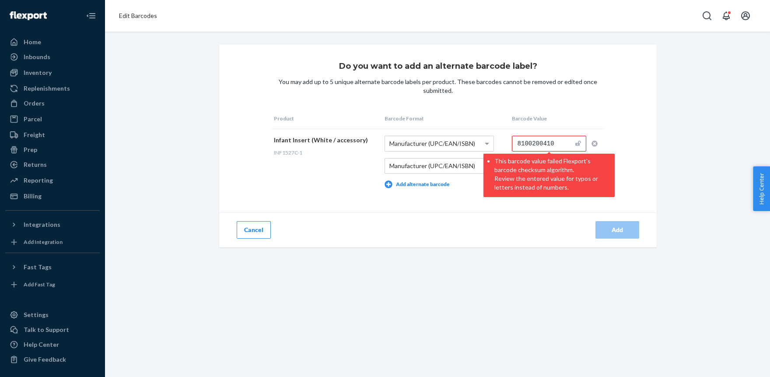
click at [543, 142] on input "8100200410" at bounding box center [549, 144] width 74 height 16
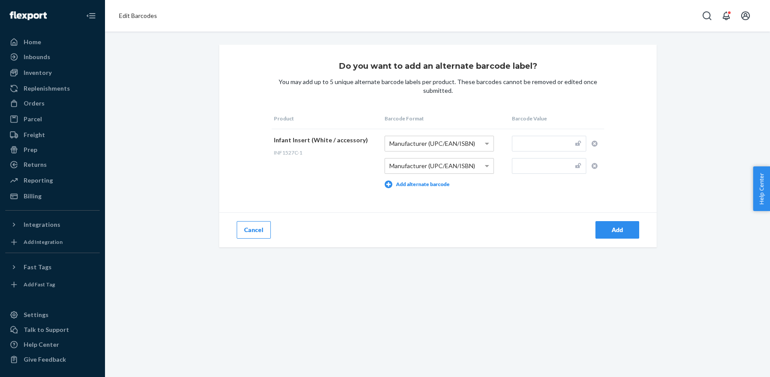
click at [529, 167] on input "text" at bounding box center [549, 166] width 74 height 16
paste input "8100200410"
click at [516, 165] on input "8100200410" at bounding box center [549, 166] width 74 height 16
type input "08100200410"
click at [528, 138] on input "text" at bounding box center [549, 144] width 74 height 16
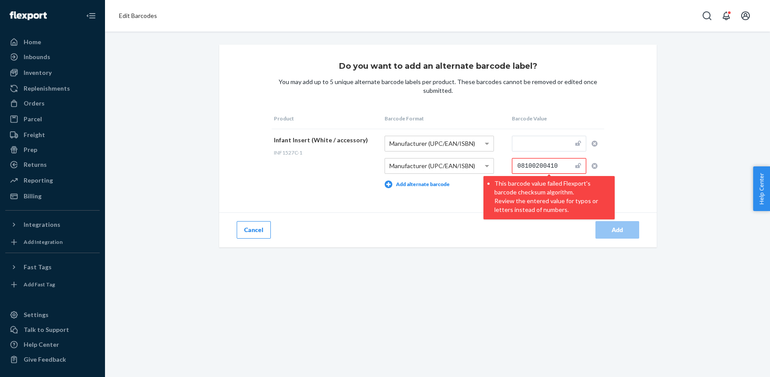
click at [526, 167] on input "08100200410" at bounding box center [549, 166] width 74 height 16
click at [134, 15] on span "Edit Barcodes" at bounding box center [138, 15] width 38 height 7
click at [249, 225] on button "Cancel" at bounding box center [254, 229] width 34 height 17
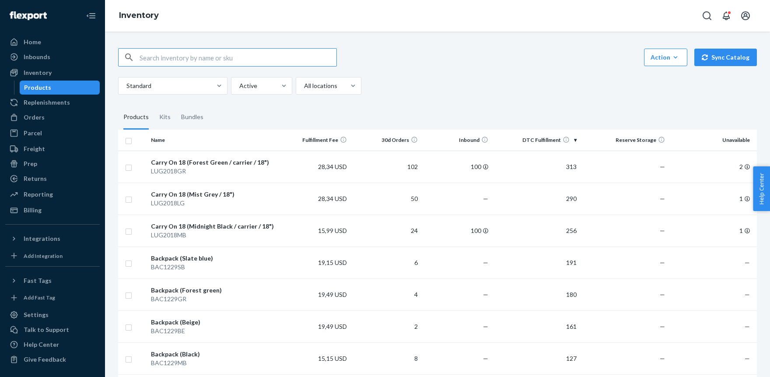
click at [168, 59] on input "text" at bounding box center [237, 57] width 197 height 17
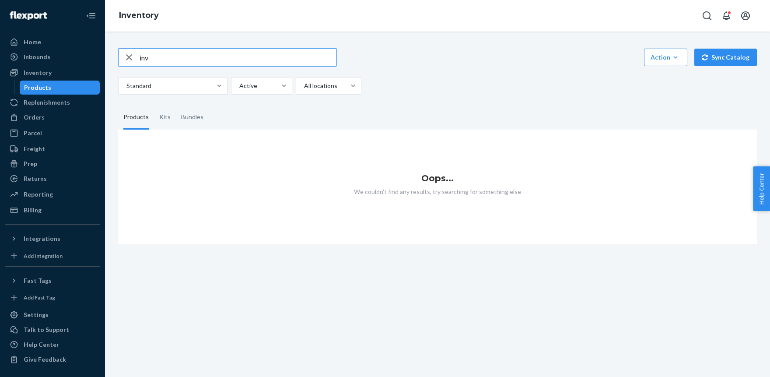
click at [186, 58] on input "inv" at bounding box center [237, 57] width 197 height 17
type input "inf"
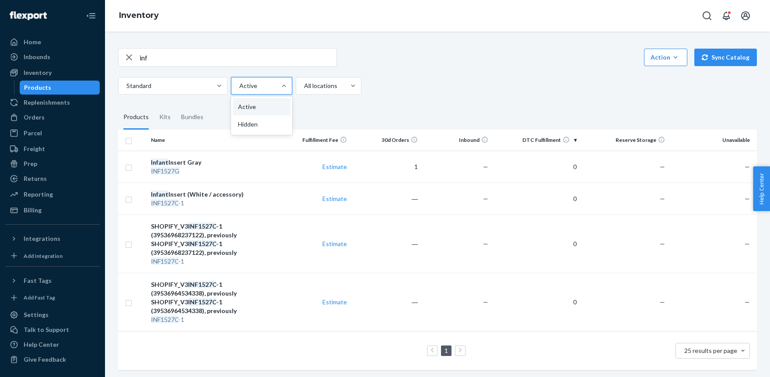
click at [262, 80] on div "Active" at bounding box center [253, 86] width 45 height 16
click at [239, 81] on input "option Active focused, 1 of 2. 2 results available. Use Up and Down to choose o…" at bounding box center [238, 85] width 1 height 9
click at [249, 126] on div "Hidden" at bounding box center [262, 123] width 58 height 17
click at [239, 90] on input "option Hidden focused, 2 of 2. 2 results available. Use Up and Down to choose o…" at bounding box center [238, 85] width 1 height 9
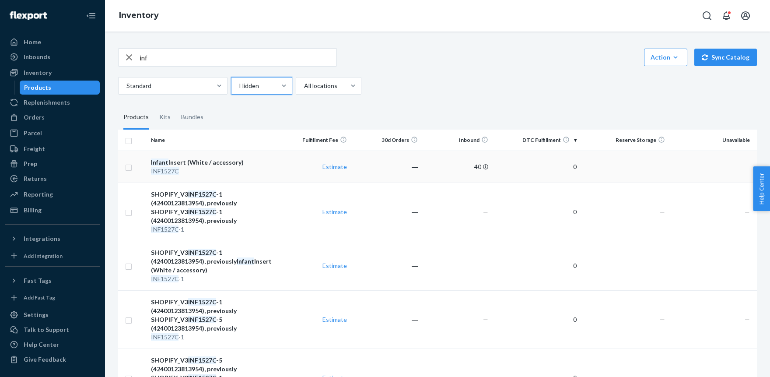
click at [178, 171] on em "INF1527C" at bounding box center [165, 170] width 28 height 7
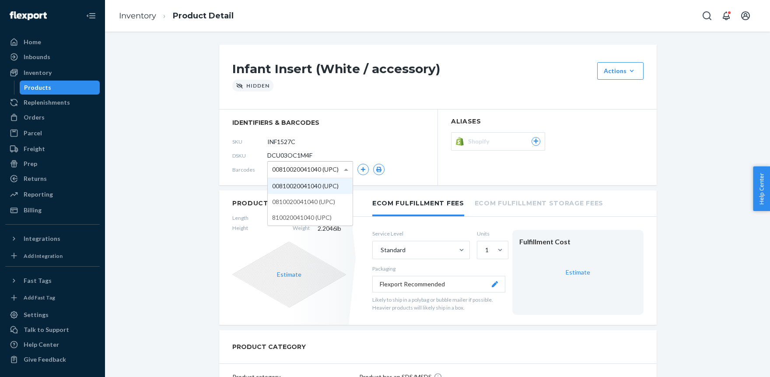
click at [347, 171] on span at bounding box center [347, 169] width 11 height 16
click at [361, 166] on button "button" at bounding box center [362, 169] width 11 height 11
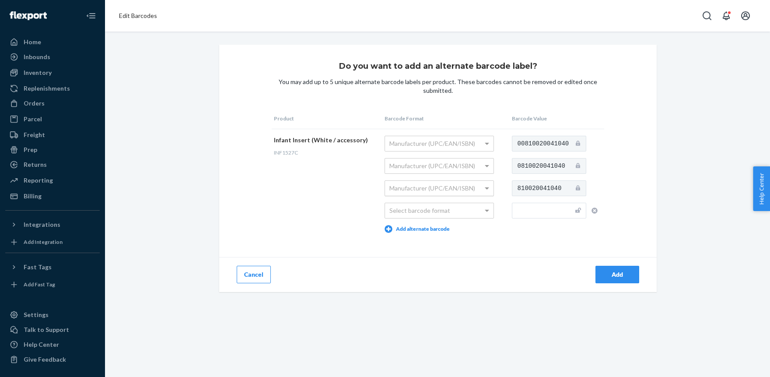
click at [483, 188] on span at bounding box center [487, 188] width 11 height 15
click at [477, 188] on div "Manufacturer (UPC/EAN/ISBN)" at bounding box center [439, 188] width 108 height 15
click at [615, 108] on div "Do you want to add an alternate barcode label? You may add up to 5 unique alter…" at bounding box center [437, 168] width 437 height 247
click at [448, 144] on div "Manufacturer (UPC/EAN/ISBN)" at bounding box center [439, 143] width 108 height 15
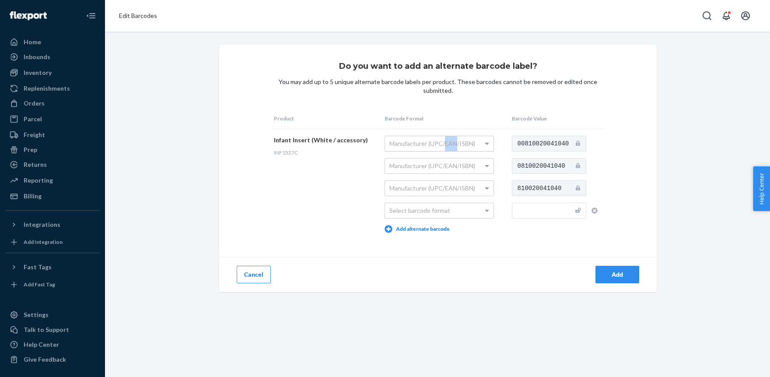
click at [449, 144] on div "Manufacturer (UPC/EAN/ISBN)" at bounding box center [439, 143] width 108 height 15
click at [445, 159] on div "Manufacturer (UPC/EAN/ISBN)" at bounding box center [439, 165] width 108 height 15
click at [443, 161] on div "Manufacturer (UPC/EAN/ISBN)" at bounding box center [439, 165] width 108 height 15
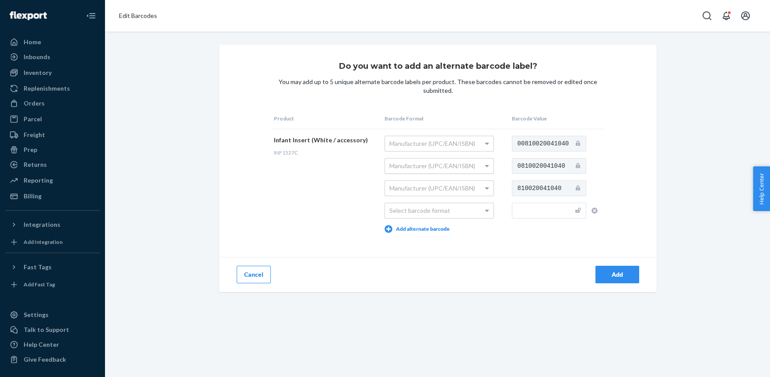
click at [443, 161] on div "Manufacturer (UPC/EAN/ISBN)" at bounding box center [439, 165] width 108 height 15
click at [437, 185] on div "Manufacturer (UPC/EAN/ISBN)" at bounding box center [439, 188] width 108 height 15
click at [437, 184] on div "Manufacturer (UPC/EAN/ISBN)" at bounding box center [439, 188] width 108 height 15
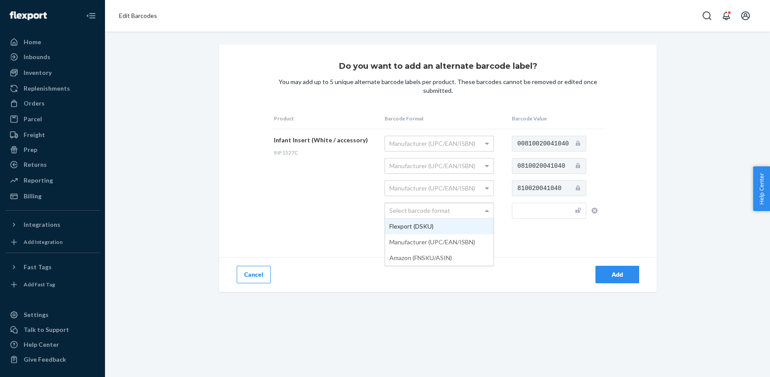
click at [431, 206] on div "Select barcode format" at bounding box center [439, 210] width 108 height 15
click at [305, 179] on td "Infant Insert (White / accessory) INF1527C" at bounding box center [327, 184] width 111 height 111
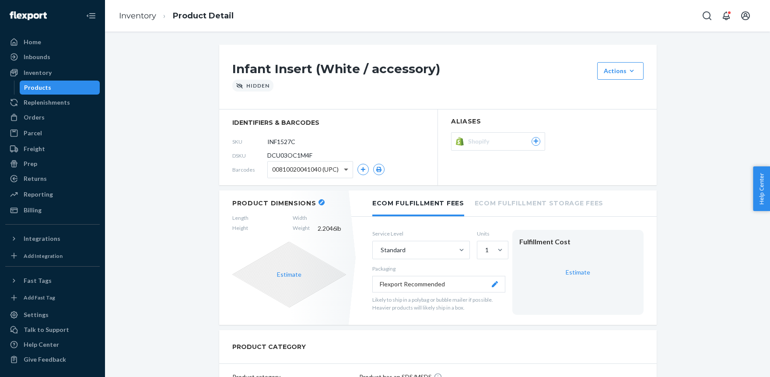
click at [347, 168] on span at bounding box center [347, 169] width 11 height 16
click at [323, 154] on div "DSKU DCU03OC1M4F" at bounding box center [328, 155] width 192 height 14
click at [351, 169] on span at bounding box center [347, 169] width 11 height 16
click at [362, 144] on div "SKU INF1527C" at bounding box center [328, 141] width 192 height 14
click at [363, 170] on icon "button" at bounding box center [363, 169] width 5 height 5
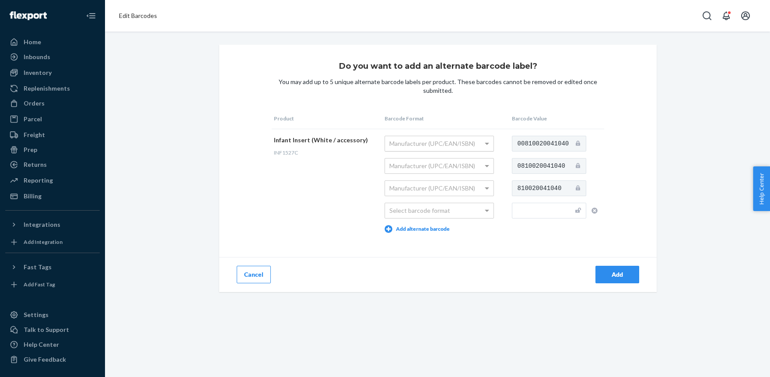
click at [482, 148] on span at bounding box center [487, 143] width 11 height 15
click at [482, 146] on span at bounding box center [487, 143] width 11 height 15
click at [485, 145] on span at bounding box center [487, 144] width 4 height 3
click at [485, 144] on span at bounding box center [487, 144] width 4 height 3
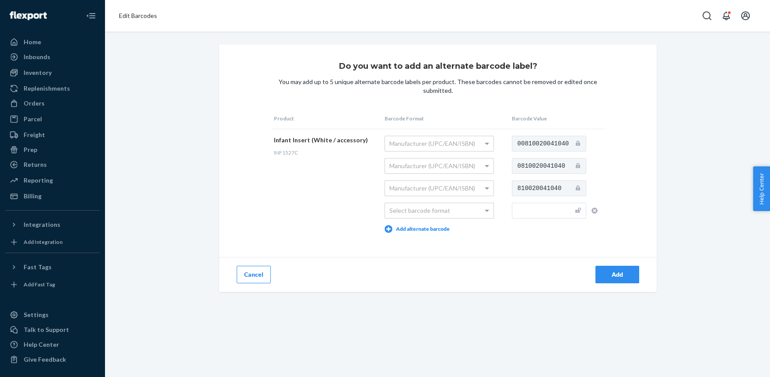
click at [268, 267] on button "Cancel" at bounding box center [254, 273] width 34 height 17
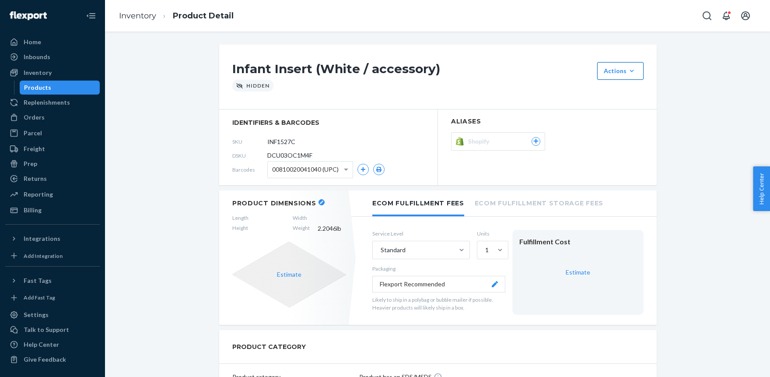
click at [627, 72] on div "Actions" at bounding box center [619, 70] width 33 height 9
click at [615, 91] on span "Add components" at bounding box center [633, 92] width 54 height 6
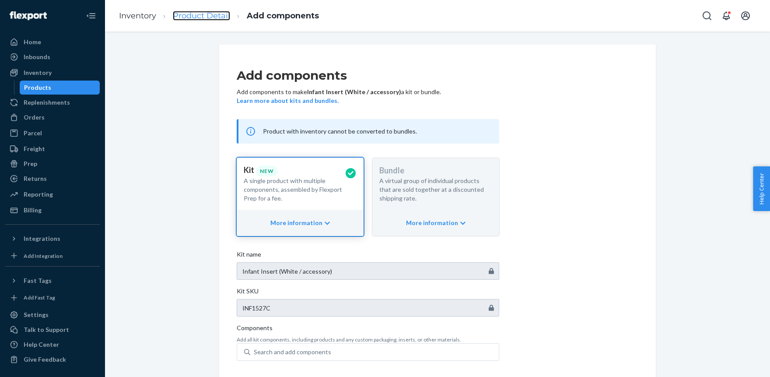
click at [191, 18] on link "Product Detail" at bounding box center [201, 16] width 57 height 10
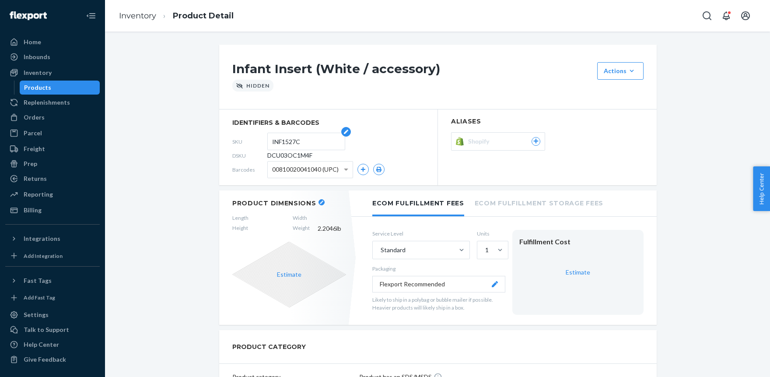
click at [308, 140] on input "INF1527C" at bounding box center [306, 141] width 68 height 17
click at [301, 98] on div "Infant Insert (White / accessory) Actions Add components Unhide Hidden" at bounding box center [437, 77] width 437 height 65
click at [131, 18] on link "Inventory" at bounding box center [137, 16] width 37 height 10
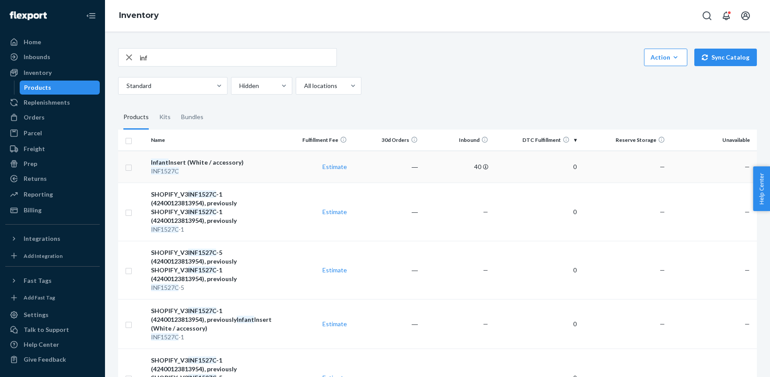
click at [168, 165] on div "Infant Insert (White / accessory)" at bounding box center [214, 162] width 126 height 9
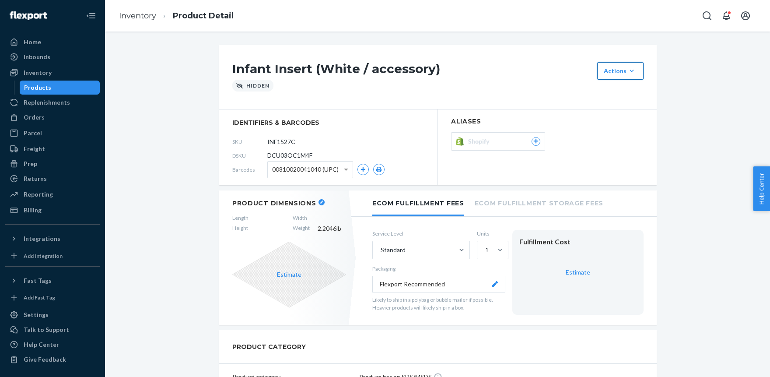
click at [612, 73] on div "Actions" at bounding box center [619, 70] width 33 height 9
click at [613, 112] on span "Unhide" at bounding box center [633, 111] width 54 height 6
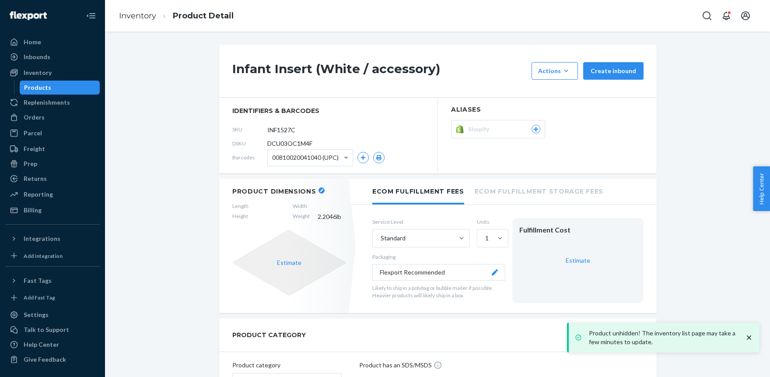
click at [535, 131] on icon at bounding box center [536, 128] width 8 height 5
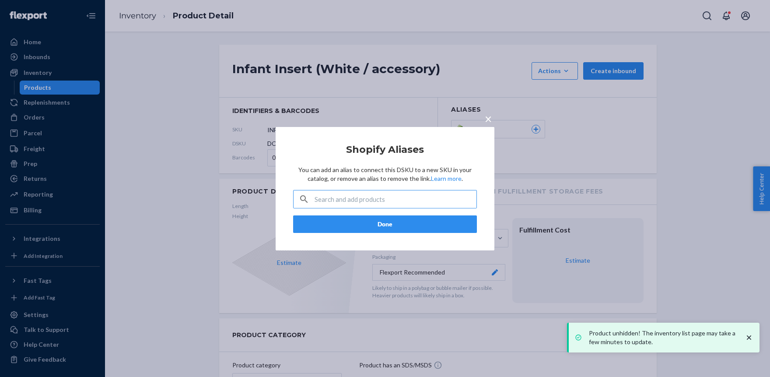
click at [368, 198] on input "text" at bounding box center [395, 198] width 162 height 17
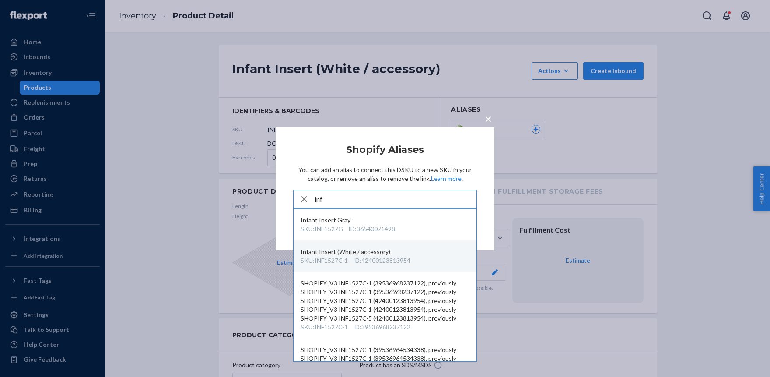
type input "inf"
click at [437, 257] on div "SKU : INF1527C-1 ID : 42400123813954" at bounding box center [384, 260] width 169 height 9
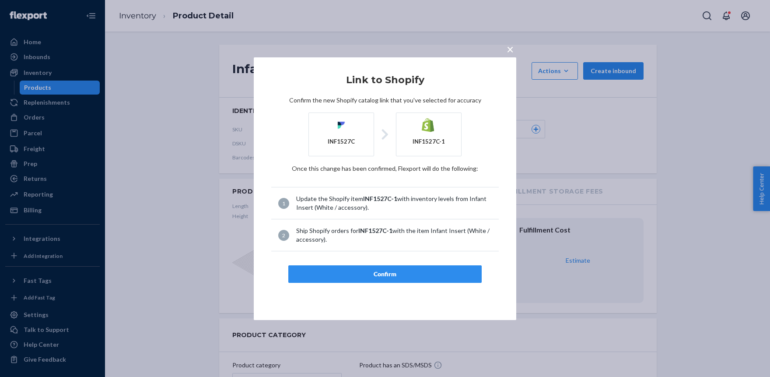
click at [384, 274] on div "Confirm" at bounding box center [385, 273] width 178 height 9
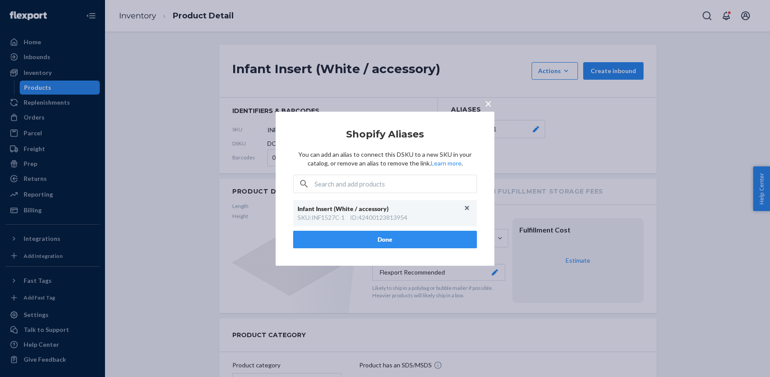
click at [369, 237] on button "Done" at bounding box center [385, 238] width 184 height 17
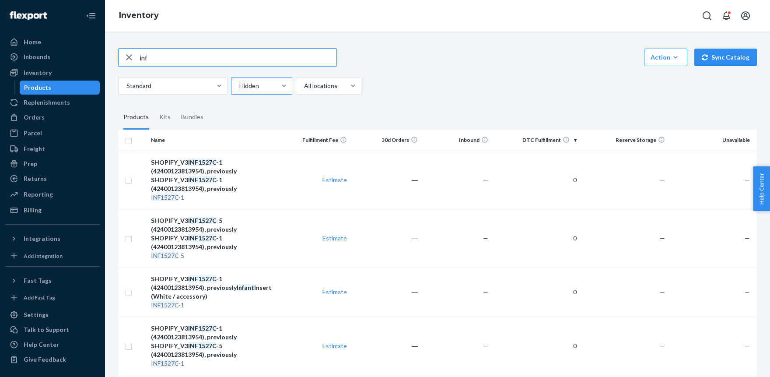
click at [272, 83] on div at bounding box center [260, 85] width 45 height 10
click at [239, 83] on input "Hidden" at bounding box center [238, 85] width 1 height 9
click at [263, 106] on div "Active" at bounding box center [262, 106] width 58 height 17
click at [239, 90] on input "option Active focused, 1 of 2. 2 results available. Use Up and Down to choose o…" at bounding box center [238, 85] width 1 height 9
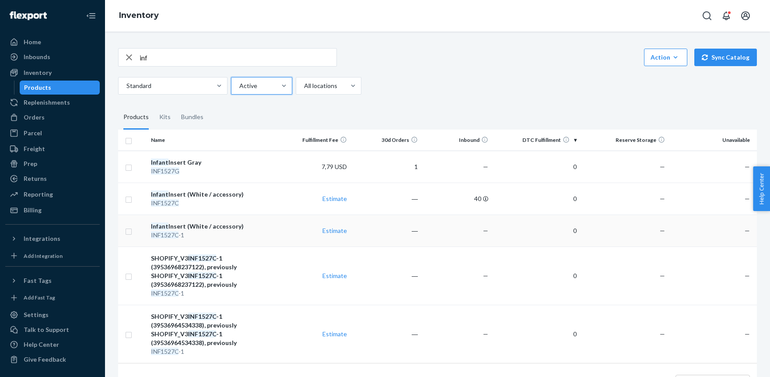
click at [209, 232] on div "INF1527C -1" at bounding box center [214, 234] width 126 height 9
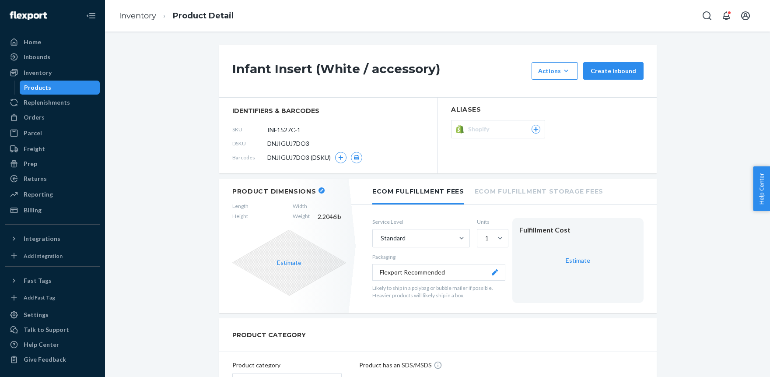
click at [534, 128] on icon at bounding box center [536, 128] width 8 height 5
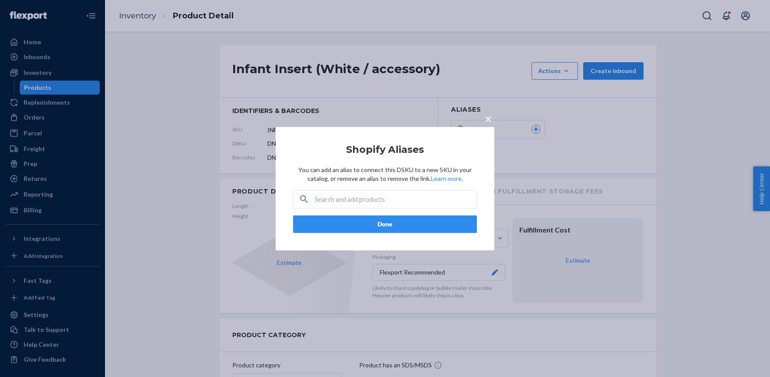
click at [488, 117] on span "×" at bounding box center [488, 118] width 7 height 15
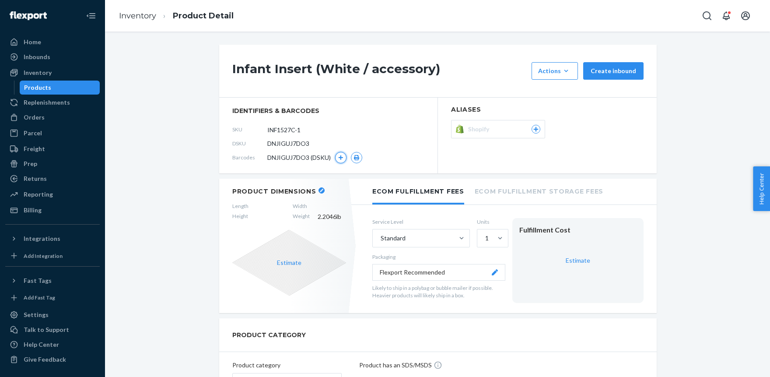
click at [341, 158] on icon "button" at bounding box center [340, 157] width 5 height 5
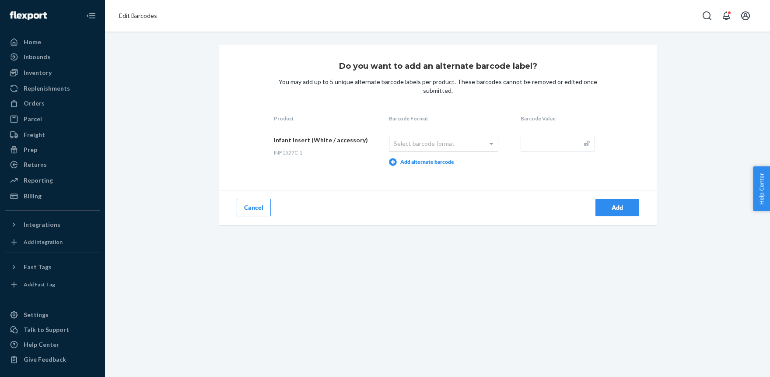
click at [243, 208] on button "Cancel" at bounding box center [254, 207] width 34 height 17
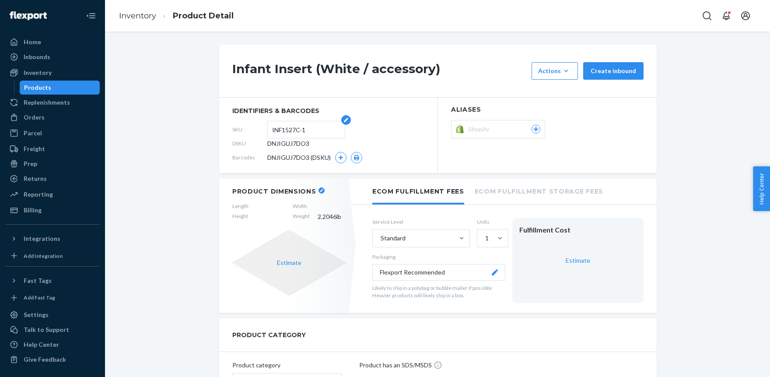
click at [312, 129] on input "INF1527C-1" at bounding box center [306, 129] width 68 height 17
type input "INF1527C-4"
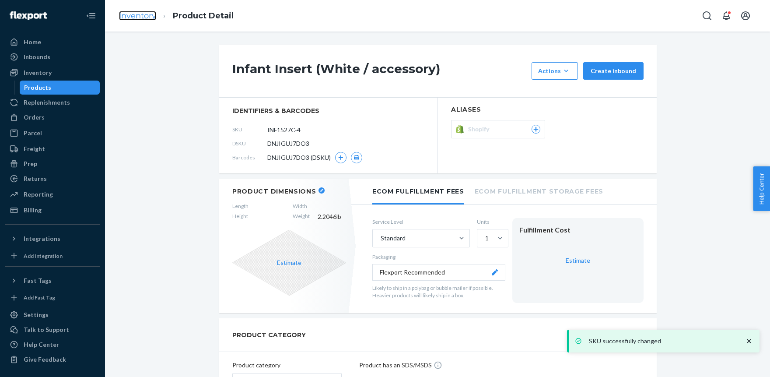
click at [145, 17] on link "Inventory" at bounding box center [137, 16] width 37 height 10
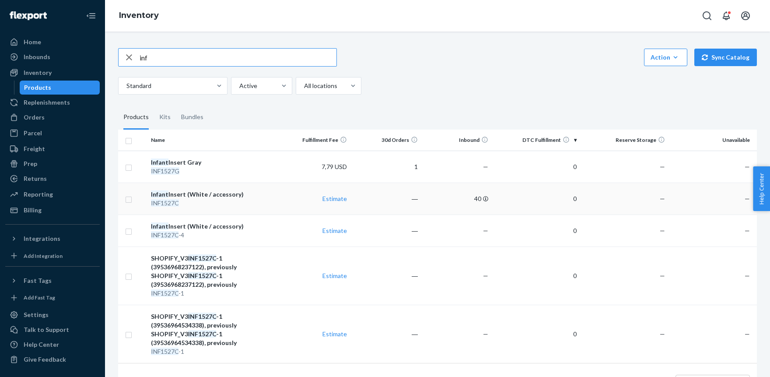
click at [199, 199] on div "INF1527C" at bounding box center [214, 203] width 126 height 9
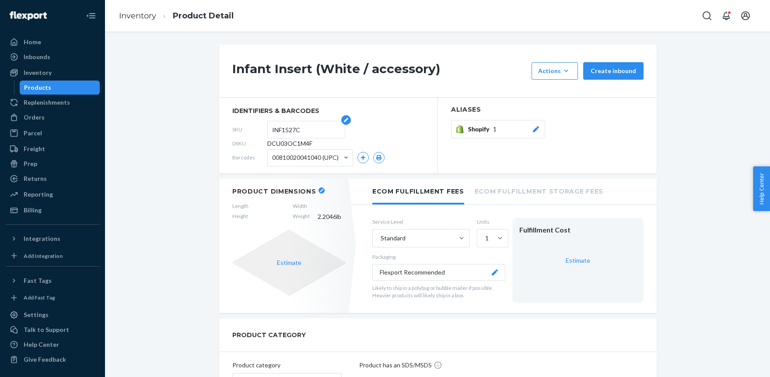
click at [311, 129] on input "INF1527C" at bounding box center [306, 129] width 68 height 17
type input "INF1527C-1"
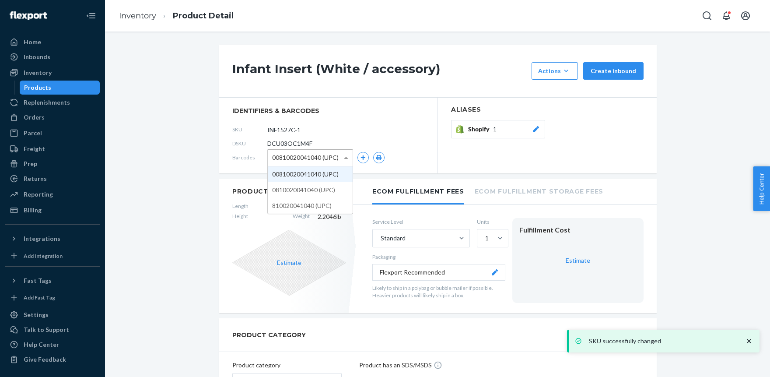
click at [346, 157] on span at bounding box center [346, 158] width 4 height 2
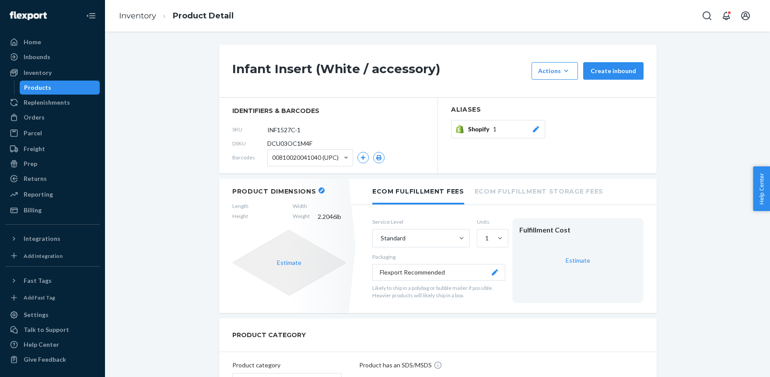
click at [500, 128] on div "Shopify 1" at bounding box center [504, 129] width 72 height 9
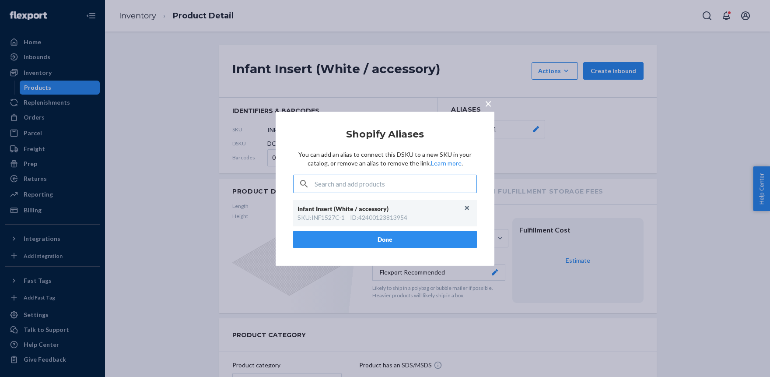
click at [489, 104] on span "×" at bounding box center [488, 102] width 7 height 15
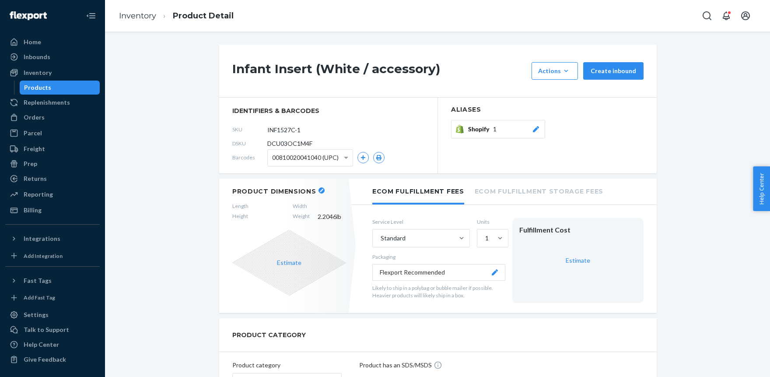
click at [506, 132] on div "Shopify 1" at bounding box center [504, 129] width 72 height 9
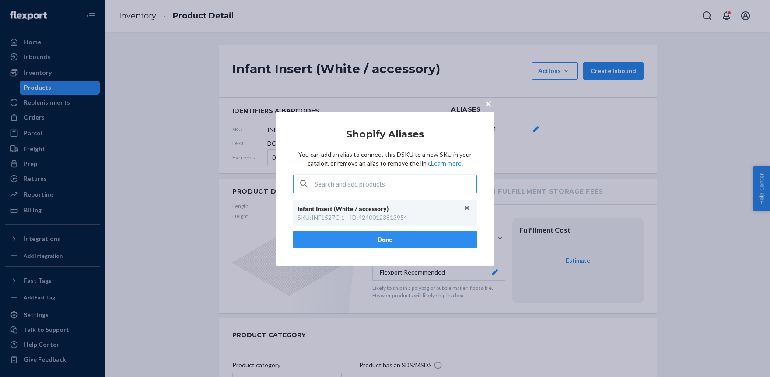
click at [488, 99] on span "×" at bounding box center [488, 102] width 7 height 15
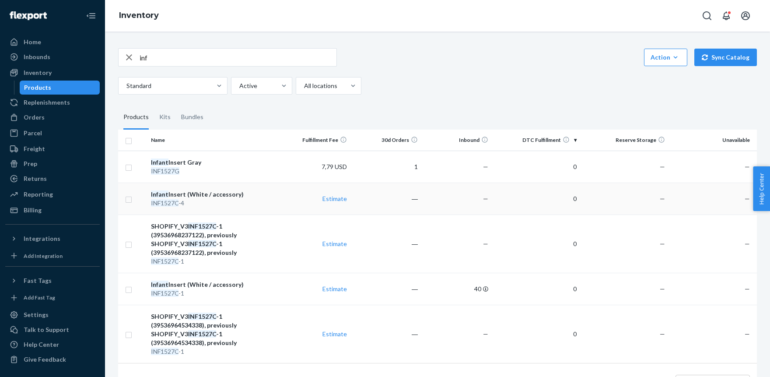
click at [209, 204] on div "INF1527C -4" at bounding box center [214, 203] width 126 height 9
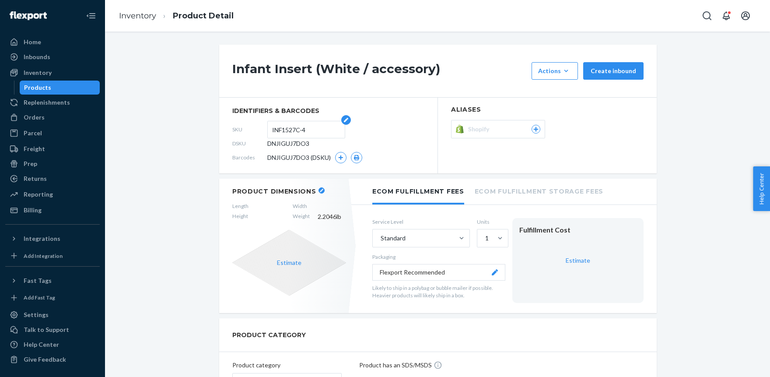
click at [320, 131] on input "INF1527C-4" at bounding box center [306, 129] width 68 height 17
type input "INF1527C"
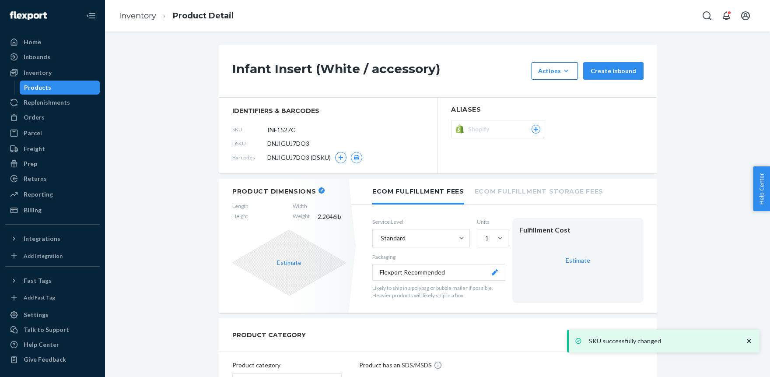
click at [562, 69] on div "Actions" at bounding box center [554, 70] width 33 height 9
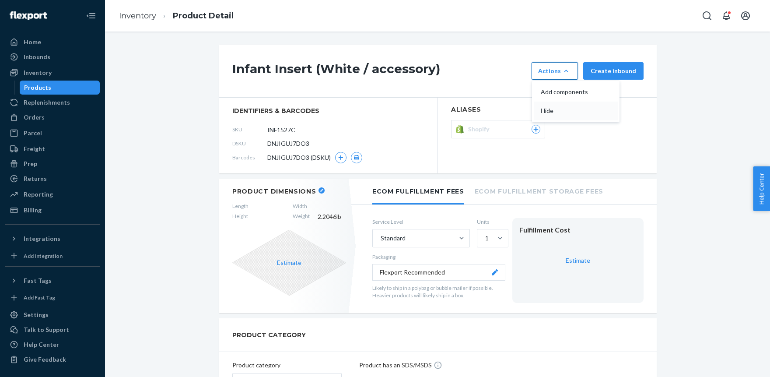
click at [554, 109] on span "Hide" at bounding box center [568, 111] width 54 height 6
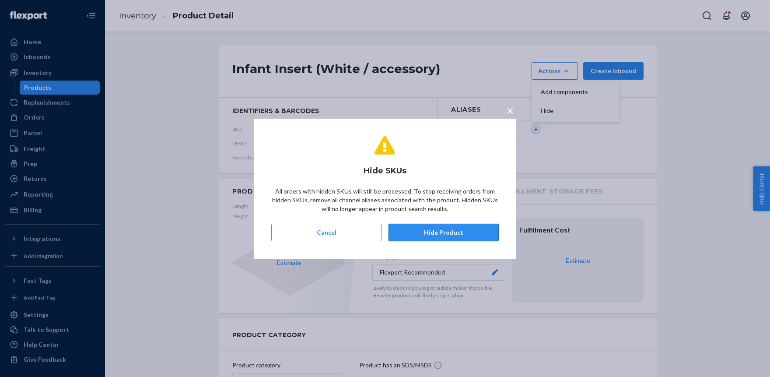
click at [445, 231] on button "Hide Product" at bounding box center [443, 231] width 110 height 17
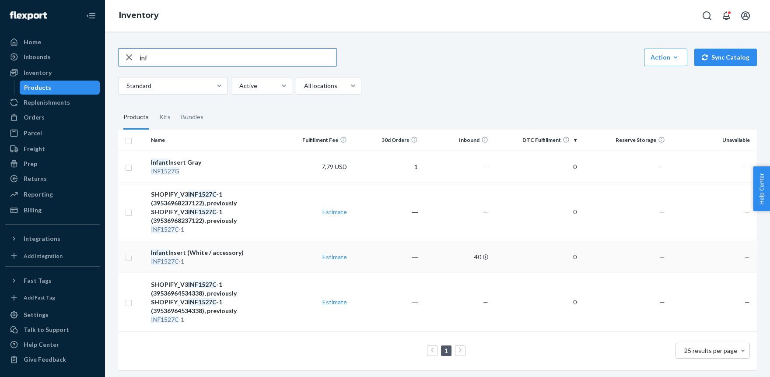
click at [206, 257] on div "INF1527C -1" at bounding box center [214, 261] width 126 height 9
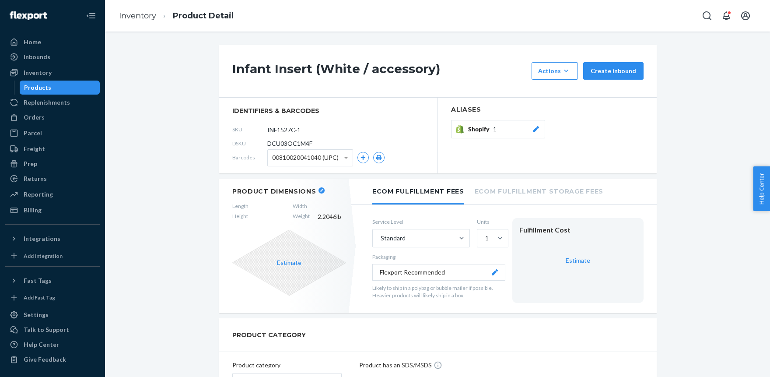
click at [498, 128] on div "Shopify 1" at bounding box center [504, 129] width 72 height 9
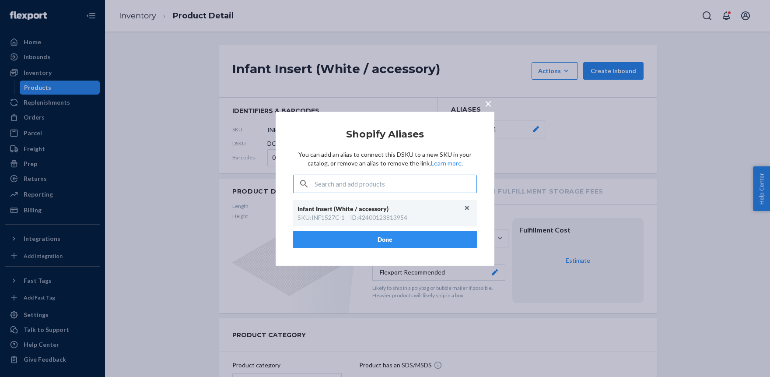
click at [610, 161] on div "× Shopify Aliases You can add an alias to connect this DSKU to a new SKU in you…" at bounding box center [385, 188] width 770 height 377
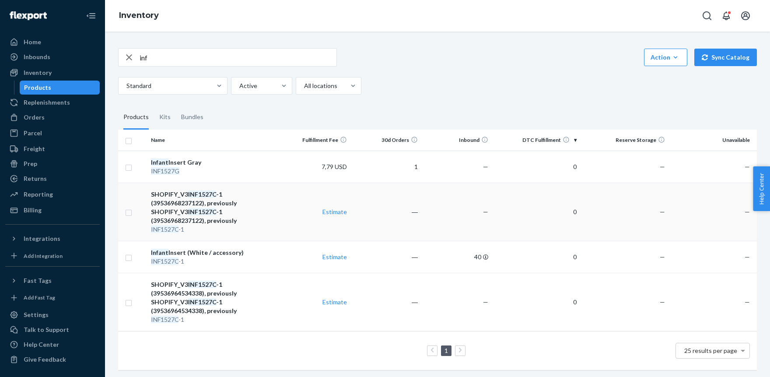
click at [210, 209] on div "SHOPIFY_V3 INF1527C -1 (39536968237122), previously SHOPIFY_V3 INF1527C -1 (395…" at bounding box center [214, 207] width 126 height 35
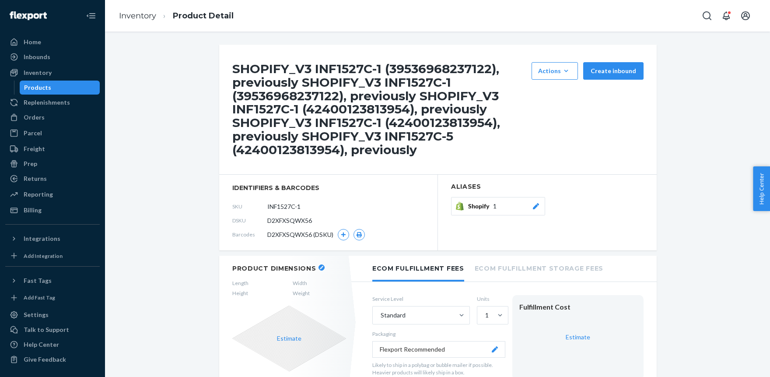
click at [514, 198] on button "Shopify 1" at bounding box center [498, 206] width 94 height 18
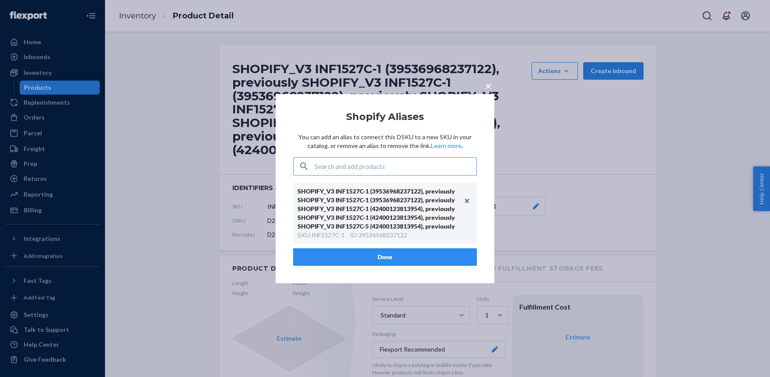
click at [574, 148] on div "× Shopify Aliases You can add an alias to connect this DSKU to a new SKU in you…" at bounding box center [385, 188] width 770 height 377
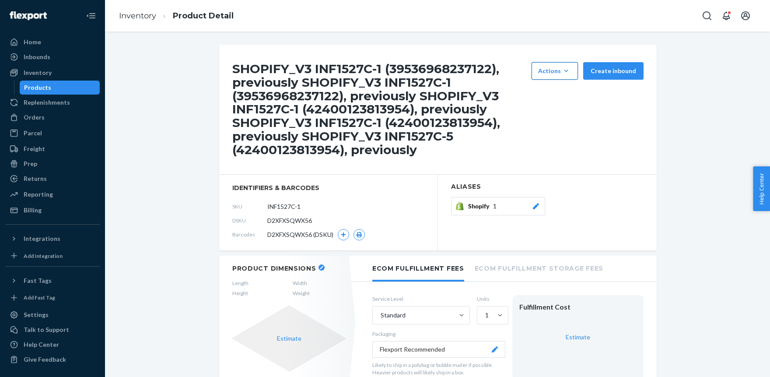
click at [548, 68] on div "Actions" at bounding box center [554, 70] width 33 height 9
click at [549, 111] on span "Hide" at bounding box center [568, 111] width 54 height 6
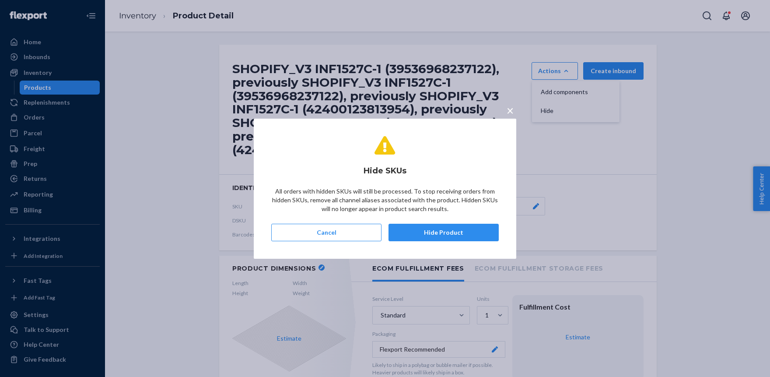
click at [436, 232] on button "Hide Product" at bounding box center [443, 231] width 110 height 17
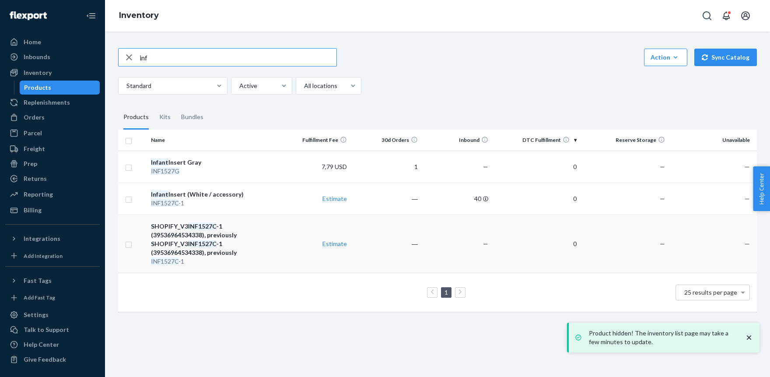
click at [195, 238] on div "SHOPIFY_V3 INF1527C -1 (39536964534338), previously SHOPIFY_V3 INF1527C -1 (395…" at bounding box center [214, 239] width 126 height 35
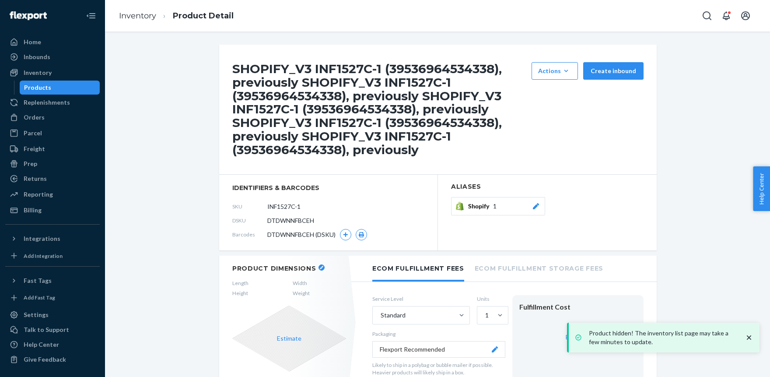
click at [503, 196] on section "Aliases Shopify 1" at bounding box center [547, 212] width 219 height 76
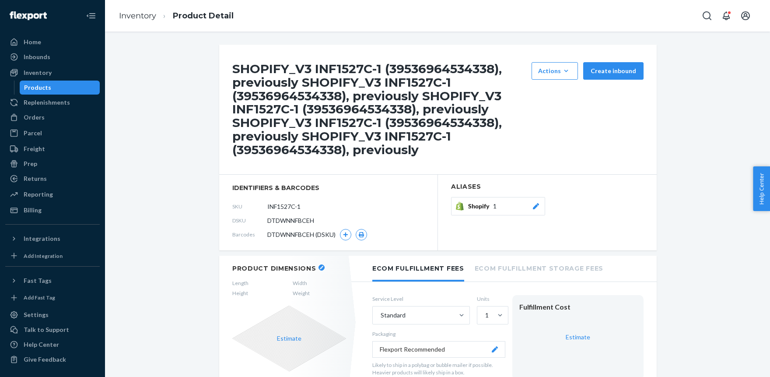
click at [502, 202] on div "Shopify 1" at bounding box center [504, 206] width 72 height 9
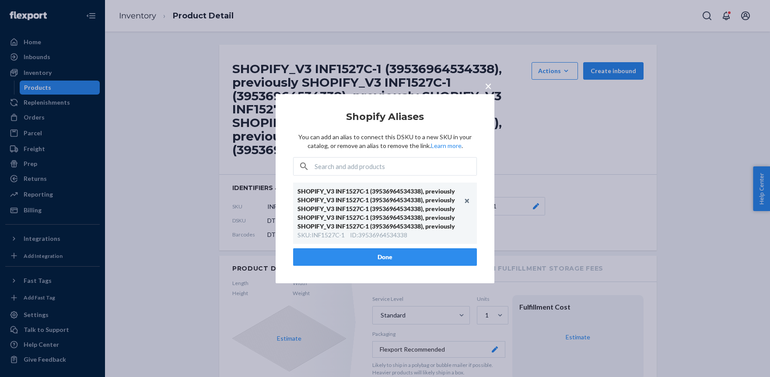
click at [489, 79] on span "×" at bounding box center [488, 85] width 7 height 15
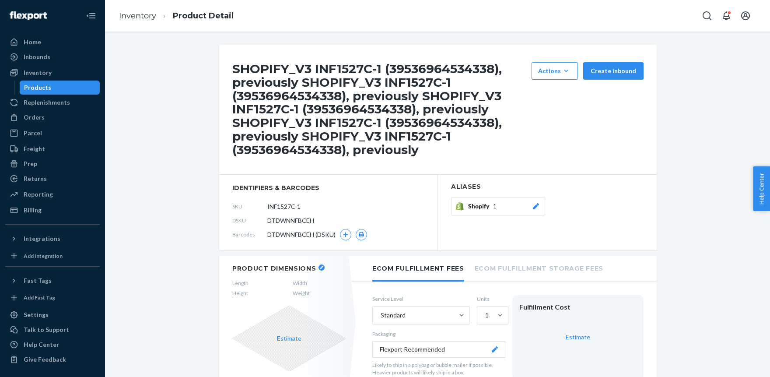
click at [488, 85] on h1 "SHOPIFY_V3 INF1527C-1 (39536964534338), previously SHOPIFY_V3 INF1527C-1 (39536…" at bounding box center [379, 109] width 295 height 94
click at [564, 64] on button "Actions Add components Hide" at bounding box center [554, 70] width 46 height 17
click at [554, 108] on span "Hide" at bounding box center [568, 111] width 54 height 6
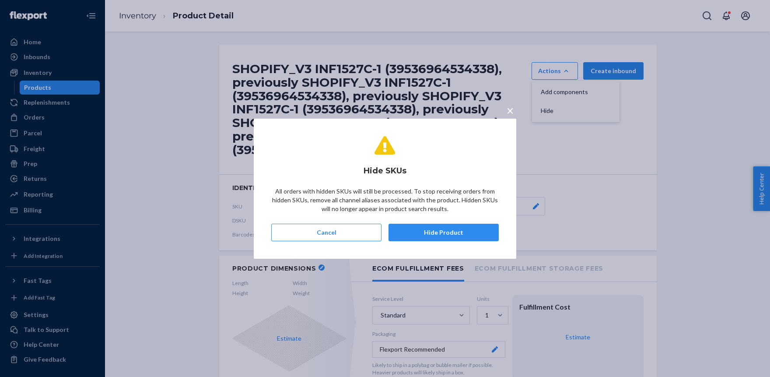
click at [446, 225] on button "Hide Product" at bounding box center [443, 231] width 110 height 17
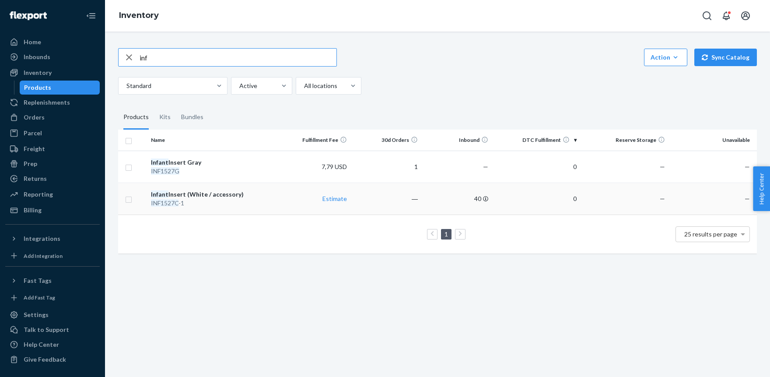
click at [195, 200] on div "INF1527C -1" at bounding box center [214, 203] width 126 height 9
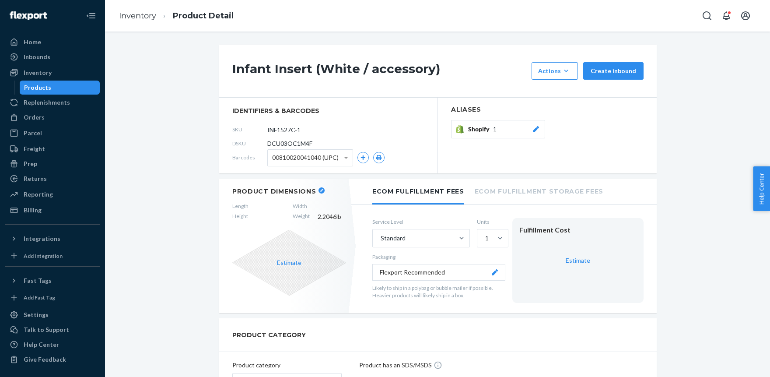
click at [509, 128] on div "Shopify 1" at bounding box center [504, 129] width 72 height 9
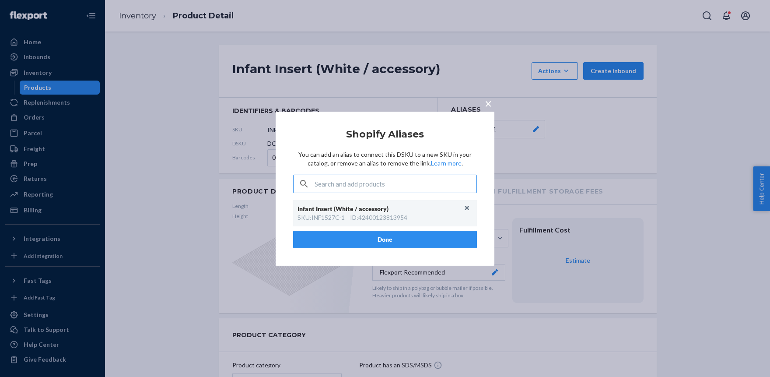
click at [338, 185] on input "text" at bounding box center [395, 183] width 162 height 17
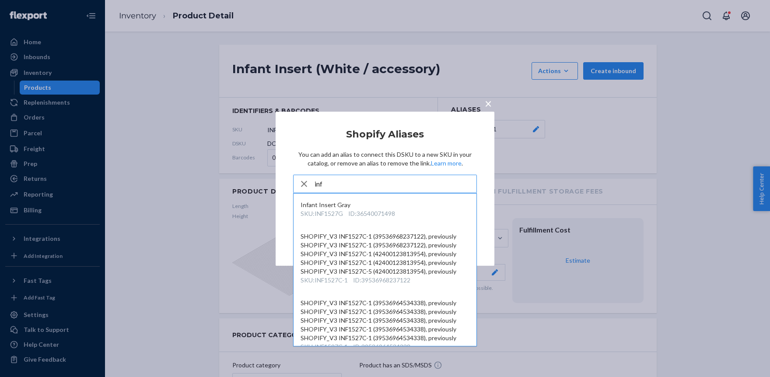
type input "inf"
click at [488, 101] on span "×" at bounding box center [488, 102] width 7 height 15
